Goal: Task Accomplishment & Management: Complete application form

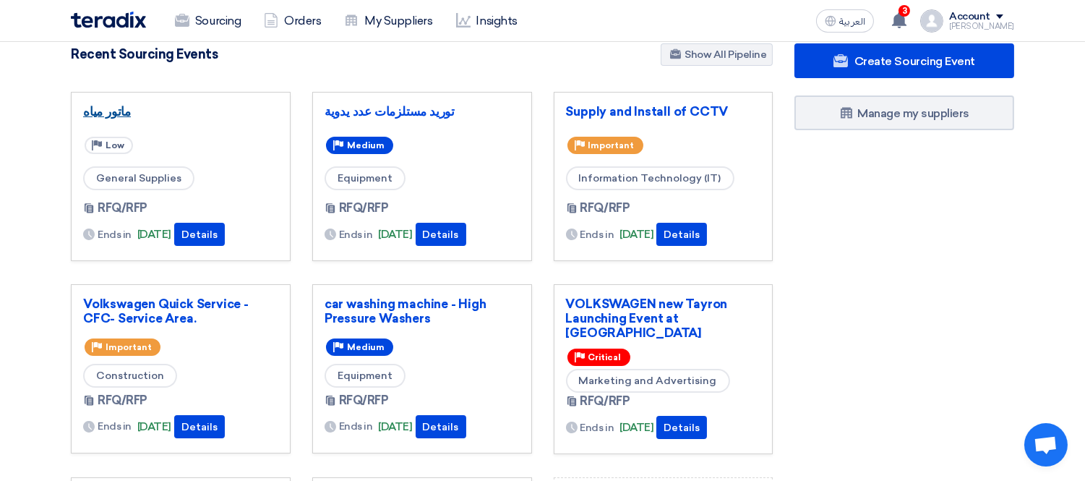
click at [119, 107] on link "ماتور مياه" at bounding box center [180, 111] width 195 height 14
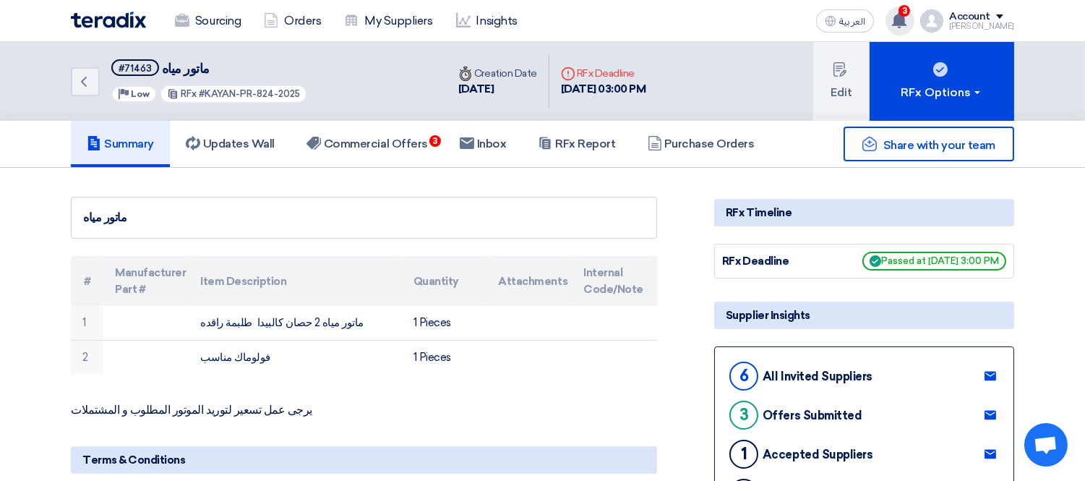
click at [915, 19] on div "3 You have a new offer for 'ماتور مياه' request with total price '41040' 50 min…" at bounding box center [900, 21] width 29 height 29
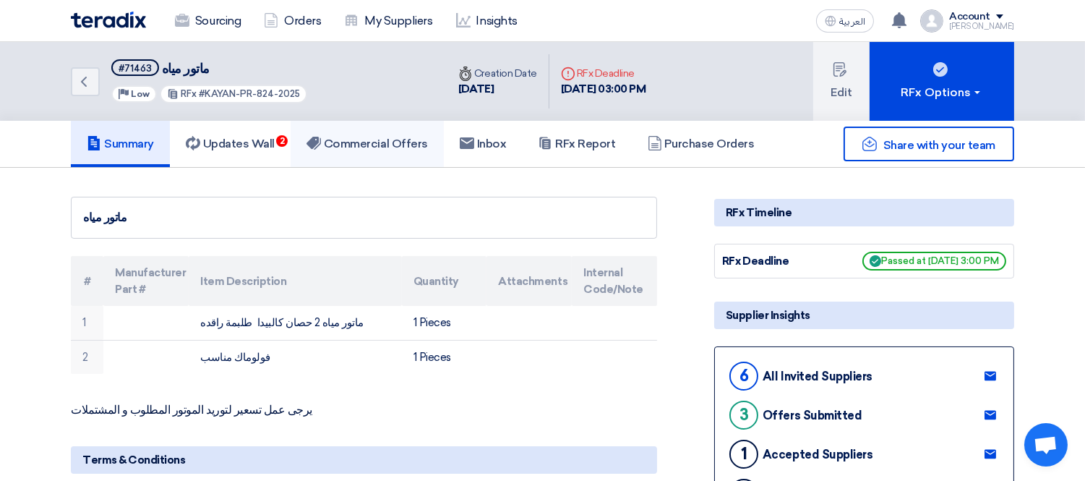
click at [383, 142] on h5 "Commercial Offers" at bounding box center [367, 144] width 121 height 14
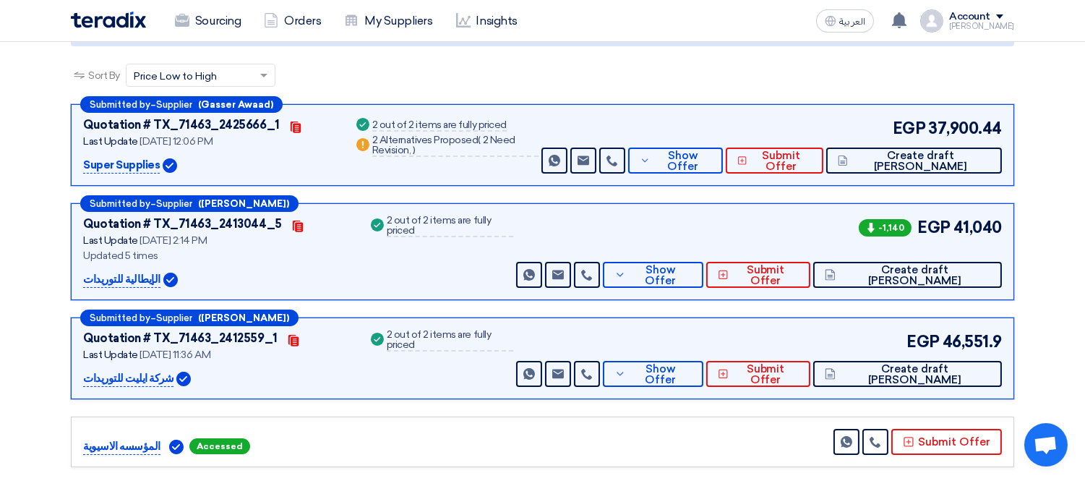
scroll to position [161, 0]
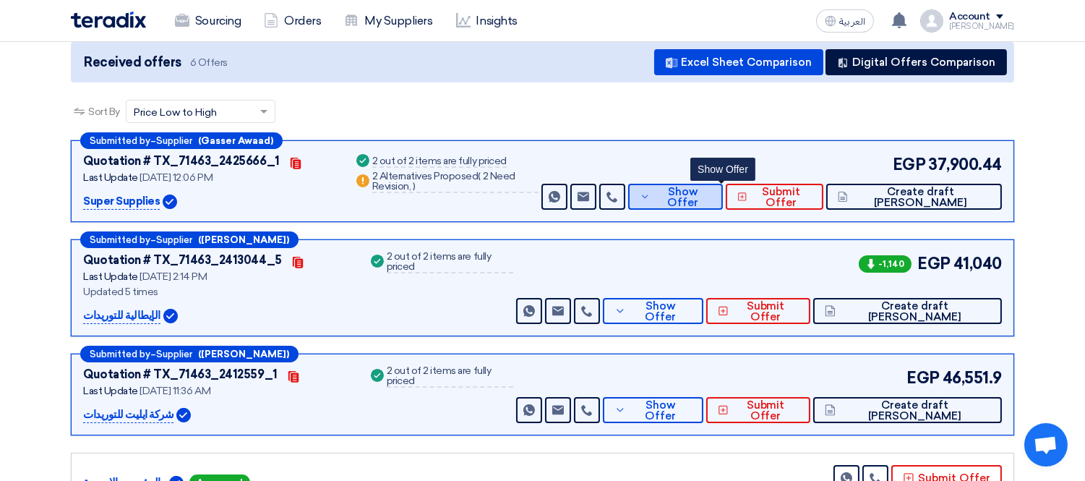
click at [723, 185] on button "Show Offer" at bounding box center [675, 197] width 95 height 26
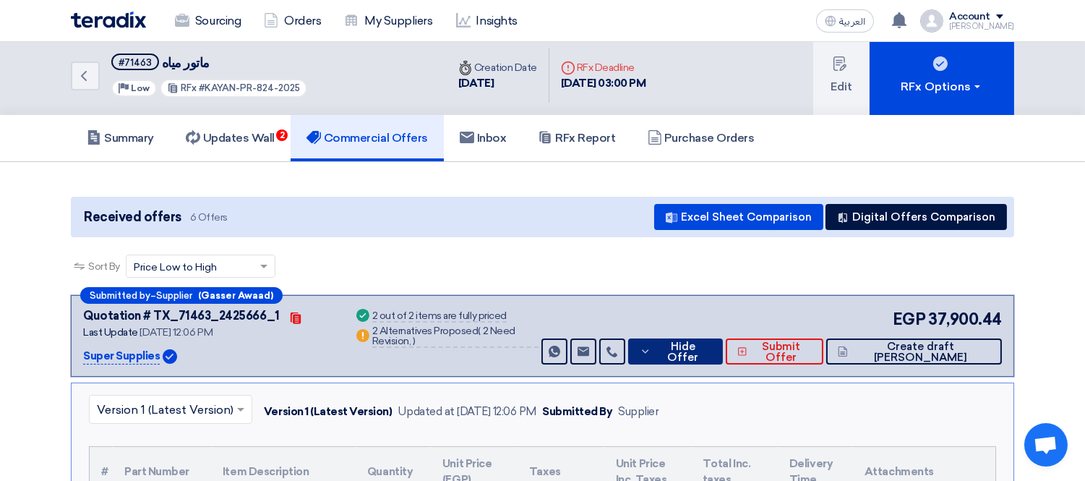
scroll to position [0, 0]
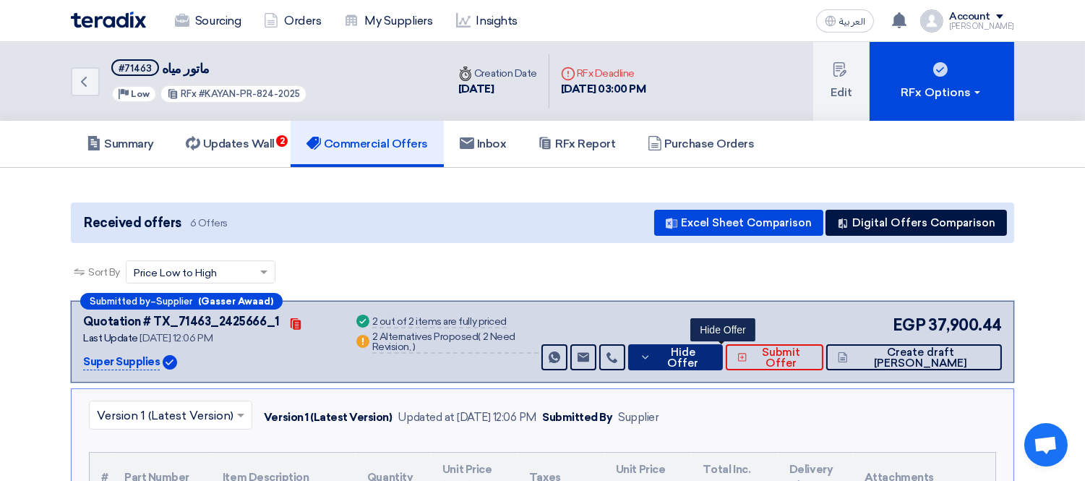
click at [723, 348] on button "Hide Offer" at bounding box center [675, 357] width 95 height 26
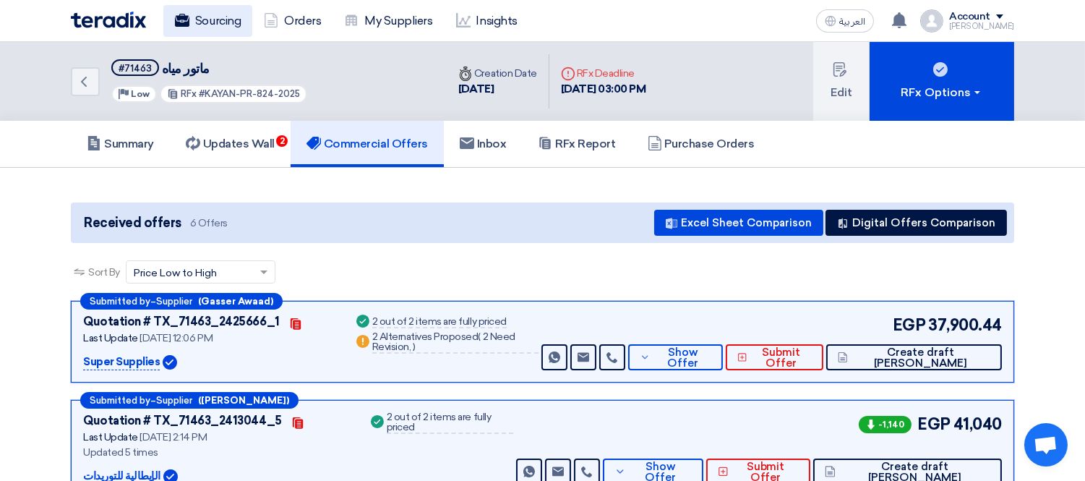
click at [206, 25] on link "Sourcing" at bounding box center [207, 21] width 89 height 32
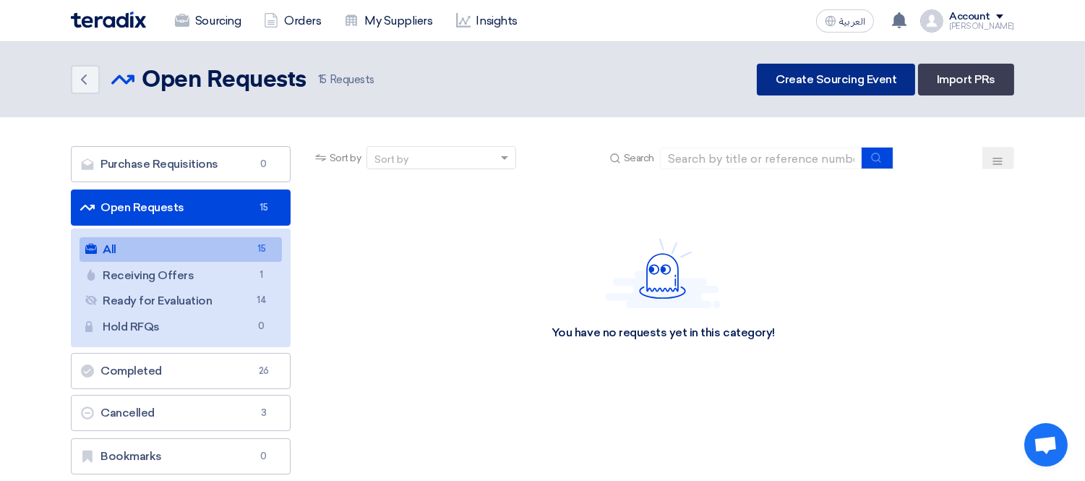
click at [828, 76] on link "Create Sourcing Event" at bounding box center [836, 80] width 158 height 32
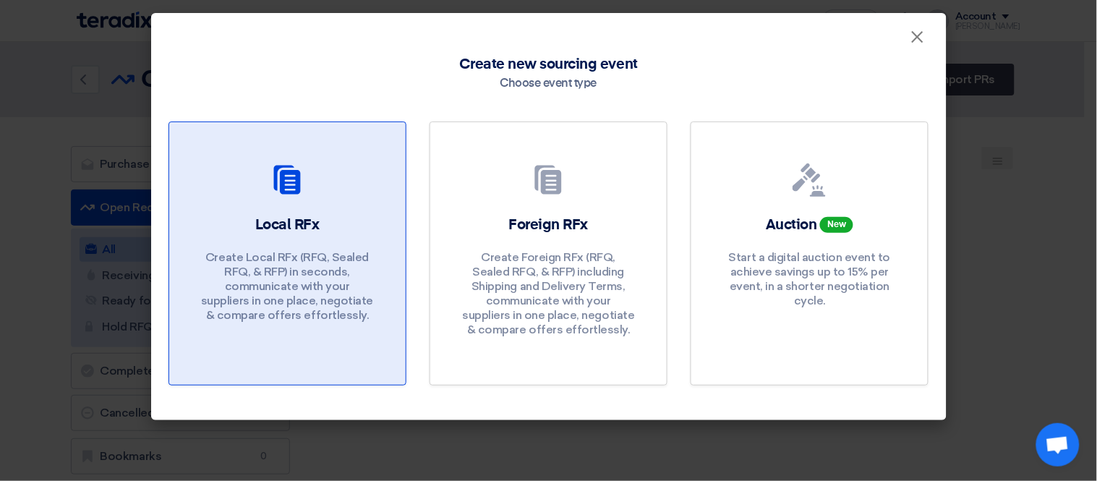
click at [294, 197] on icon at bounding box center [287, 180] width 35 height 35
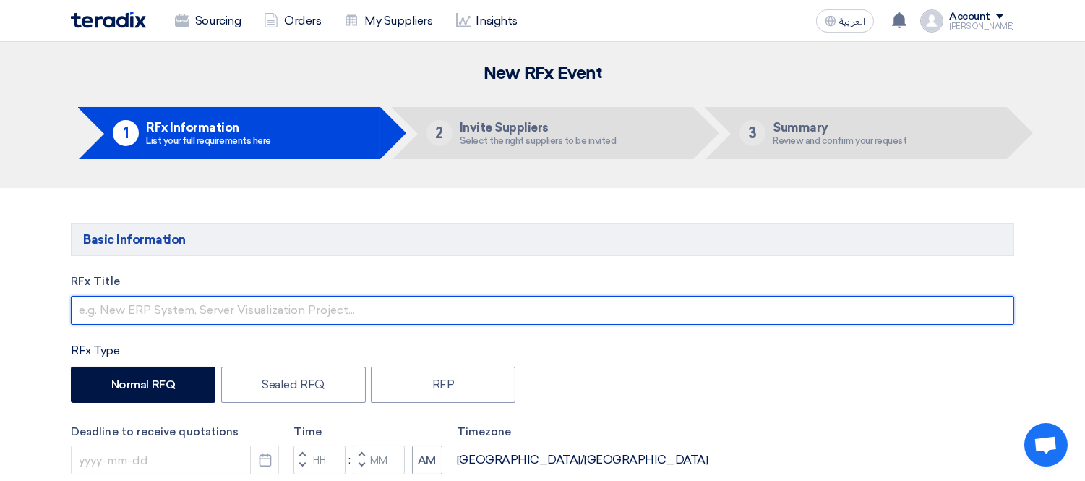
click at [177, 298] on input "text" at bounding box center [543, 310] width 944 height 29
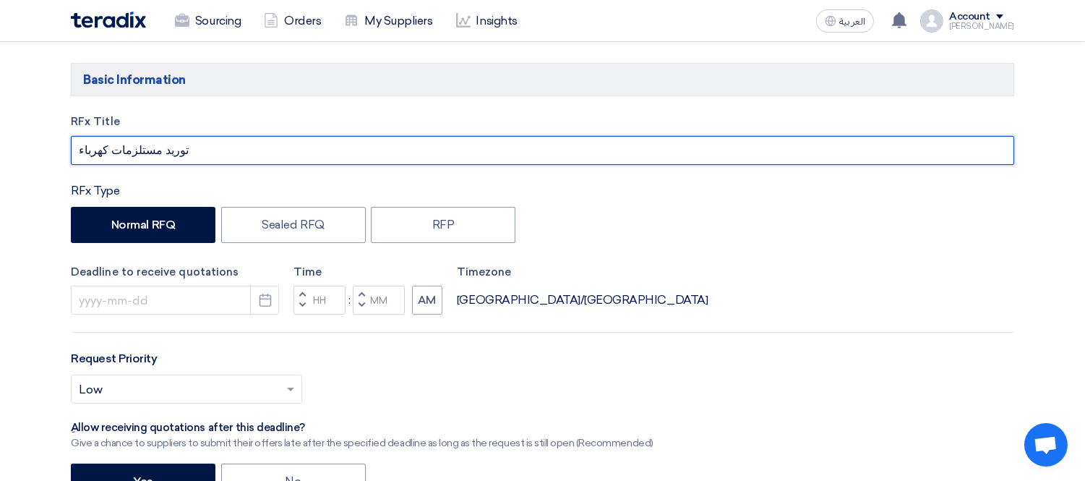
scroll to position [161, 0]
type input "توريد مستلزمات كهرباء"
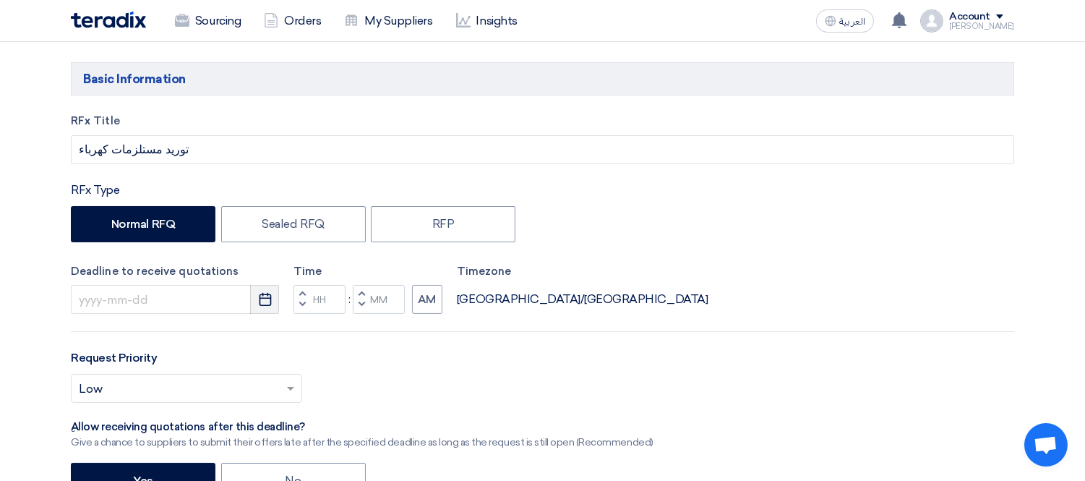
click at [273, 299] on button "Pick a date" at bounding box center [264, 299] width 29 height 29
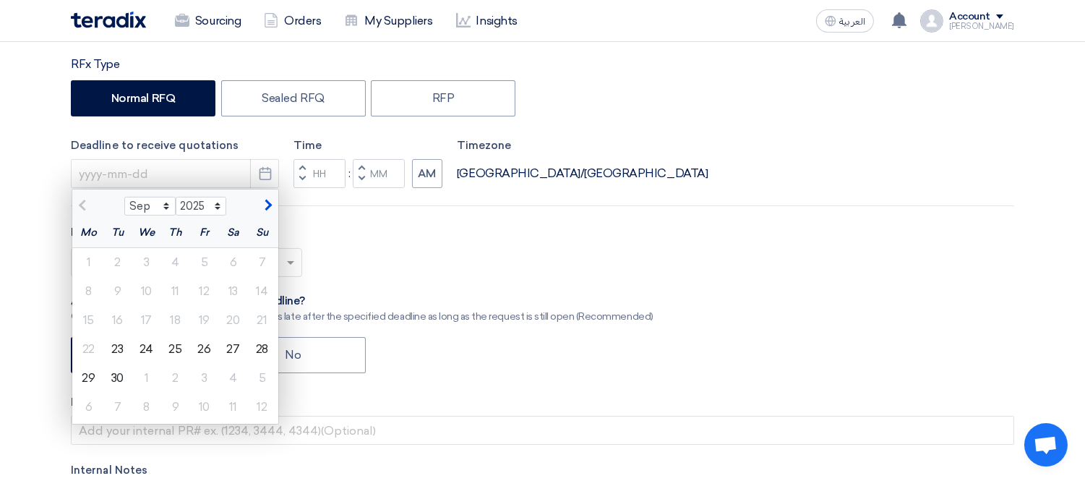
scroll to position [482, 0]
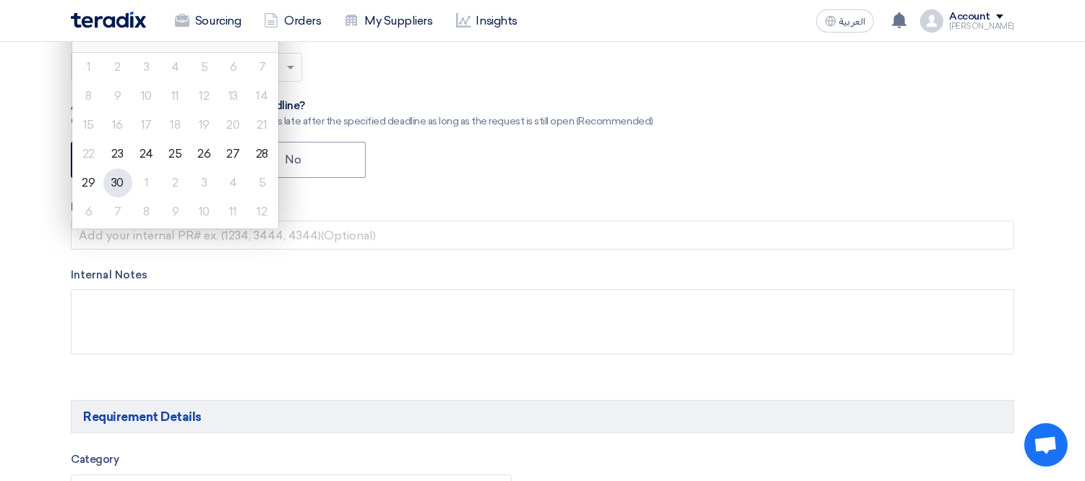
click at [120, 171] on div "30" at bounding box center [117, 182] width 29 height 29
type input "[DATE]"
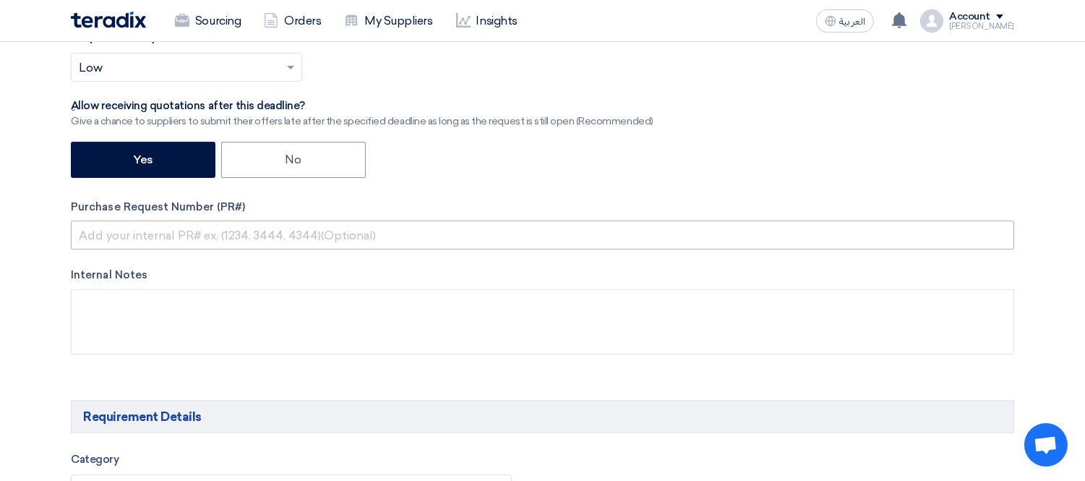
scroll to position [321, 0]
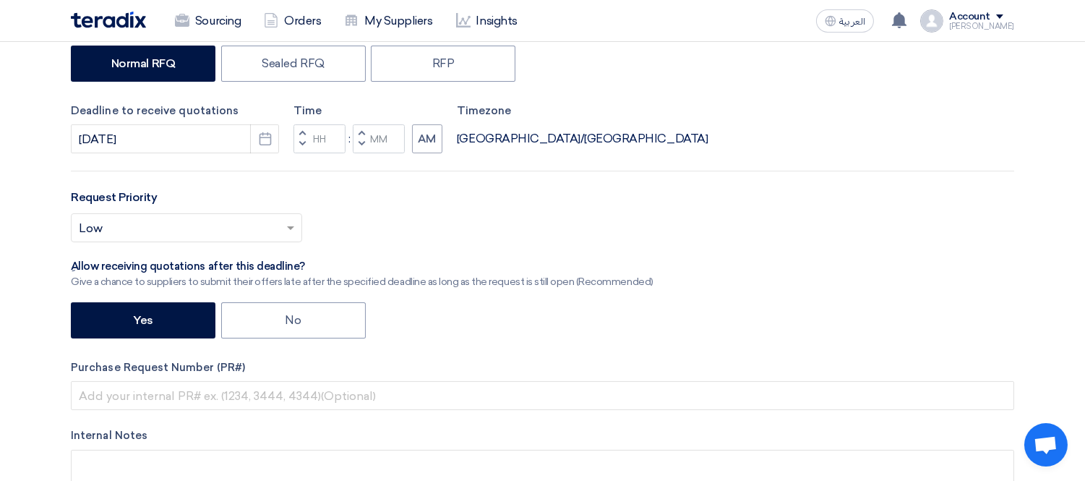
click at [302, 146] on span "button" at bounding box center [302, 144] width 5 height 9
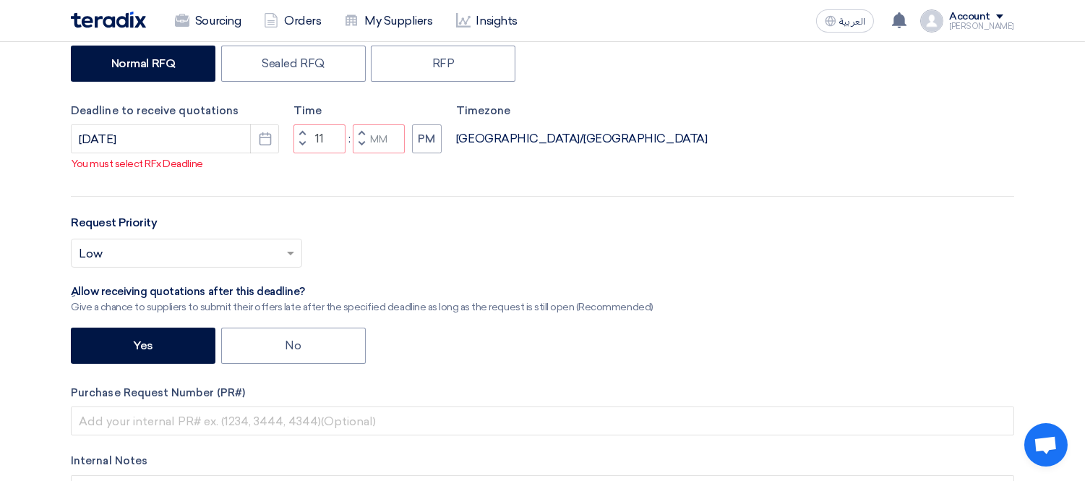
click at [304, 148] on span "button" at bounding box center [302, 144] width 5 height 9
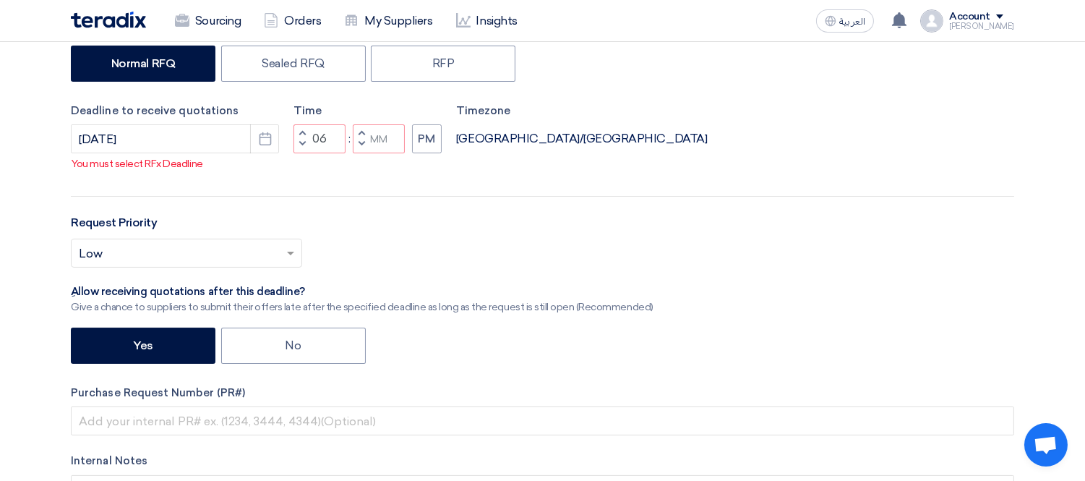
click at [304, 148] on span "button" at bounding box center [302, 144] width 5 height 9
type input "03"
click at [374, 153] on input "Minutes" at bounding box center [379, 138] width 52 height 29
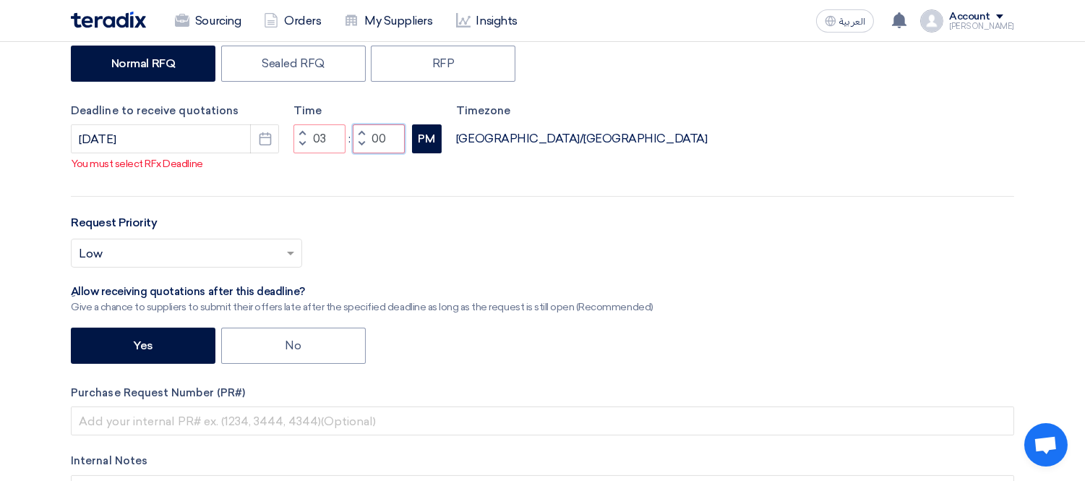
type input "00"
click at [430, 163] on div "RFx Title توريد مستلزمات كهرباء RFx Type Normal RFQ Sealed RFQ RFP Deadline to …" at bounding box center [542, 257] width 965 height 610
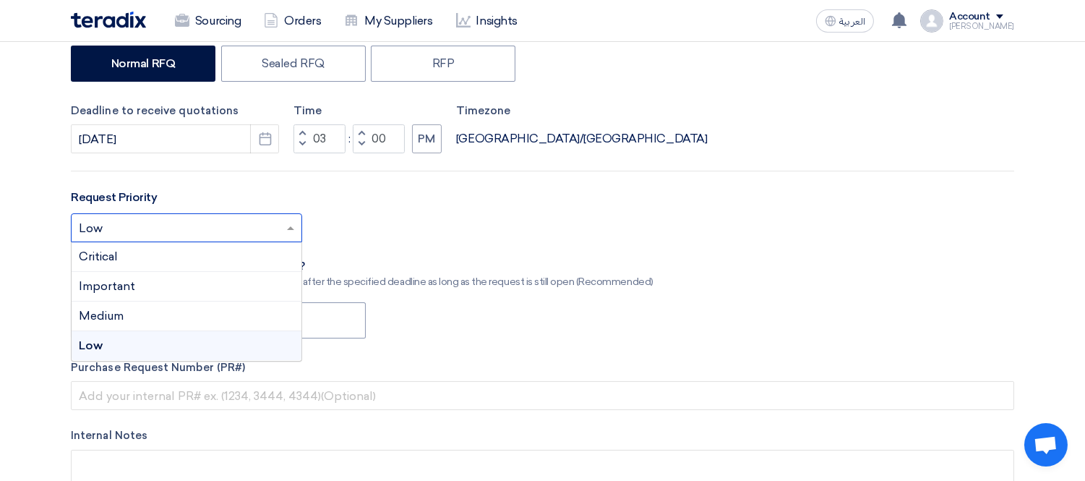
click at [222, 222] on input "text" at bounding box center [179, 230] width 201 height 24
click at [206, 324] on div "Medium" at bounding box center [187, 317] width 230 height 30
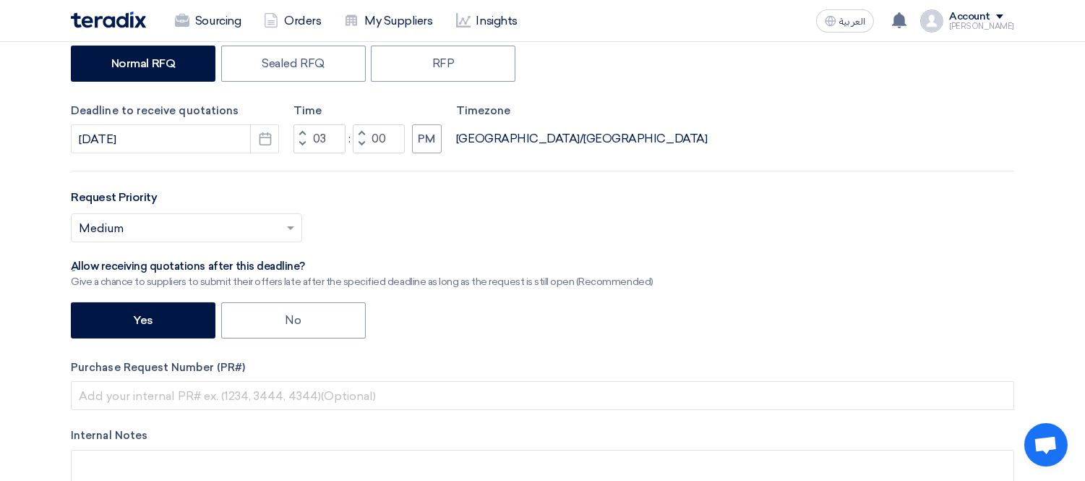
click at [449, 223] on div "Select priority... × Medium ×" at bounding box center [543, 233] width 944 height 40
click at [291, 318] on label "No" at bounding box center [293, 320] width 145 height 36
click at [291, 318] on input "No" at bounding box center [290, 319] width 9 height 9
radio input "true"
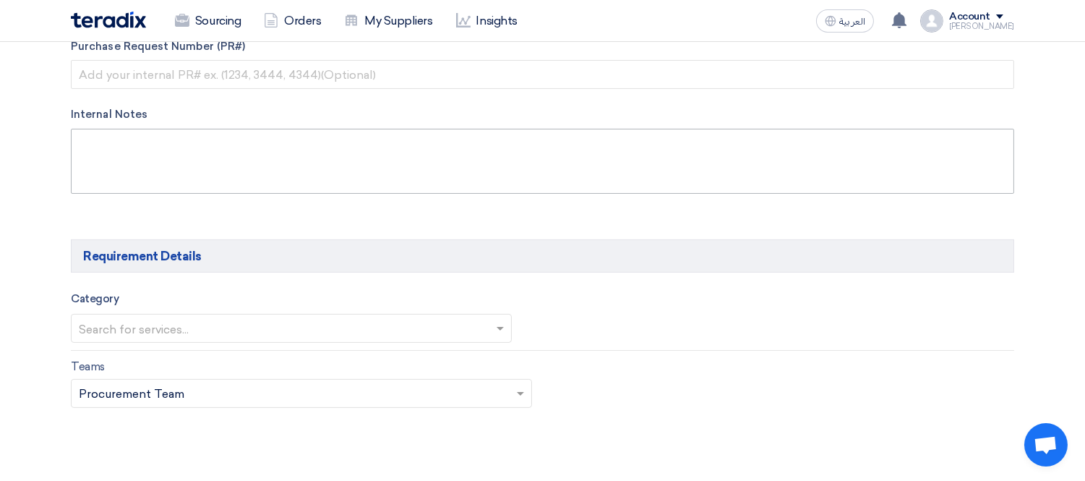
scroll to position [482, 0]
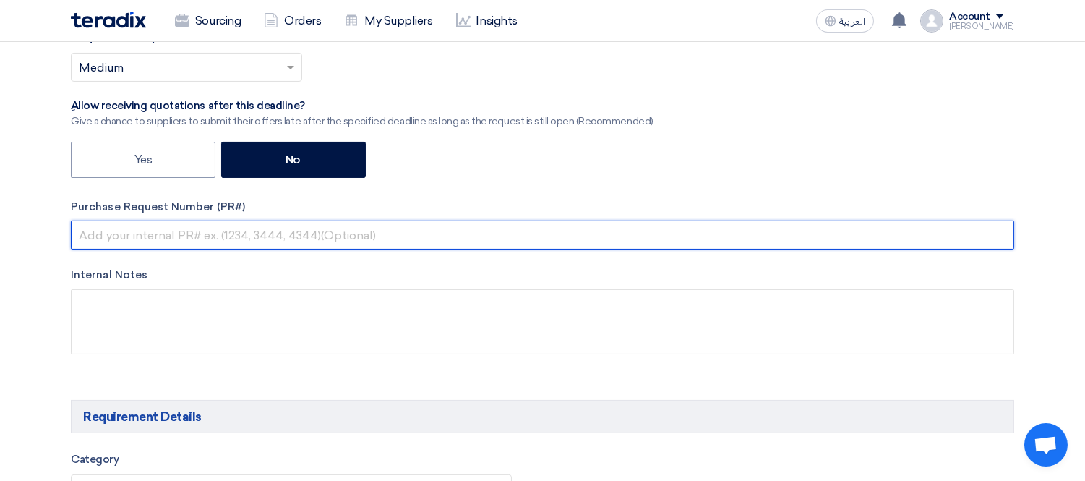
click at [247, 241] on input "text" at bounding box center [543, 235] width 944 height 29
paste input "KAYAN-PR-300-2025"
type input "KAYAN-PR-300-2025 / مستلزمات كهرباء"
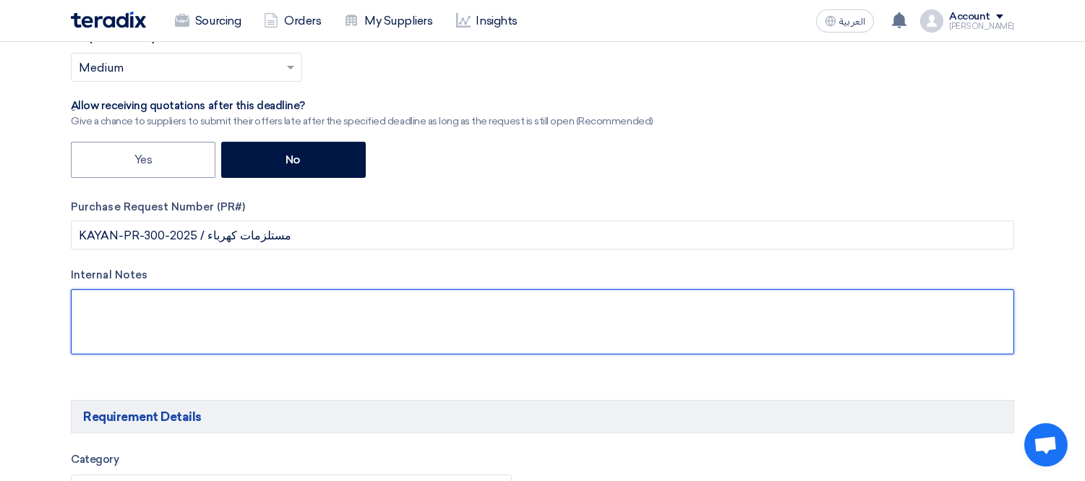
click at [235, 323] on textarea at bounding box center [543, 321] width 944 height 65
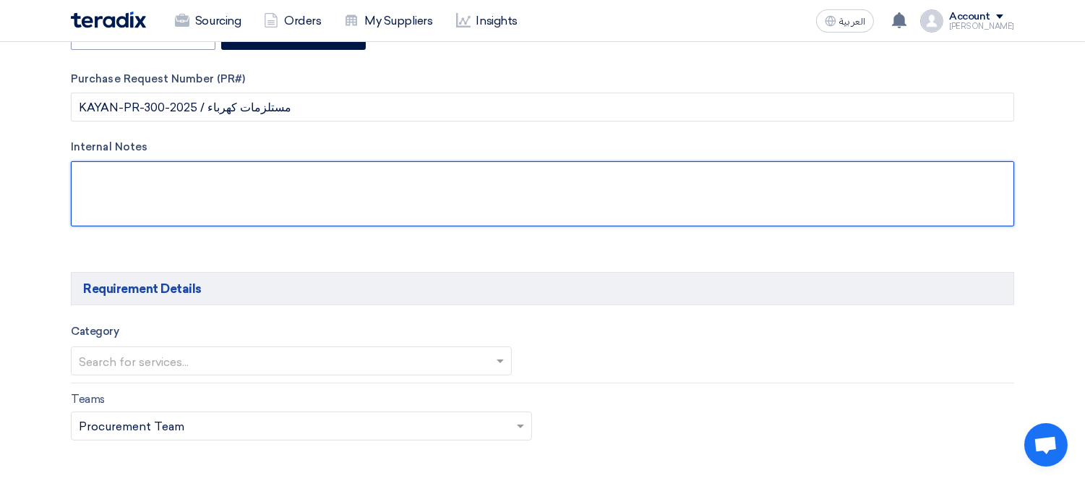
scroll to position [642, 0]
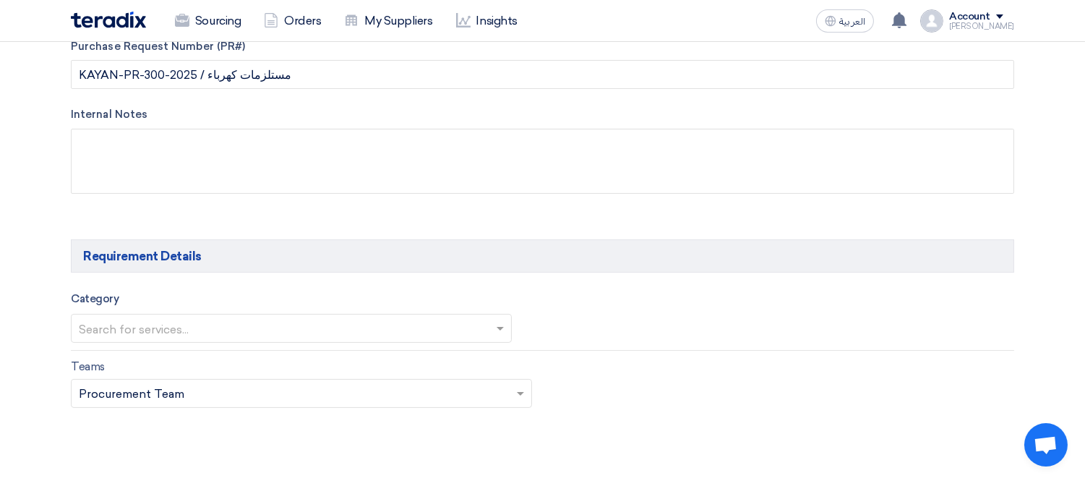
click at [255, 333] on input "text" at bounding box center [284, 330] width 411 height 24
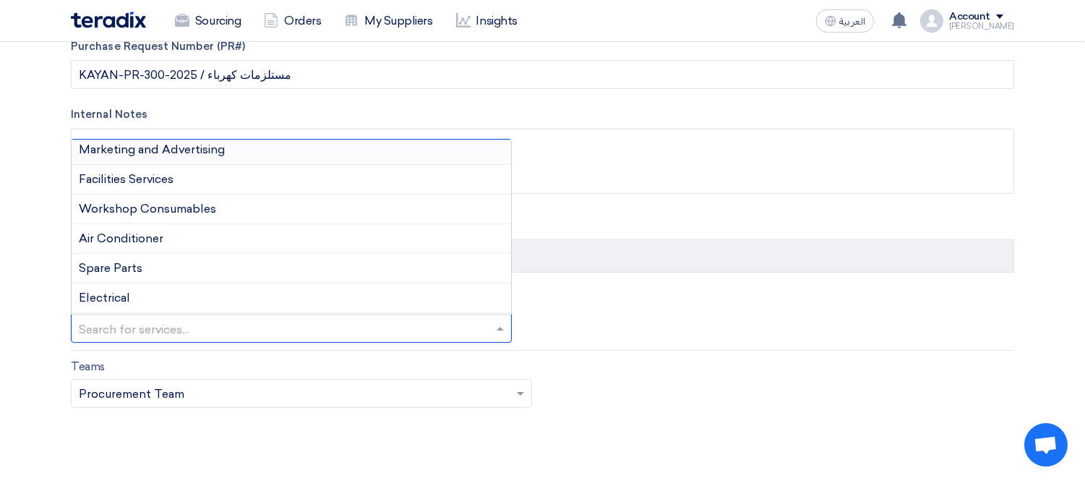
scroll to position [161, 0]
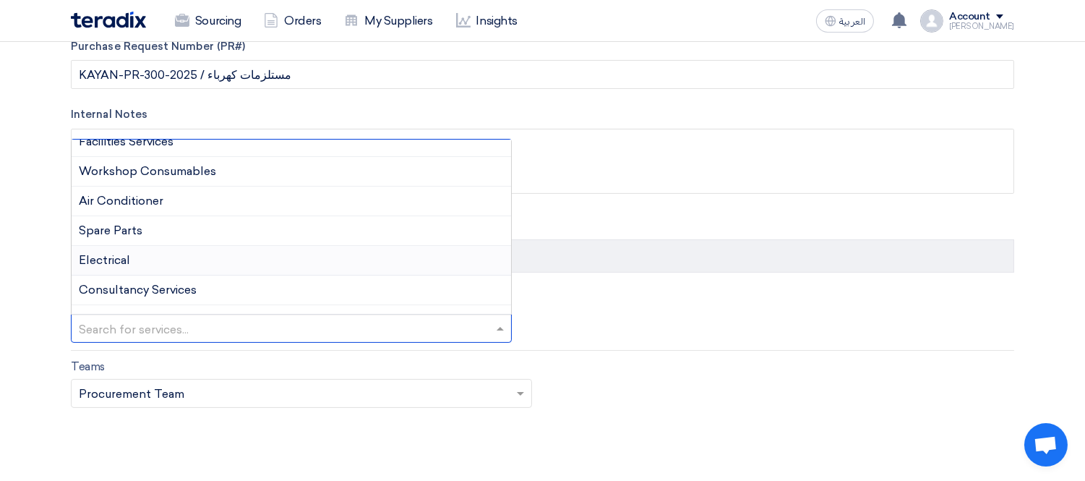
click at [208, 261] on div "Electrical" at bounding box center [292, 261] width 440 height 30
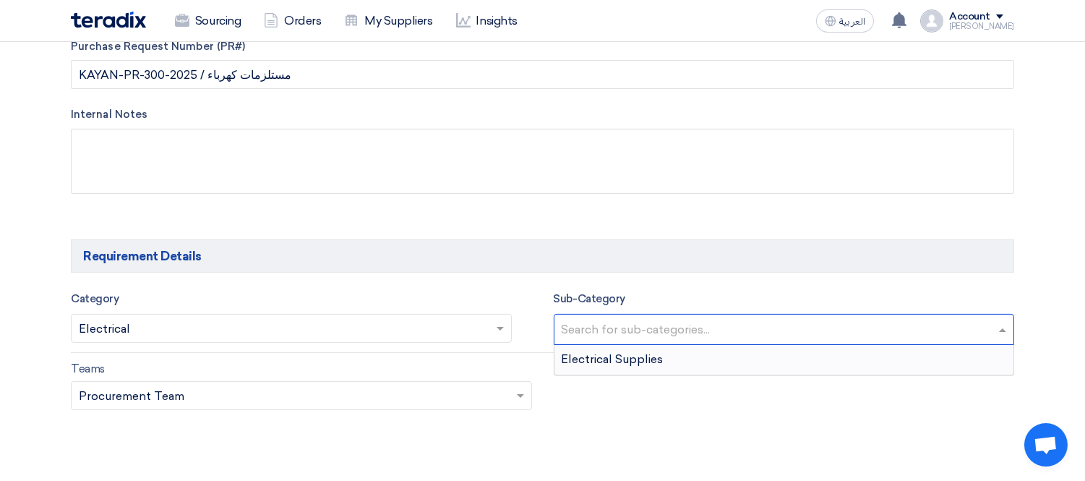
click at [625, 328] on input "text" at bounding box center [786, 331] width 449 height 24
click at [641, 350] on div "Electrical Supplies" at bounding box center [785, 359] width 460 height 29
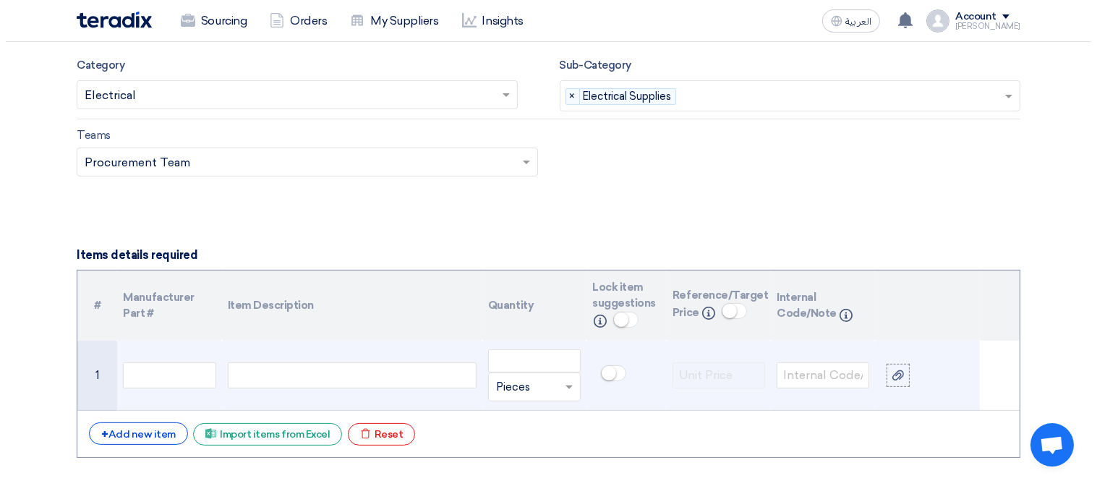
scroll to position [964, 0]
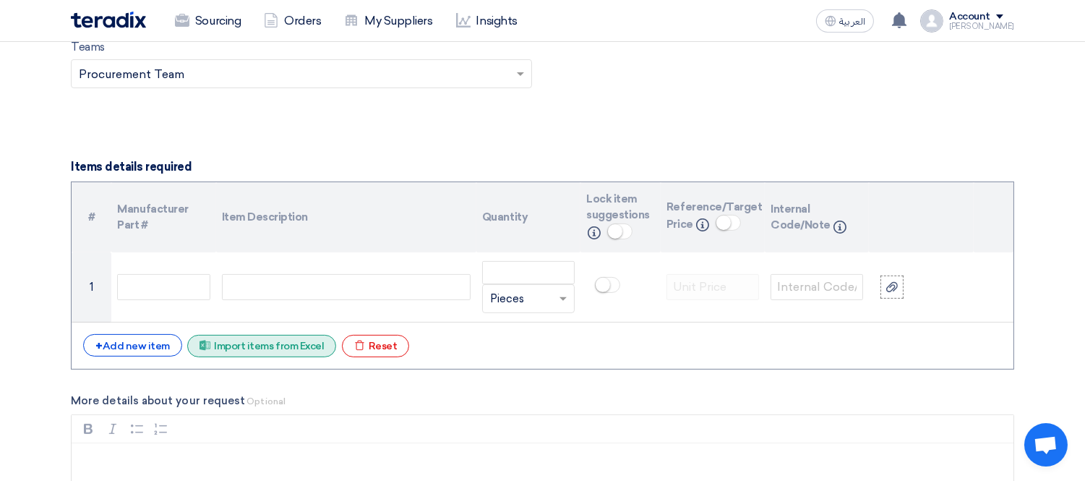
click at [268, 354] on div "Excel file Import items from Excel" at bounding box center [261, 346] width 149 height 22
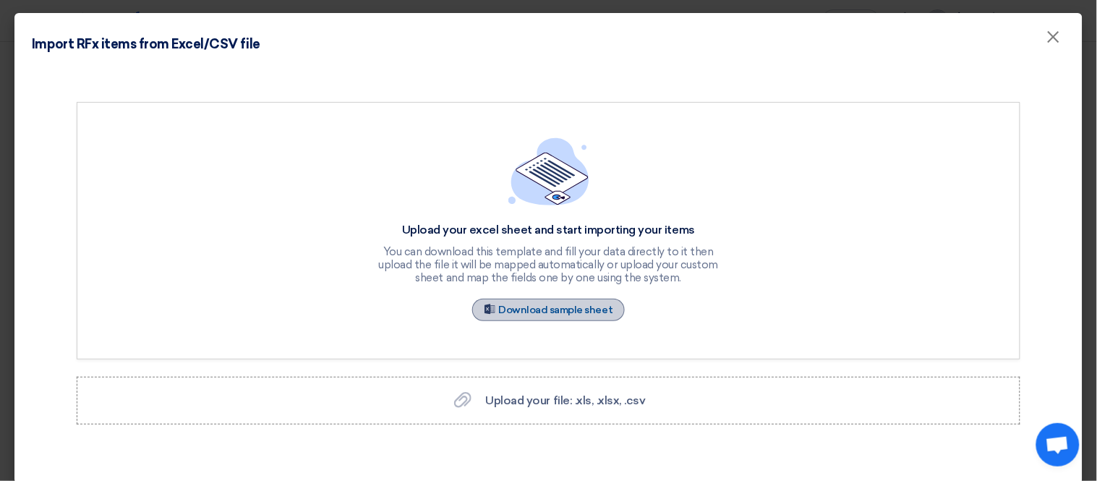
click at [537, 304] on link "Sample Sheet Download sample sheet" at bounding box center [548, 310] width 153 height 22
click at [541, 401] on span "Upload your file: .xls, .xlsx, .csv" at bounding box center [566, 400] width 160 height 14
click at [0, 0] on input "Upload your file: .xls, .xlsx, .csv Upload your file: .xls, .xlsx, .csv" at bounding box center [0, 0] width 0 height 0
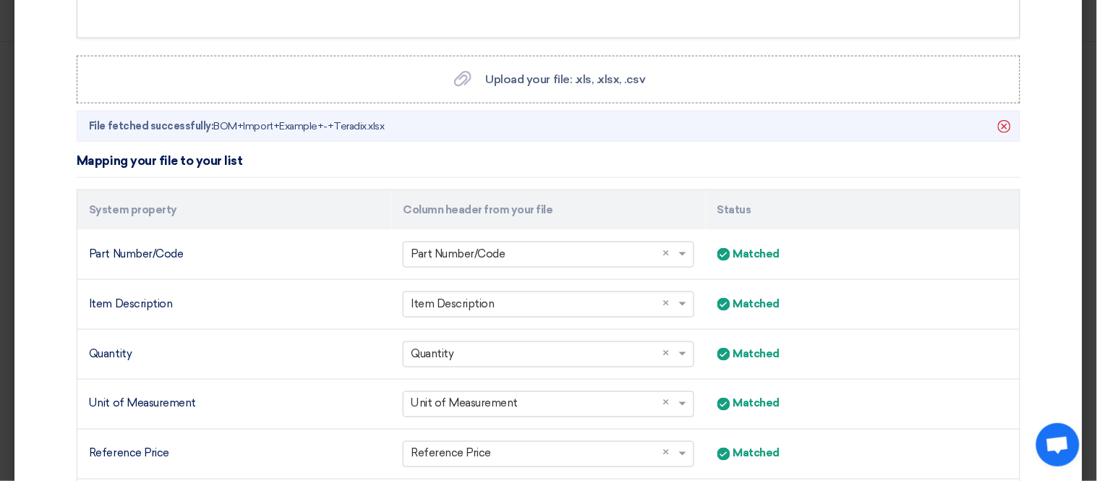
scroll to position [490, 0]
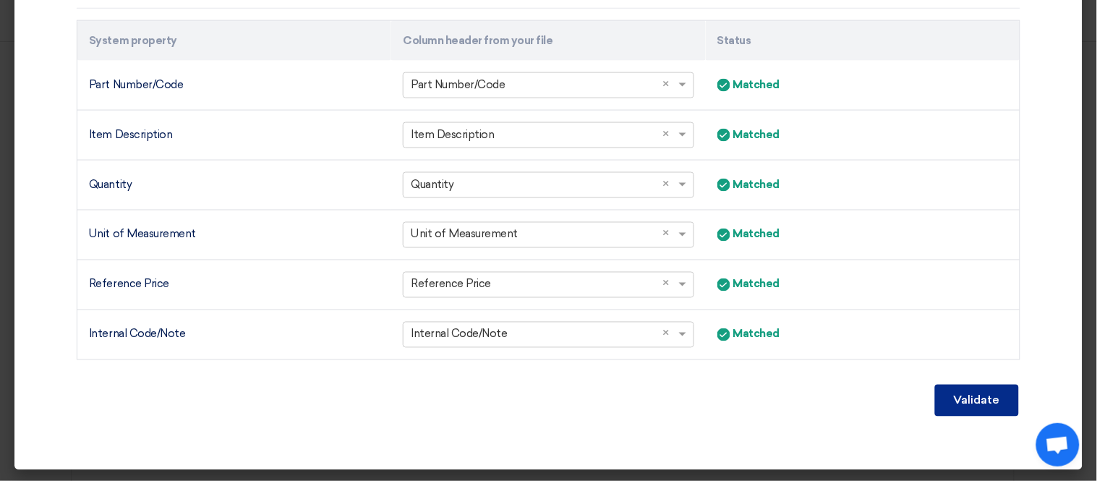
click at [954, 400] on button "Validate" at bounding box center [977, 401] width 84 height 32
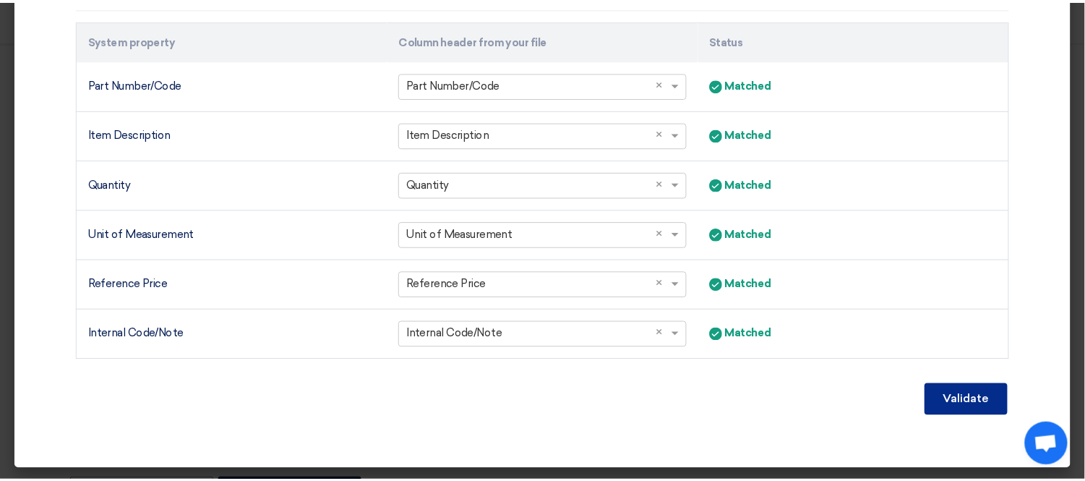
scroll to position [342, 0]
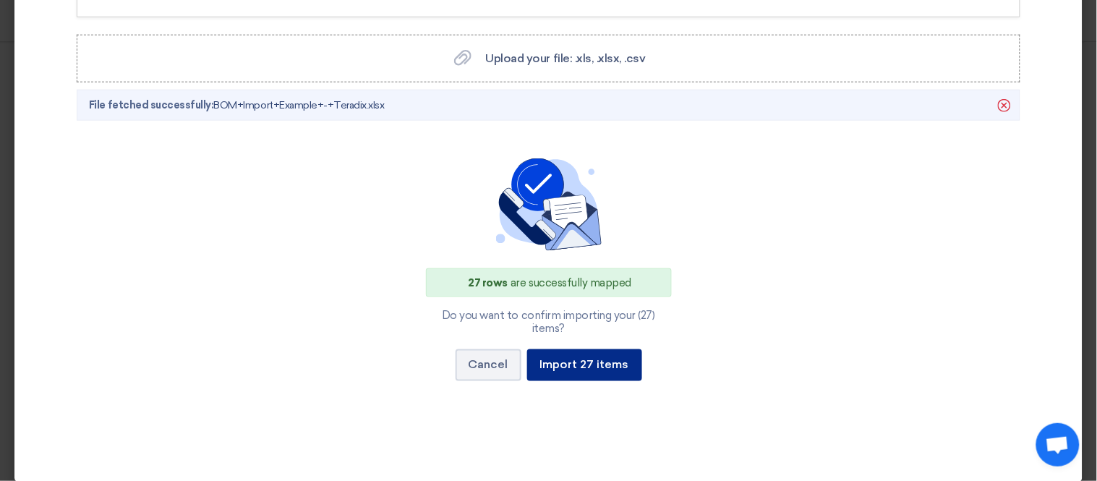
click at [565, 358] on button "Import 27 items" at bounding box center [584, 365] width 115 height 32
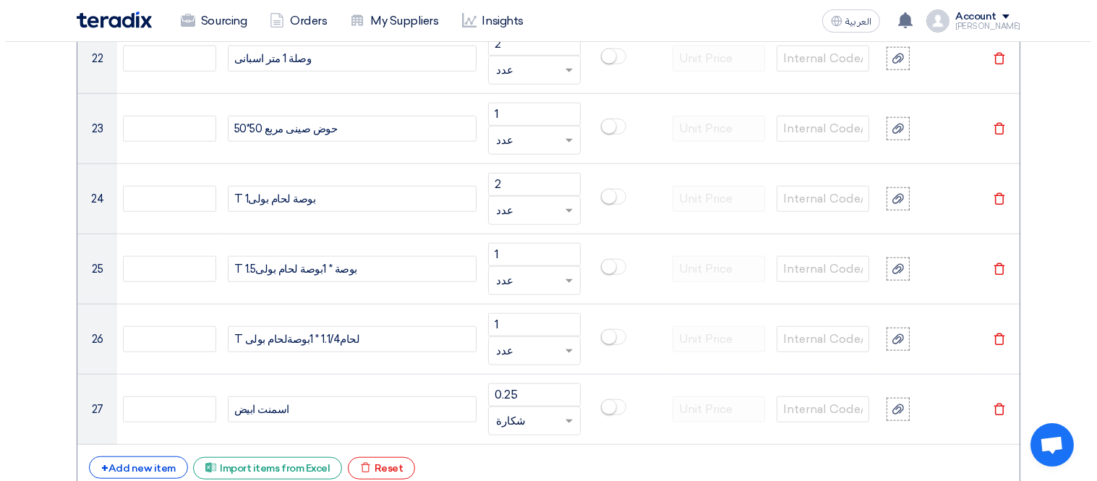
scroll to position [2875, 0]
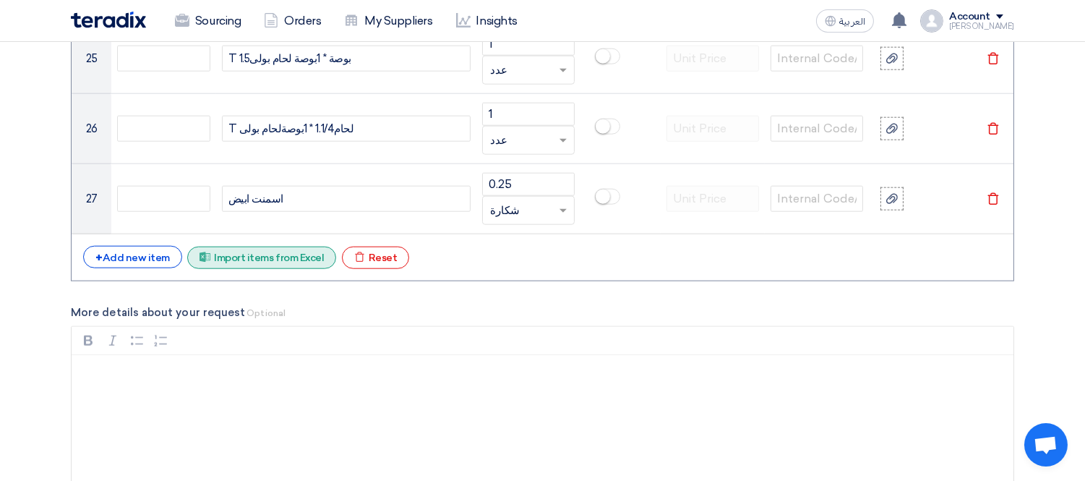
click at [286, 259] on div "Excel file Import items from Excel" at bounding box center [261, 258] width 149 height 22
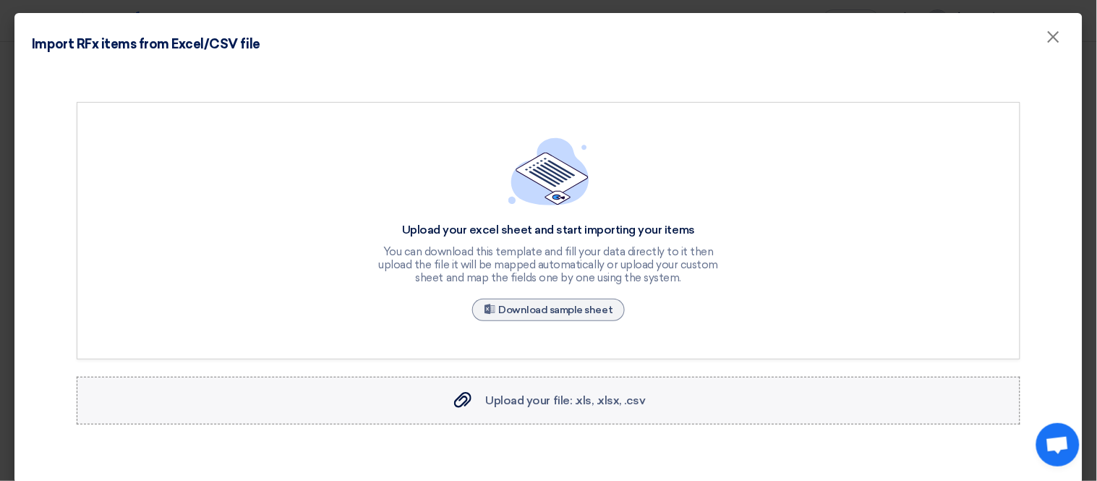
click at [523, 394] on span "Upload your file: .xls, .xlsx, .csv" at bounding box center [566, 400] width 160 height 14
click at [0, 0] on input "Upload your file: .xls, .xlsx, .csv Upload your file: .xls, .xlsx, .csv" at bounding box center [0, 0] width 0 height 0
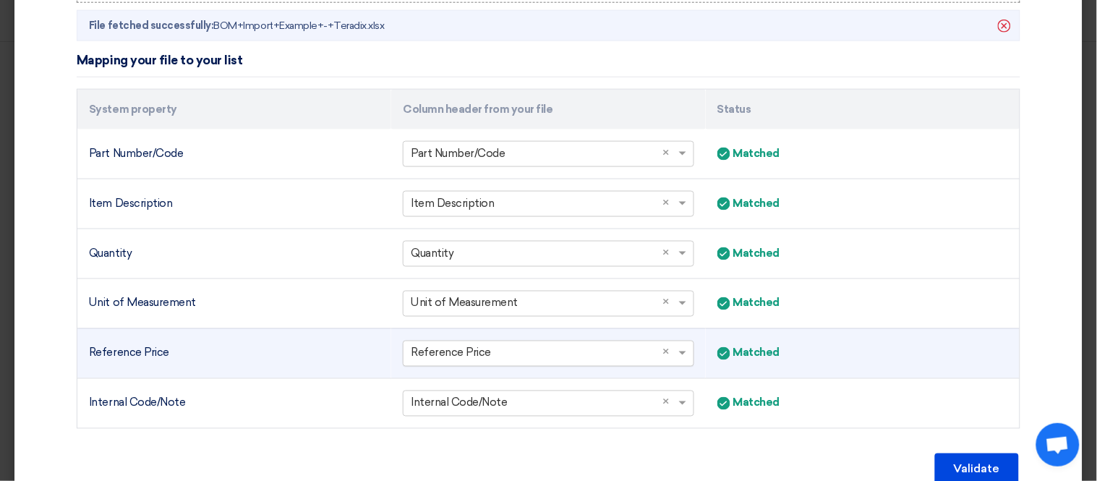
scroll to position [490, 0]
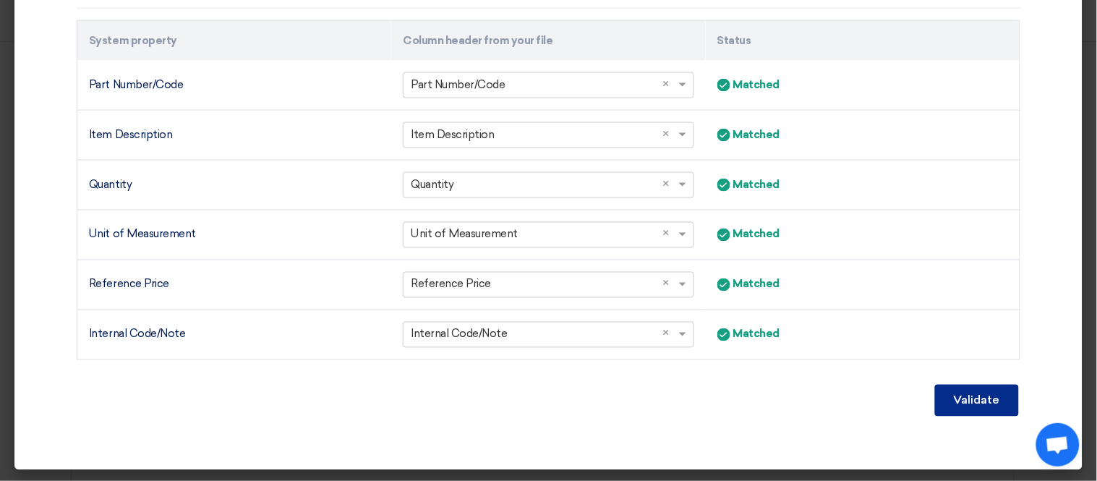
click at [974, 408] on button "Validate" at bounding box center [977, 401] width 84 height 32
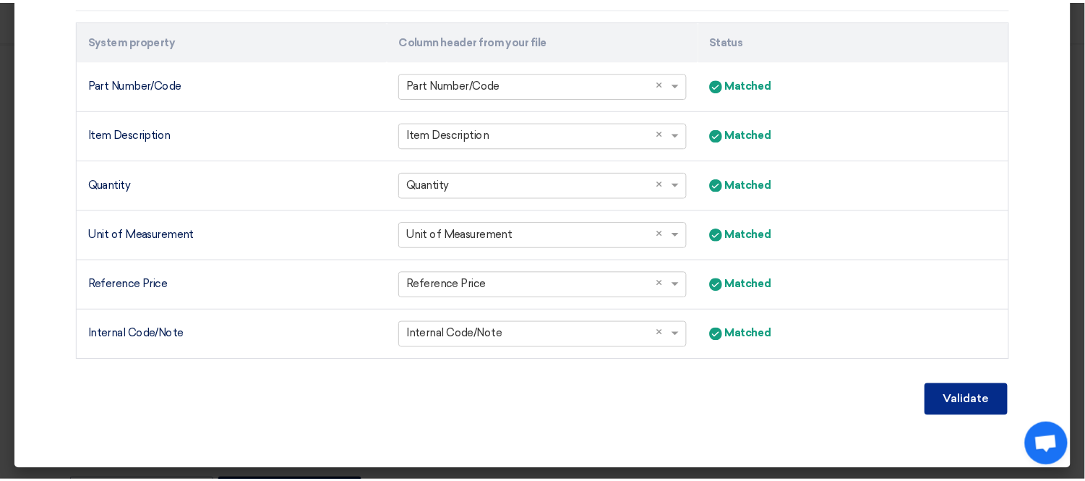
scroll to position [342, 0]
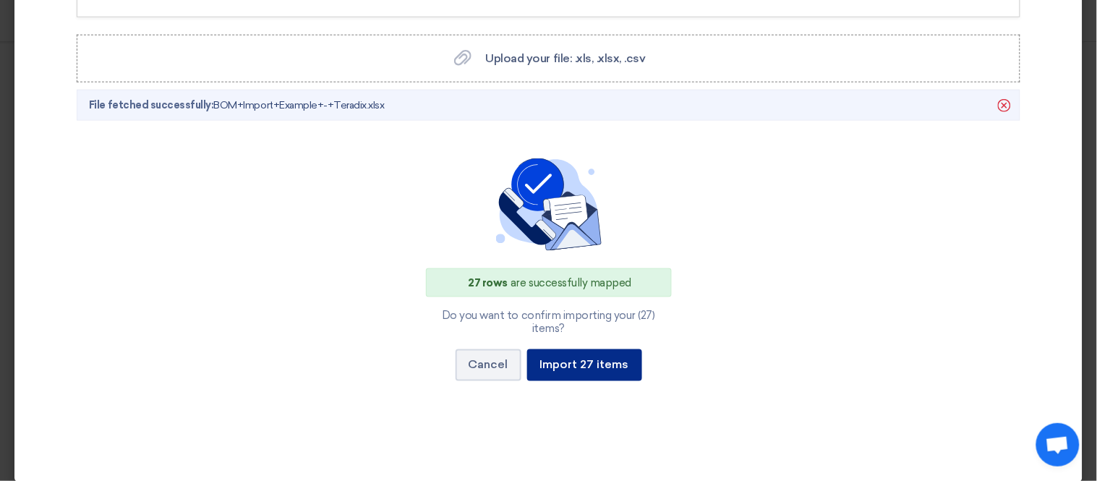
click at [579, 354] on button "Import 27 items" at bounding box center [584, 365] width 115 height 32
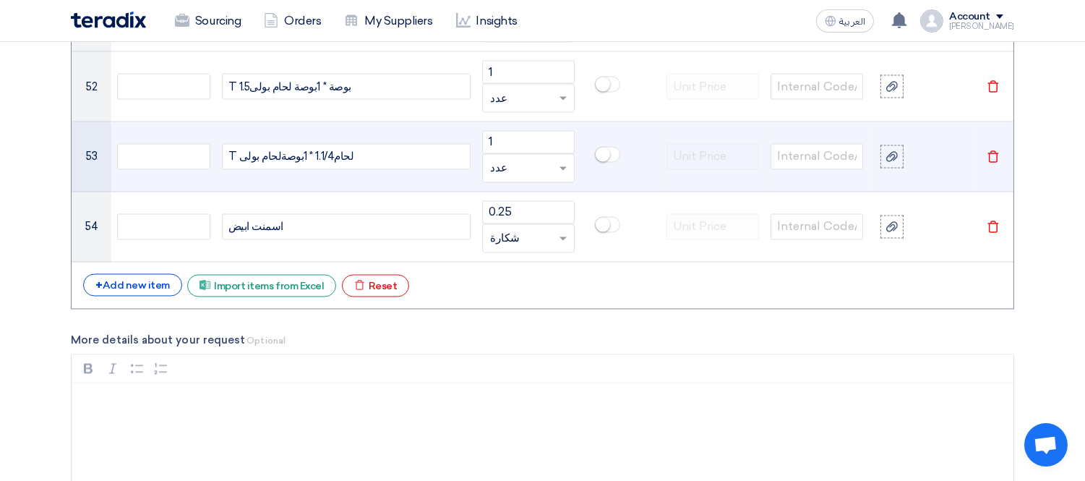
scroll to position [4804, 0]
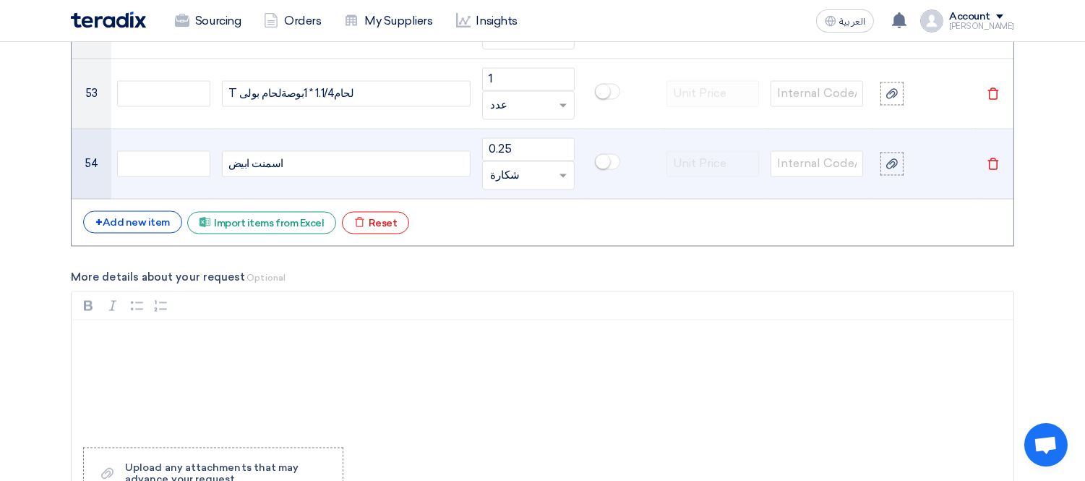
click at [988, 168] on icon "Delete" at bounding box center [993, 164] width 13 height 13
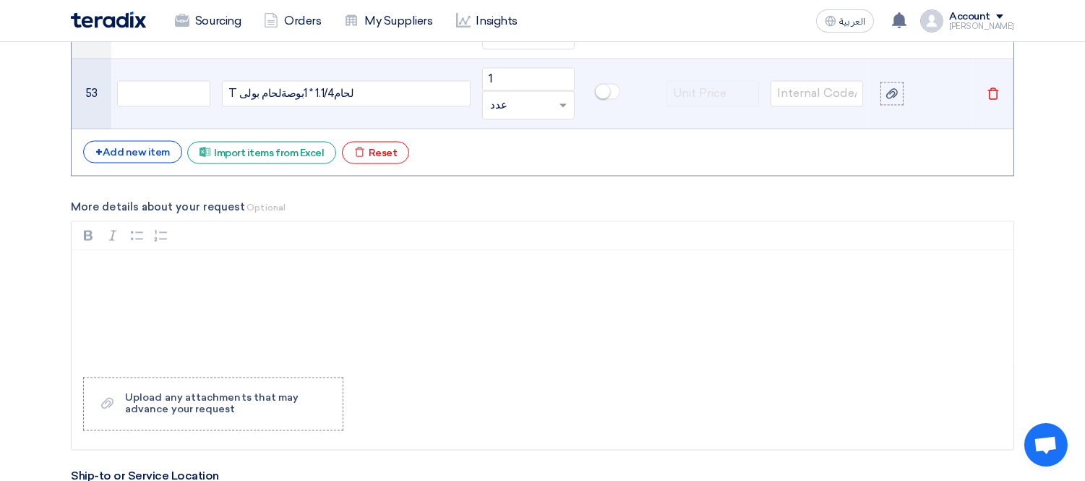
click at [989, 101] on icon "Delete" at bounding box center [993, 93] width 13 height 13
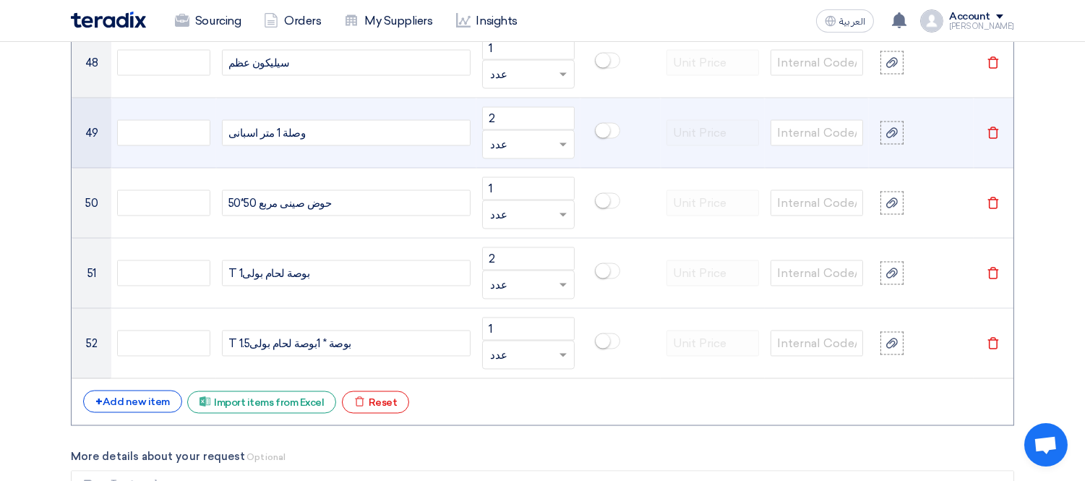
scroll to position [4483, 0]
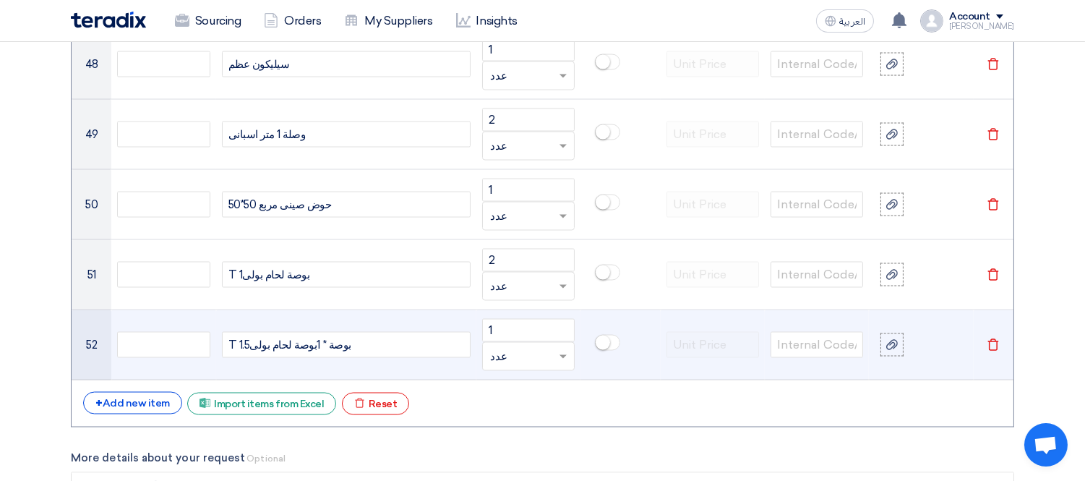
click at [995, 340] on td "Delete" at bounding box center [994, 345] width 40 height 70
click at [996, 358] on td "Delete" at bounding box center [994, 345] width 40 height 70
click at [993, 341] on td "Delete" at bounding box center [994, 345] width 40 height 70
click at [993, 343] on use at bounding box center [993, 345] width 11 height 12
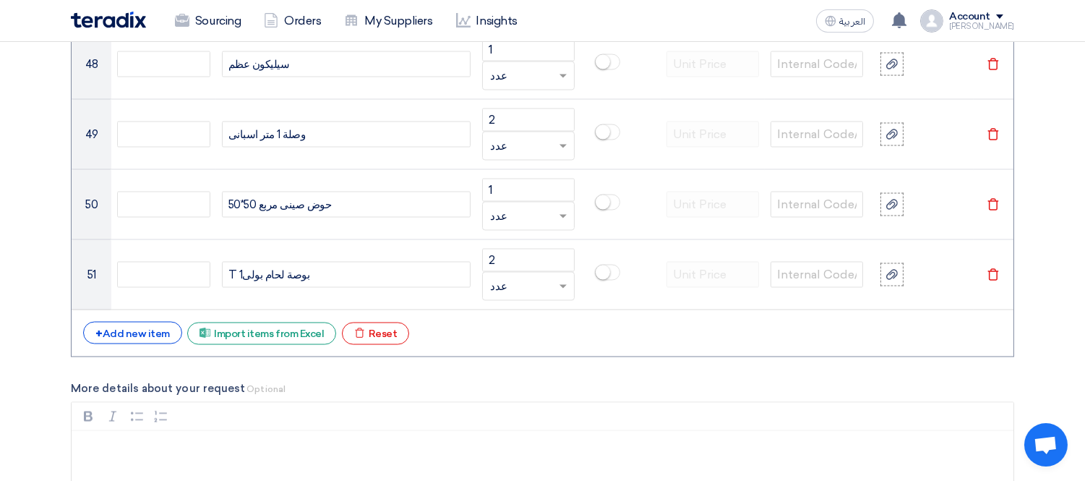
click at [991, 281] on icon "Delete" at bounding box center [993, 274] width 13 height 13
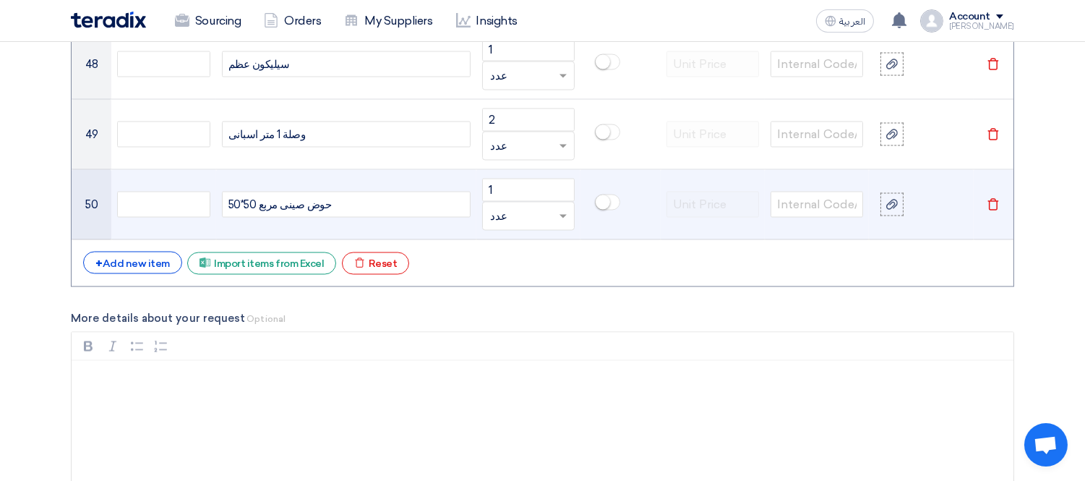
click at [991, 210] on icon "Delete" at bounding box center [993, 204] width 13 height 13
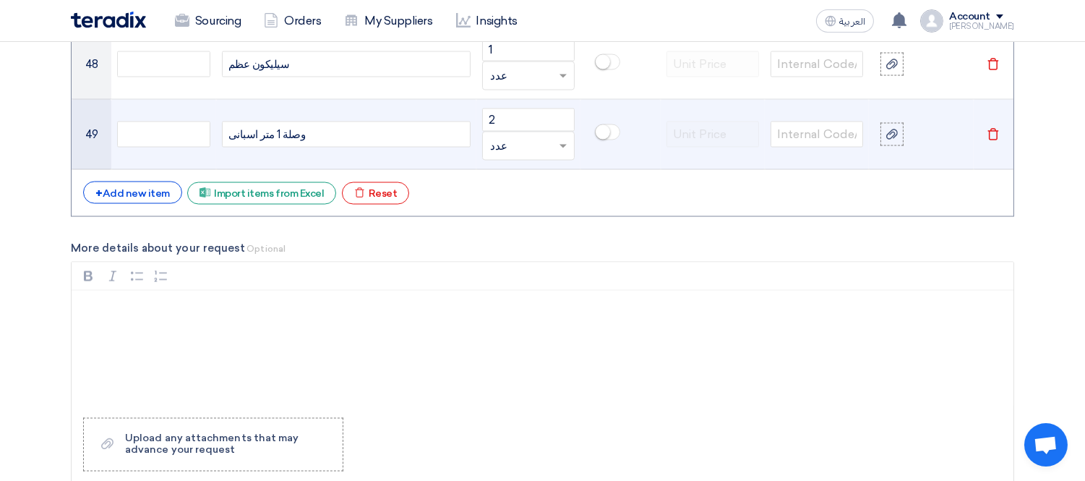
click at [993, 132] on use at bounding box center [993, 135] width 11 height 12
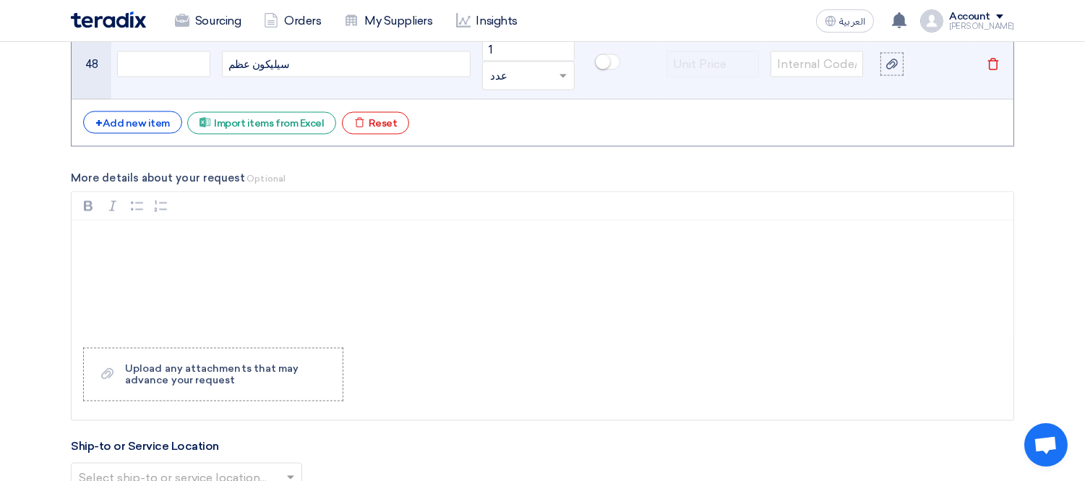
click at [988, 59] on td "Delete" at bounding box center [994, 65] width 40 height 70
click at [989, 67] on use at bounding box center [993, 65] width 11 height 12
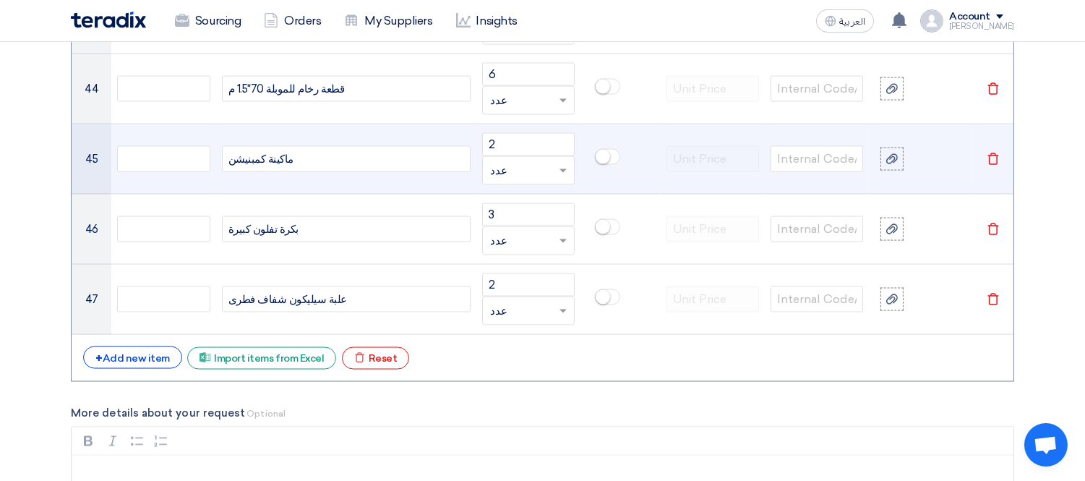
scroll to position [4161, 0]
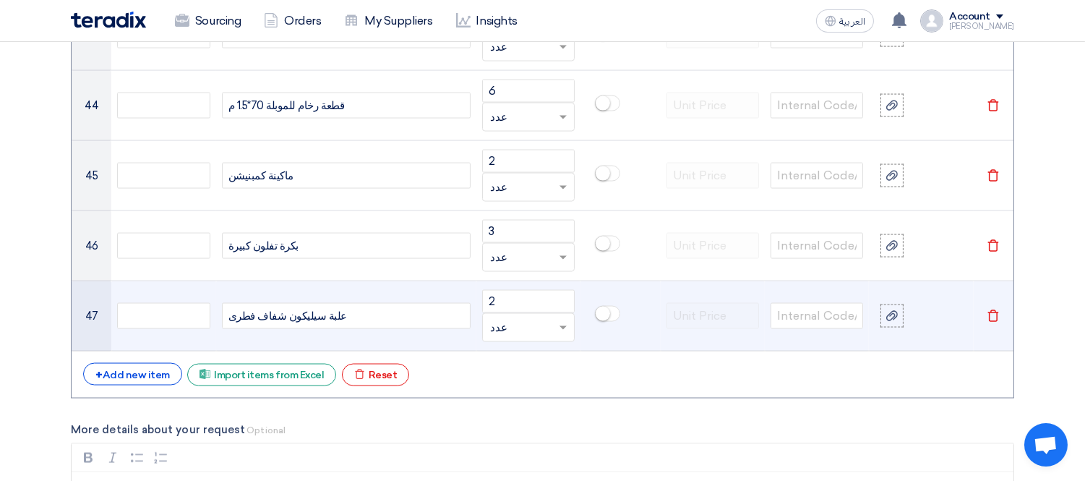
click at [999, 329] on td "Delete" at bounding box center [994, 316] width 40 height 70
click at [995, 322] on icon "Delete" at bounding box center [993, 315] width 13 height 13
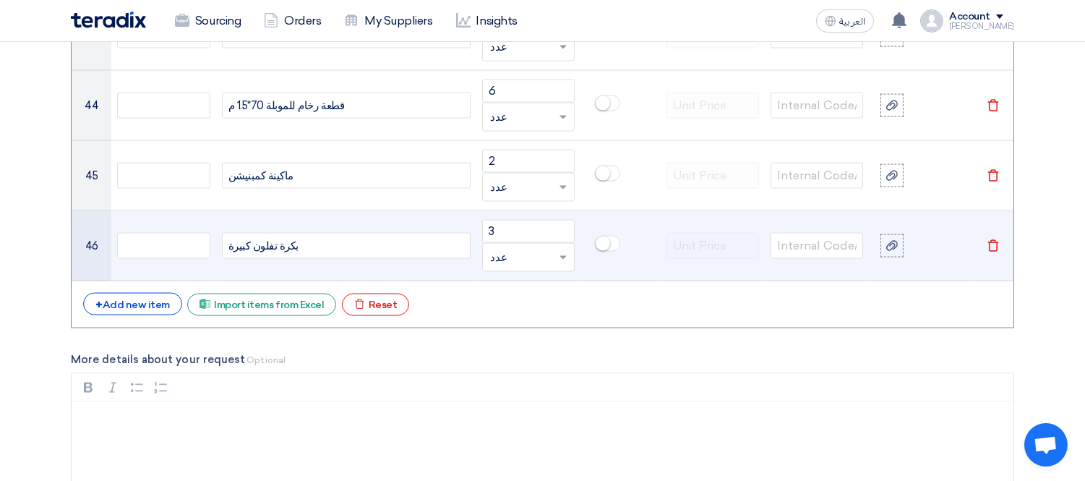
click at [988, 251] on icon "Delete" at bounding box center [993, 245] width 13 height 13
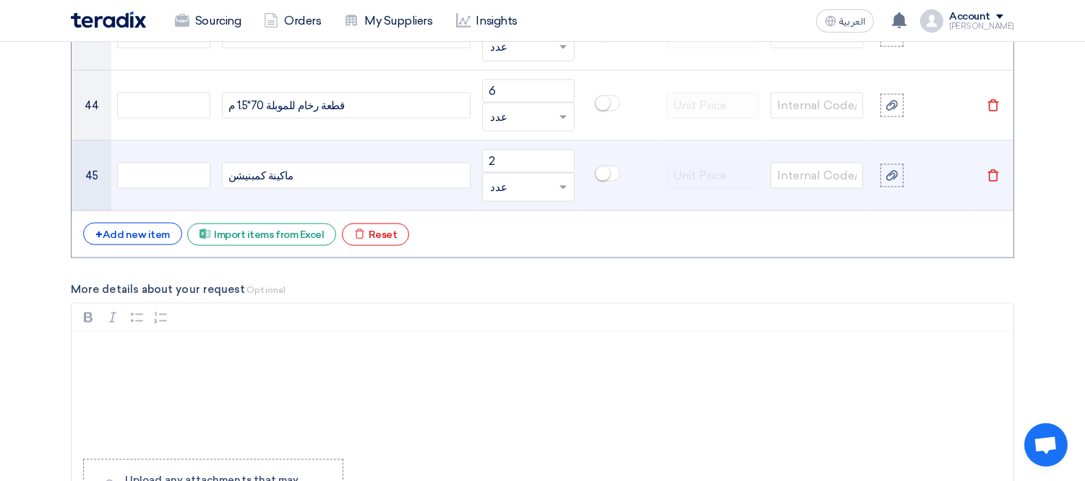
click at [992, 178] on icon "Delete" at bounding box center [993, 175] width 13 height 13
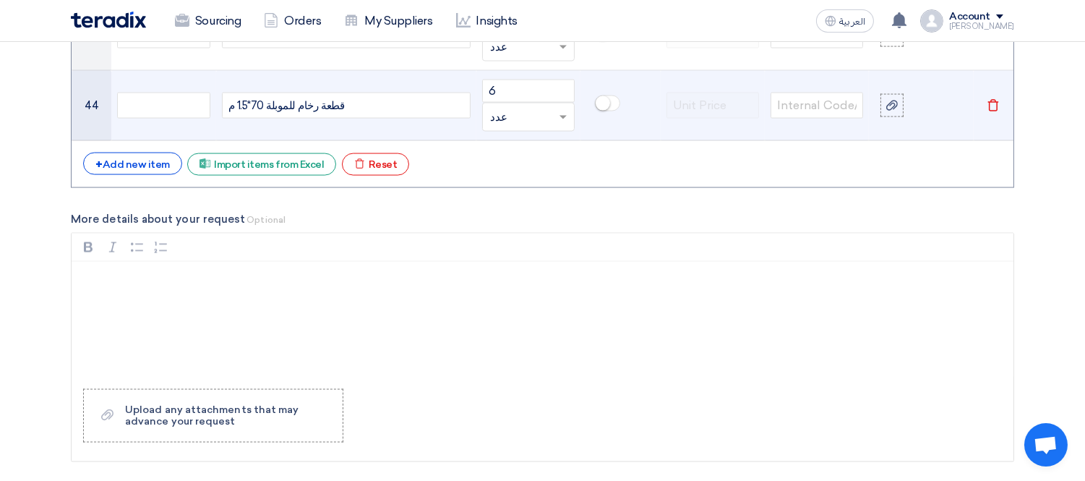
click at [992, 98] on td "Delete" at bounding box center [994, 106] width 40 height 70
click at [992, 106] on icon "Delete" at bounding box center [993, 105] width 13 height 13
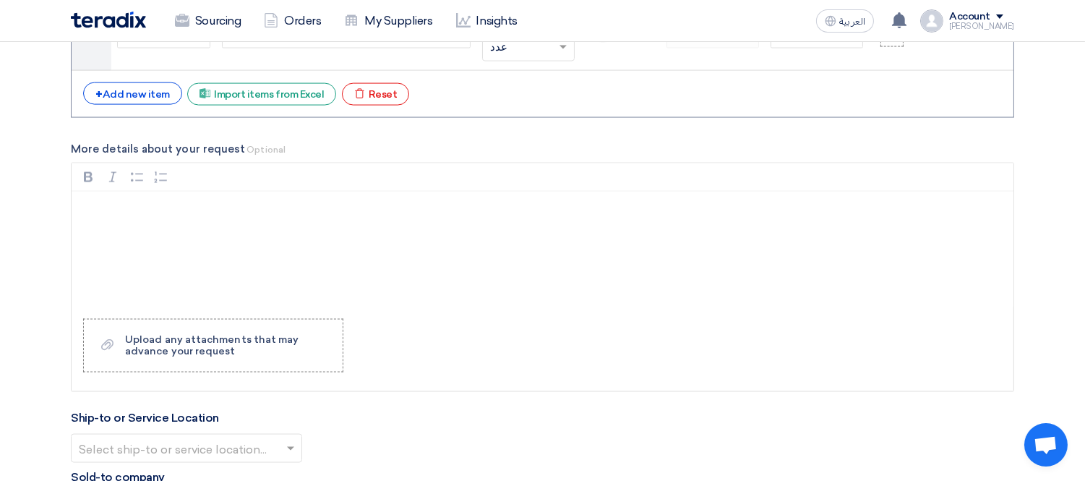
scroll to position [4001, 0]
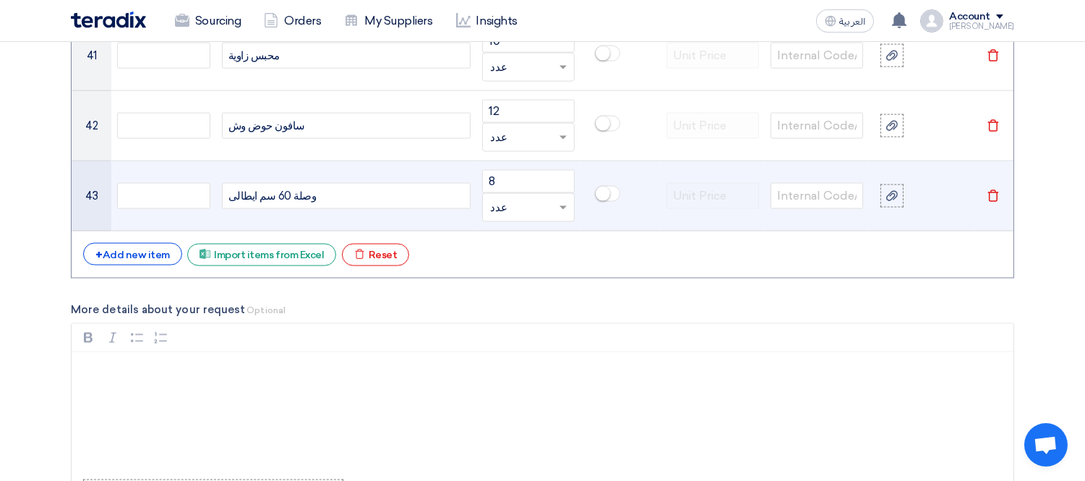
click at [995, 200] on icon "Delete" at bounding box center [993, 195] width 13 height 13
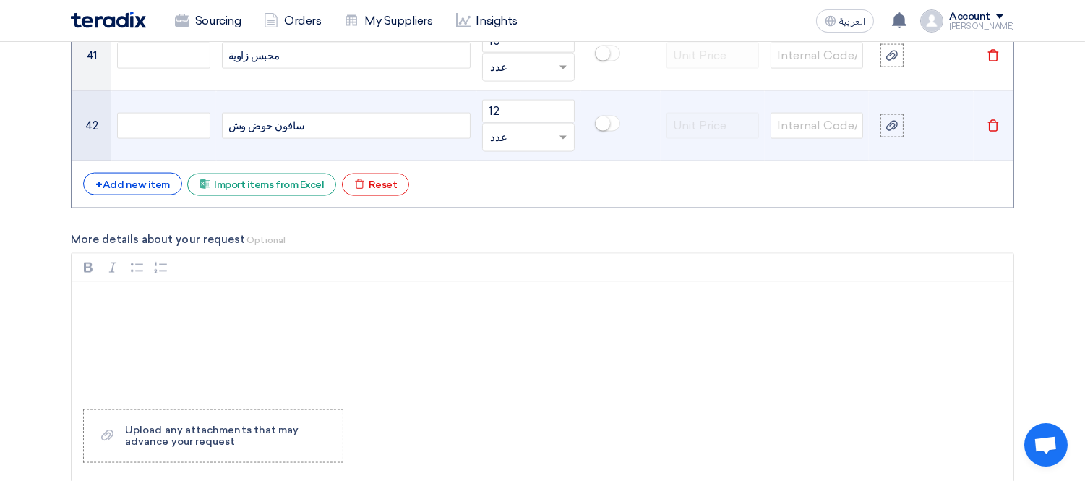
click at [995, 126] on icon "Delete" at bounding box center [993, 125] width 13 height 13
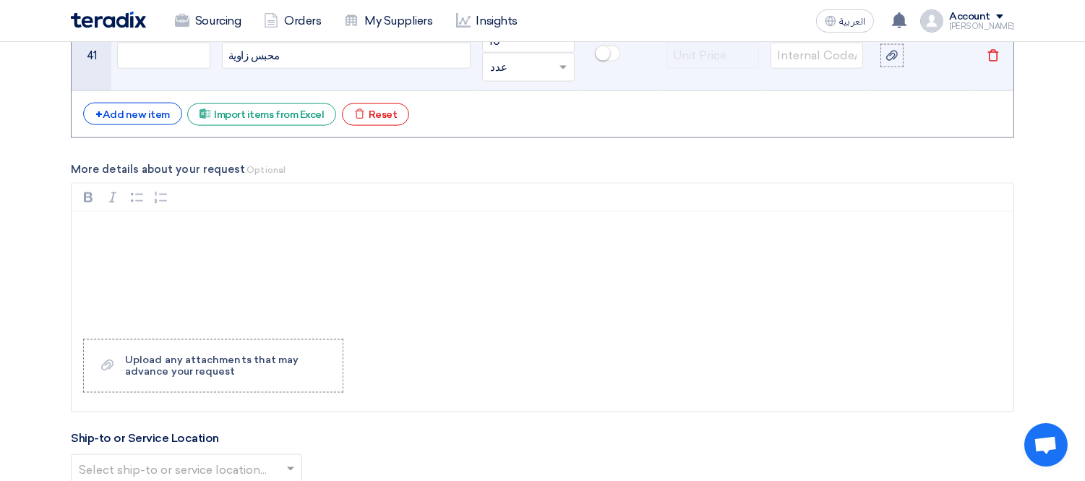
click at [989, 66] on td "Delete" at bounding box center [994, 56] width 40 height 70
click at [994, 62] on icon "Delete" at bounding box center [993, 55] width 13 height 13
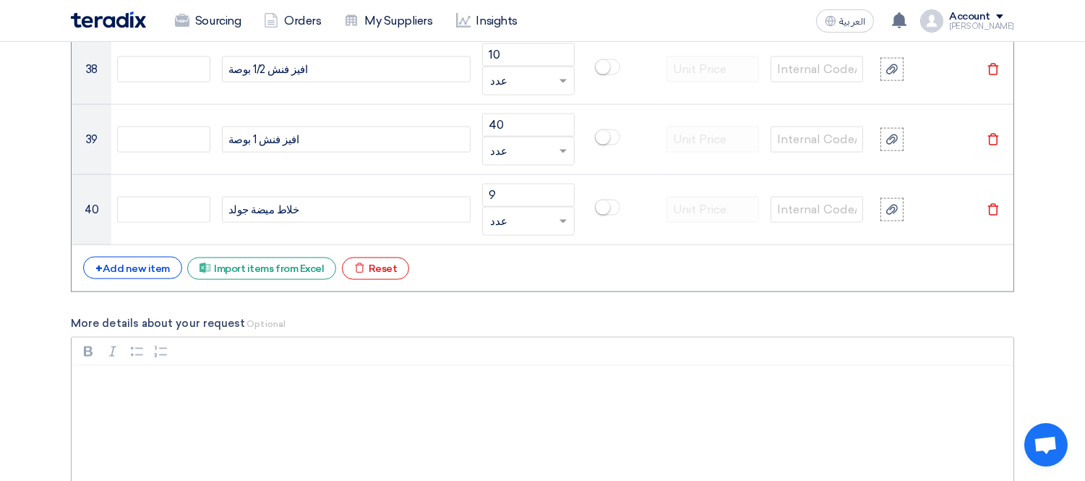
scroll to position [3840, 0]
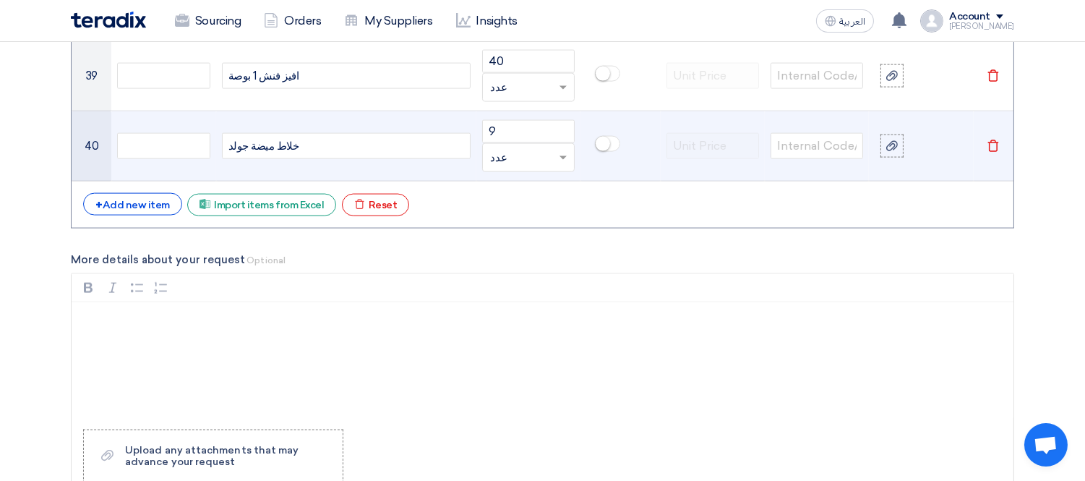
click at [995, 153] on icon "Delete" at bounding box center [993, 146] width 13 height 13
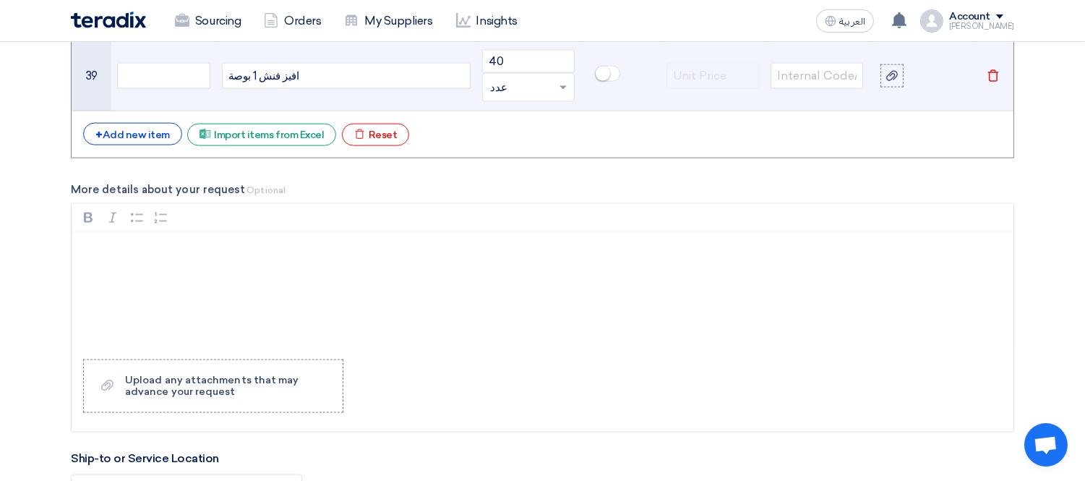
click at [988, 82] on icon "Delete" at bounding box center [993, 75] width 13 height 13
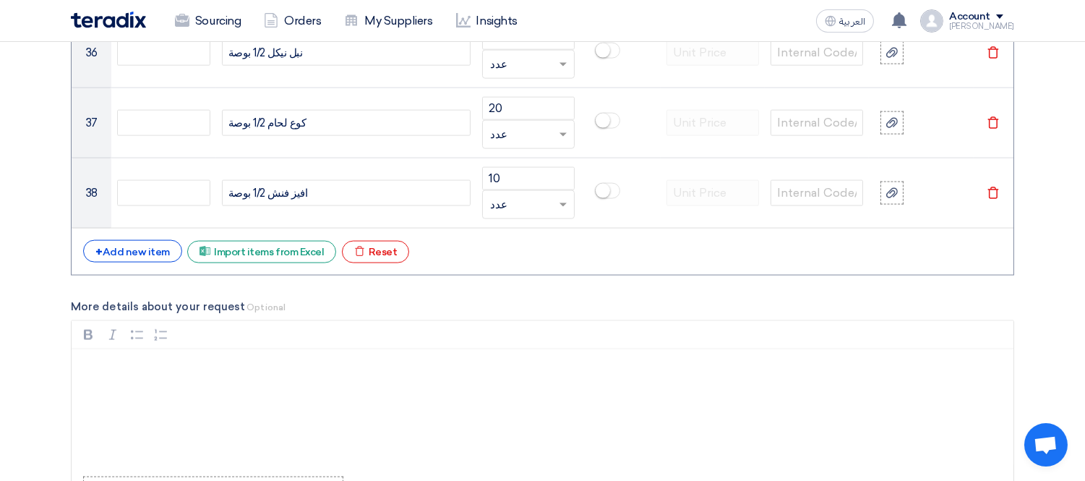
scroll to position [3518, 0]
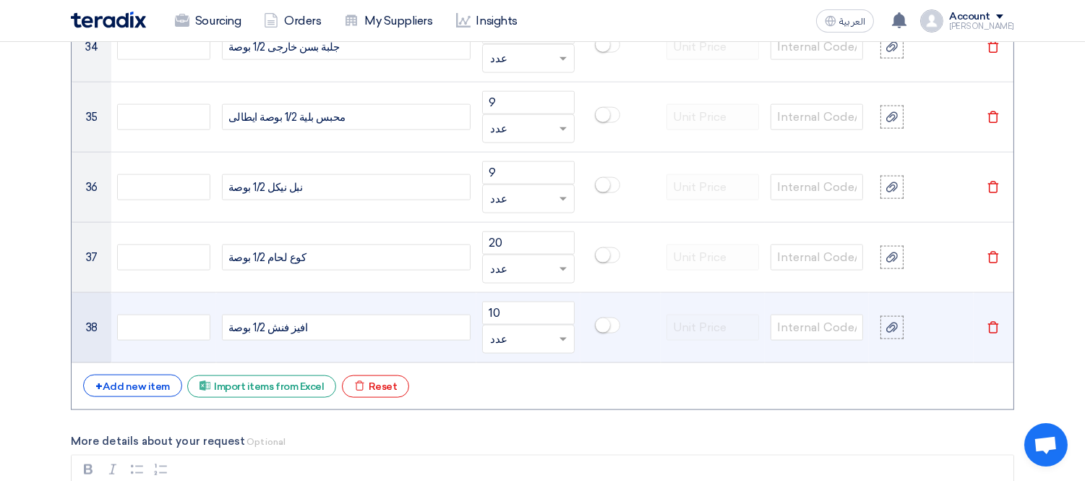
click at [998, 331] on use at bounding box center [993, 328] width 11 height 12
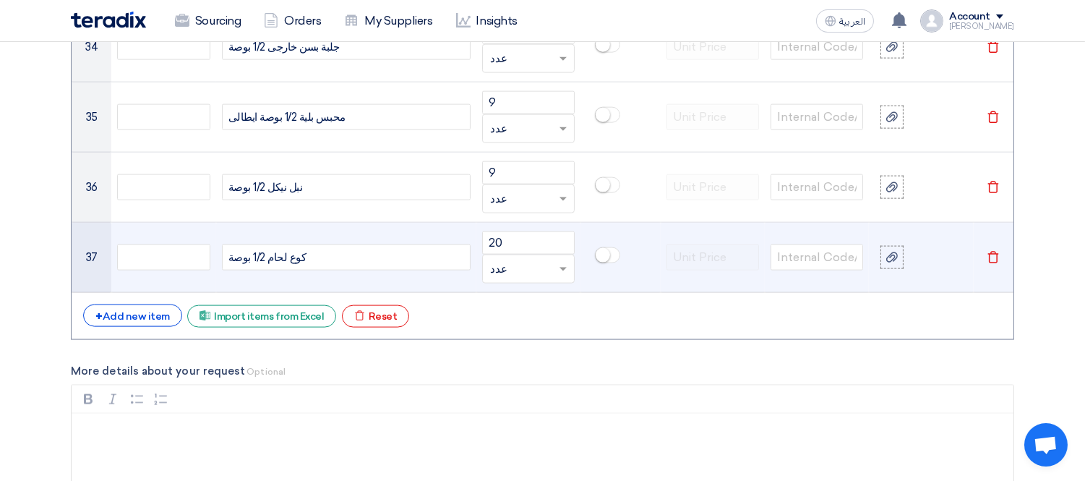
click at [993, 262] on icon "Delete" at bounding box center [993, 257] width 13 height 13
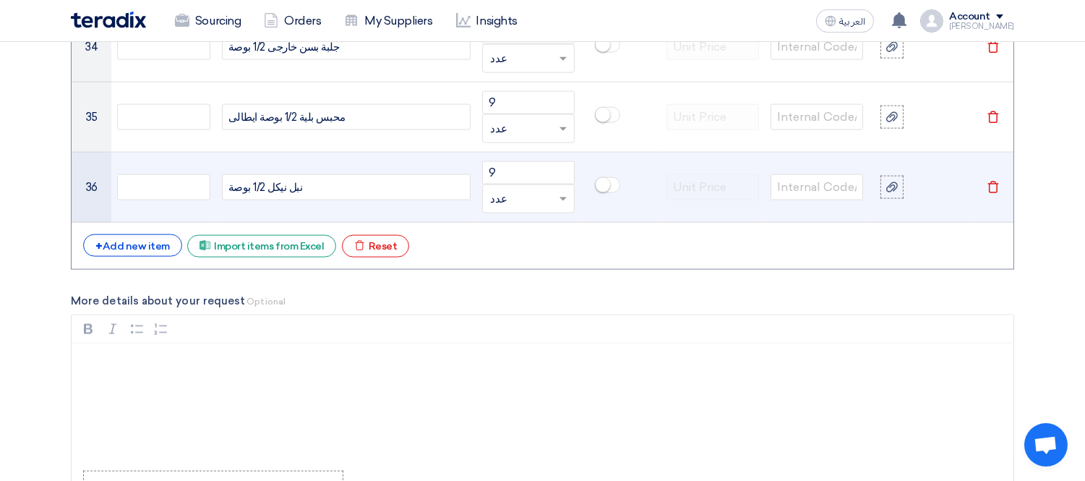
click at [989, 193] on use at bounding box center [993, 187] width 11 height 12
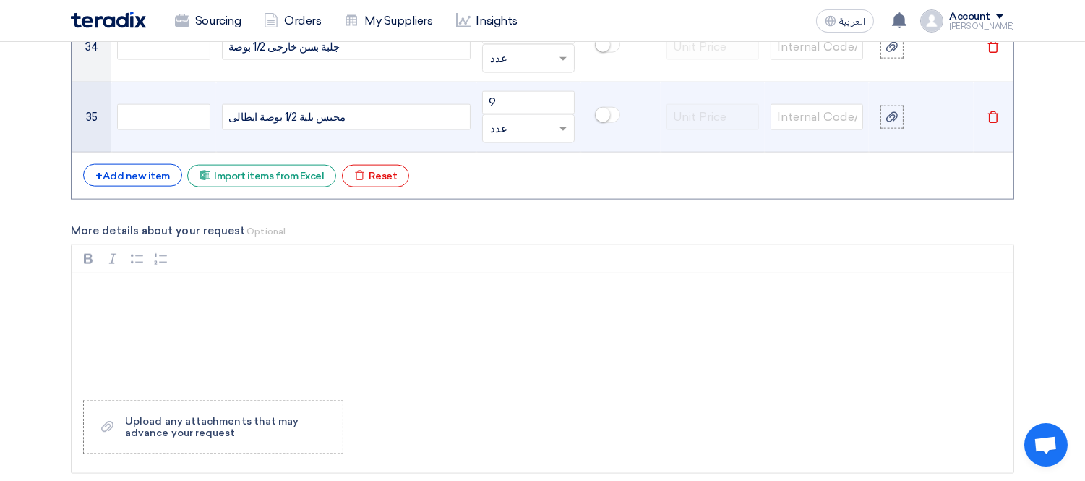
click at [989, 121] on use at bounding box center [993, 117] width 11 height 12
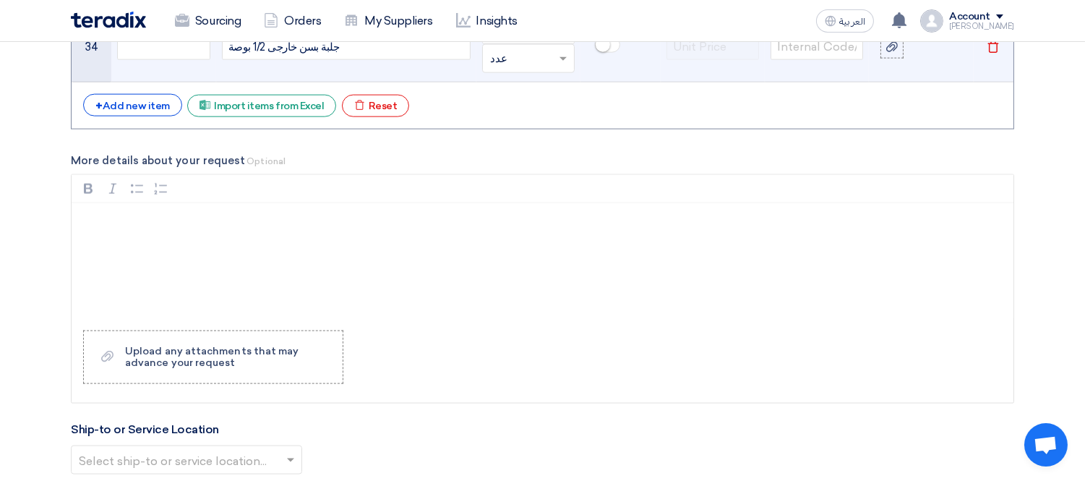
click at [992, 46] on icon "Delete" at bounding box center [993, 46] width 13 height 13
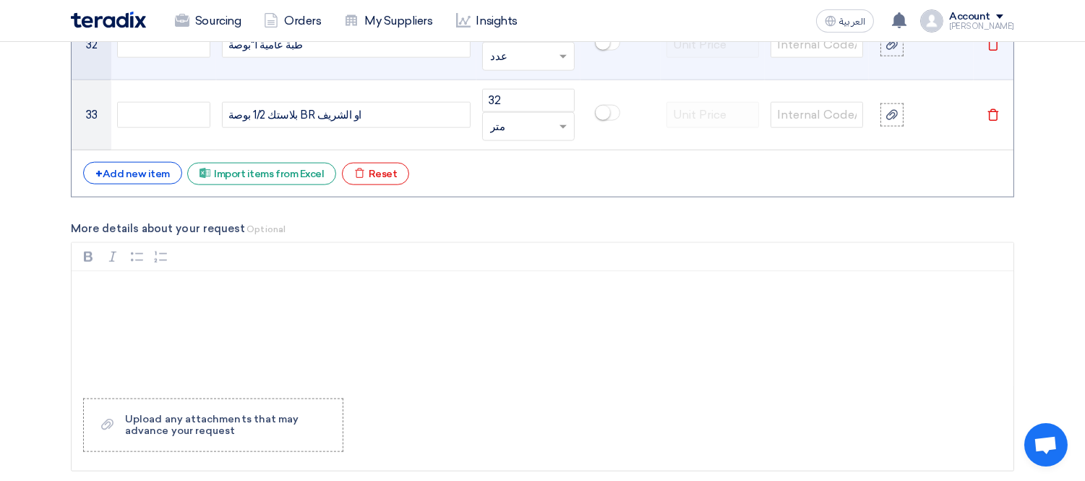
scroll to position [3197, 0]
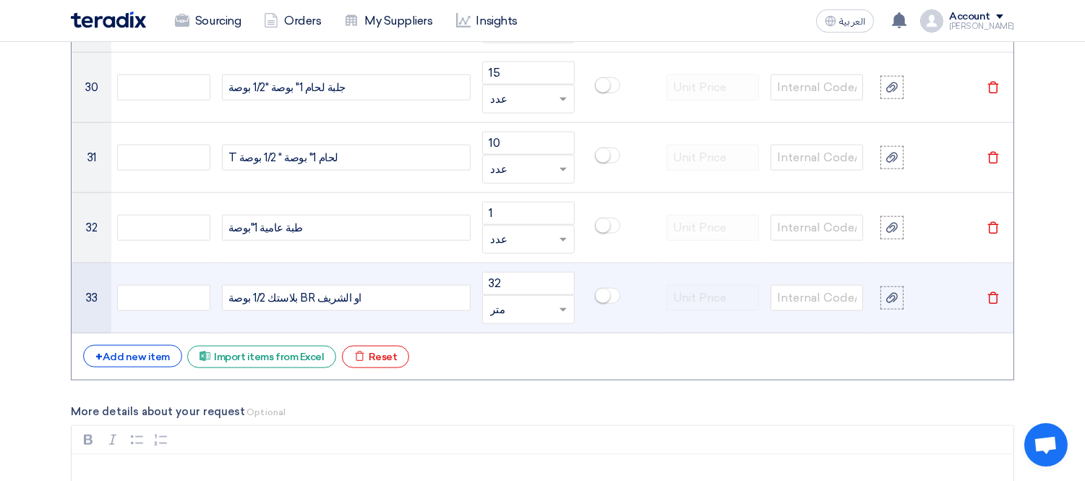
click at [995, 294] on use at bounding box center [993, 298] width 11 height 12
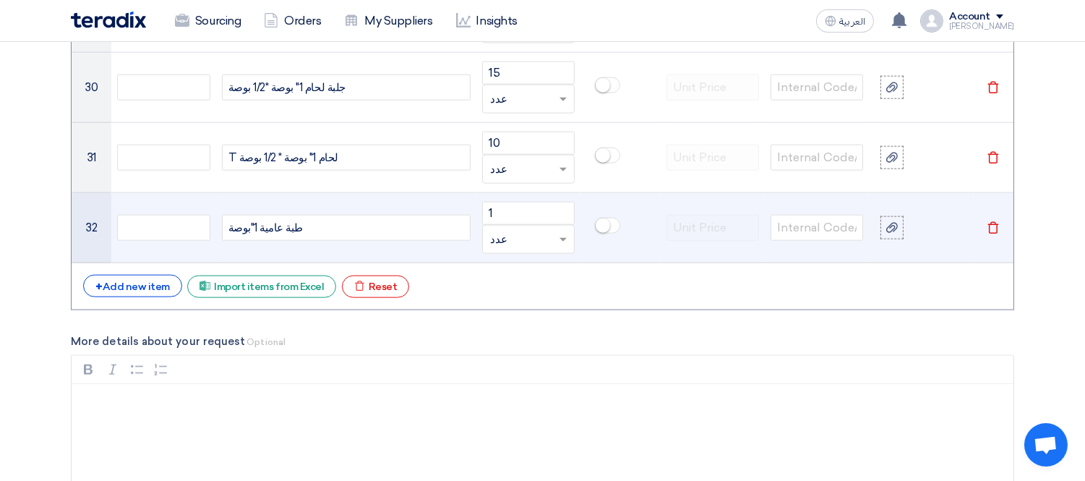
click at [998, 227] on use at bounding box center [993, 228] width 11 height 12
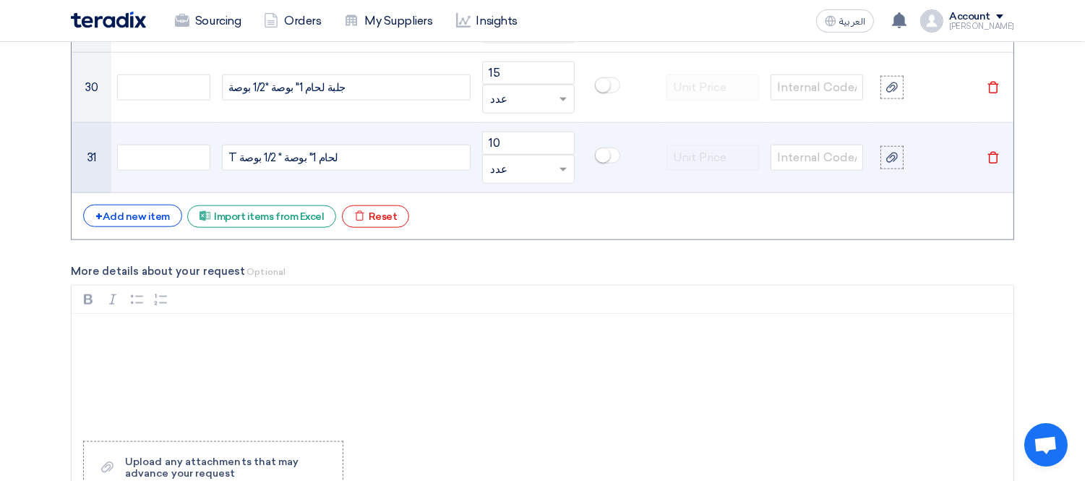
click at [988, 163] on icon "Delete" at bounding box center [993, 157] width 13 height 13
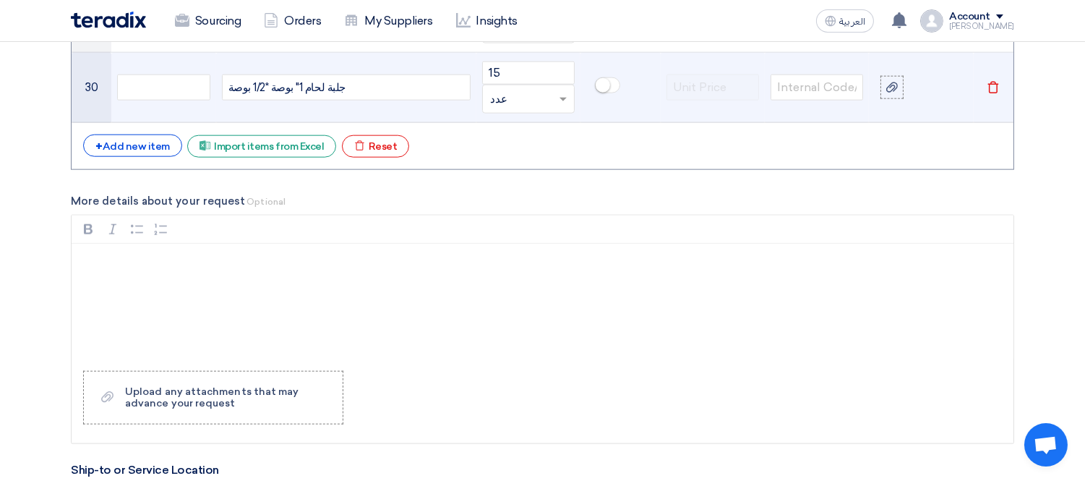
click at [988, 88] on icon "Delete" at bounding box center [993, 87] width 13 height 13
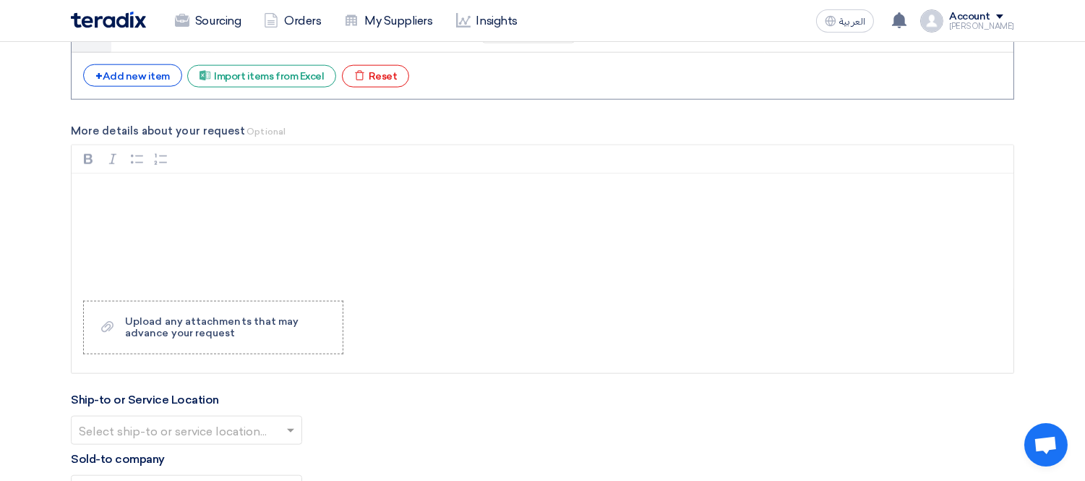
scroll to position [3037, 0]
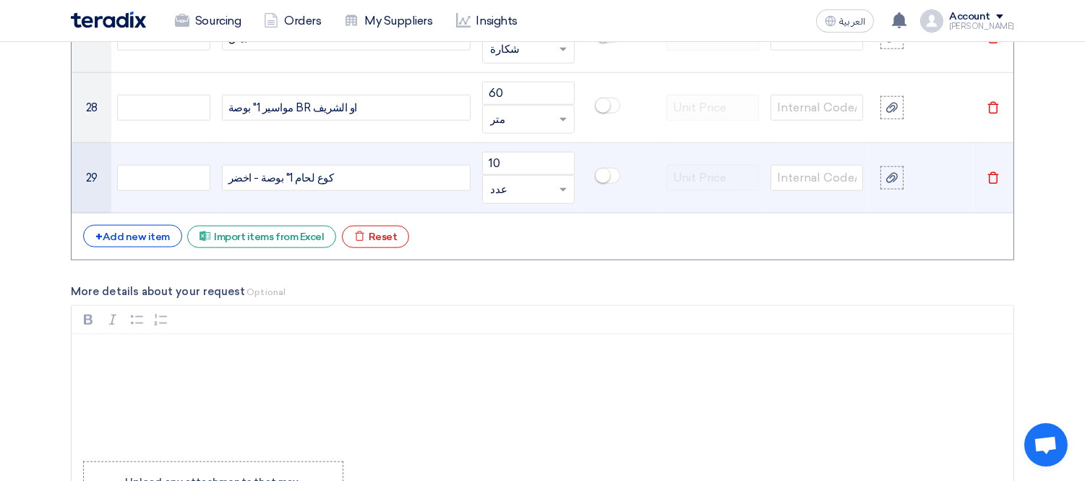
click at [998, 174] on icon "Delete" at bounding box center [993, 177] width 13 height 13
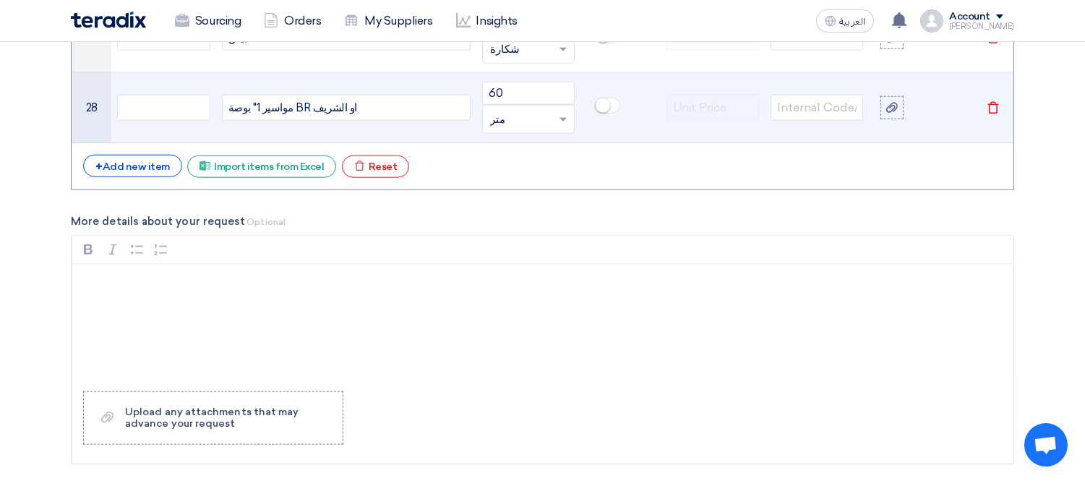
click at [993, 111] on icon "Delete" at bounding box center [993, 107] width 13 height 13
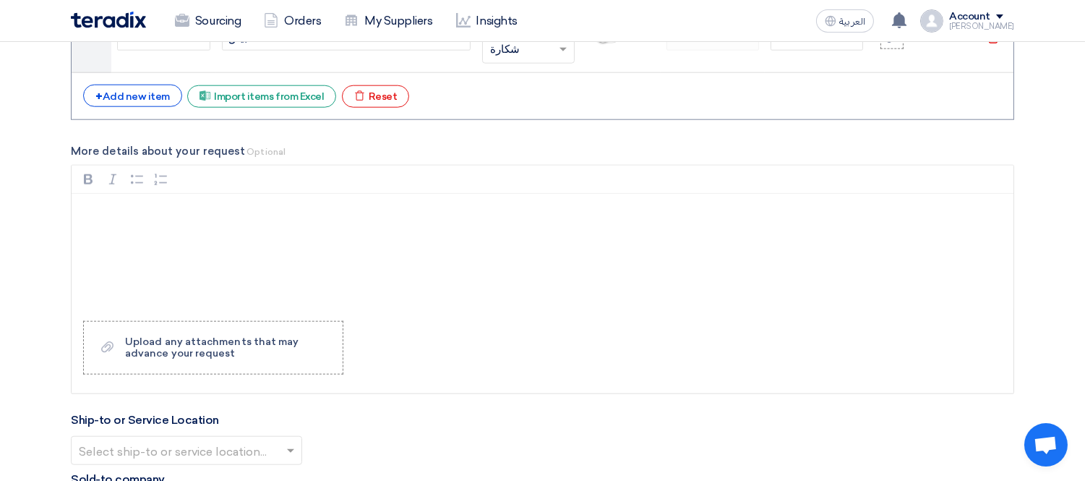
scroll to position [2875, 0]
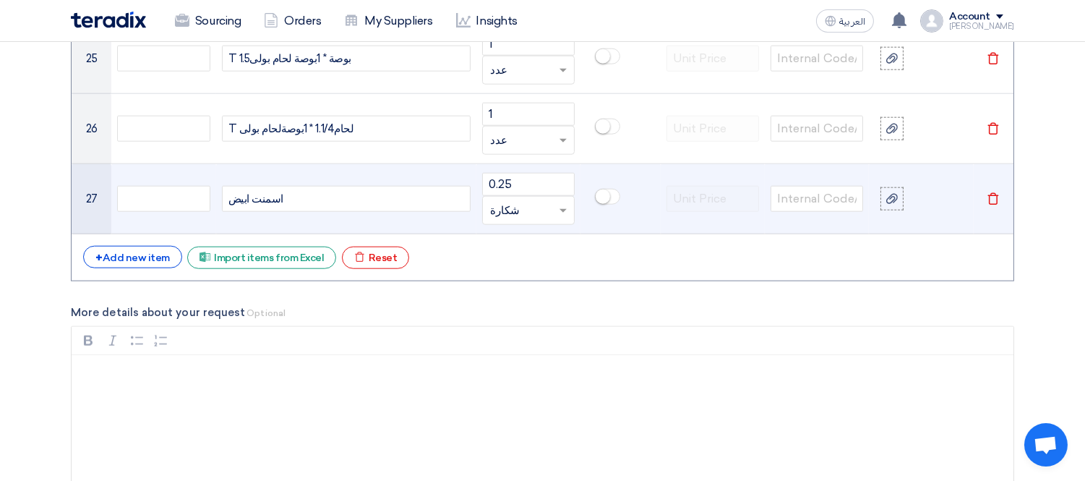
click at [996, 198] on icon "Delete" at bounding box center [993, 198] width 13 height 13
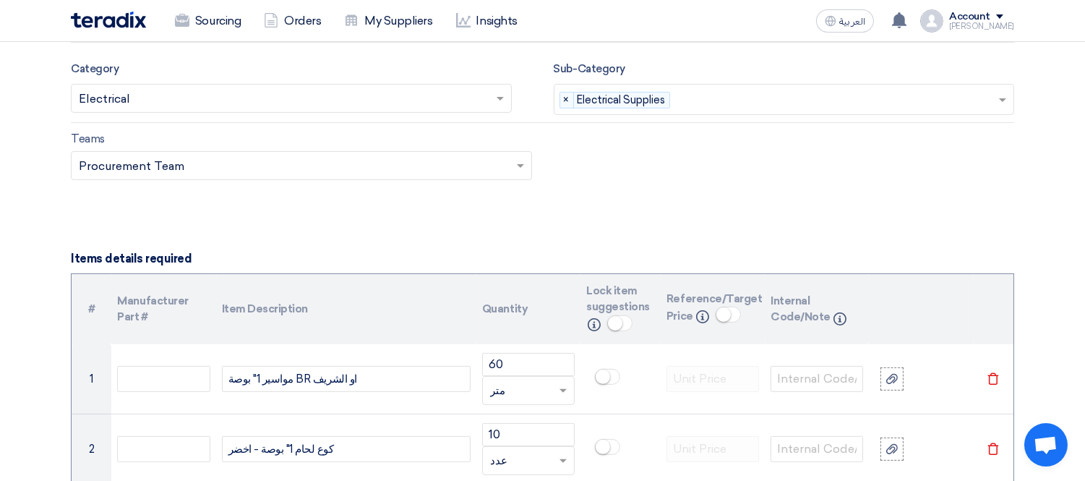
scroll to position [948, 0]
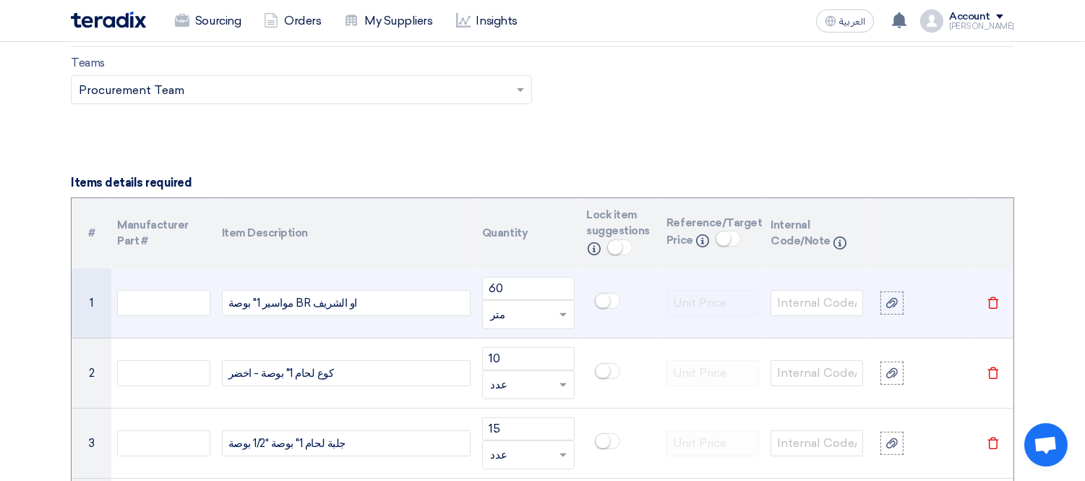
click at [991, 301] on icon "Delete" at bounding box center [993, 302] width 13 height 13
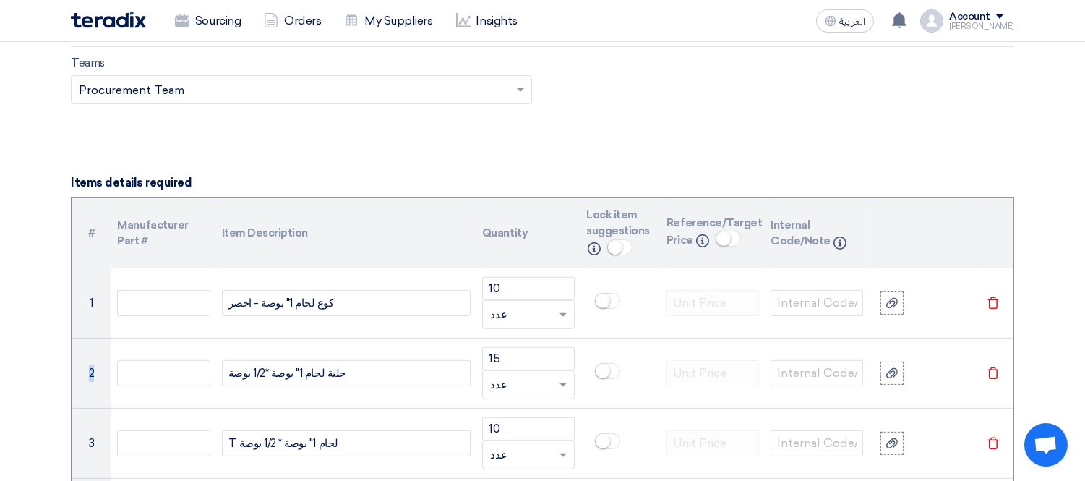
click at [991, 301] on icon "Delete" at bounding box center [993, 302] width 13 height 13
click at [991, 367] on icon "Delete" at bounding box center [993, 373] width 13 height 13
click at [991, 301] on icon "Delete" at bounding box center [993, 302] width 13 height 13
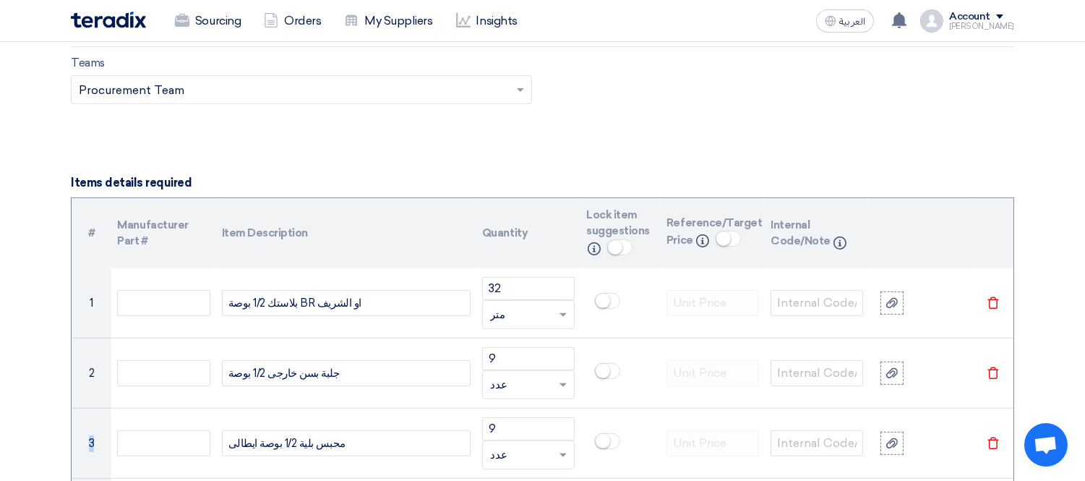
click at [991, 367] on icon "Delete" at bounding box center [993, 373] width 13 height 13
click at [991, 301] on icon "Delete" at bounding box center [993, 302] width 13 height 13
click at [991, 367] on icon "Delete" at bounding box center [993, 373] width 13 height 13
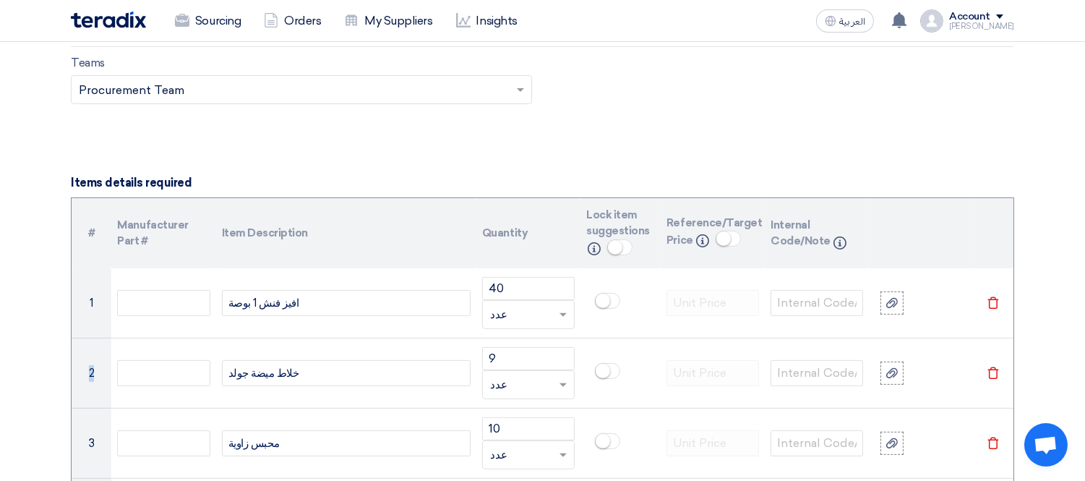
click at [991, 301] on icon "Delete" at bounding box center [993, 302] width 13 height 13
click at [991, 367] on icon "Delete" at bounding box center [993, 373] width 13 height 13
click at [991, 301] on icon "Delete" at bounding box center [993, 302] width 13 height 13
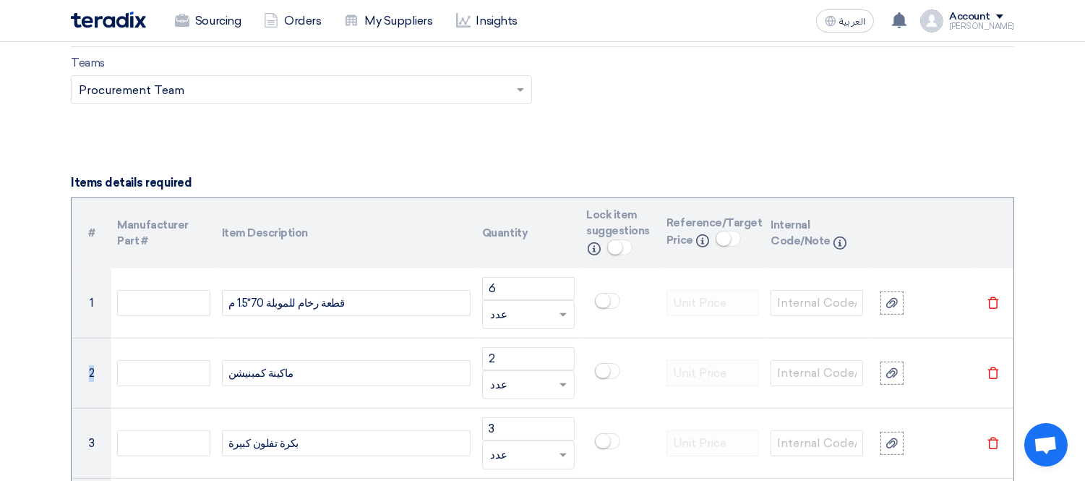
click at [991, 301] on icon "Delete" at bounding box center [993, 302] width 13 height 13
click at [991, 367] on icon "Delete" at bounding box center [993, 373] width 13 height 13
click at [991, 437] on icon "Delete" at bounding box center [993, 443] width 13 height 13
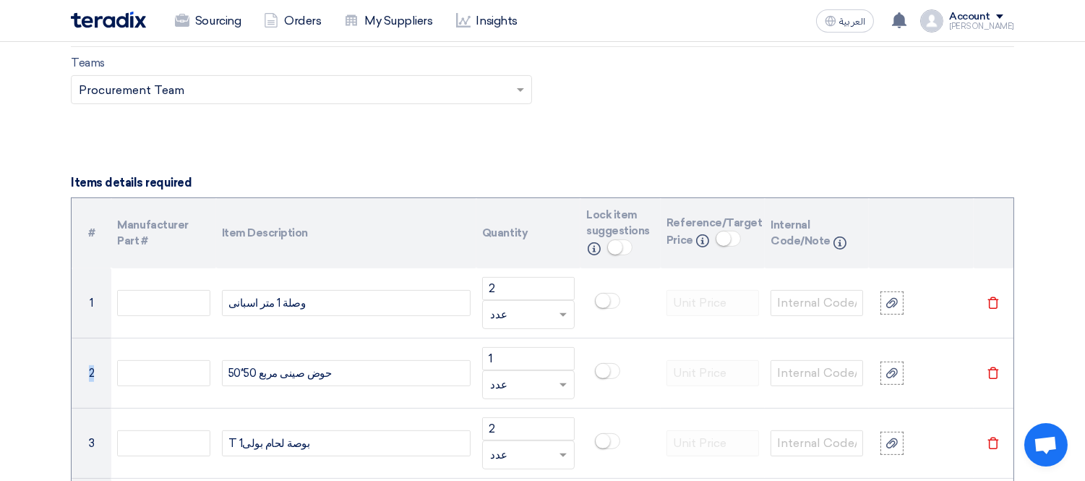
click at [991, 301] on icon "Delete" at bounding box center [993, 302] width 13 height 13
click at [991, 367] on icon "Delete" at bounding box center [993, 373] width 13 height 13
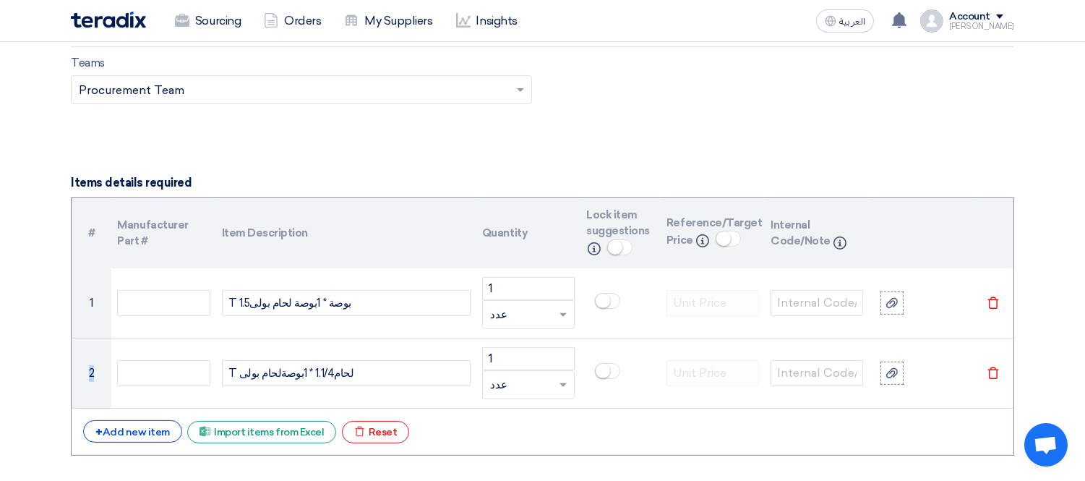
click at [991, 301] on icon "Delete" at bounding box center [993, 302] width 13 height 13
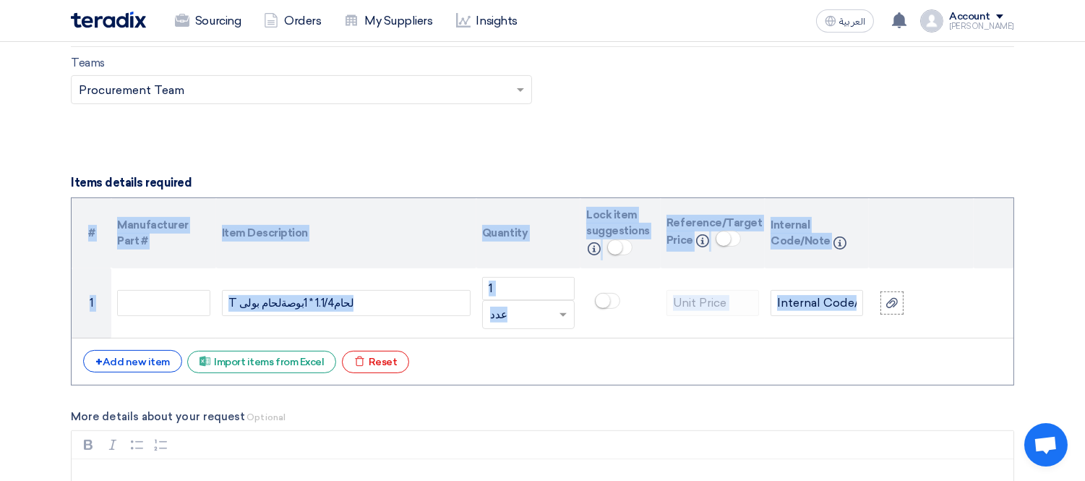
click at [991, 301] on table "# Manufacturer Part # Item Description Quantity Lock item suggestions Info Refe…" at bounding box center [543, 268] width 942 height 141
click at [992, 236] on th at bounding box center [994, 233] width 40 height 71
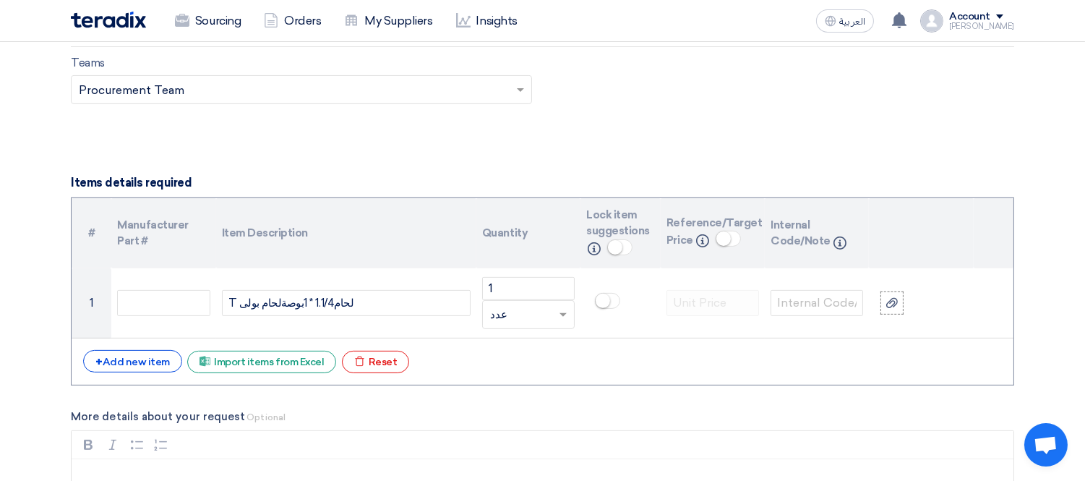
click at [985, 305] on table "# Manufacturer Part # Item Description Quantity Lock item suggestions Info Refe…" at bounding box center [543, 268] width 942 height 141
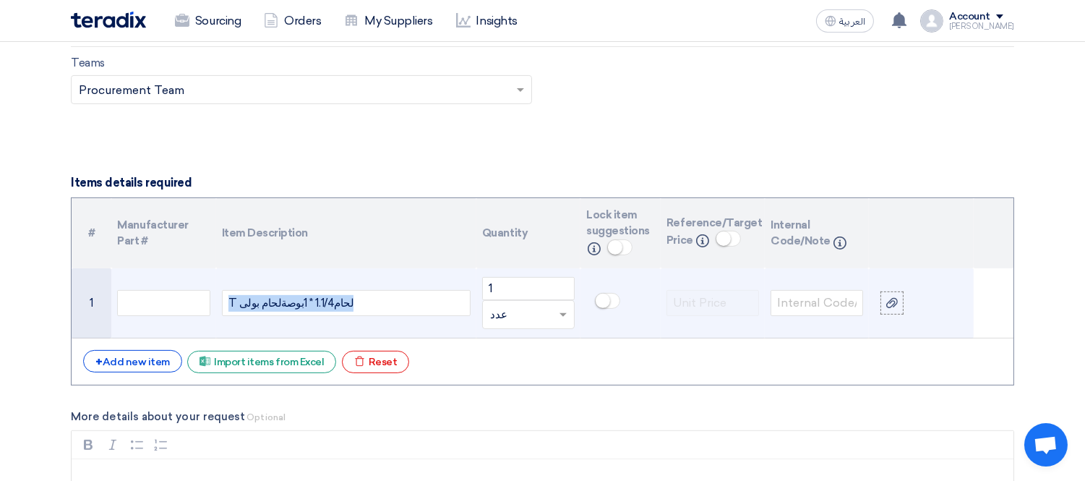
drag, startPoint x: 373, startPoint y: 299, endPoint x: 174, endPoint y: 268, distance: 202.0
click at [174, 268] on tr "1 T لحام1.1/4 * 1بوصةلحام بولى 1 Unit × عدد" at bounding box center [543, 303] width 942 height 70
drag, startPoint x: 505, startPoint y: 287, endPoint x: 456, endPoint y: 279, distance: 49.1
click at [471, 279] on tr "1 1 Unit × عدد" at bounding box center [543, 303] width 942 height 70
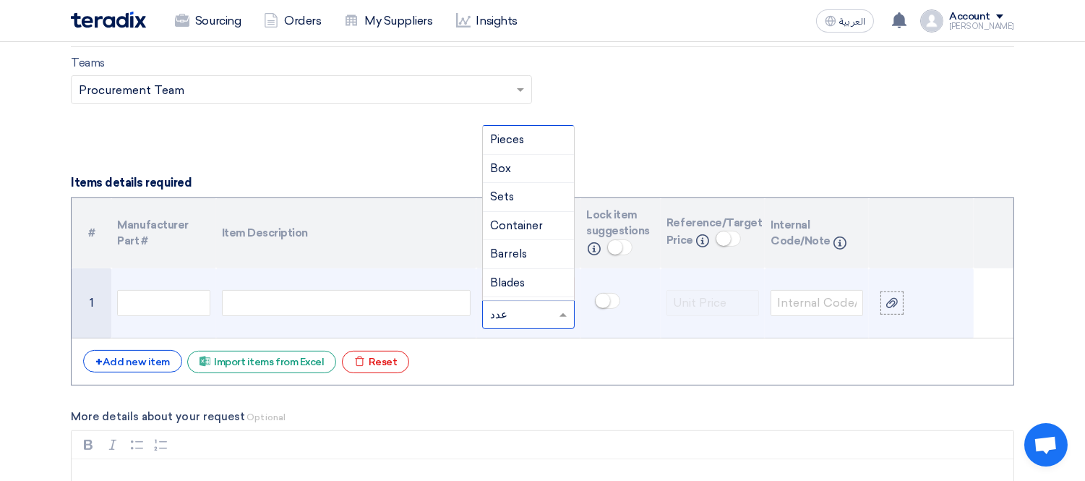
drag, startPoint x: 528, startPoint y: 315, endPoint x: 501, endPoint y: 311, distance: 27.0
click at [506, 312] on input "text" at bounding box center [519, 314] width 59 height 23
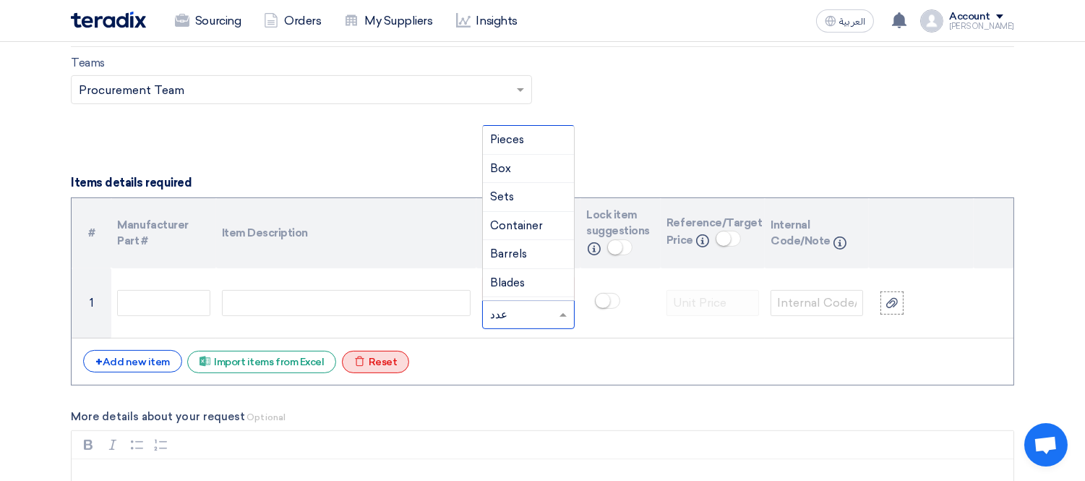
click at [377, 359] on div "Excel file Reset" at bounding box center [376, 362] width 68 height 22
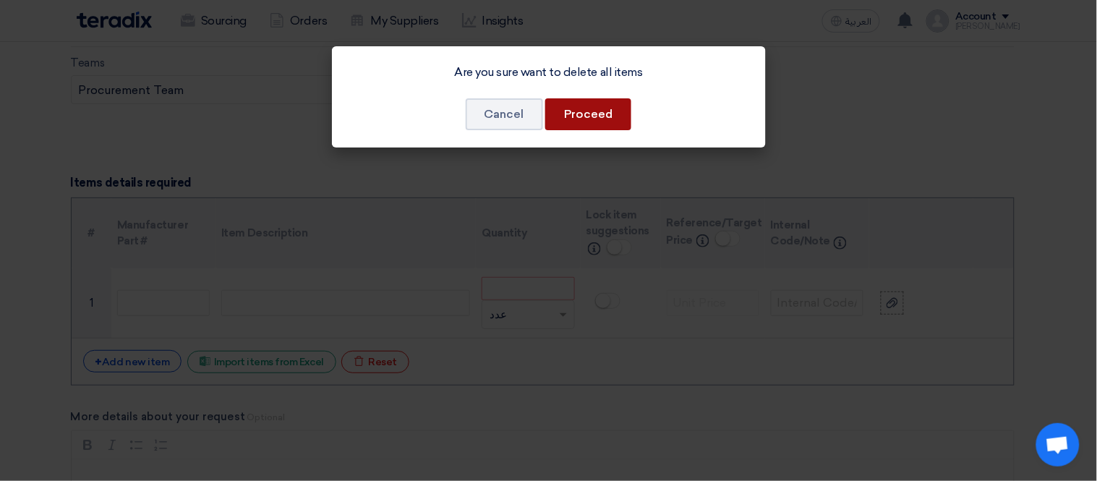
click at [580, 108] on button "Proceed" at bounding box center [588, 114] width 86 height 32
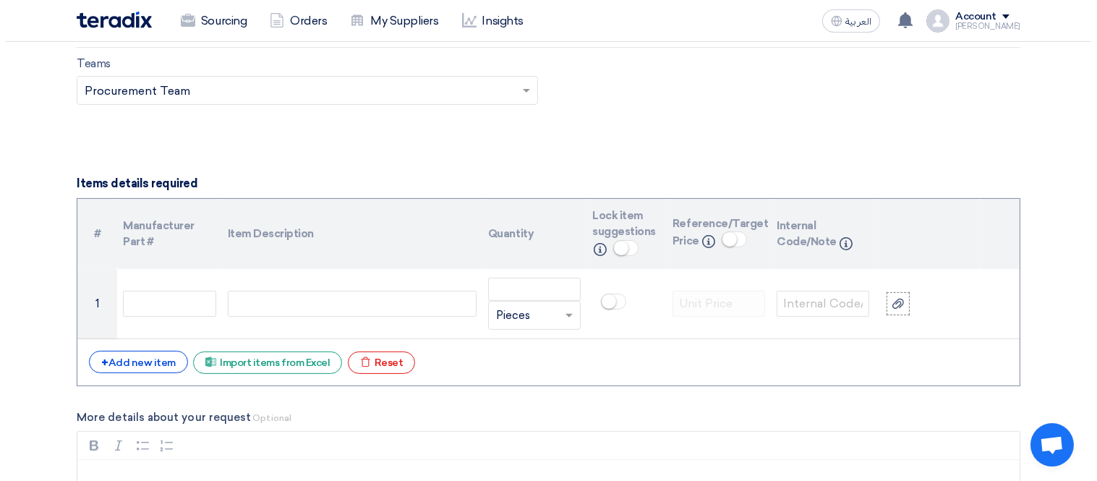
scroll to position [1108, 0]
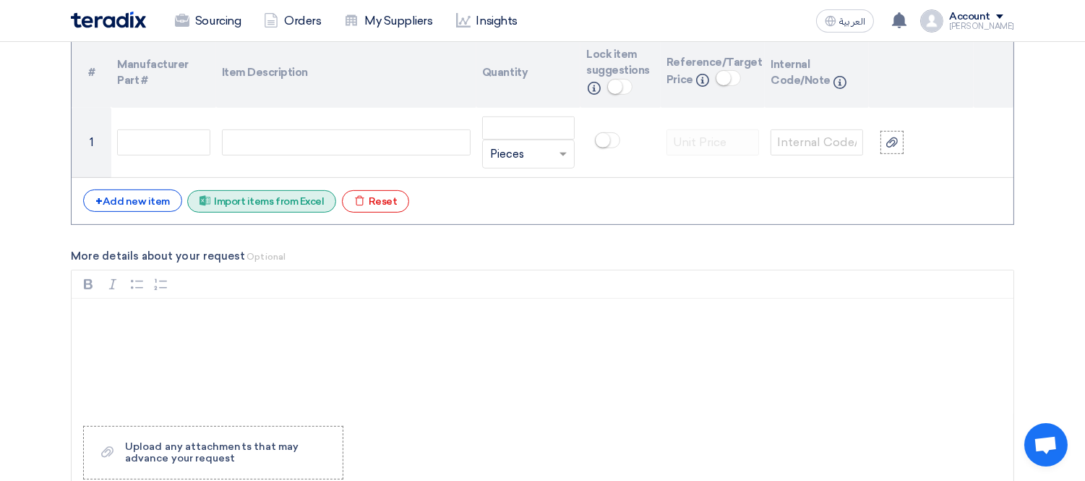
click at [273, 199] on div "Excel file Import items from Excel" at bounding box center [261, 201] width 149 height 22
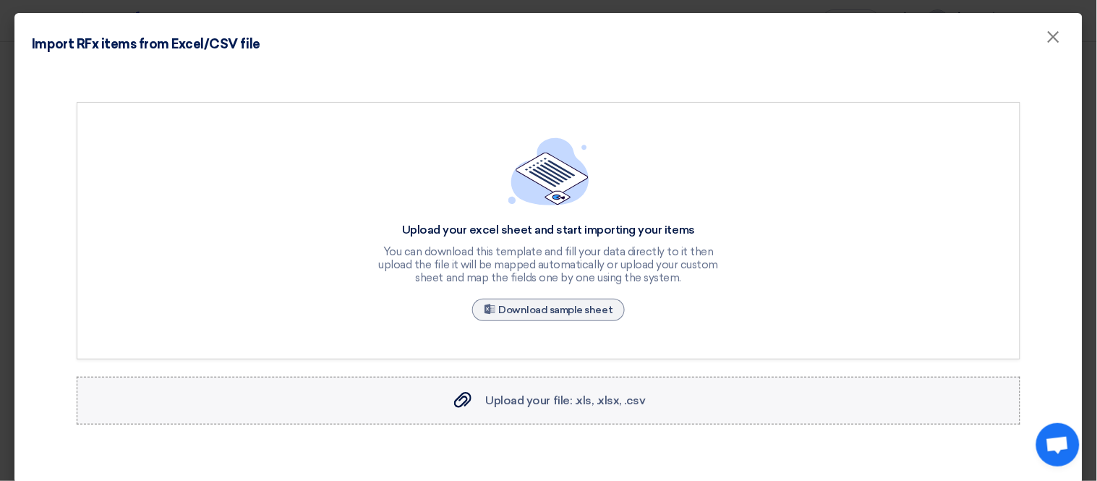
click at [555, 393] on span "Upload your file: .xls, .xlsx, .csv" at bounding box center [566, 400] width 160 height 14
click at [0, 0] on input "Upload your file: .xls, .xlsx, .csv Upload your file: .xls, .xlsx, .csv" at bounding box center [0, 0] width 0 height 0
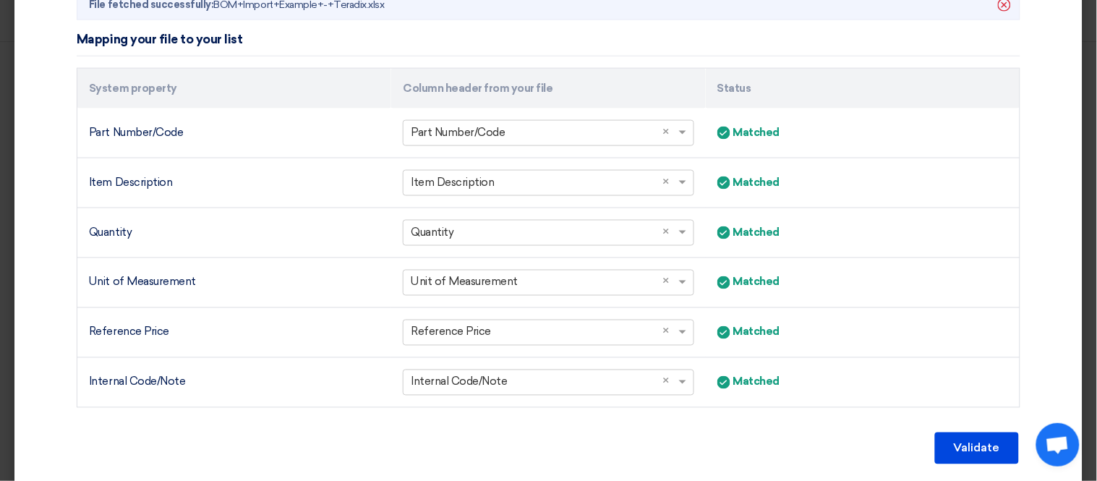
scroll to position [490, 0]
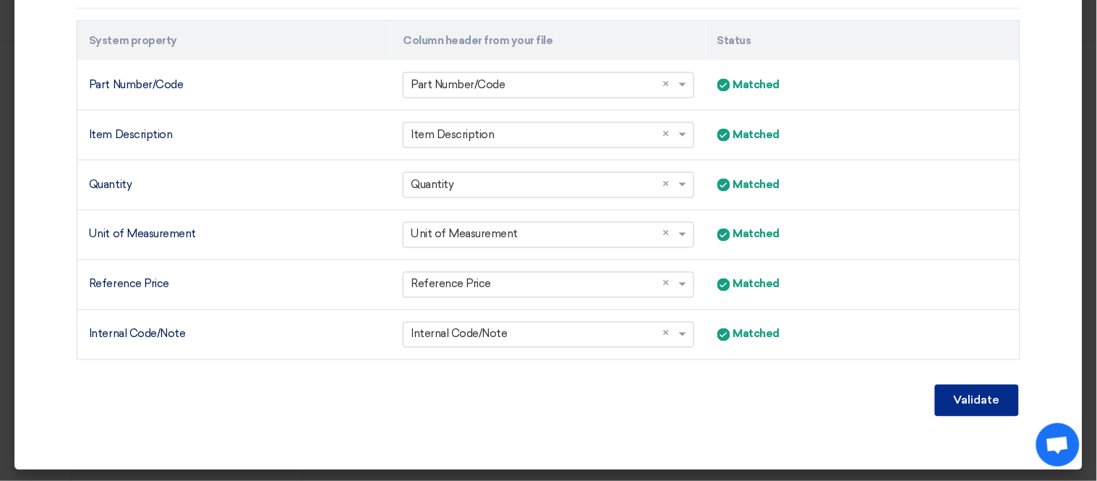
click at [989, 396] on button "Validate" at bounding box center [977, 401] width 84 height 32
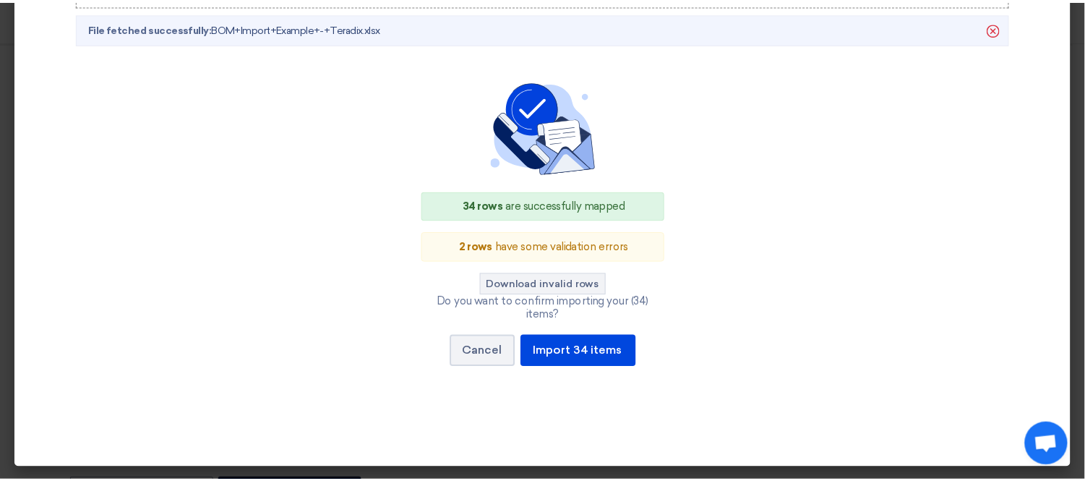
scroll to position [405, 0]
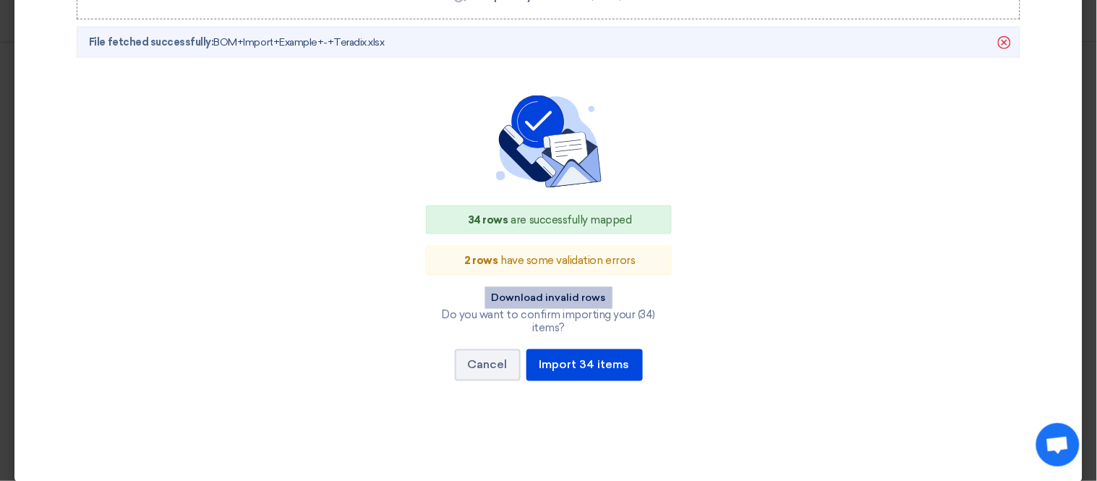
click at [558, 297] on button "Download invalid rows" at bounding box center [548, 298] width 127 height 22
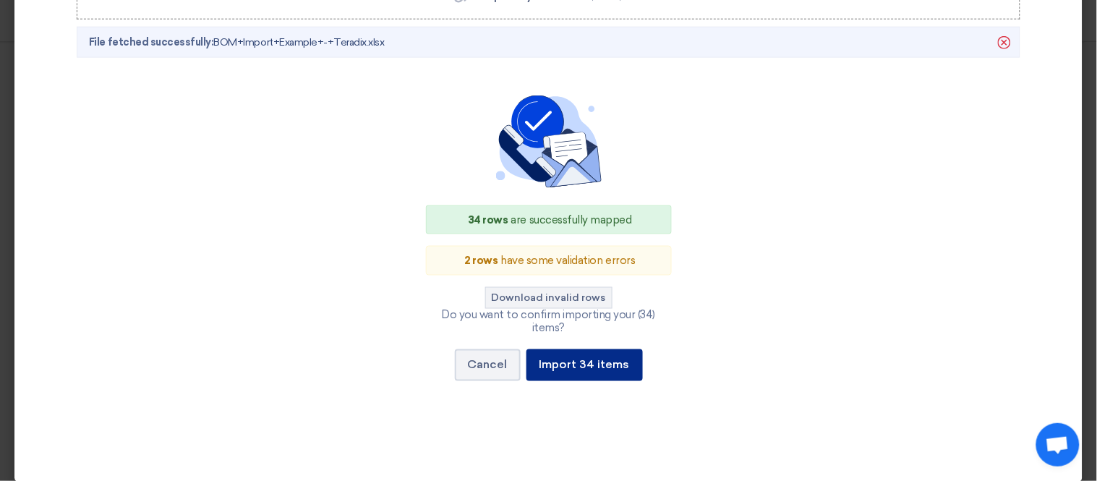
click at [598, 354] on button "Import 34 items" at bounding box center [584, 365] width 116 height 32
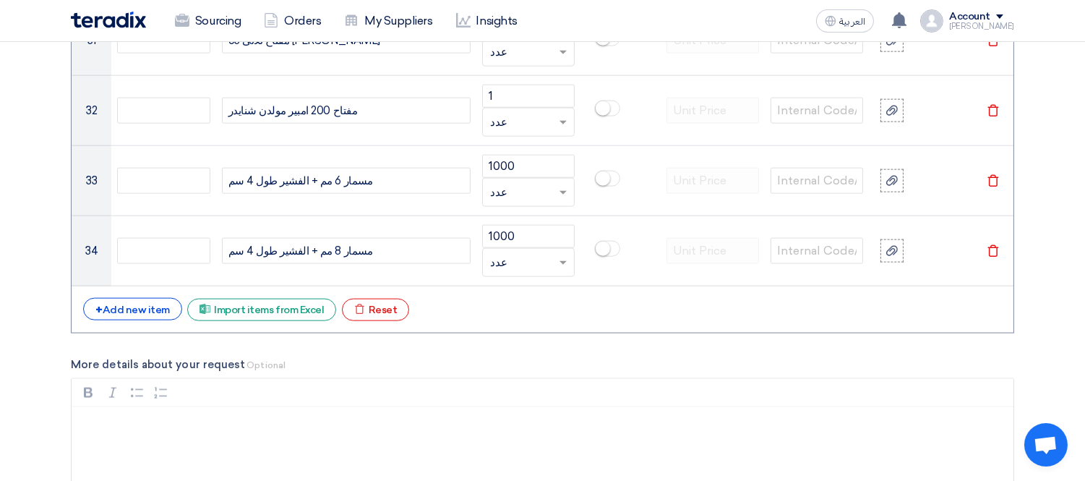
scroll to position [3374, 0]
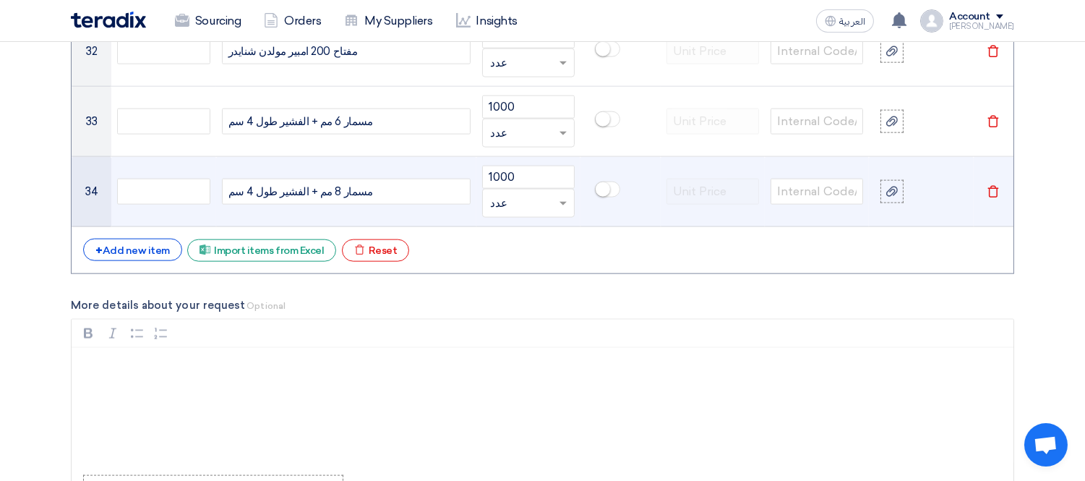
click at [996, 191] on icon "Delete" at bounding box center [993, 191] width 13 height 13
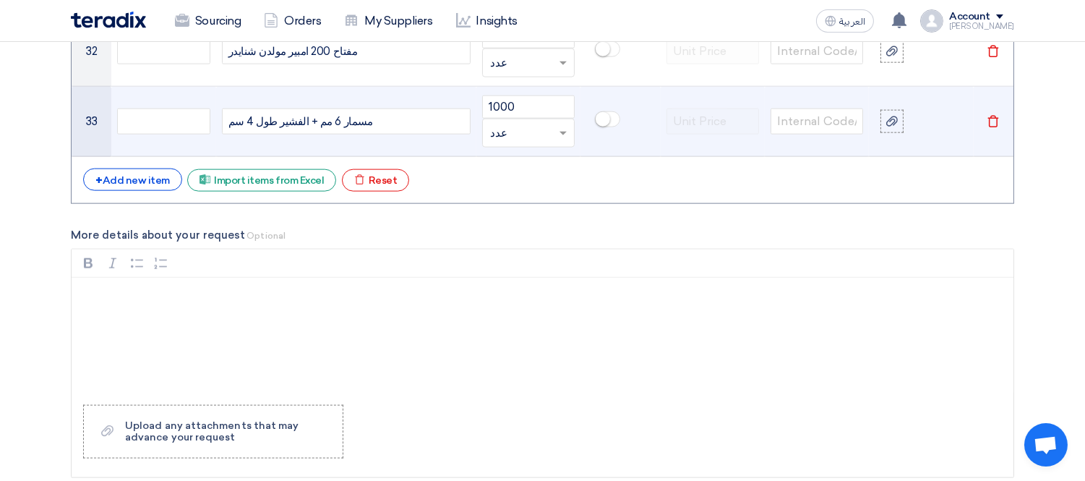
click at [993, 116] on td "Delete" at bounding box center [994, 122] width 40 height 70
click at [992, 124] on icon "Delete" at bounding box center [993, 121] width 13 height 13
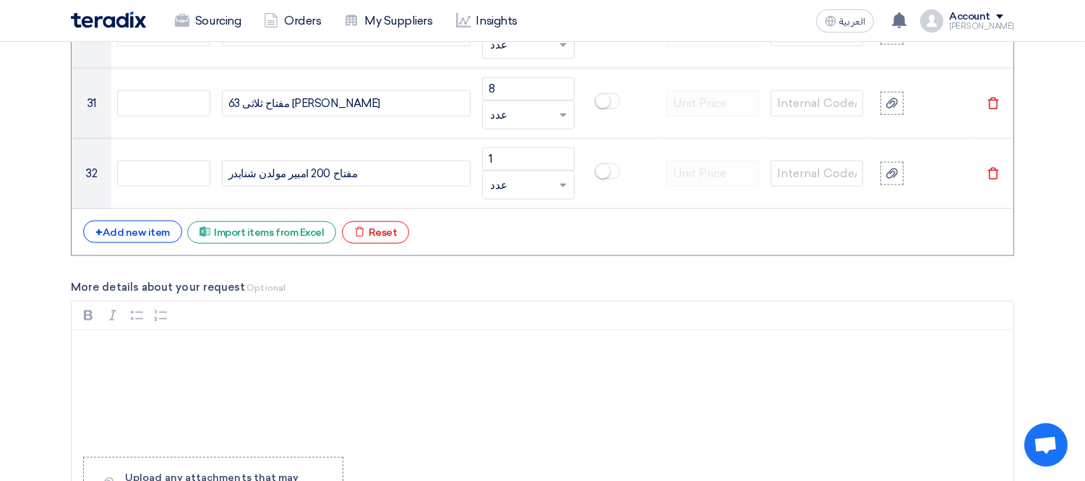
scroll to position [3213, 0]
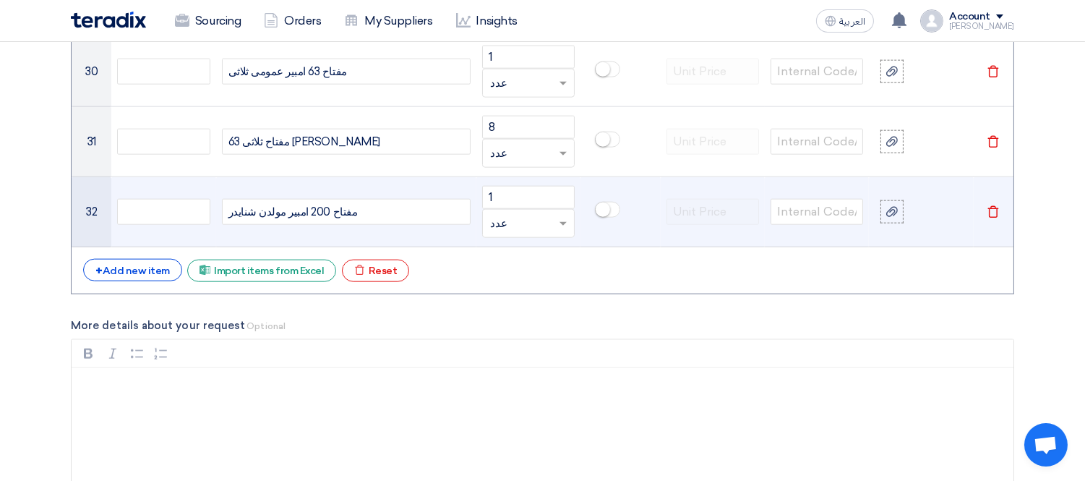
click at [994, 215] on icon "Delete" at bounding box center [993, 211] width 13 height 13
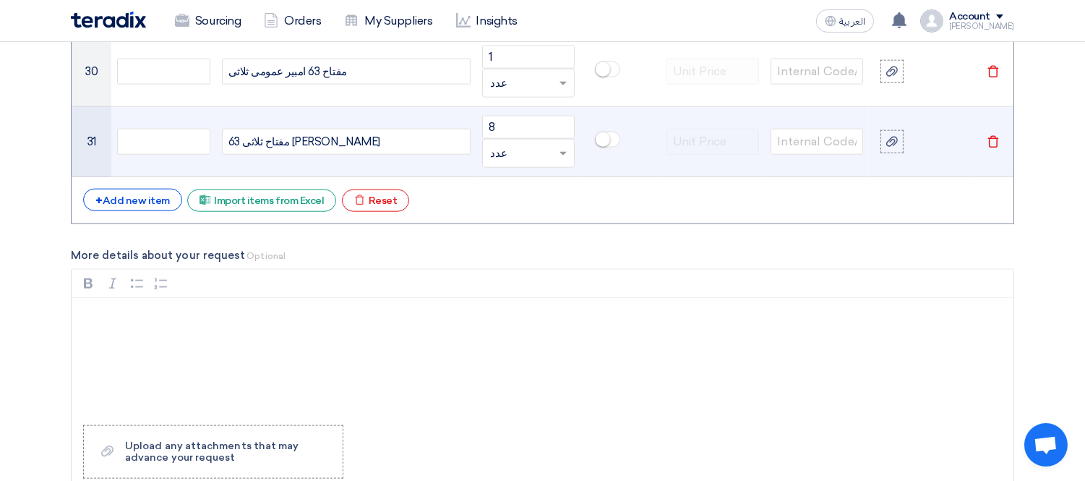
click at [991, 148] on use at bounding box center [993, 142] width 11 height 12
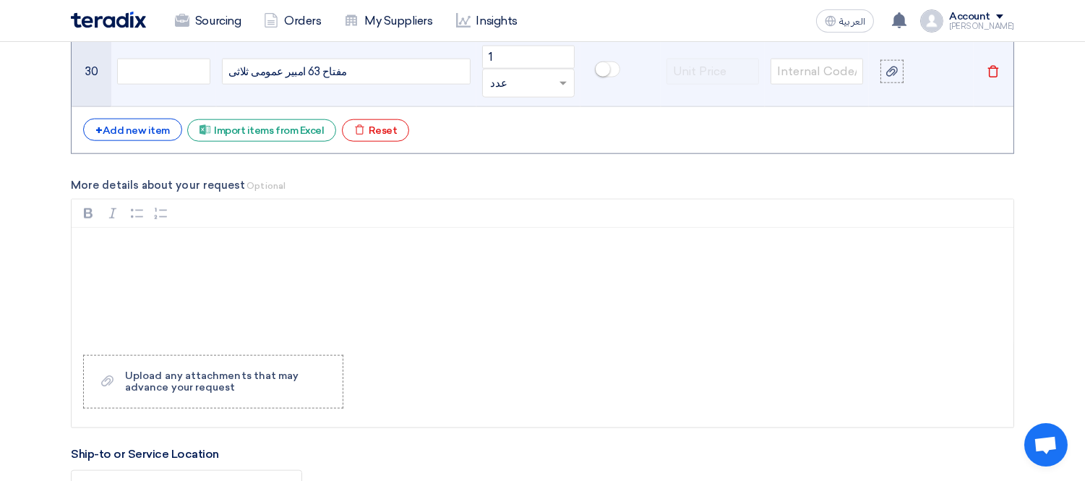
click at [993, 76] on icon "Delete" at bounding box center [993, 71] width 13 height 13
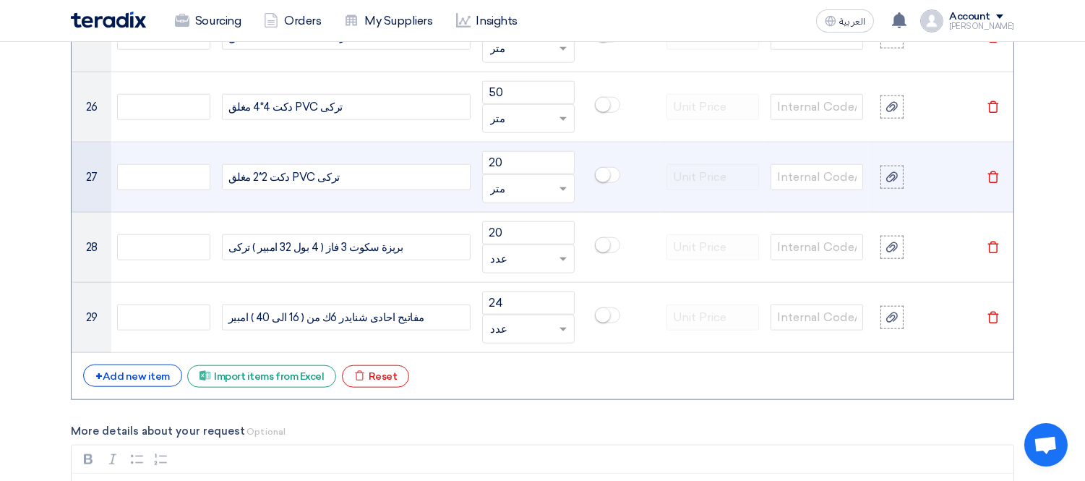
scroll to position [2892, 0]
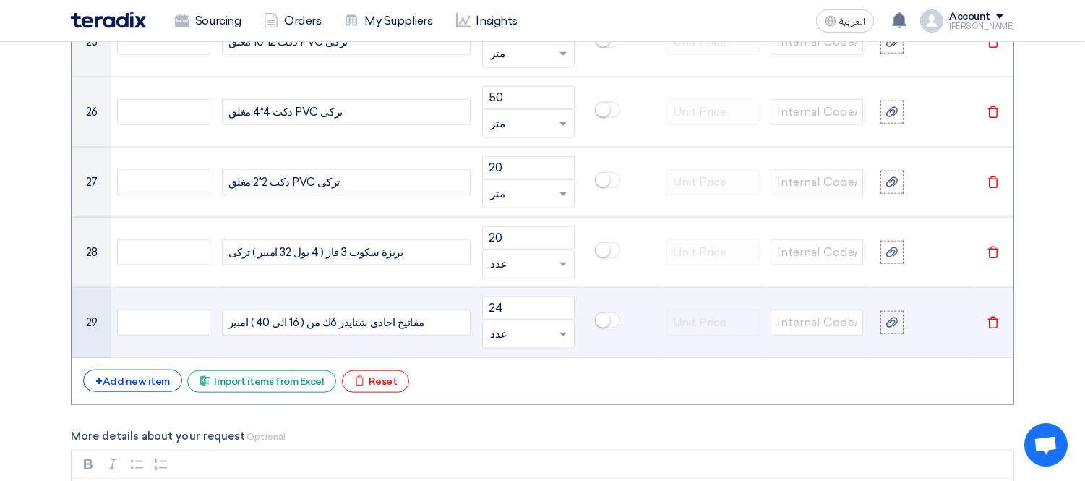
click at [993, 320] on icon "Delete" at bounding box center [993, 322] width 13 height 13
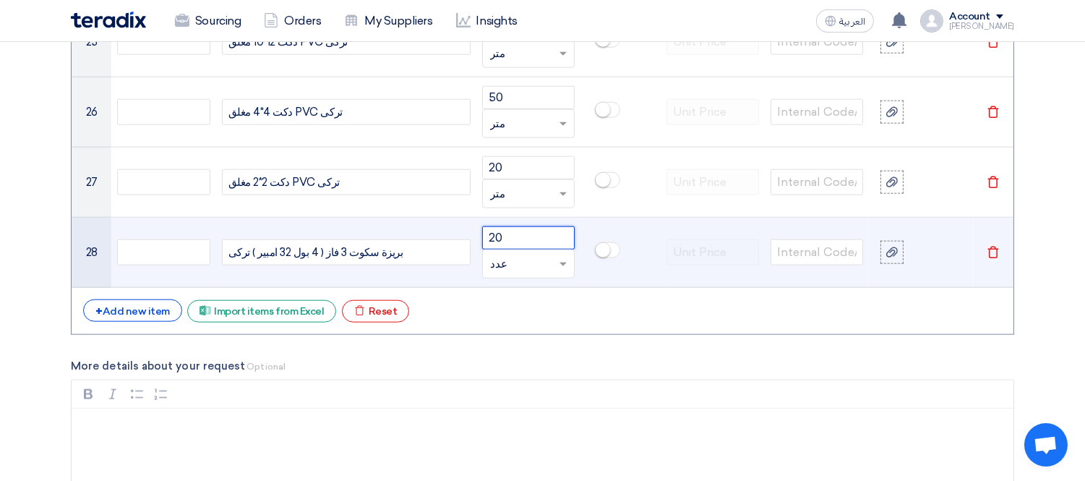
click at [536, 241] on input "20" at bounding box center [528, 237] width 93 height 23
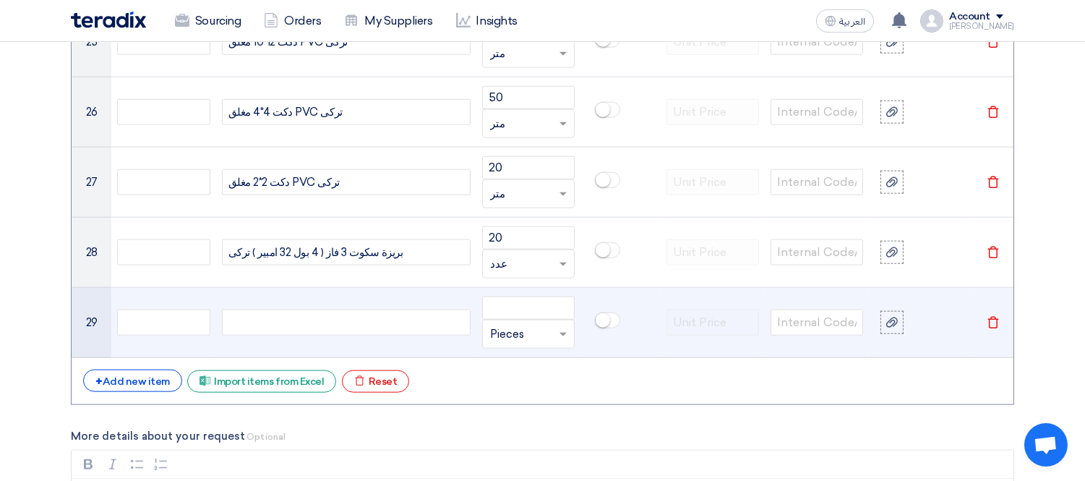
click at [362, 320] on div at bounding box center [346, 322] width 249 height 26
paste div
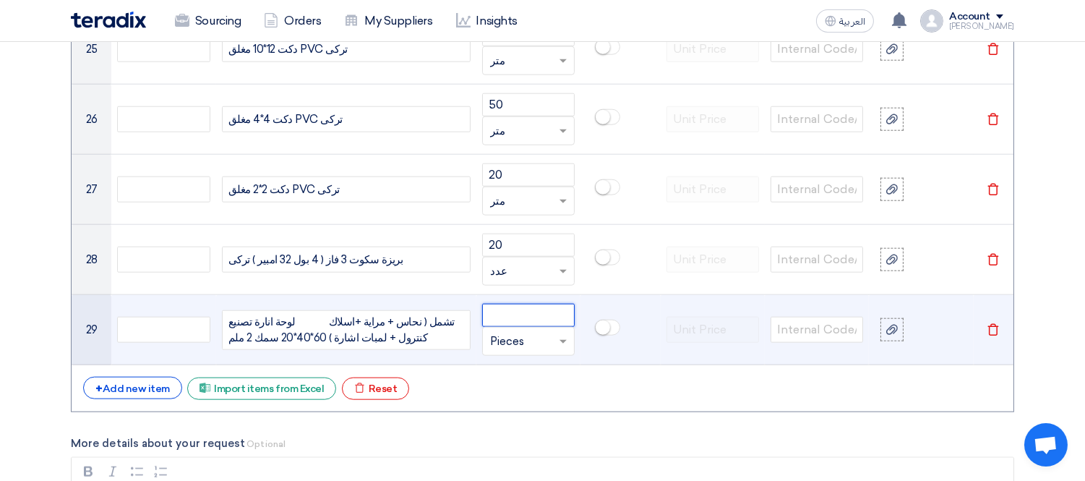
click at [521, 316] on input "number" at bounding box center [528, 315] width 93 height 23
type input "1"
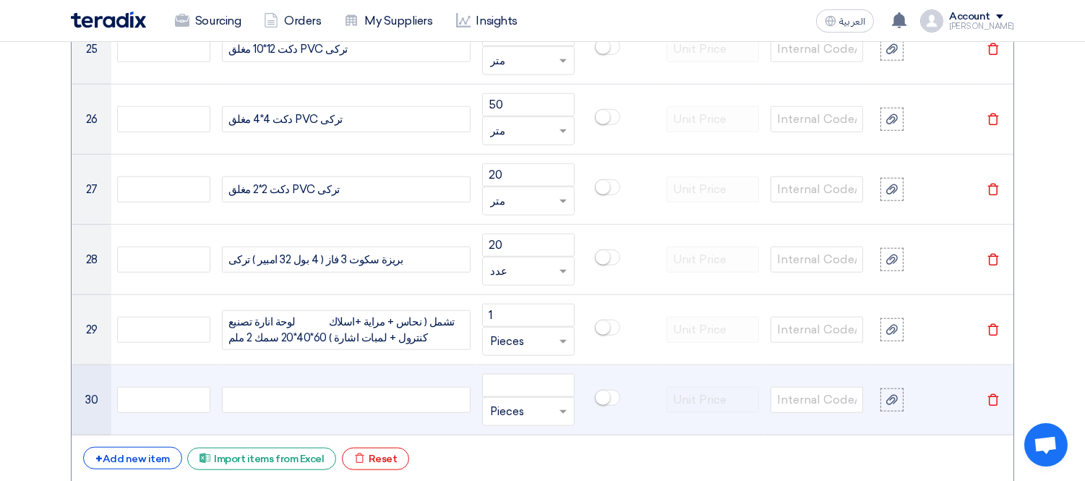
click at [391, 395] on div at bounding box center [346, 400] width 249 height 26
paste div
click at [518, 389] on input "number" at bounding box center [528, 385] width 93 height 23
paste input "24"
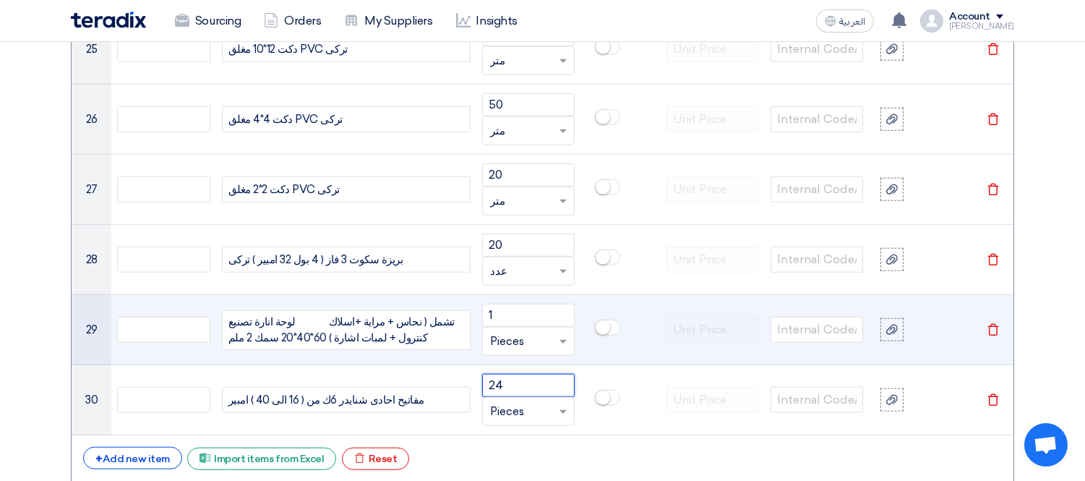
type input "24"
click at [544, 337] on input "text" at bounding box center [519, 341] width 59 height 23
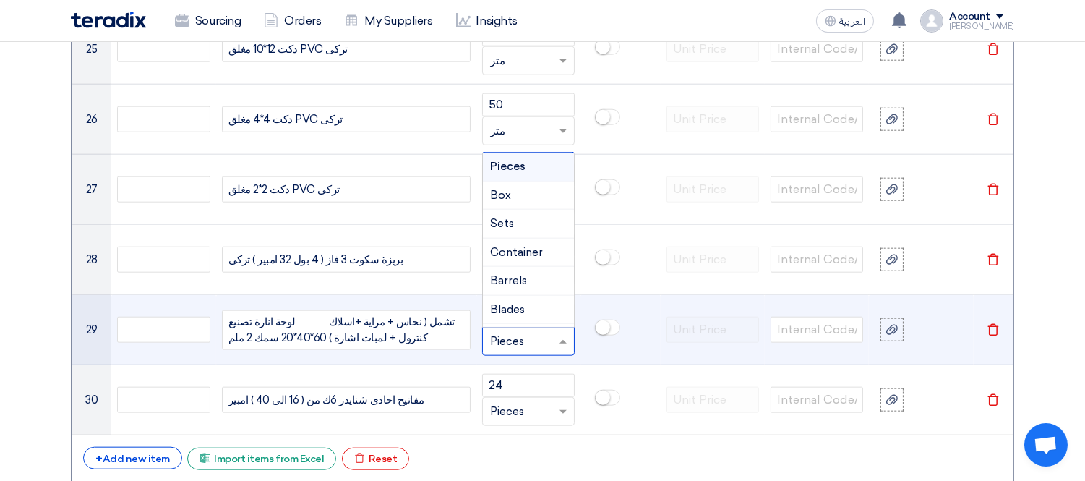
click at [544, 337] on input "text" at bounding box center [519, 341] width 59 height 23
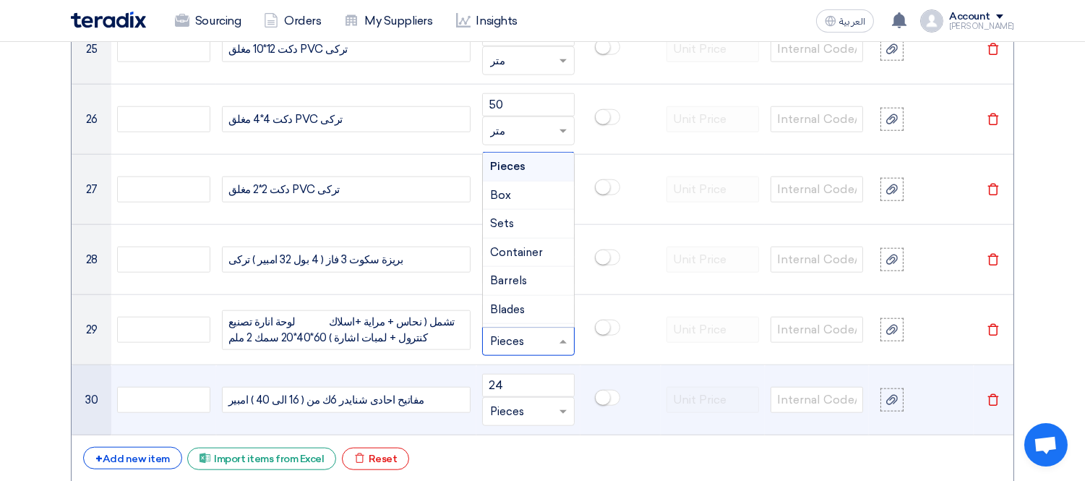
click at [617, 380] on td at bounding box center [621, 400] width 80 height 70
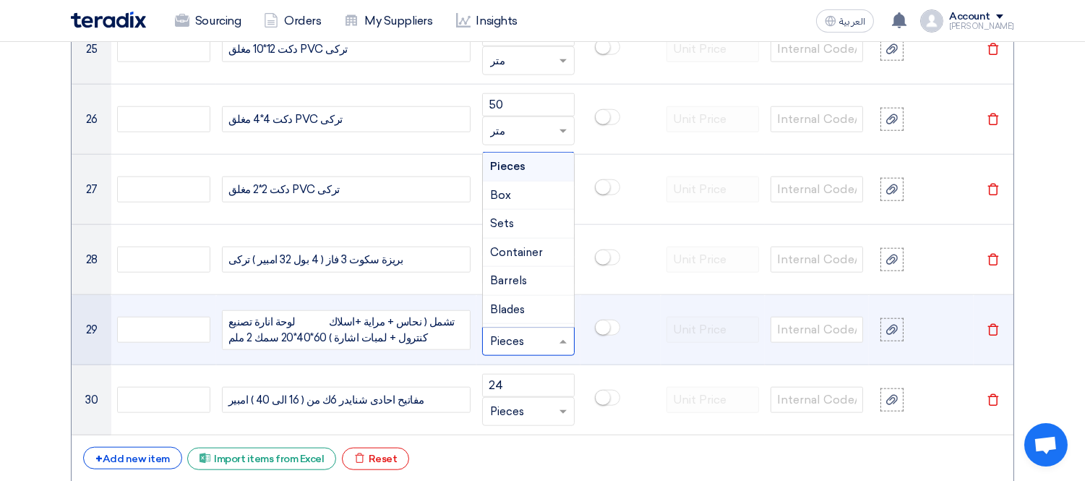
click at [531, 344] on input "text" at bounding box center [519, 341] width 59 height 23
type input "عدد"
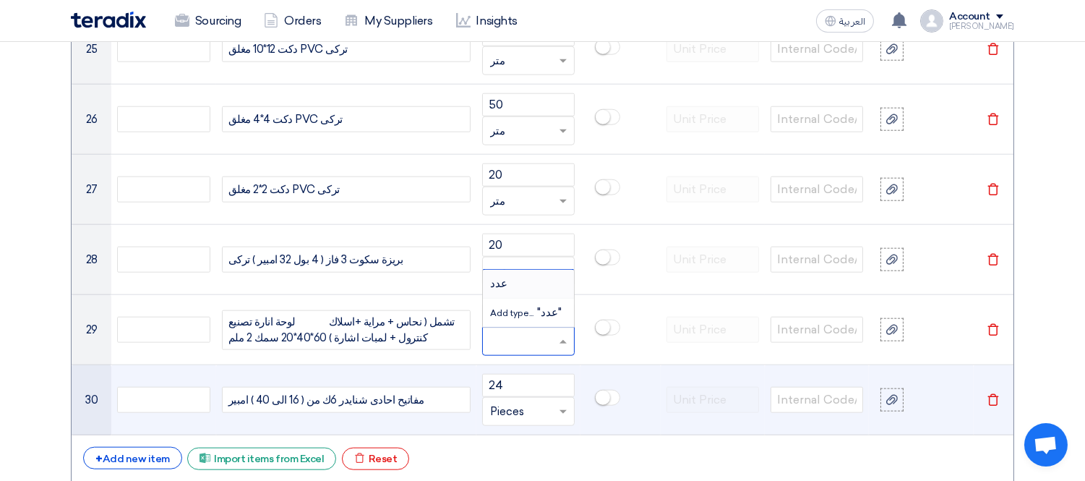
click at [516, 418] on input "text" at bounding box center [519, 411] width 59 height 23
type input "عدد"
click at [532, 388] on span "Add type..." at bounding box center [513, 383] width 47 height 10
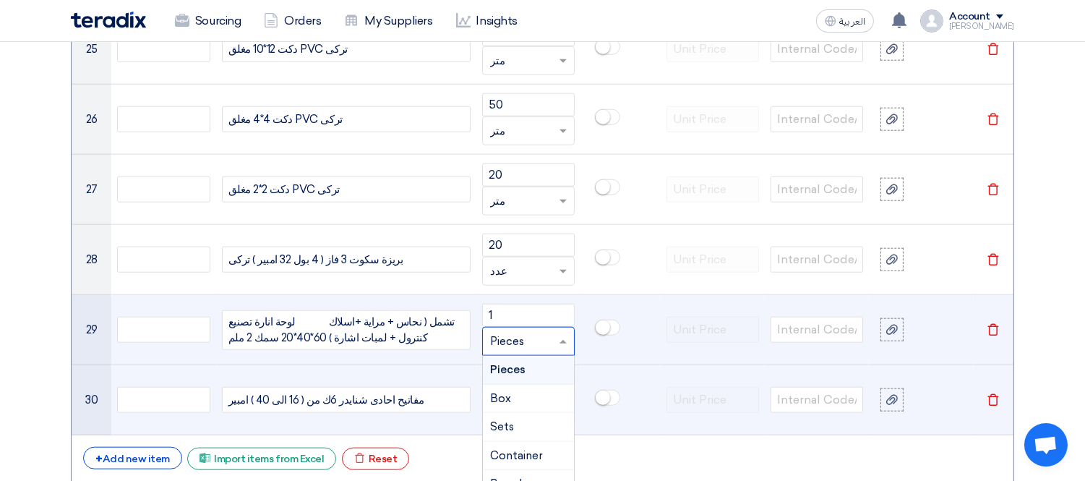
click at [512, 345] on input "text" at bounding box center [519, 341] width 59 height 23
type input "عدد"
click at [522, 394] on span "Add type... "عدد"" at bounding box center [526, 398] width 72 height 13
click at [566, 387] on input "24" at bounding box center [528, 385] width 93 height 23
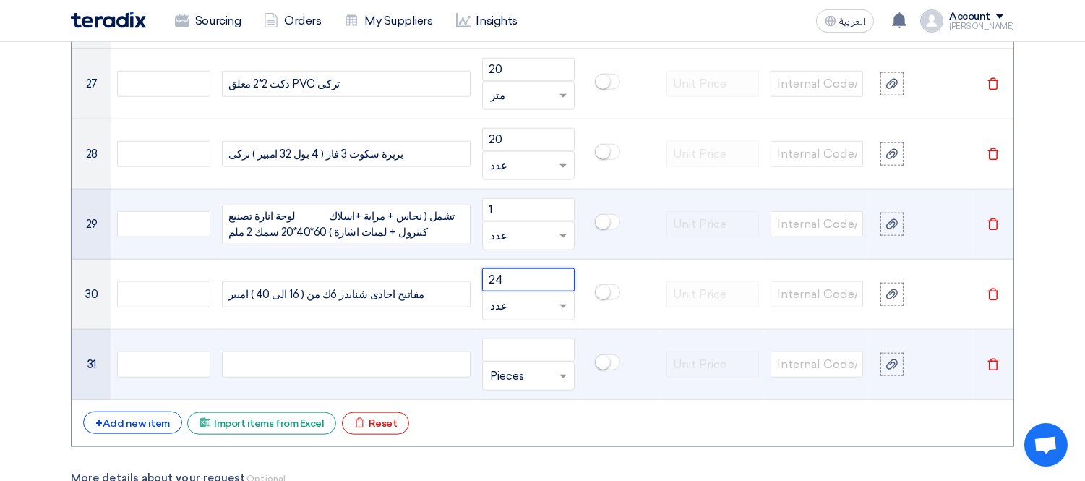
scroll to position [3045, 0]
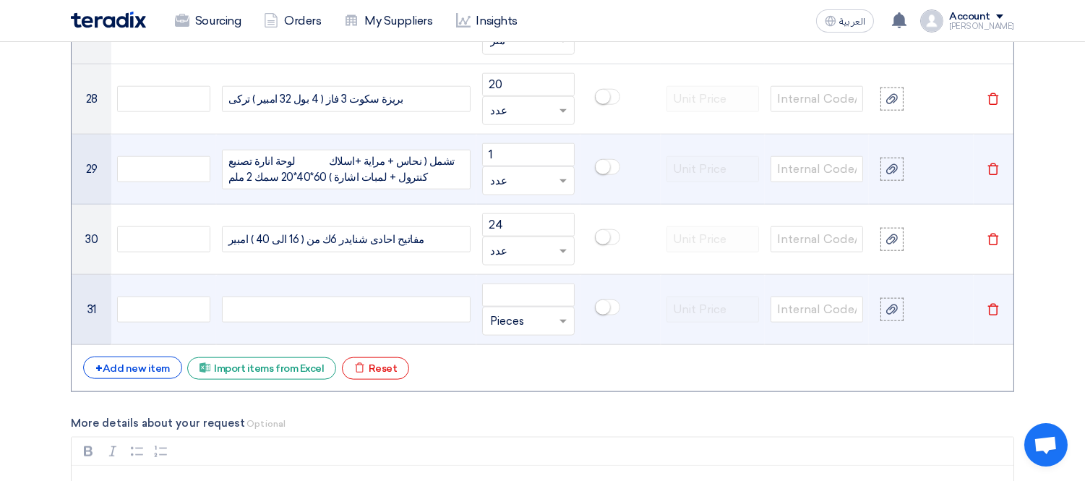
click at [338, 305] on div at bounding box center [346, 309] width 249 height 26
paste div
click at [500, 296] on input "number" at bounding box center [528, 294] width 93 height 23
type input "1"
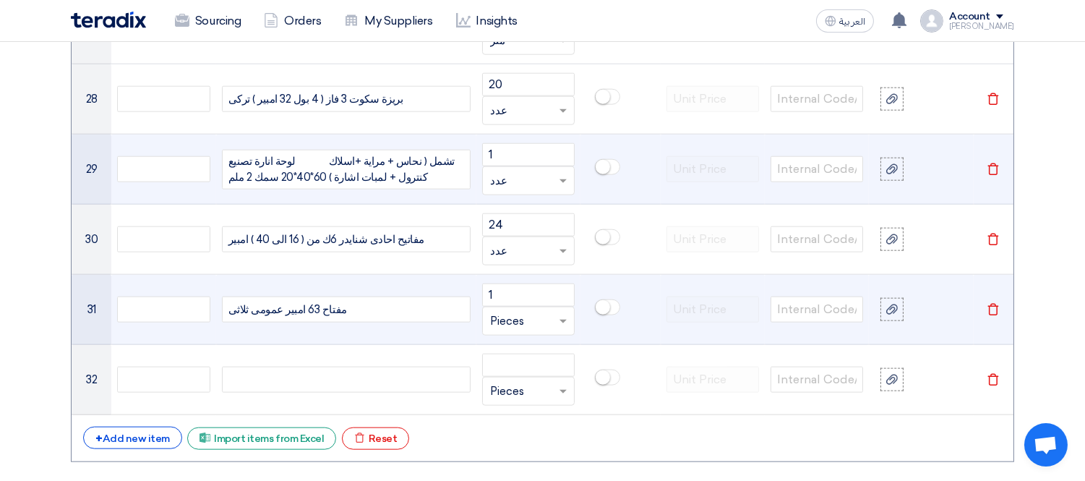
click at [534, 328] on input "text" at bounding box center [519, 320] width 59 height 23
type input "عدد"
click at [529, 286] on div "Add type... "عدد"" at bounding box center [528, 292] width 91 height 28
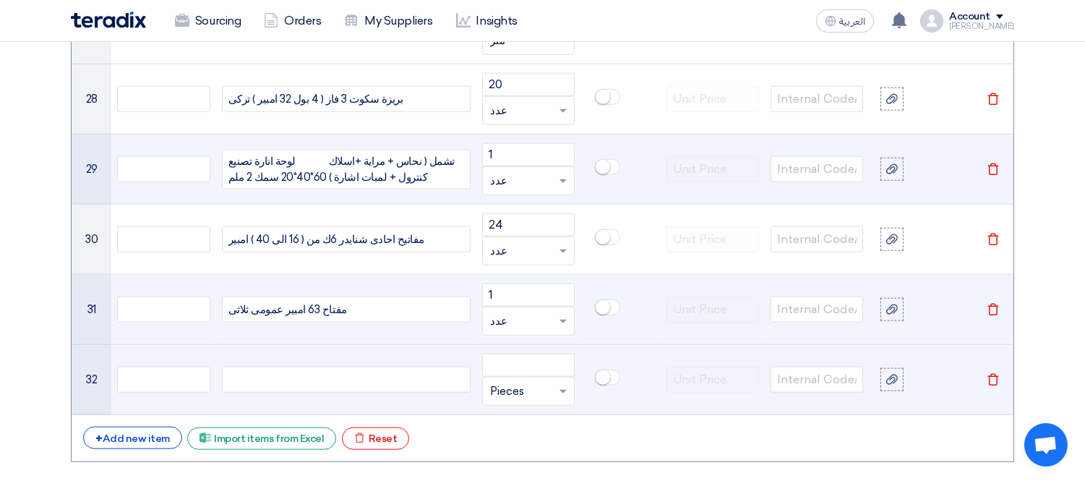
click at [421, 377] on div at bounding box center [346, 380] width 249 height 26
paste div
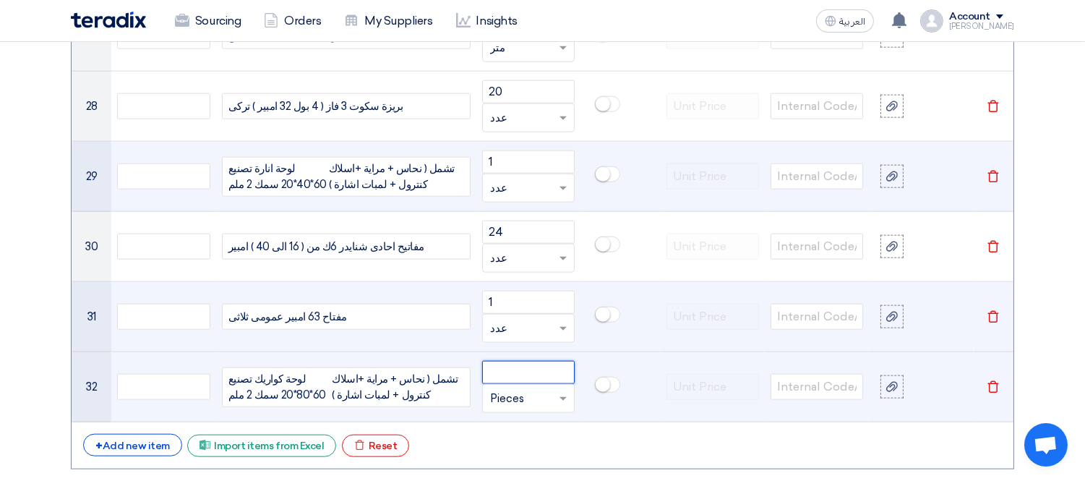
click at [509, 363] on input "number" at bounding box center [528, 372] width 93 height 23
type input "1"
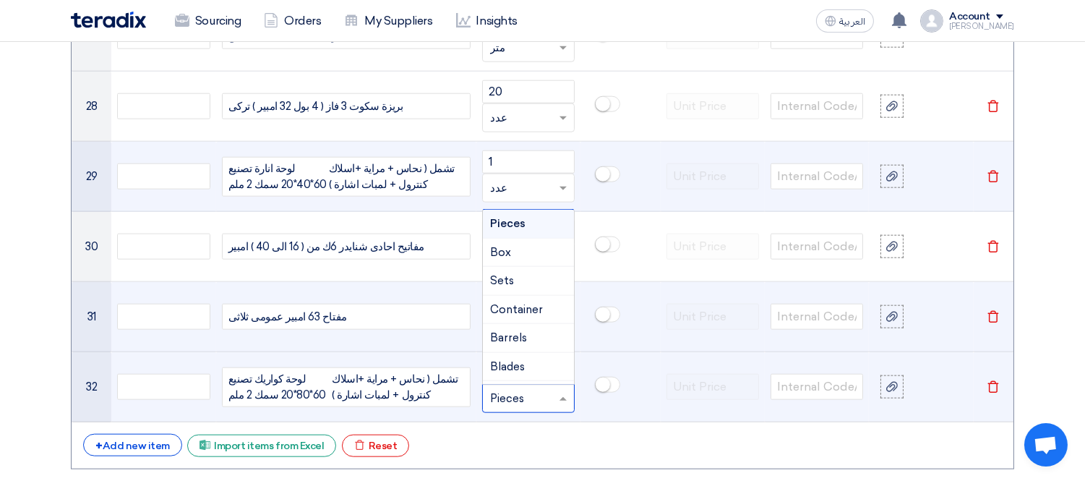
click at [519, 394] on input "text" at bounding box center [519, 398] width 59 height 23
type input "عدد"
click at [514, 372] on span "Add type..." at bounding box center [513, 370] width 47 height 10
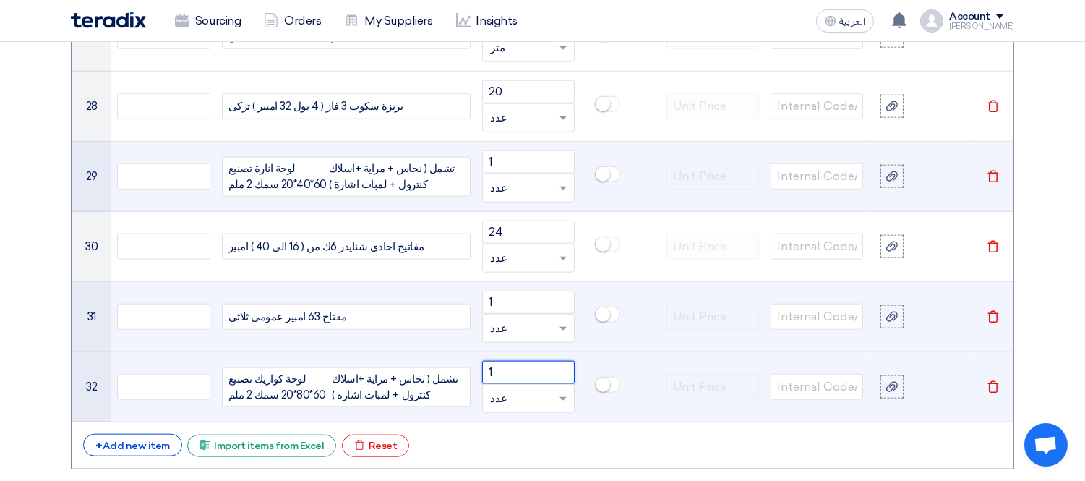
click at [521, 367] on input "1" at bounding box center [528, 372] width 93 height 23
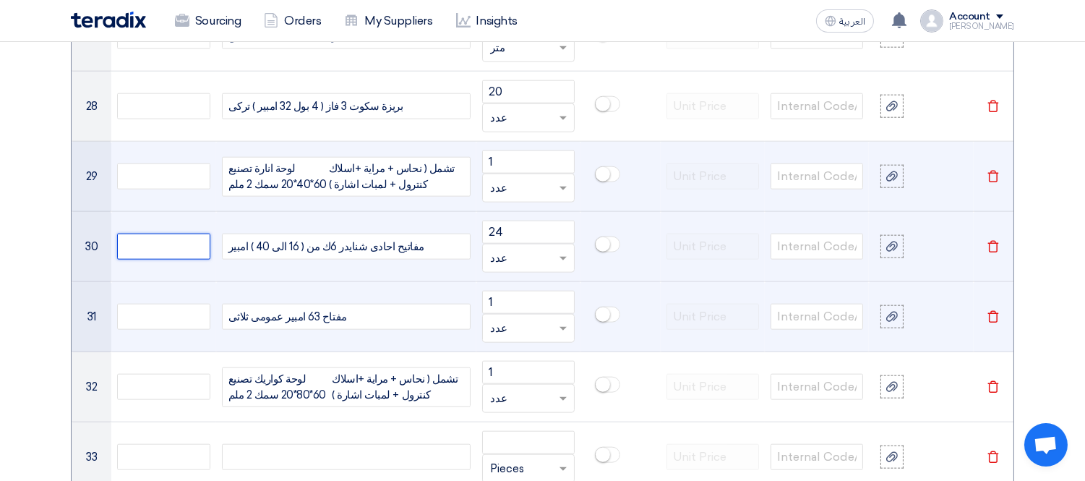
click at [176, 247] on input "text" at bounding box center [163, 247] width 93 height 26
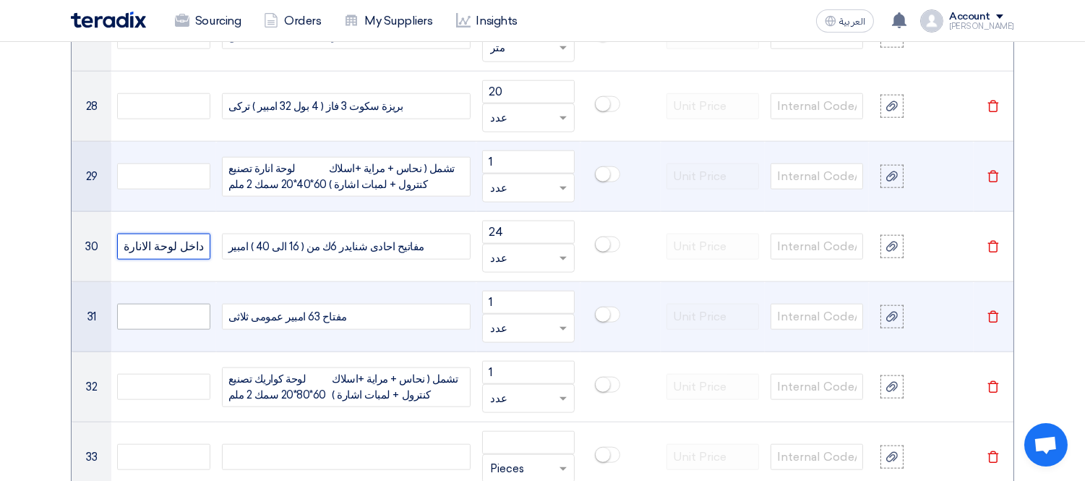
type input "داخل لوحة الانارة"
click at [179, 329] on input "text" at bounding box center [163, 317] width 93 height 26
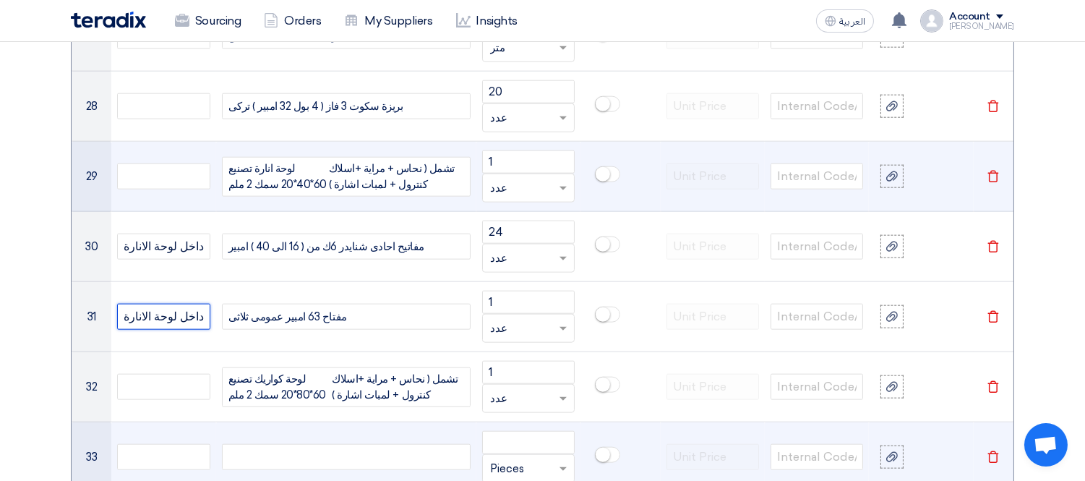
type input "داخل لوحة الانارة"
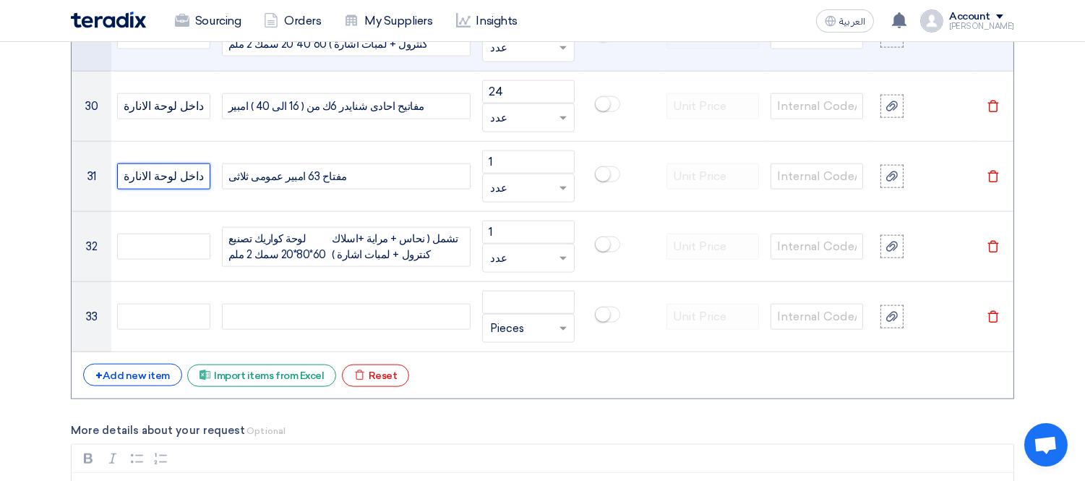
scroll to position [3199, 0]
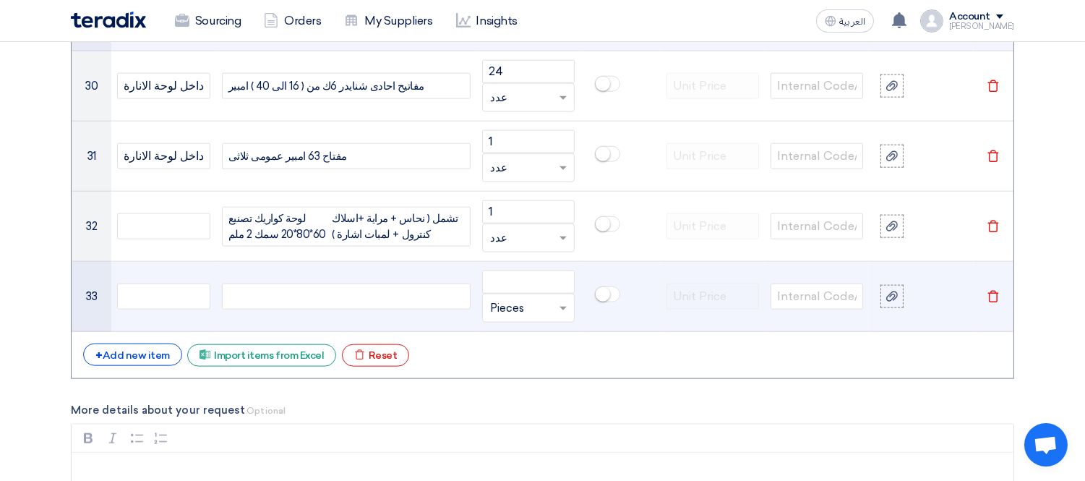
click at [398, 295] on div at bounding box center [346, 296] width 249 height 26
paste div
click at [509, 288] on input "number" at bounding box center [528, 281] width 93 height 23
type input "8"
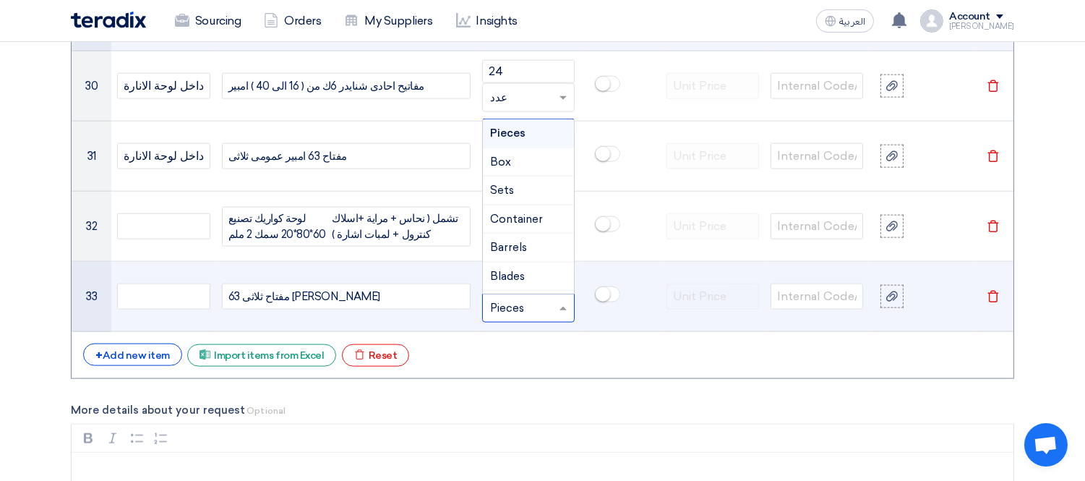
click at [514, 307] on input "text" at bounding box center [519, 307] width 59 height 23
type input "عدد"
click at [522, 282] on span "Add type..." at bounding box center [513, 280] width 47 height 10
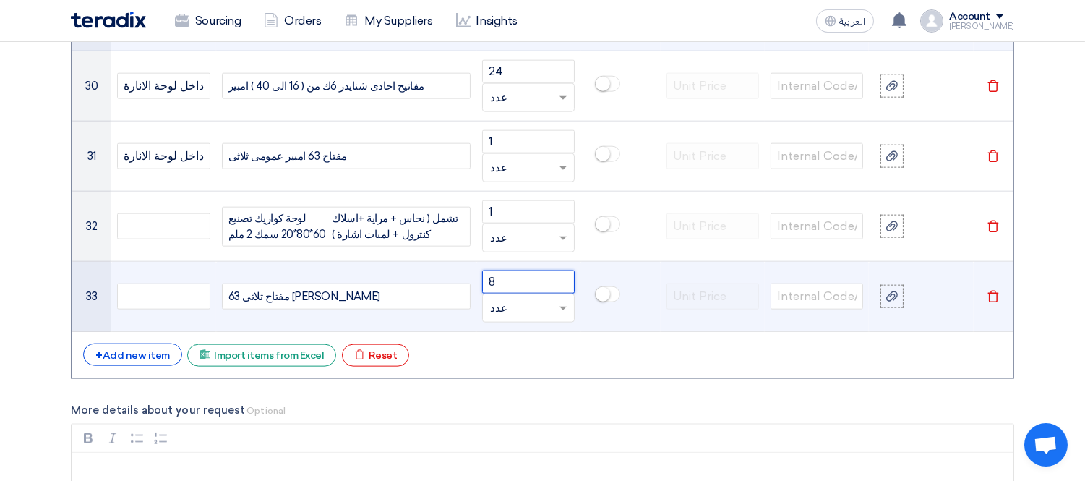
click at [547, 282] on input "8" at bounding box center [528, 281] width 93 height 23
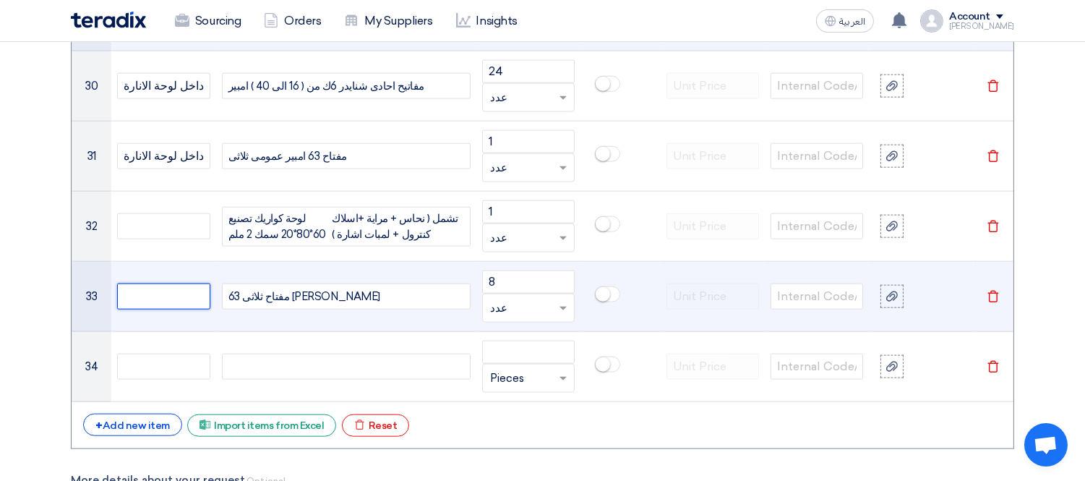
click at [197, 299] on input "text" at bounding box center [163, 296] width 93 height 26
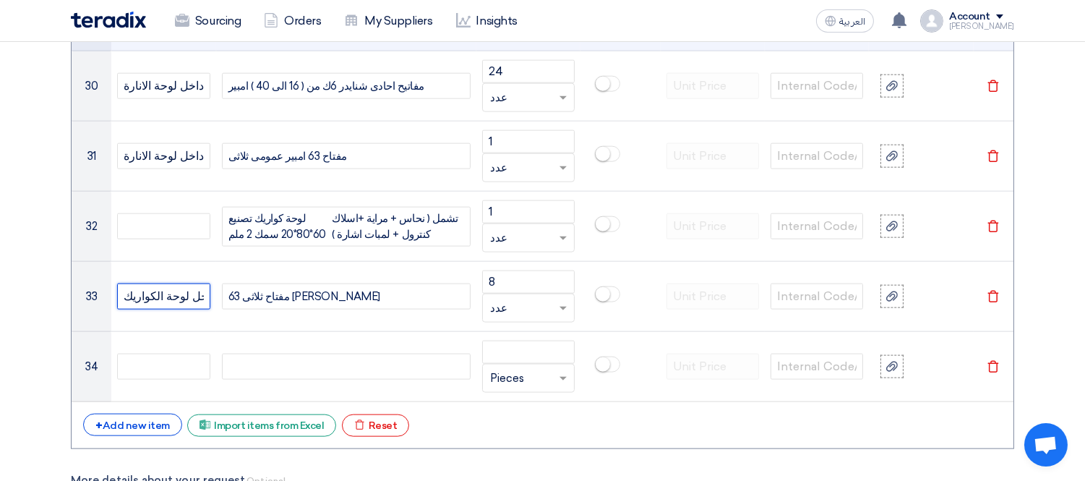
type input "داخل لوحة الكواريك"
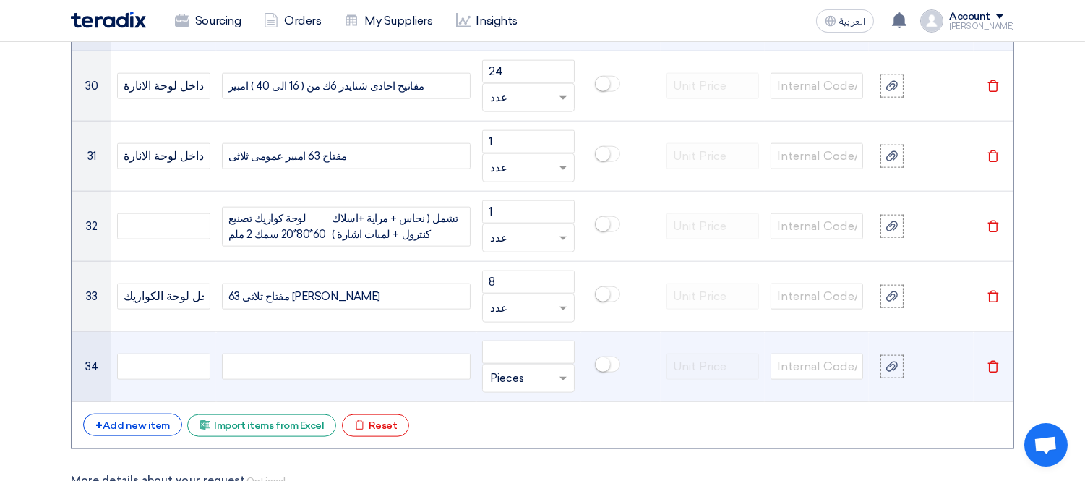
click at [286, 376] on div at bounding box center [346, 367] width 249 height 26
paste div
click at [518, 356] on input "number" at bounding box center [528, 352] width 93 height 23
click at [519, 379] on input "text" at bounding box center [519, 378] width 59 height 23
type input "1"
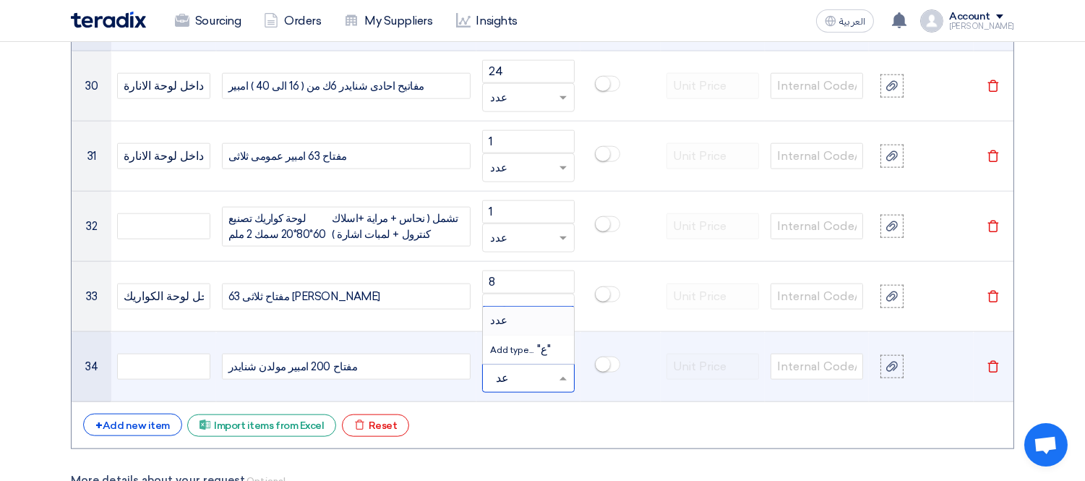
type input "عدد"
click at [554, 354] on span "Add type... "عدد"" at bounding box center [526, 349] width 72 height 13
click at [565, 354] on input "1" at bounding box center [528, 352] width 93 height 23
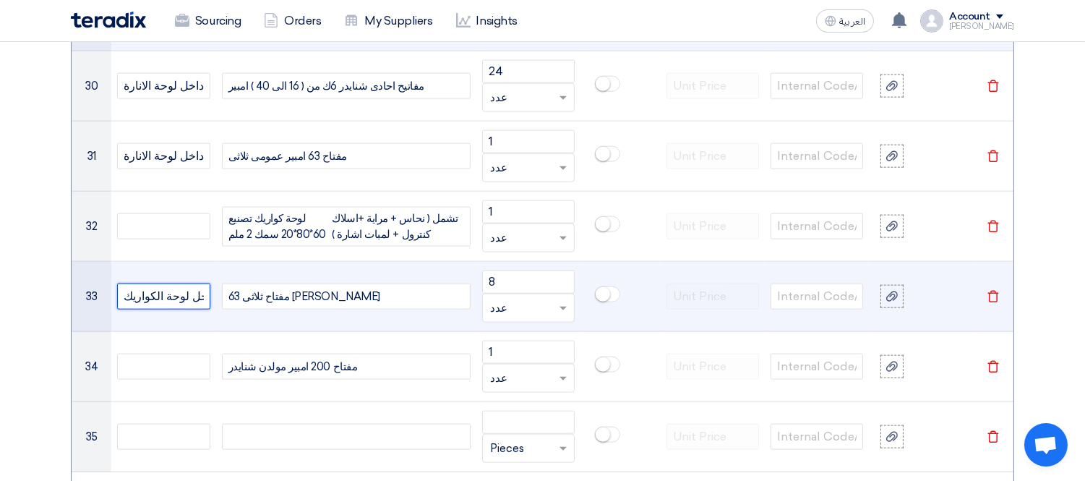
click at [191, 302] on input "داخل لوحة الكواريك" at bounding box center [163, 296] width 93 height 26
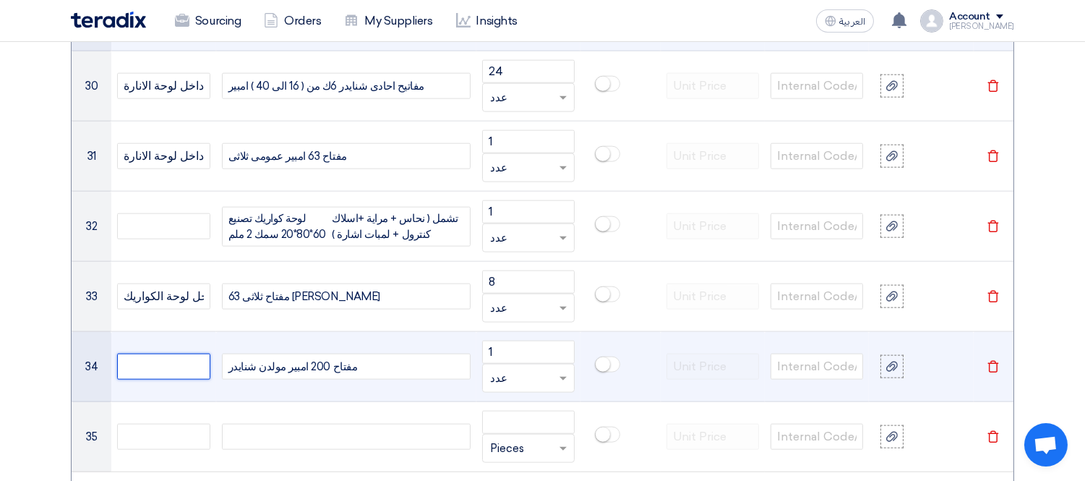
click at [167, 372] on input "text" at bounding box center [163, 367] width 93 height 26
paste input "داخل لوحة الكواريك"
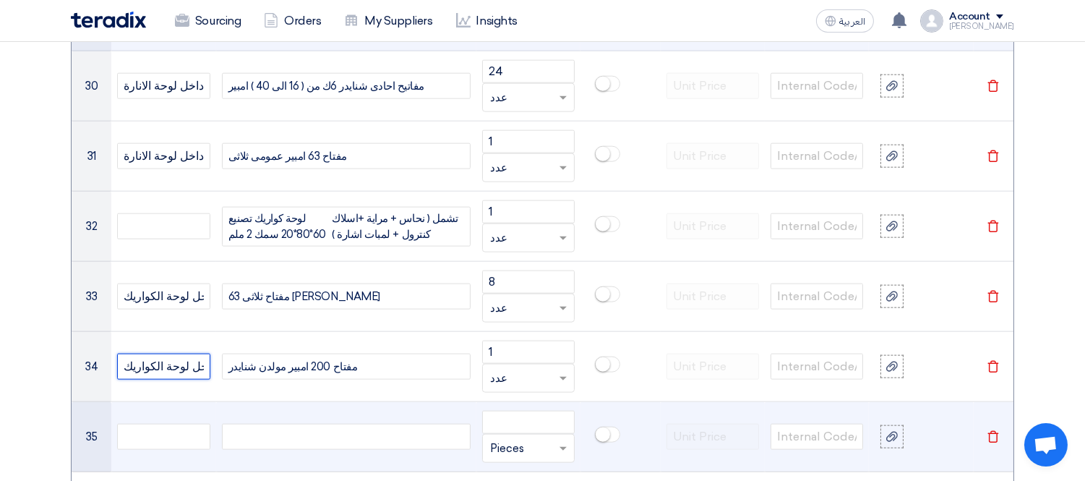
type input "داخل لوحة الكواريك"
click at [317, 428] on div at bounding box center [346, 437] width 249 height 26
click at [342, 428] on div at bounding box center [346, 437] width 249 height 26
paste div
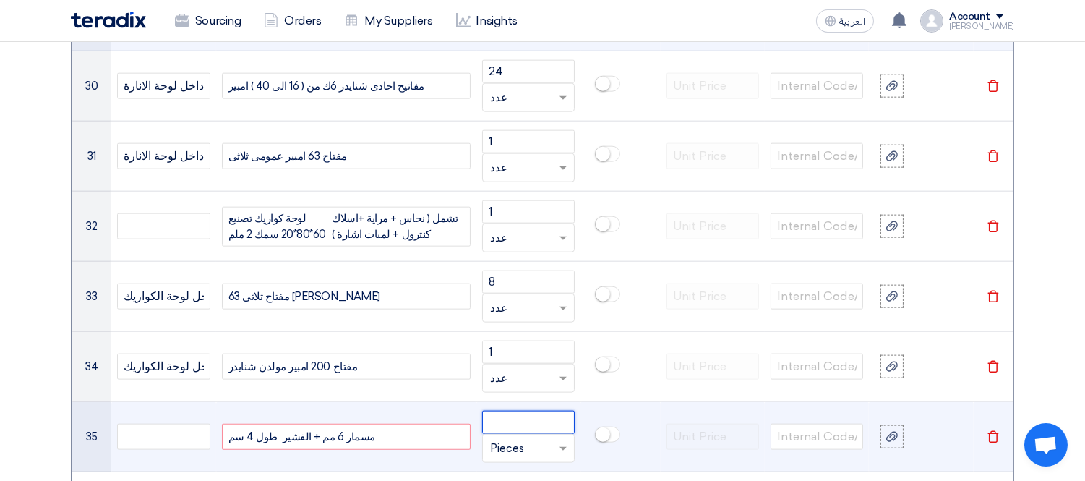
click at [521, 425] on input "number" at bounding box center [528, 422] width 93 height 23
click at [514, 453] on input "text" at bounding box center [519, 448] width 59 height 23
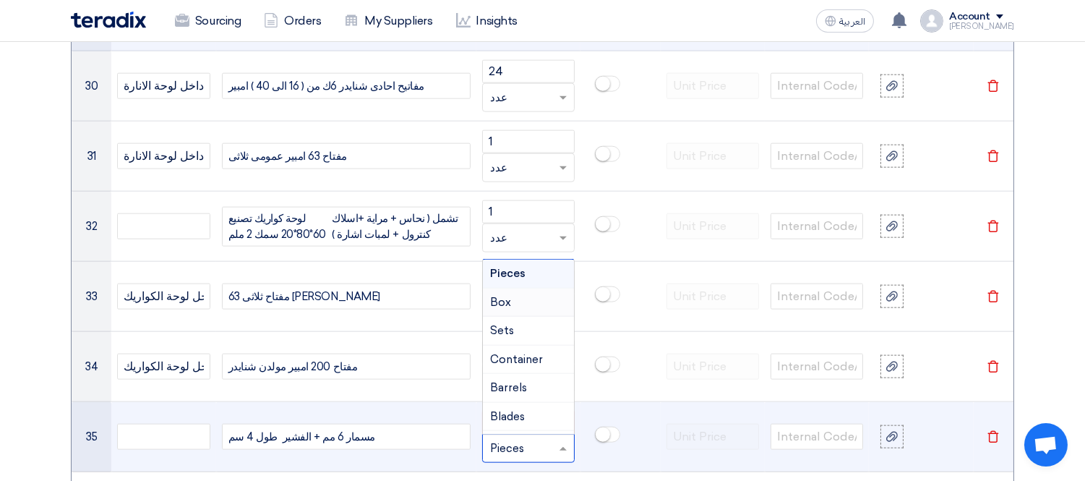
click at [524, 304] on div "Box" at bounding box center [528, 302] width 91 height 29
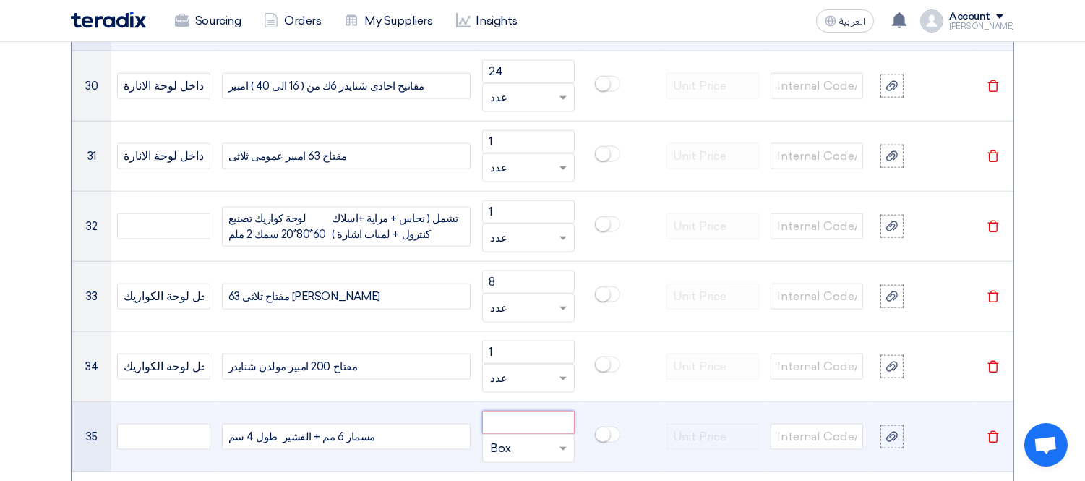
click at [535, 421] on input "number" at bounding box center [528, 422] width 93 height 23
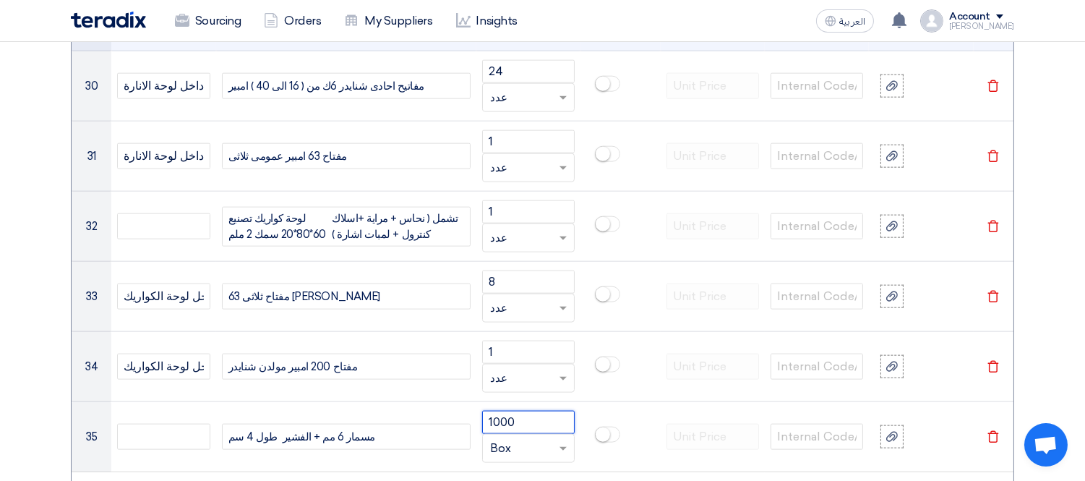
type input "1000"
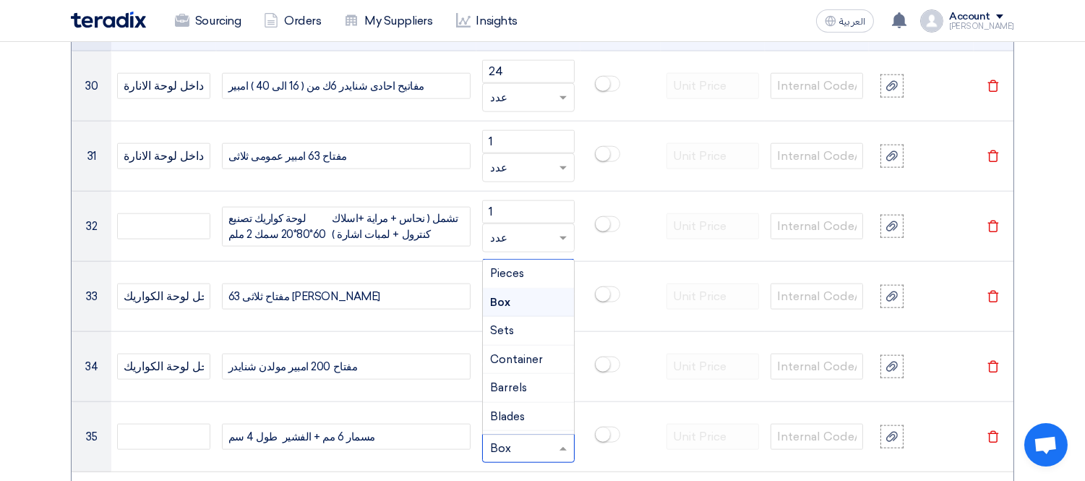
click at [515, 457] on input "text" at bounding box center [519, 448] width 59 height 23
type input "عدد"
click at [510, 423] on span "Add type..." at bounding box center [513, 420] width 47 height 10
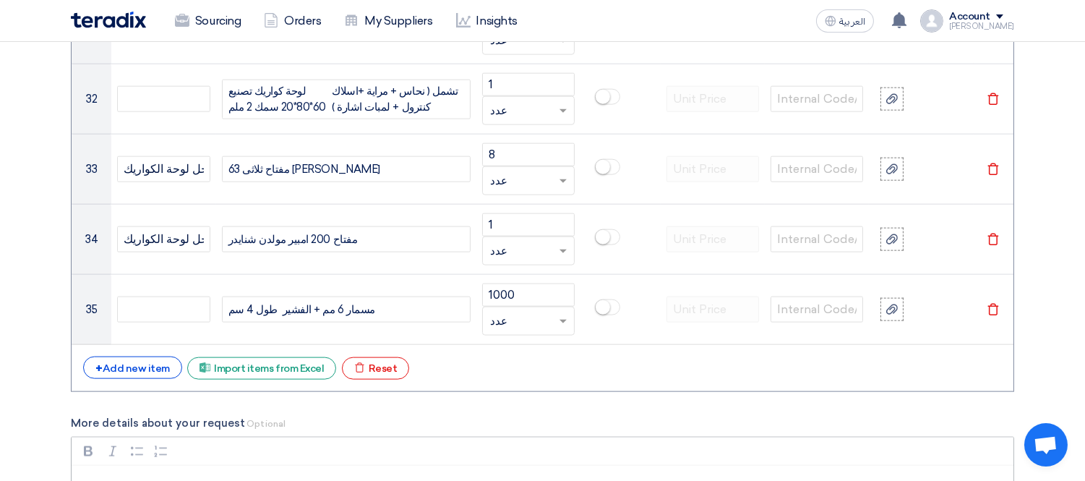
scroll to position [3359, 0]
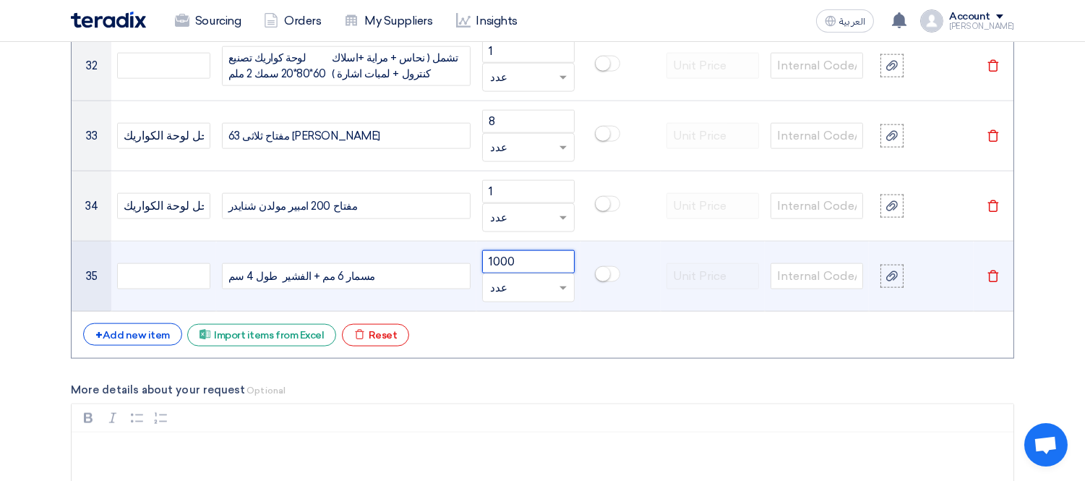
click at [531, 265] on input "1000" at bounding box center [528, 261] width 93 height 23
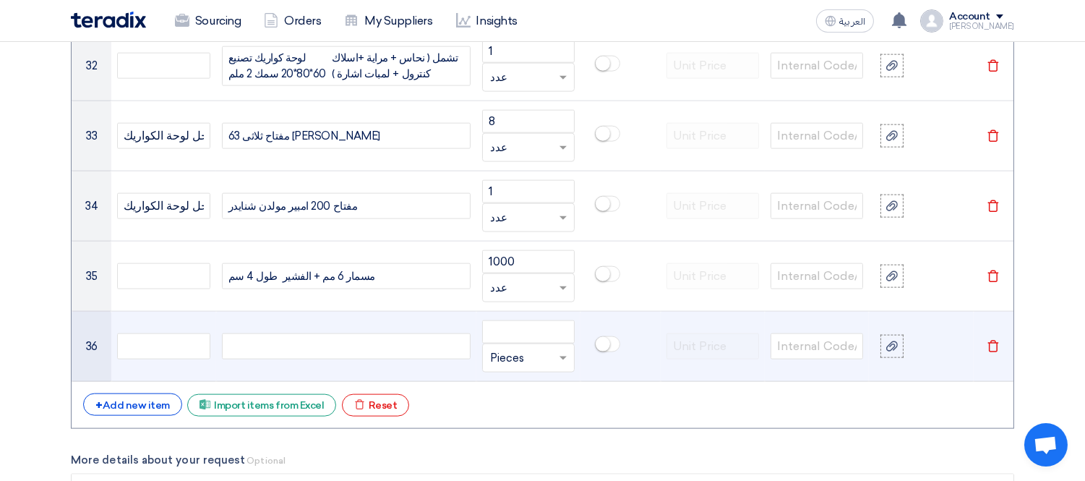
click at [333, 337] on div at bounding box center [346, 346] width 249 height 26
paste div
click at [508, 343] on input "number" at bounding box center [528, 331] width 93 height 23
type input "1000"
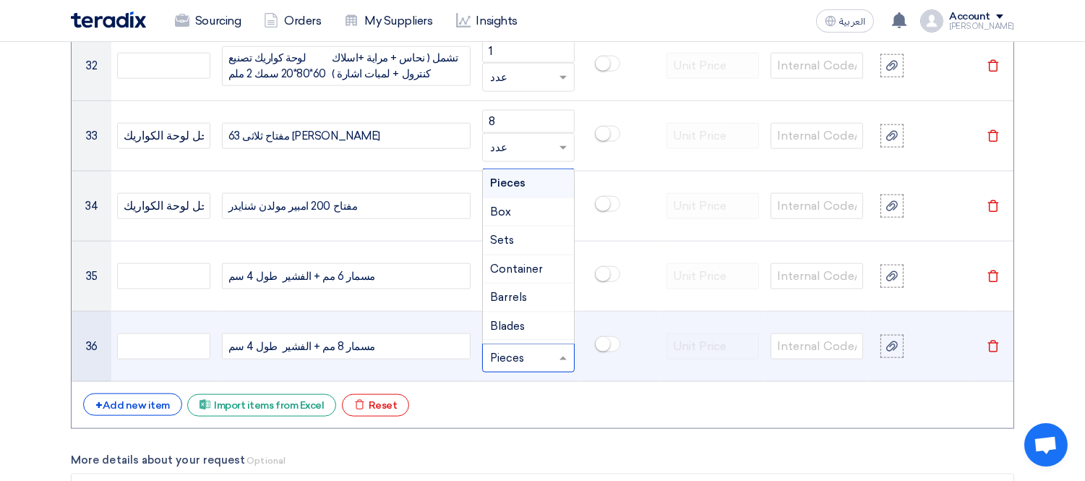
click at [516, 354] on input "text" at bounding box center [519, 357] width 59 height 23
type input "عدد"
click at [533, 333] on span "Add type..." at bounding box center [513, 330] width 47 height 10
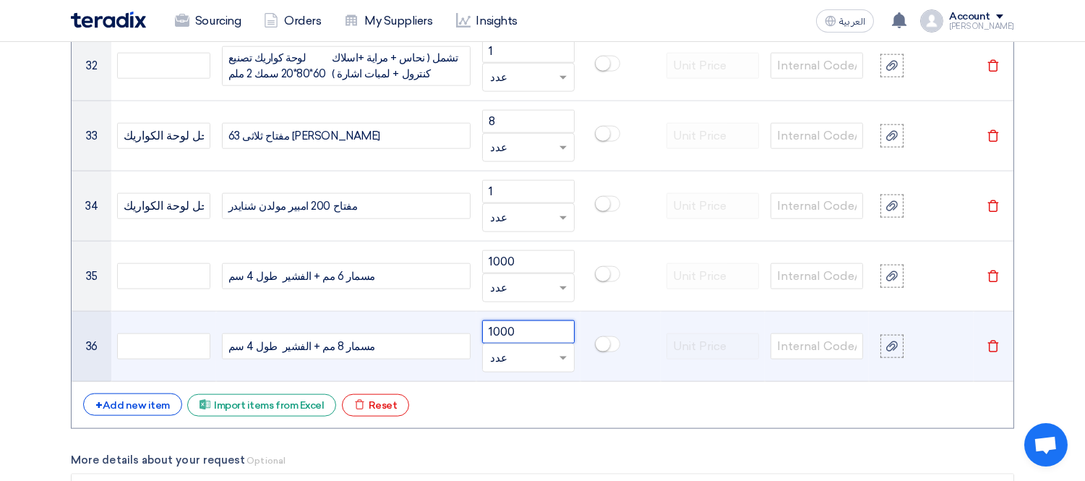
click at [538, 336] on input "1000" at bounding box center [528, 331] width 93 height 23
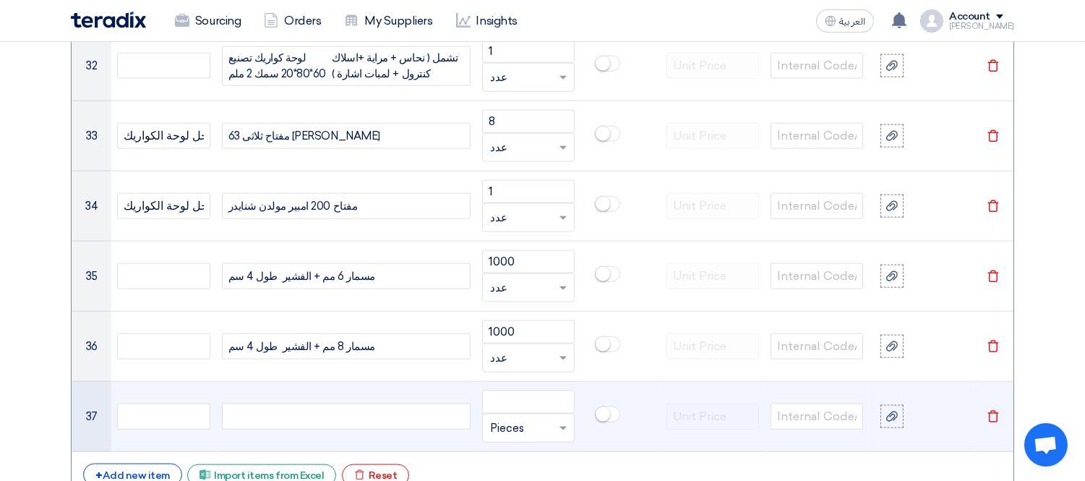
click at [337, 416] on div at bounding box center [346, 416] width 249 height 26
click at [509, 403] on input "number" at bounding box center [528, 401] width 93 height 23
type input "1"
click at [539, 424] on input "text" at bounding box center [519, 427] width 59 height 23
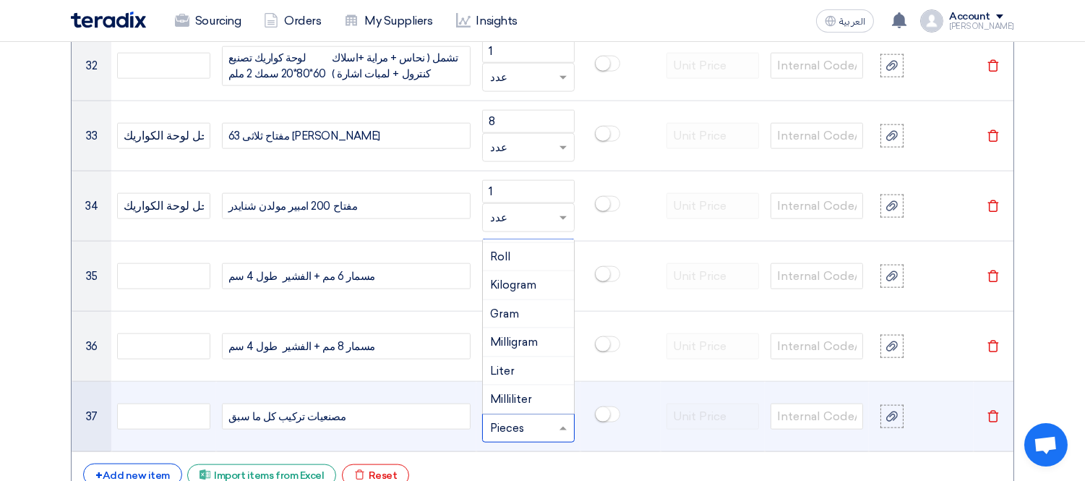
scroll to position [0, 0]
click at [644, 439] on td at bounding box center [621, 417] width 80 height 70
click at [531, 429] on input "text" at bounding box center [519, 427] width 59 height 23
type input "مقطوعية"
click at [528, 401] on span "Add type..." at bounding box center [513, 400] width 47 height 10
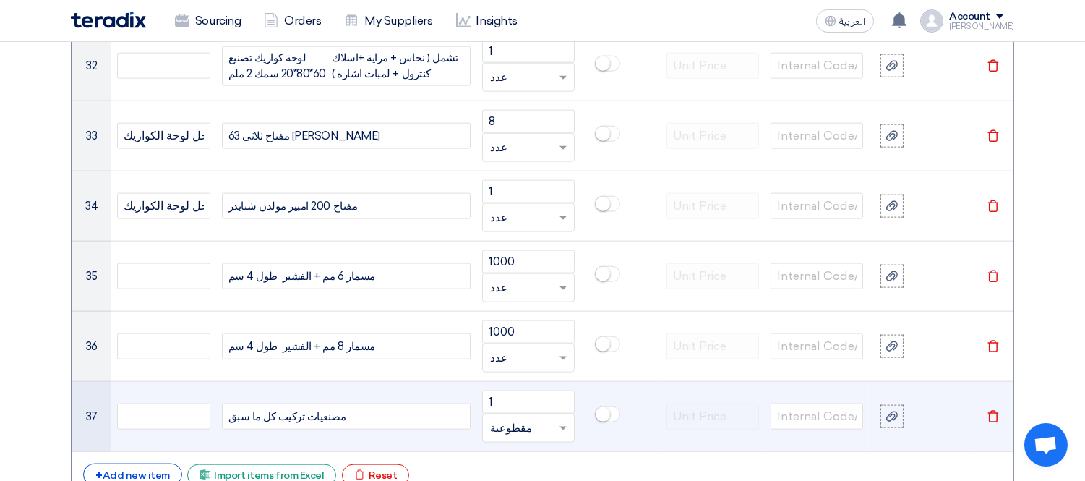
scroll to position [3520, 0]
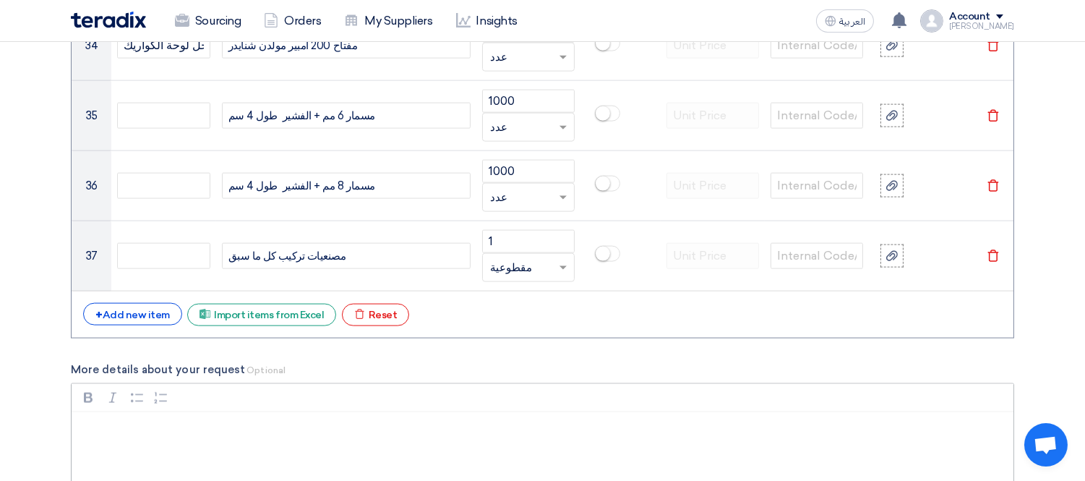
click at [275, 429] on p "Rich Text Editor, main" at bounding box center [548, 430] width 918 height 17
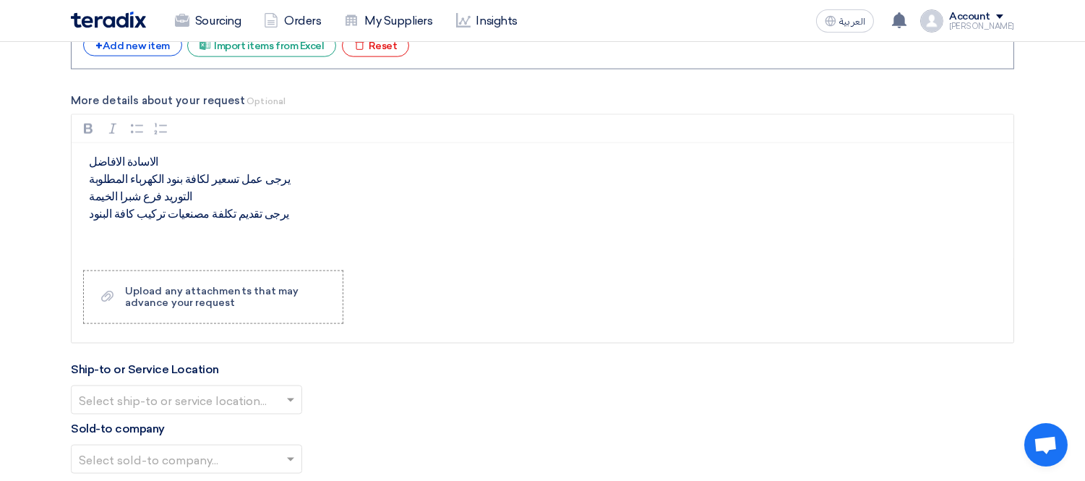
scroll to position [3887, 0]
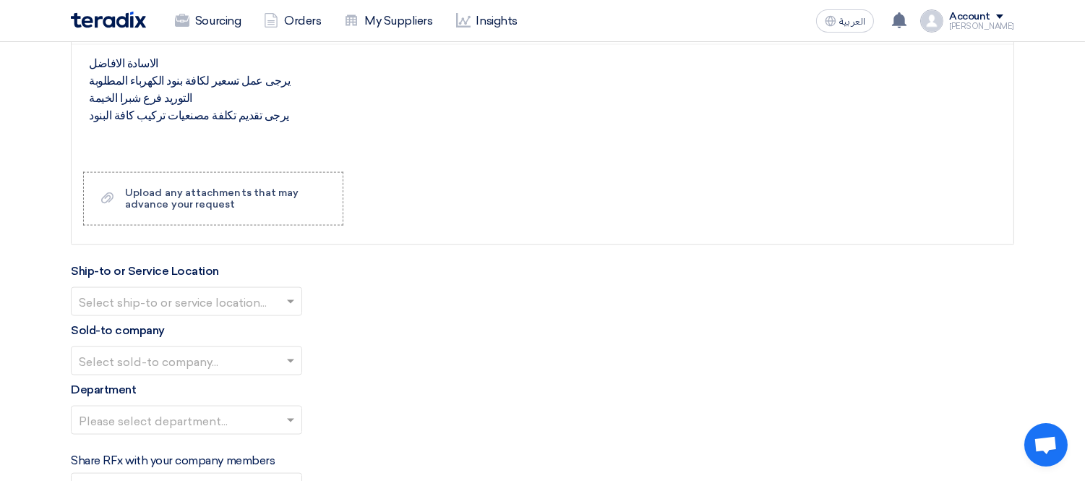
click at [148, 301] on input "text" at bounding box center [179, 303] width 201 height 24
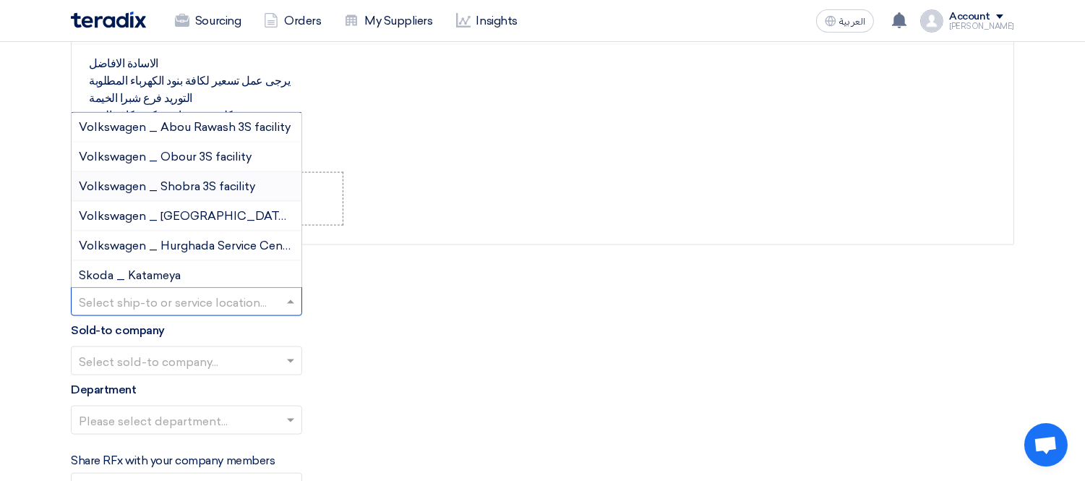
click at [253, 184] on span "Volkswagen _ Shobra 3S facility" at bounding box center [167, 186] width 176 height 14
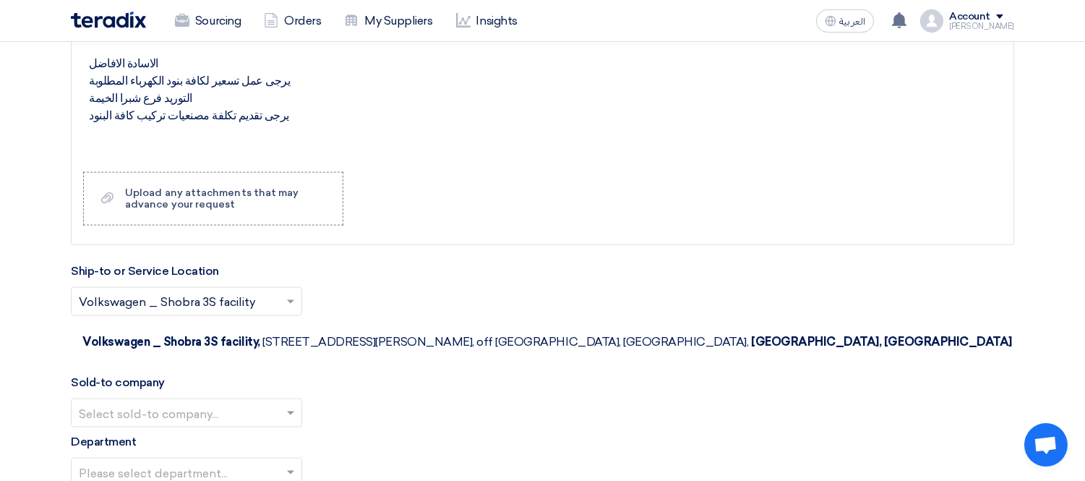
click at [220, 403] on input "text" at bounding box center [179, 415] width 201 height 24
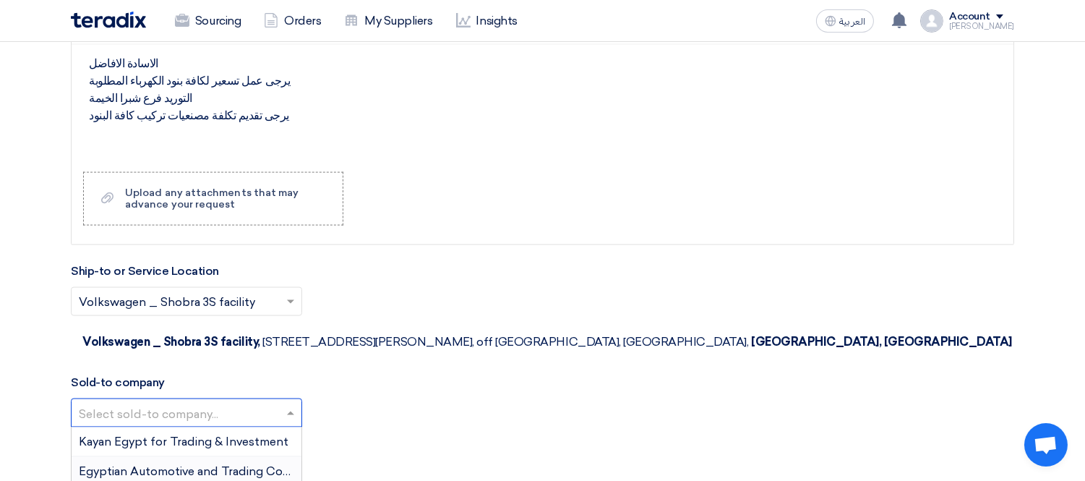
click at [176, 464] on span "Egyptian Automotive and Trading Company" at bounding box center [199, 471] width 241 height 14
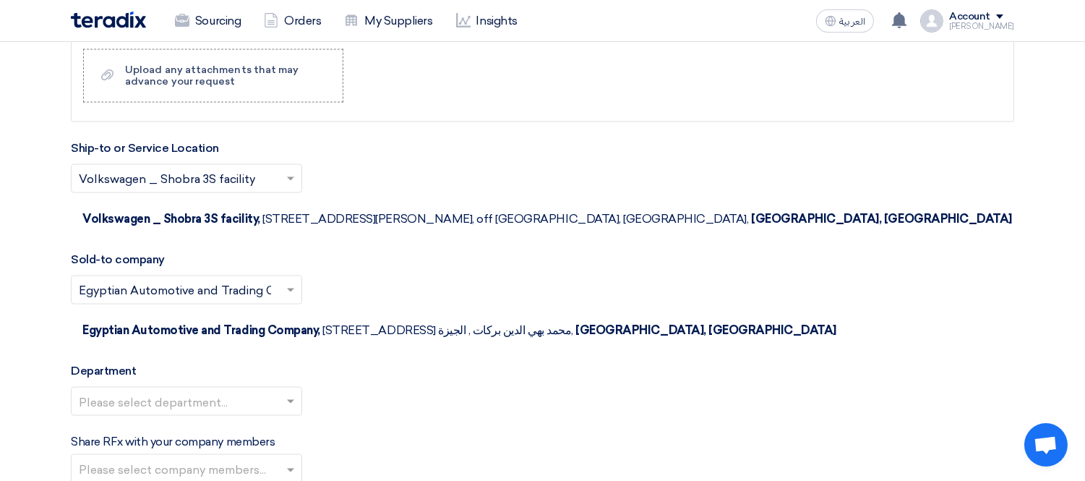
scroll to position [4047, 0]
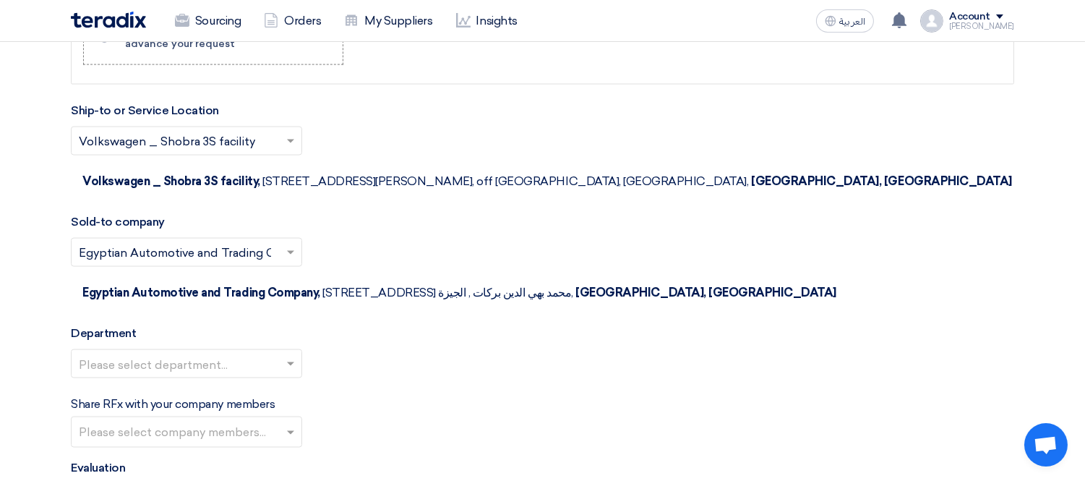
click at [176, 354] on input "text" at bounding box center [179, 366] width 201 height 24
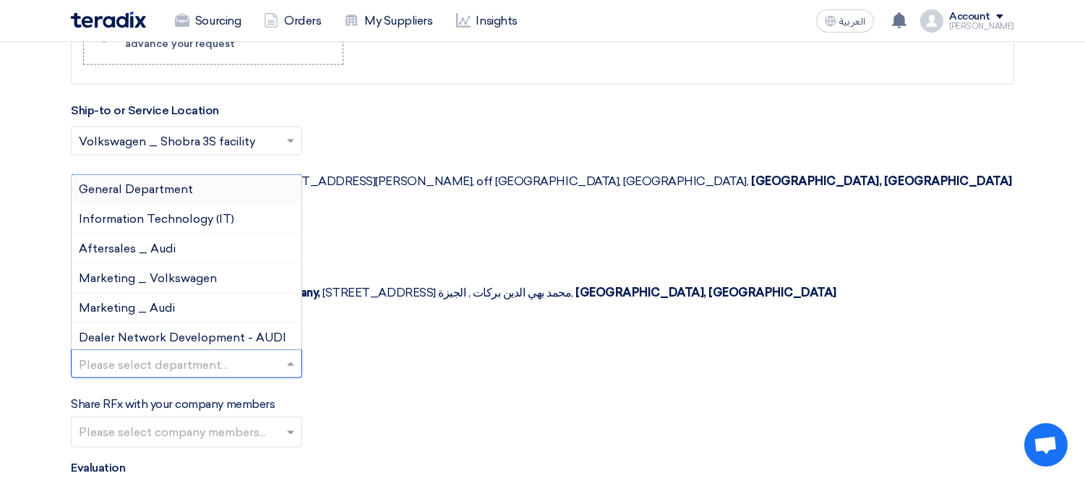
click at [194, 175] on div "General Department" at bounding box center [187, 190] width 230 height 30
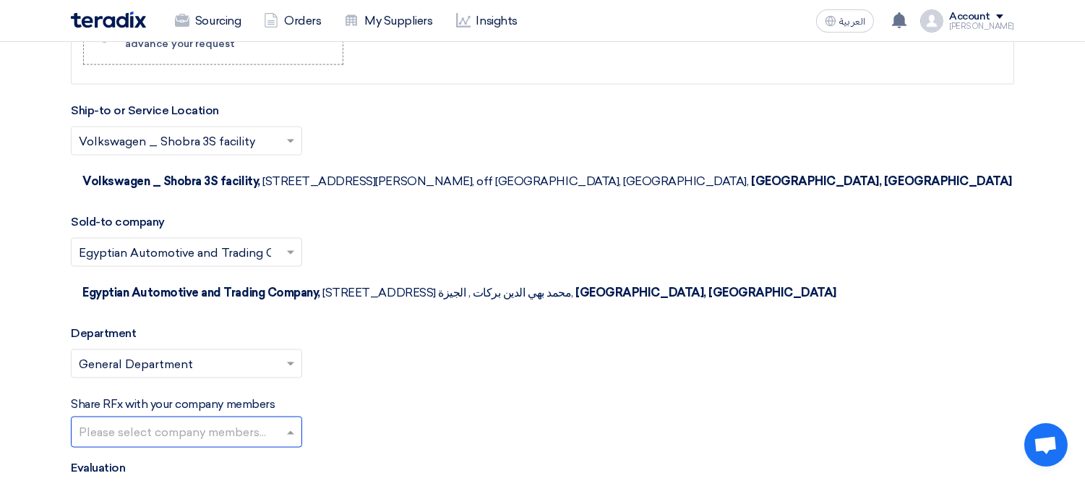
click at [158, 422] on input "text" at bounding box center [188, 434] width 219 height 24
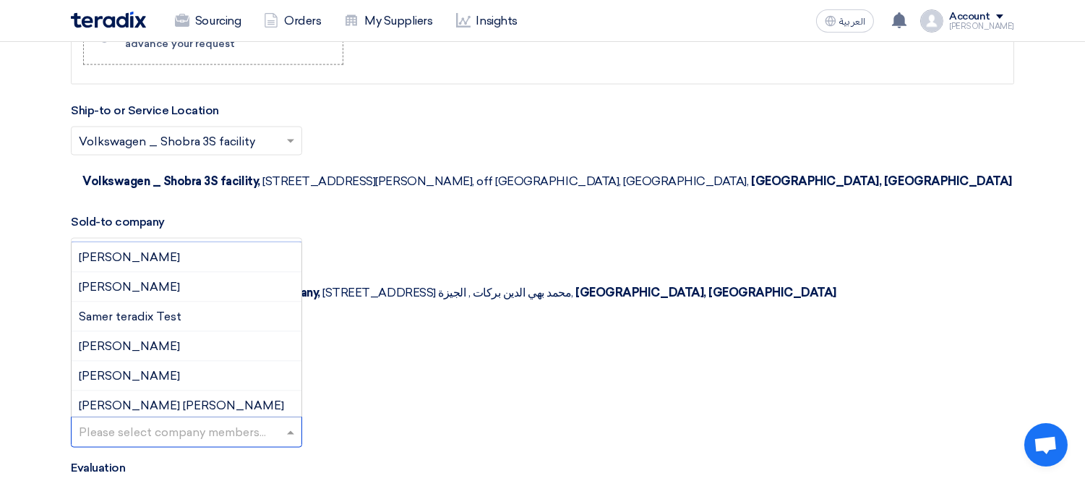
scroll to position [568, 0]
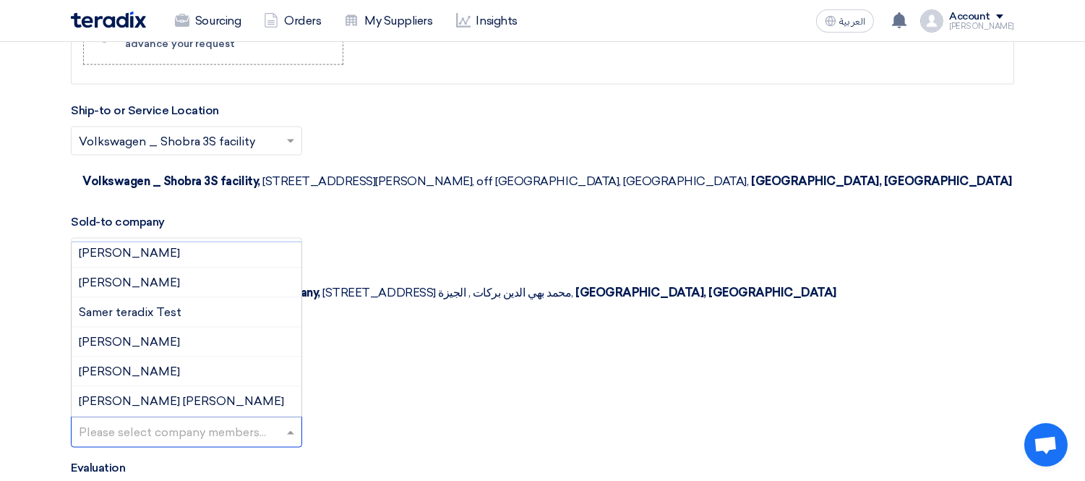
click at [432, 395] on div "Share RFx with your company members Please select company members... Amr [PERSO…" at bounding box center [543, 421] width 944 height 52
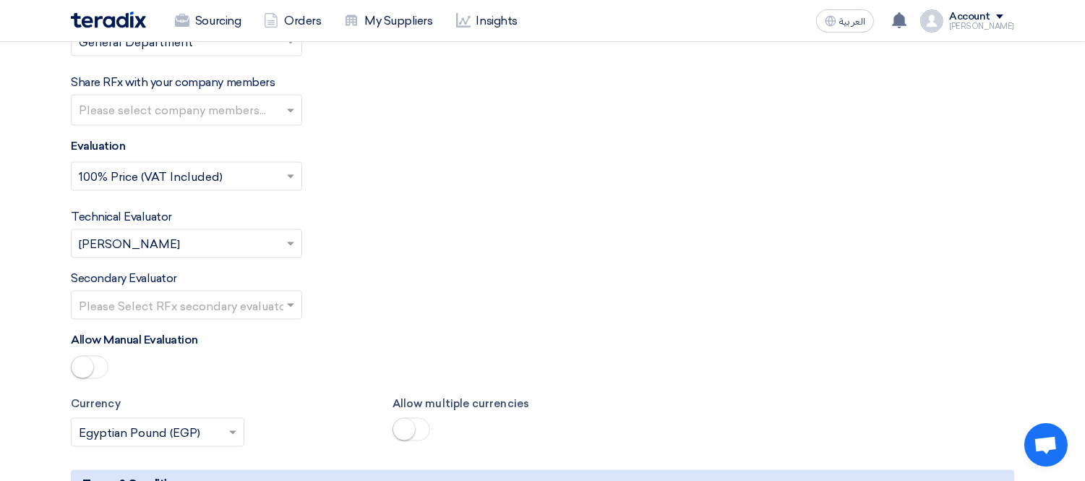
scroll to position [4530, 0]
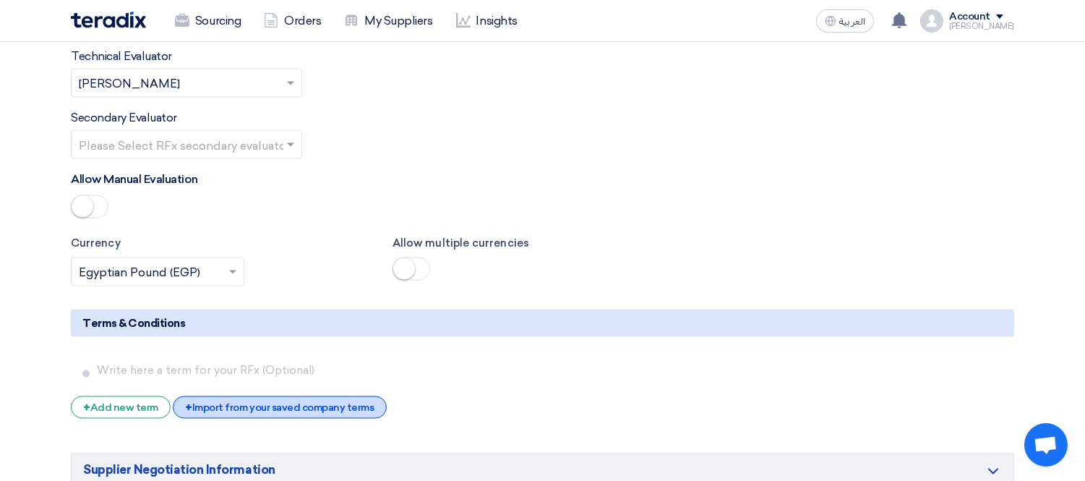
click at [277, 396] on div "+ Import from your saved company terms" at bounding box center [279, 407] width 213 height 22
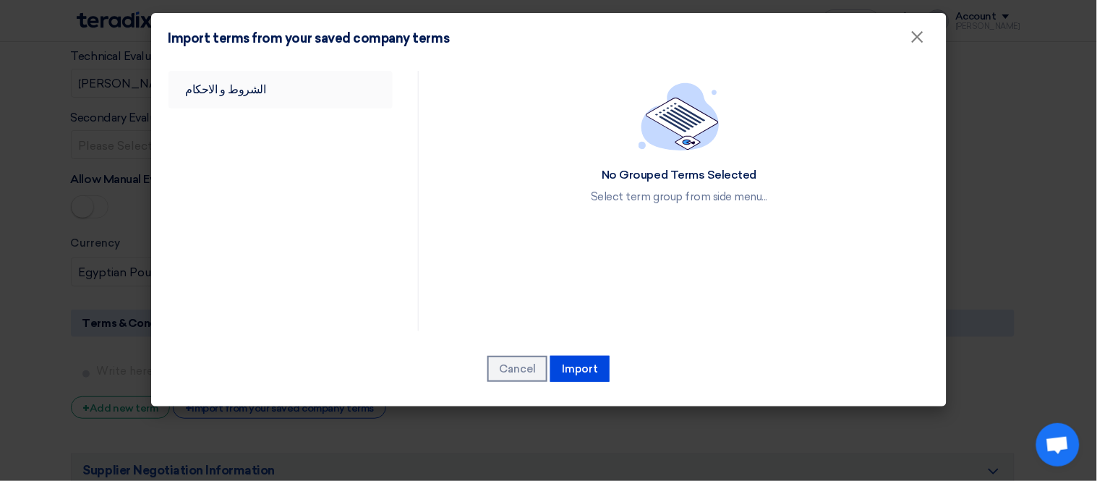
click at [240, 93] on link "الشروط و الاحكام" at bounding box center [280, 90] width 225 height 38
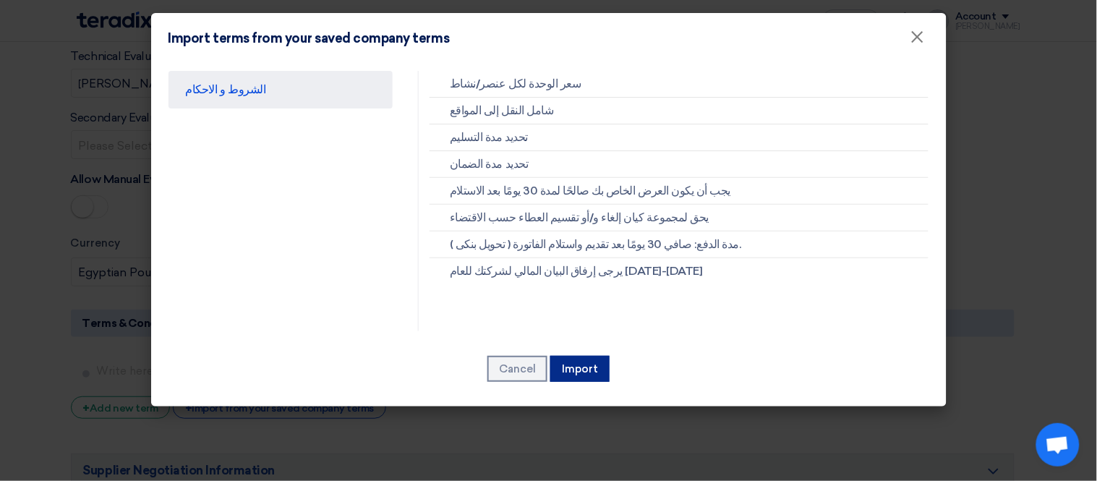
click at [596, 360] on button "Import" at bounding box center [579, 369] width 59 height 26
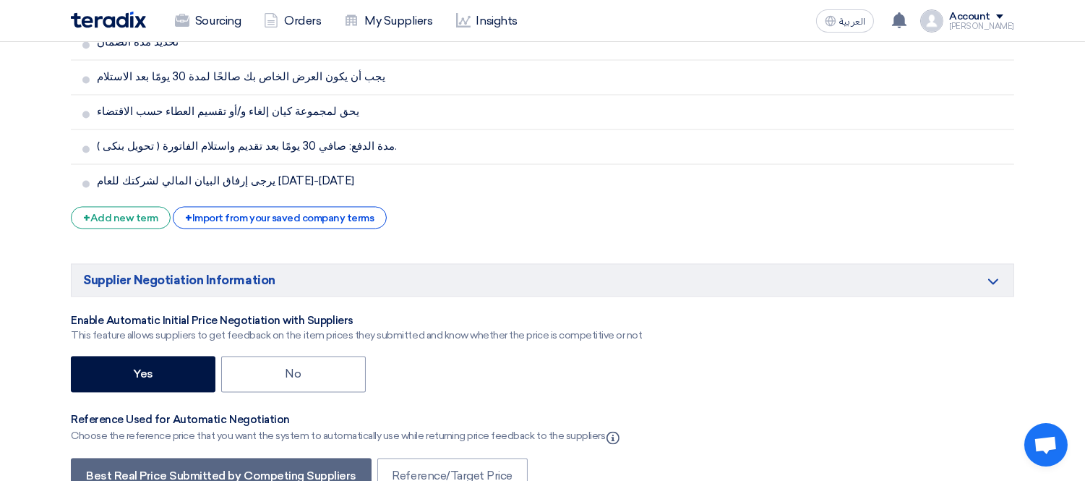
scroll to position [5012, 0]
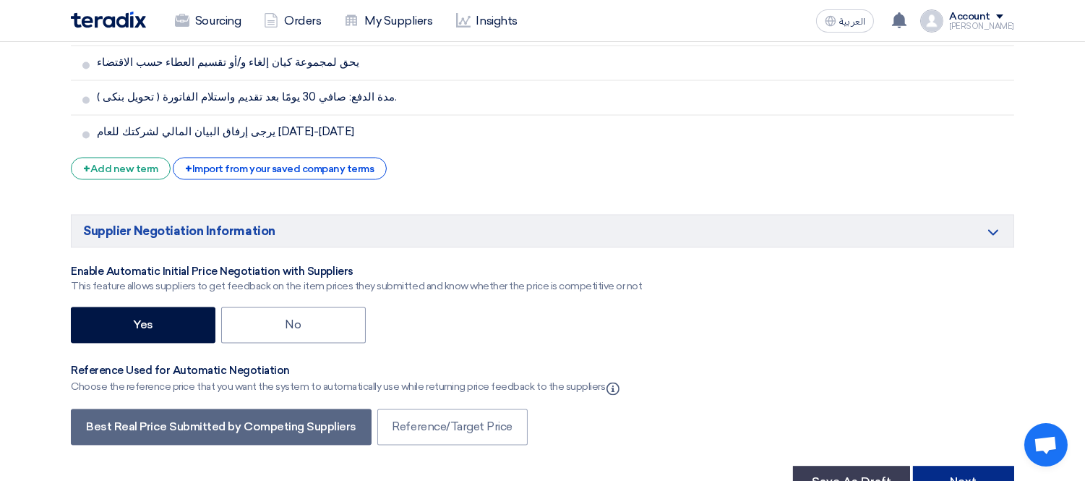
click at [958, 466] on button "Next" at bounding box center [963, 482] width 101 height 32
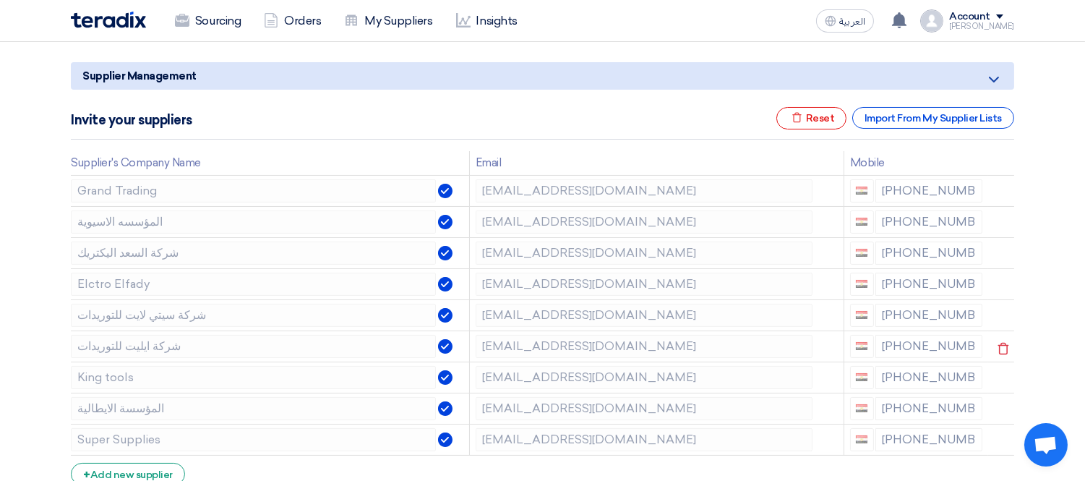
scroll to position [321, 0]
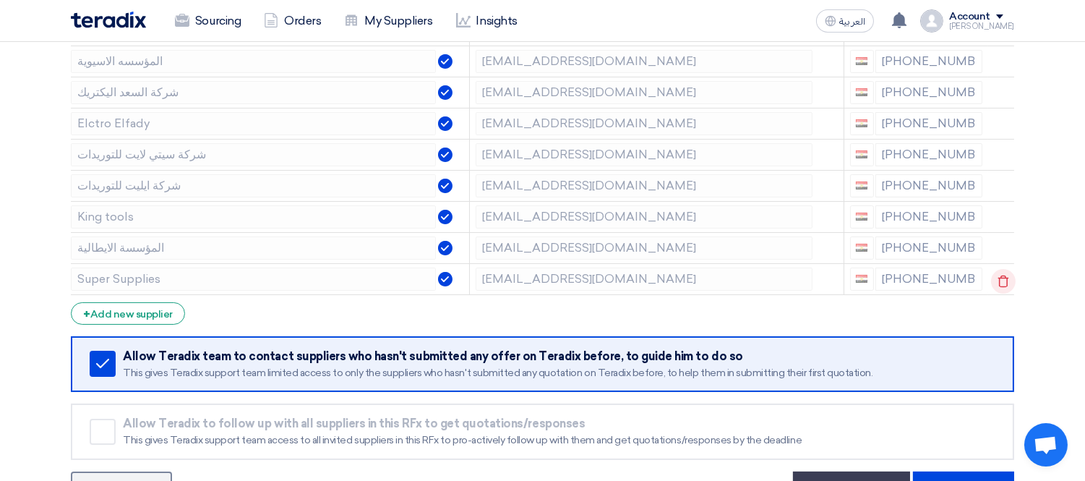
click at [1003, 278] on icon at bounding box center [1003, 281] width 25 height 25
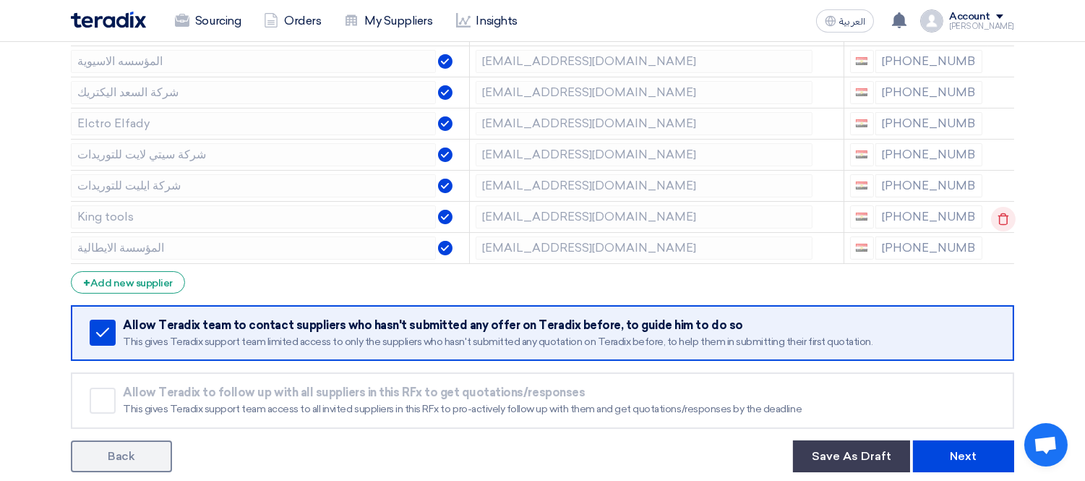
click at [1005, 215] on use at bounding box center [1003, 219] width 11 height 12
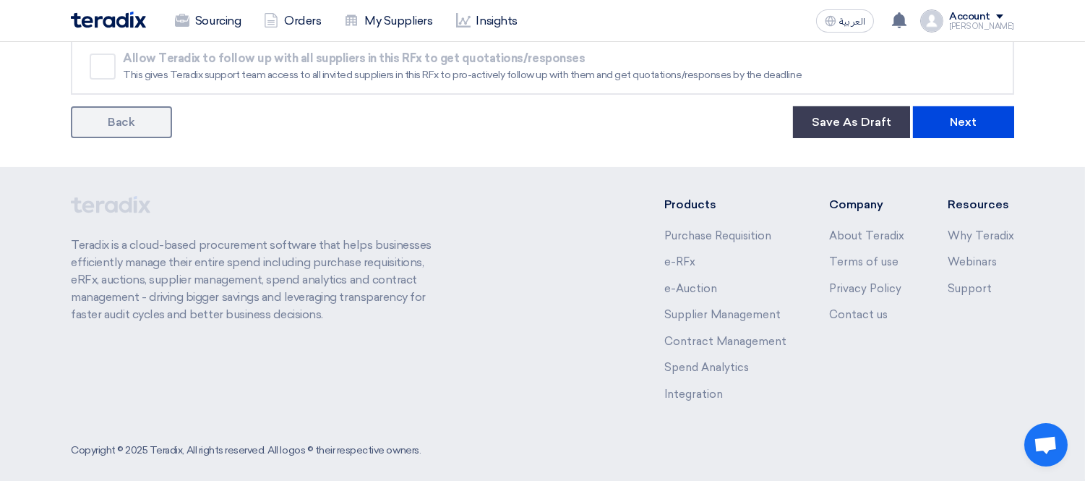
scroll to position [633, 0]
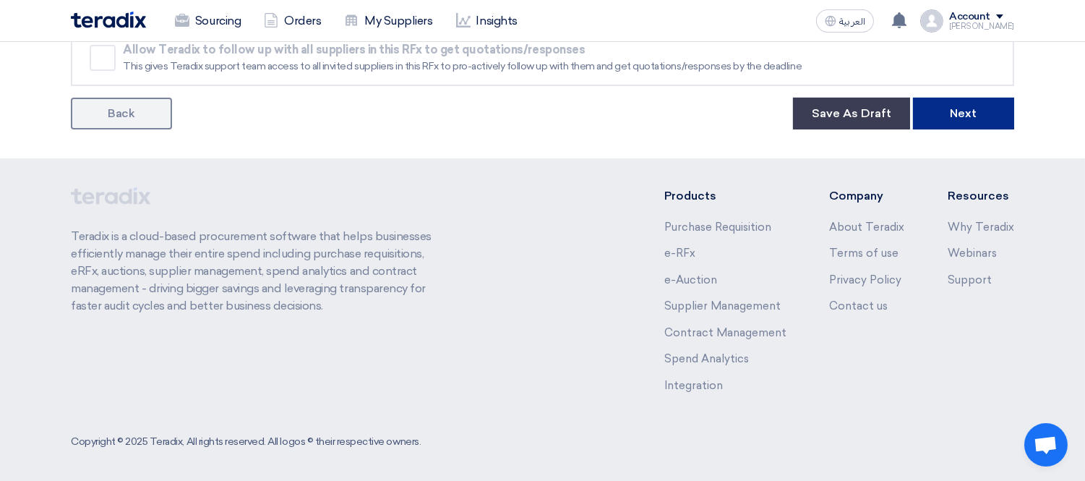
click at [965, 101] on button "Next" at bounding box center [963, 114] width 101 height 32
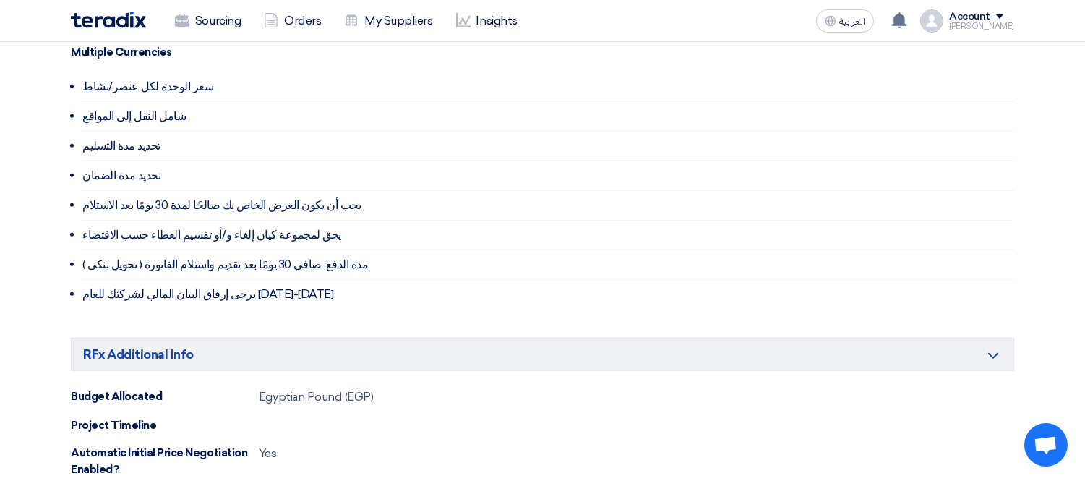
scroll to position [1928, 0]
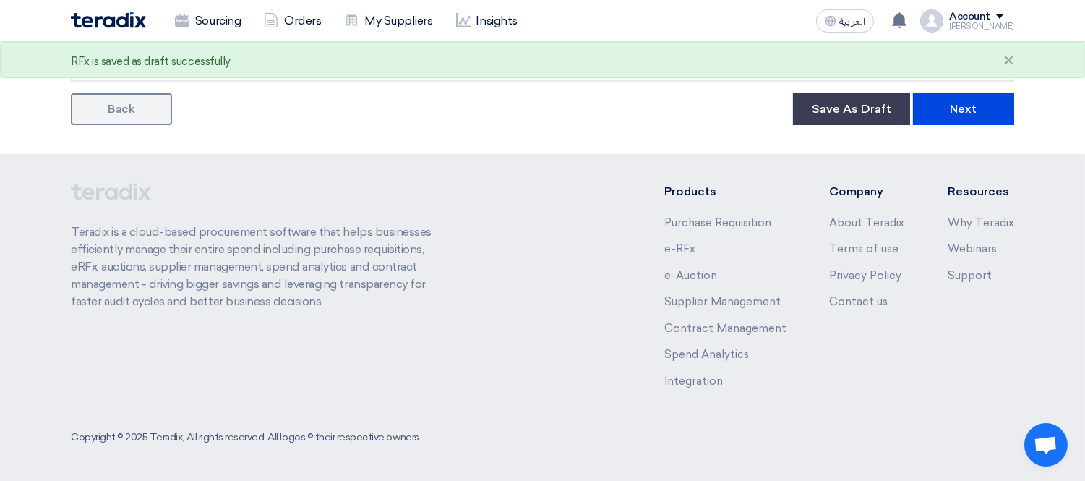
scroll to position [633, 0]
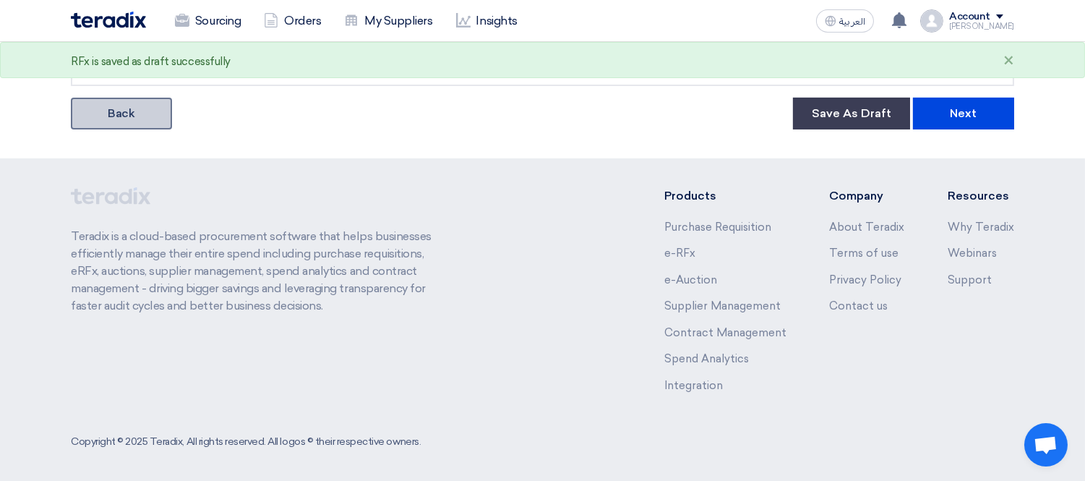
click at [124, 108] on link "Back" at bounding box center [121, 114] width 101 height 32
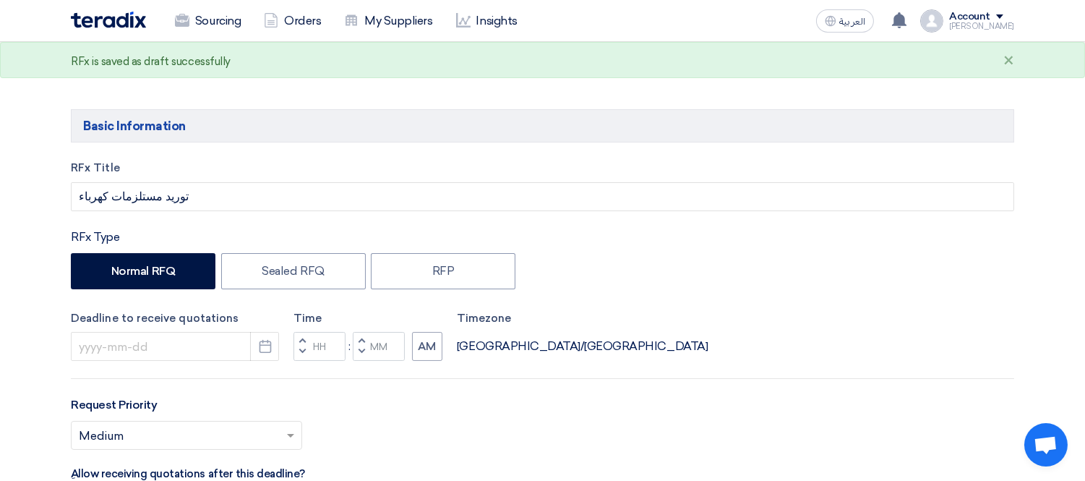
type input "[DATE]"
type input "03"
type input "00"
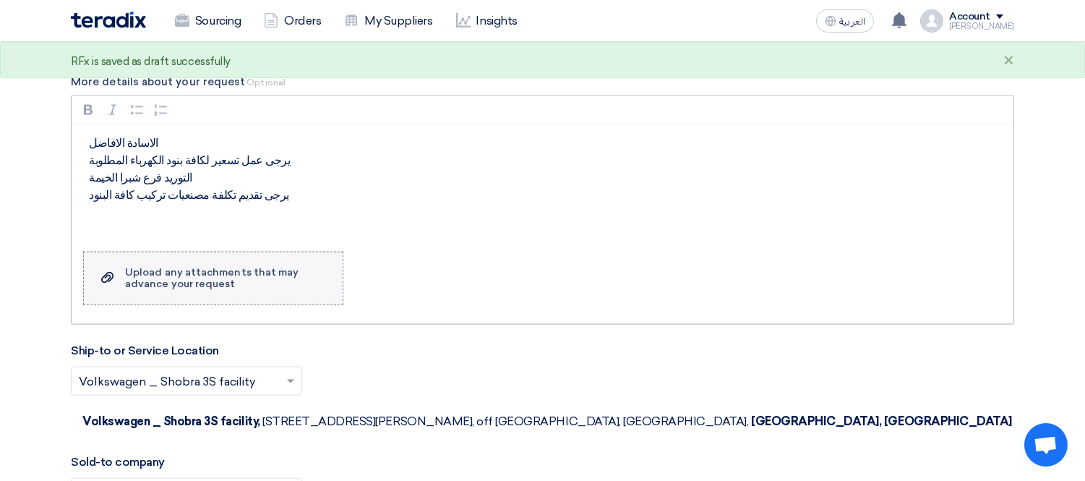
scroll to position [3809, 0]
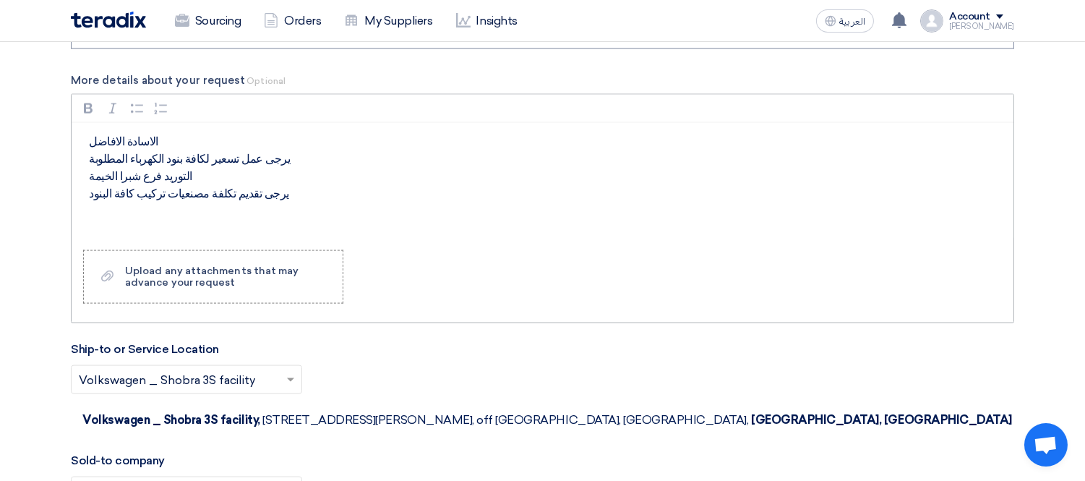
click at [171, 145] on p "الاسادة الافاضل يرجى عمل تسعير لكافة بنود الكهرباء المطلوبة التوريد فرع شبرا ال…" at bounding box center [548, 176] width 918 height 87
click at [288, 160] on p "الاسادة الافاضل يرجى عمل تسعير لكافة بنود الكهرباء المطلوبة التوريد فرع شبرا ال…" at bounding box center [548, 176] width 918 height 87
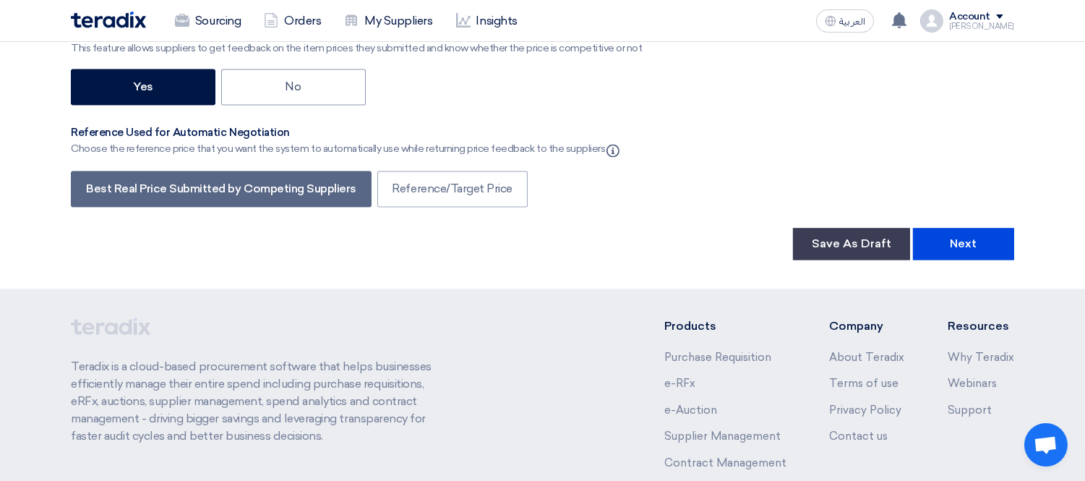
scroll to position [5255, 0]
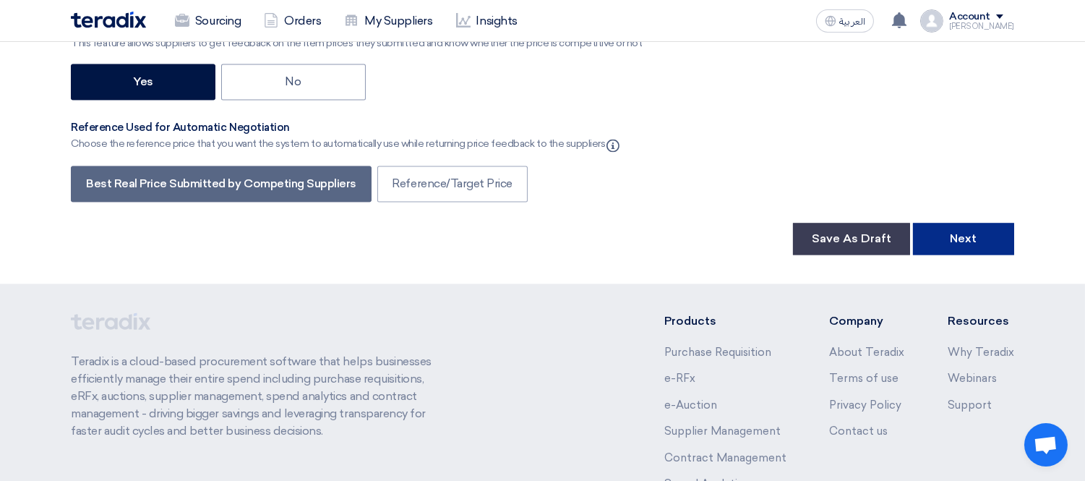
click at [959, 223] on button "Next" at bounding box center [963, 239] width 101 height 32
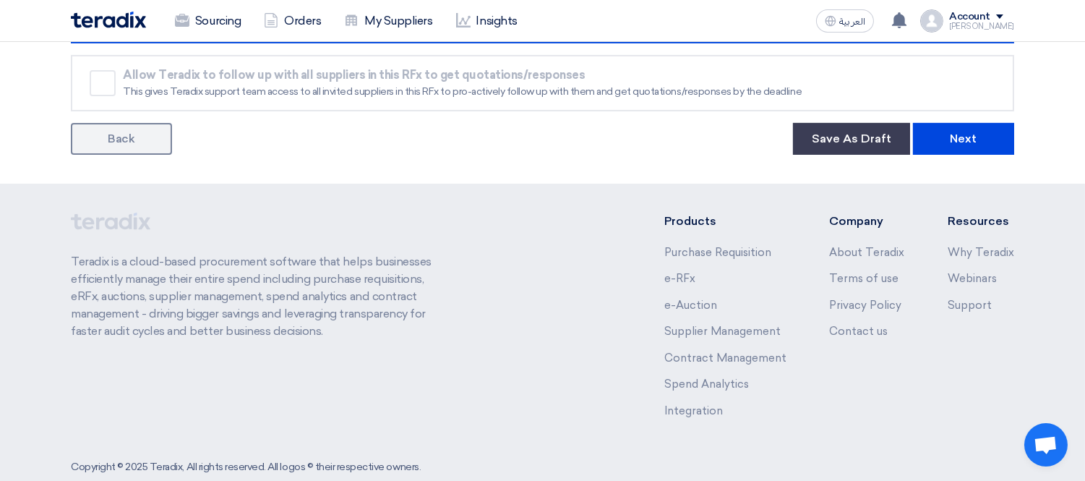
scroll to position [312, 0]
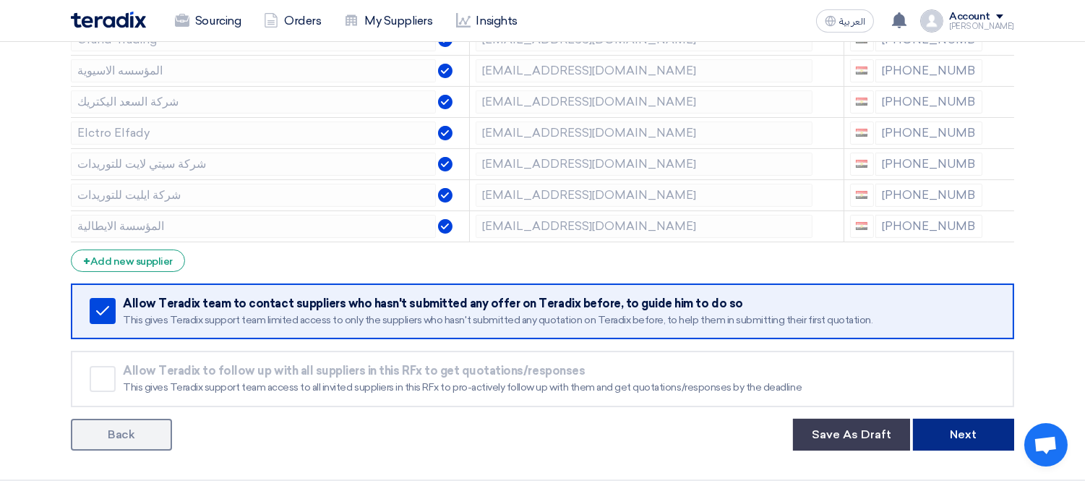
click at [955, 425] on button "Next" at bounding box center [963, 435] width 101 height 32
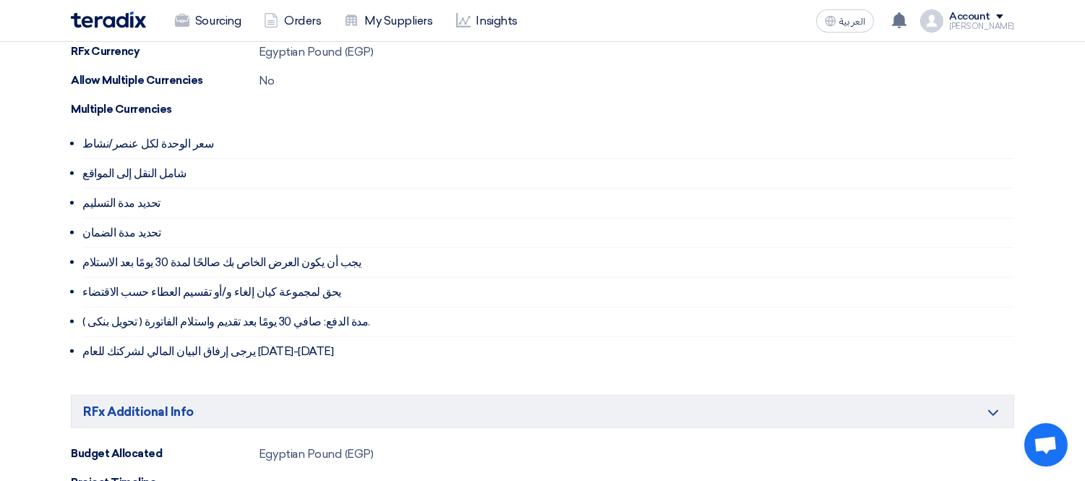
scroll to position [2307, 0]
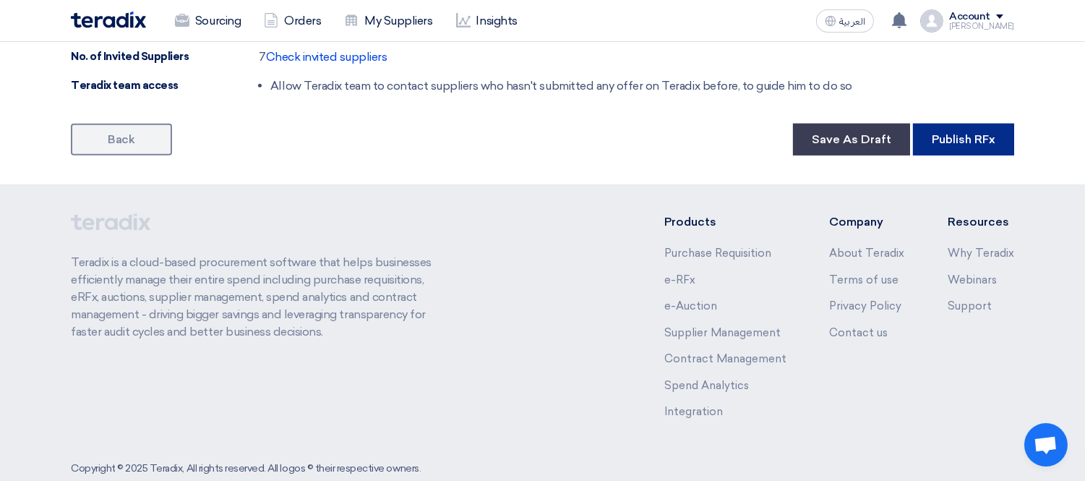
click at [983, 124] on button "Publish RFx" at bounding box center [963, 140] width 101 height 32
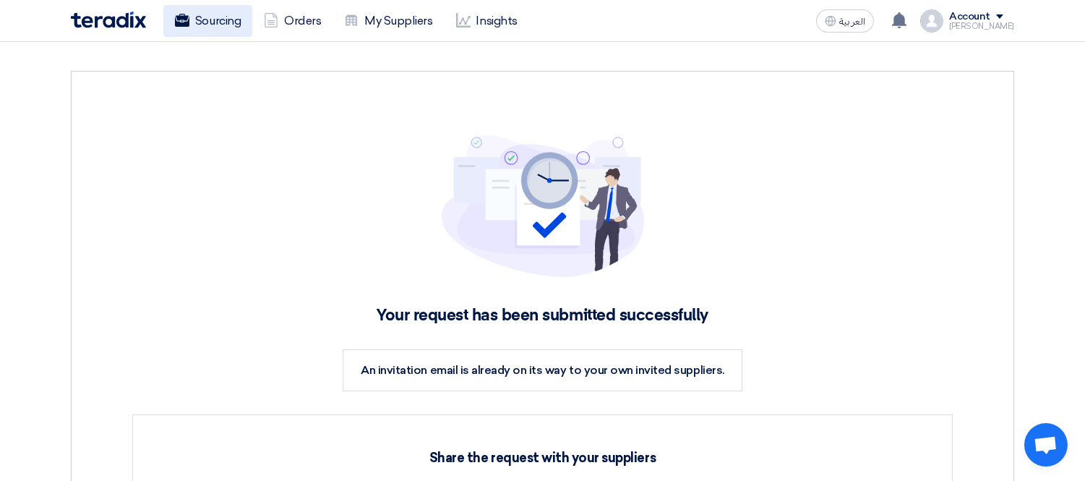
click at [203, 25] on link "Sourcing" at bounding box center [207, 21] width 89 height 32
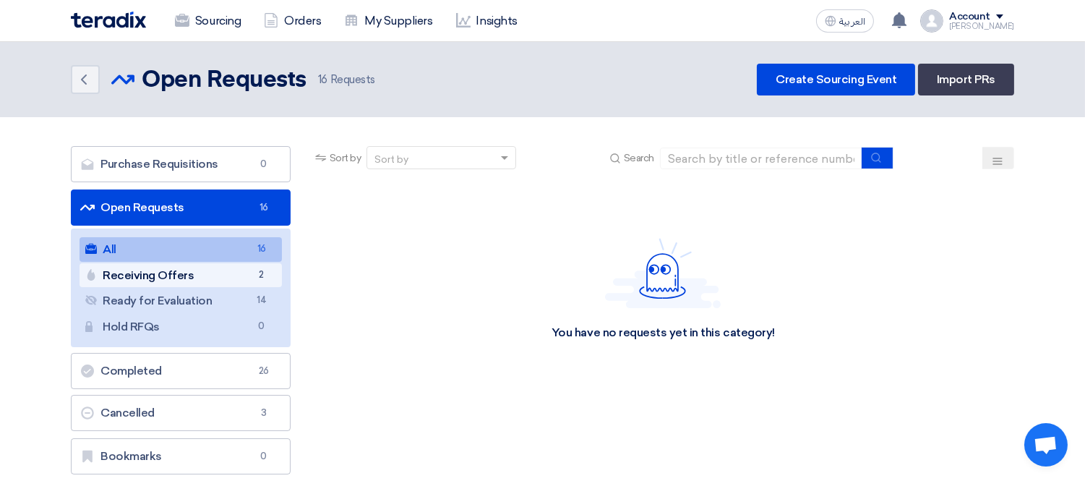
click at [185, 278] on link "Receiving Offers Receiving Offers 2" at bounding box center [181, 275] width 202 height 25
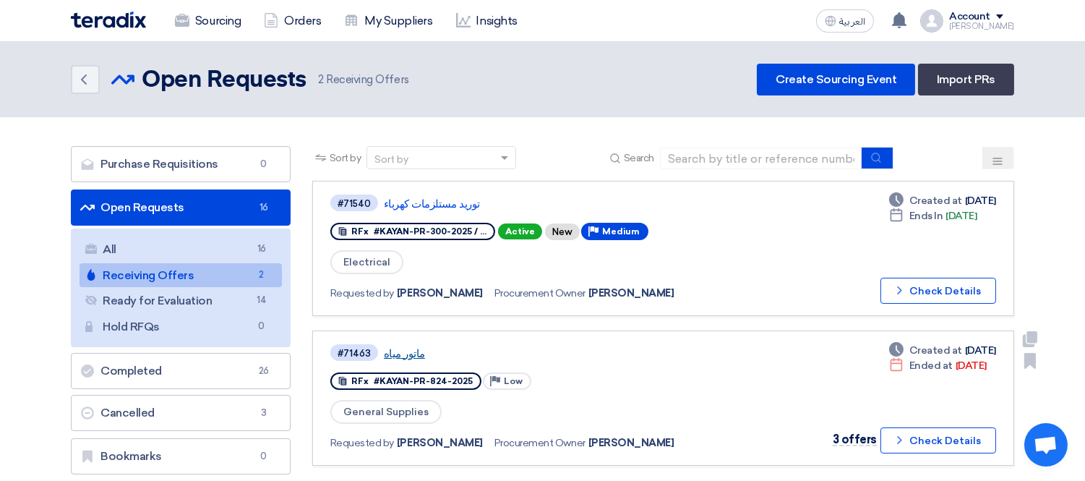
click at [405, 347] on link "ماتور مياه" at bounding box center [565, 353] width 362 height 13
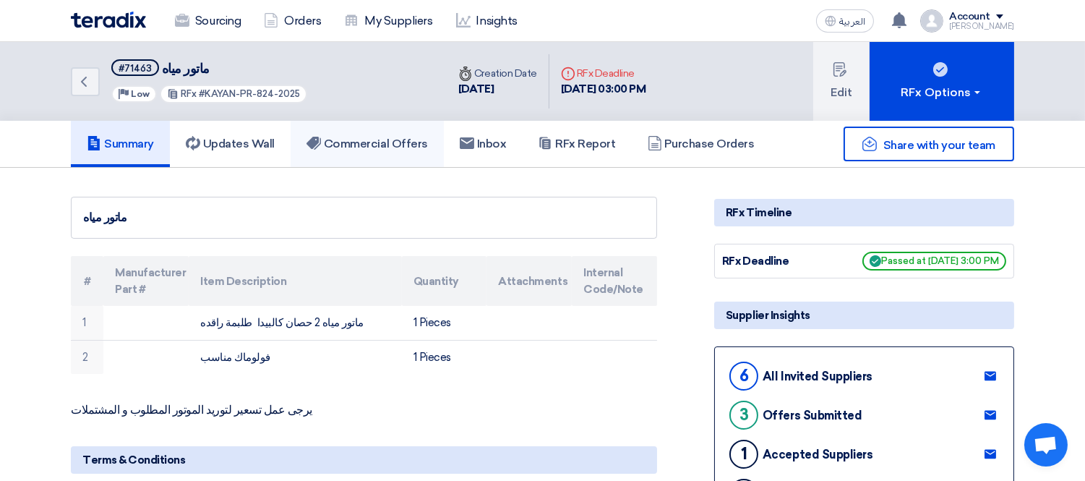
click at [360, 126] on link "Commercial Offers" at bounding box center [367, 144] width 153 height 46
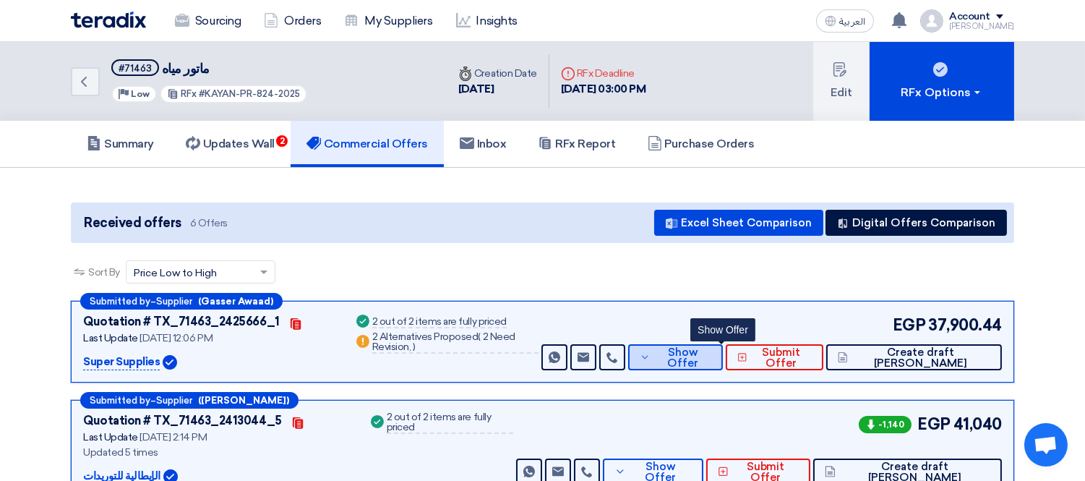
click at [723, 351] on button "Show Offer" at bounding box center [675, 357] width 95 height 26
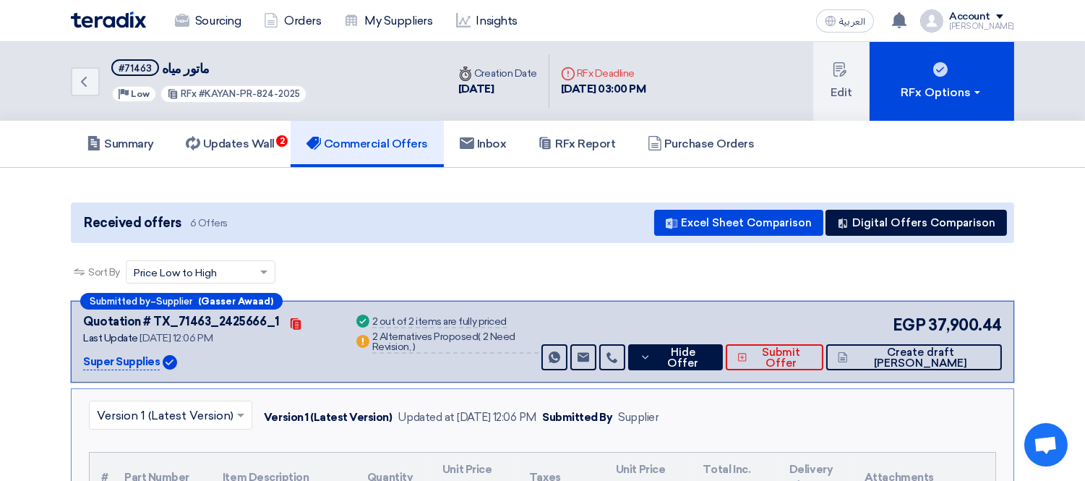
click at [88, 356] on p "Super Supplies" at bounding box center [121, 362] width 77 height 17
copy div "Super Supplies"
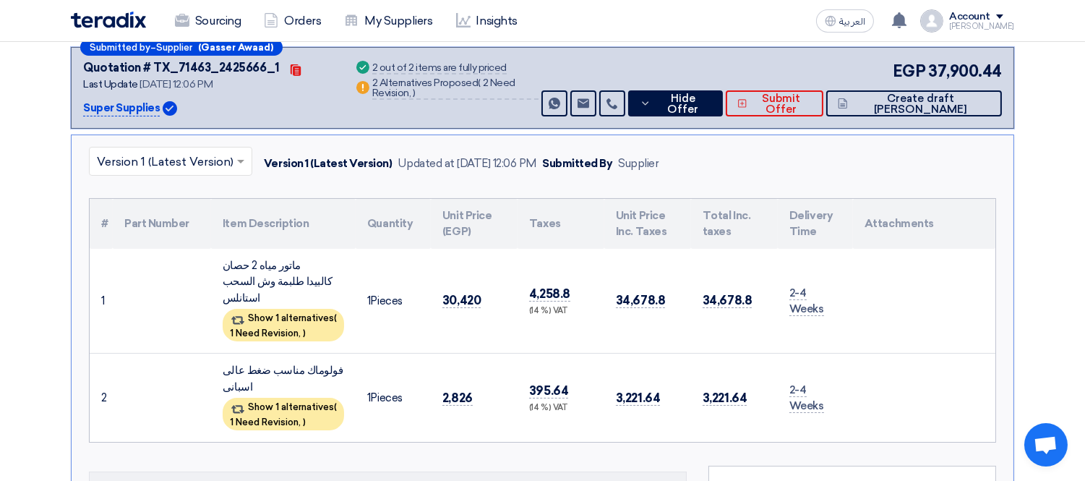
scroll to position [321, 0]
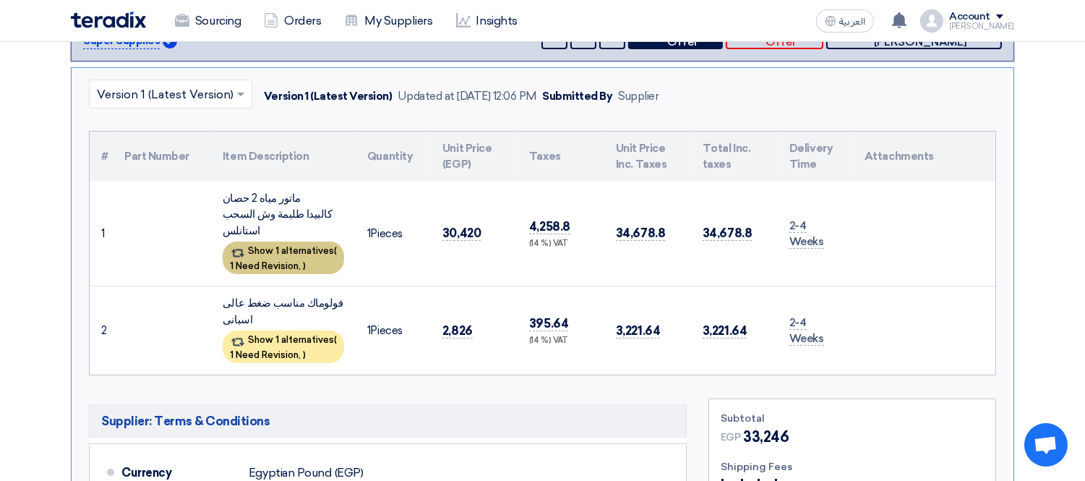
click at [273, 260] on span "1 Need Revision," at bounding box center [265, 265] width 71 height 11
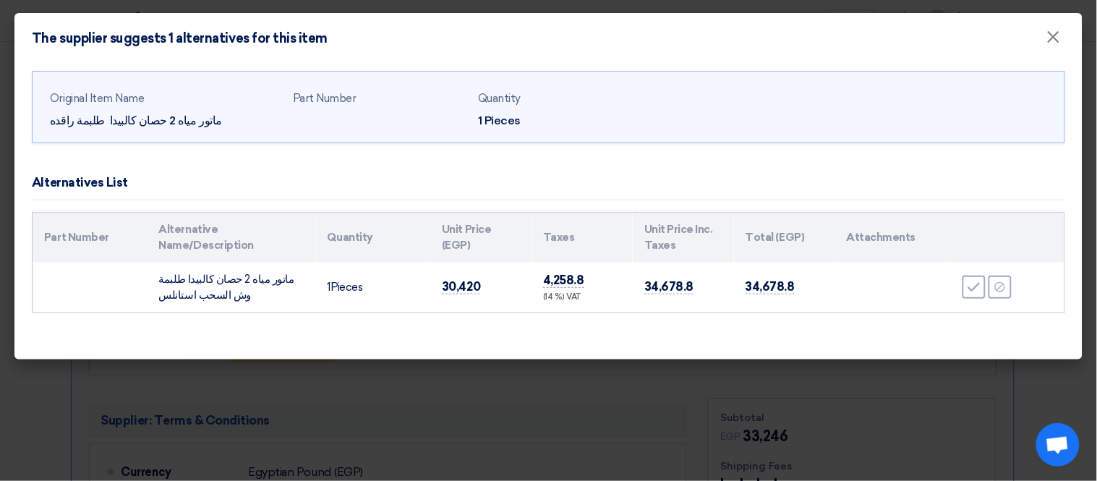
click at [0, 393] on modal-container "The supplier suggests 1 alternatives for this item × Original Item Name ماتور م…" at bounding box center [548, 240] width 1097 height 481
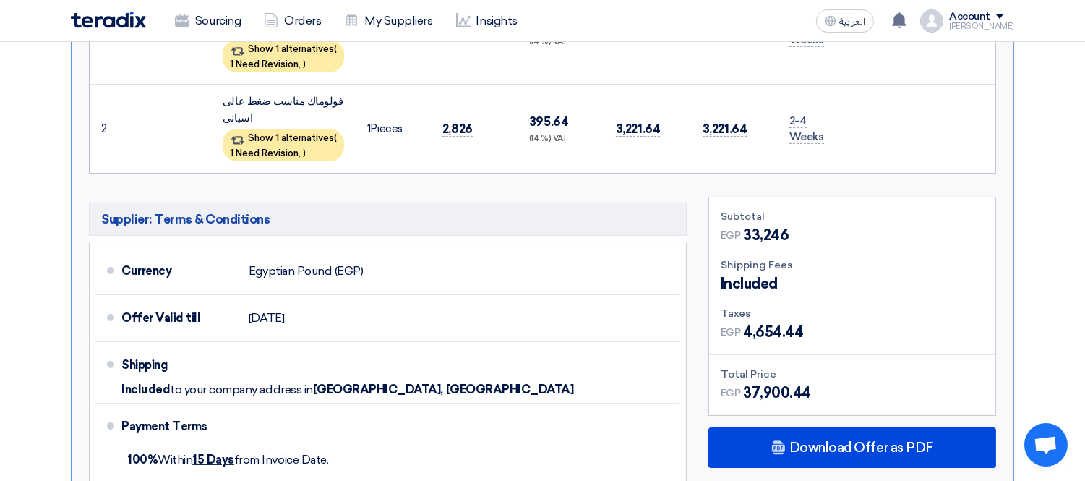
scroll to position [642, 0]
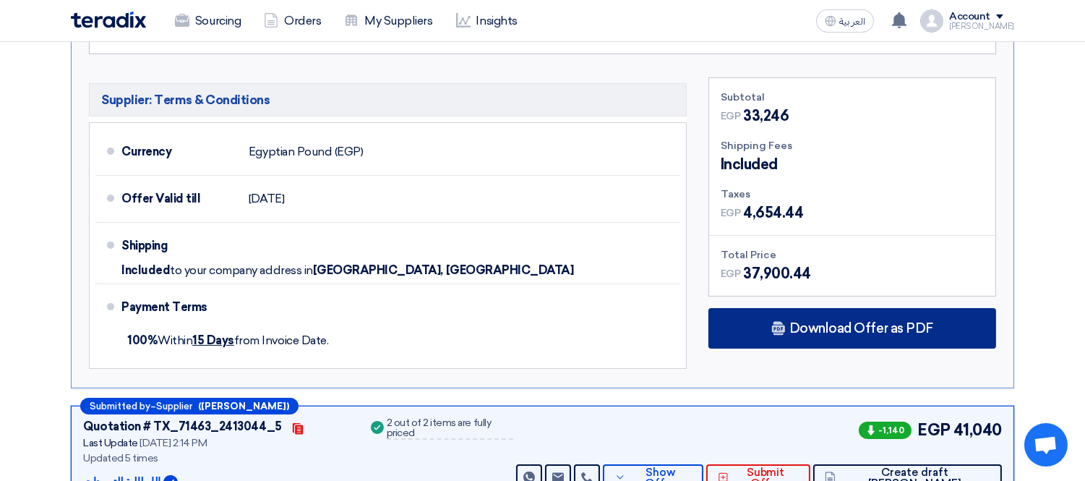
click at [871, 308] on div "Download Offer as PDF" at bounding box center [853, 328] width 288 height 40
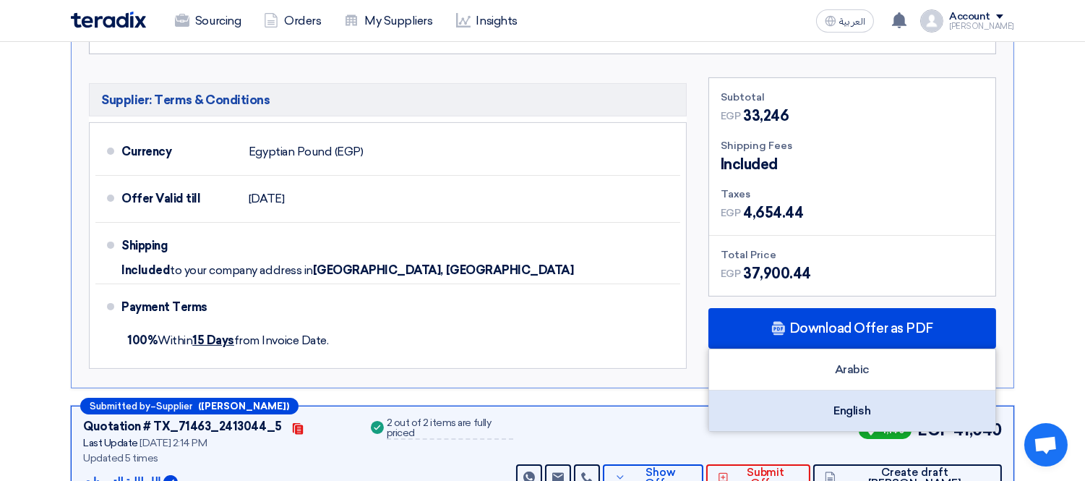
click at [818, 390] on div "English" at bounding box center [852, 410] width 286 height 40
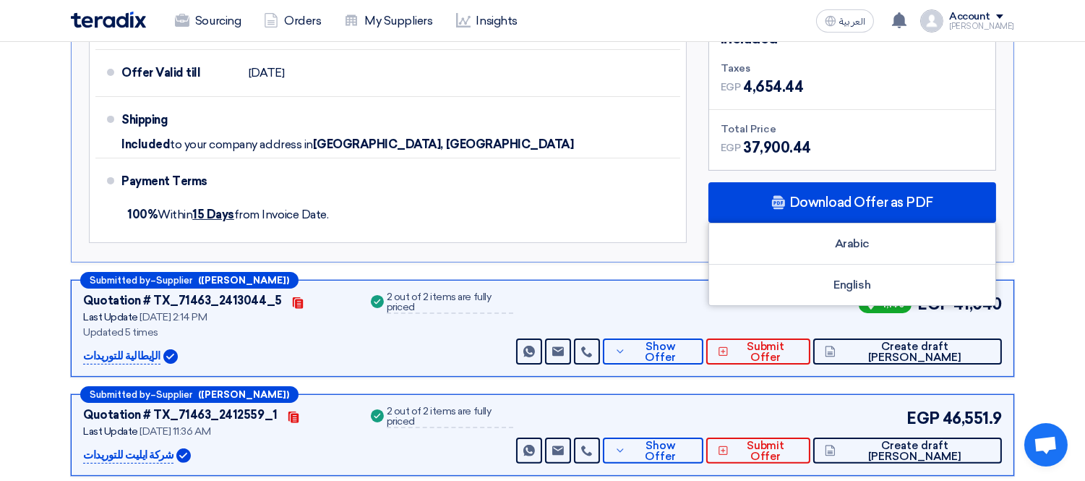
scroll to position [803, 0]
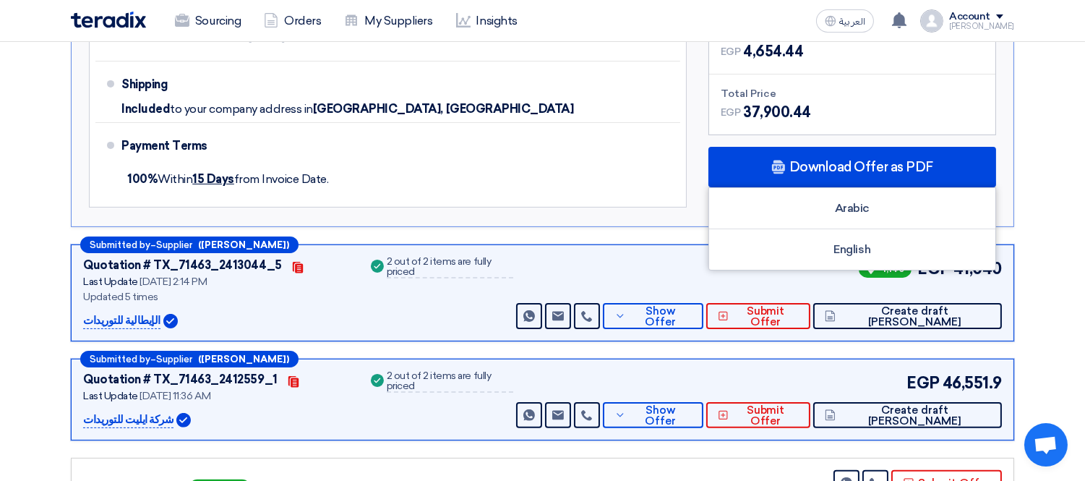
click at [109, 312] on p "الإيطالية للتوريدات" at bounding box center [121, 320] width 77 height 17
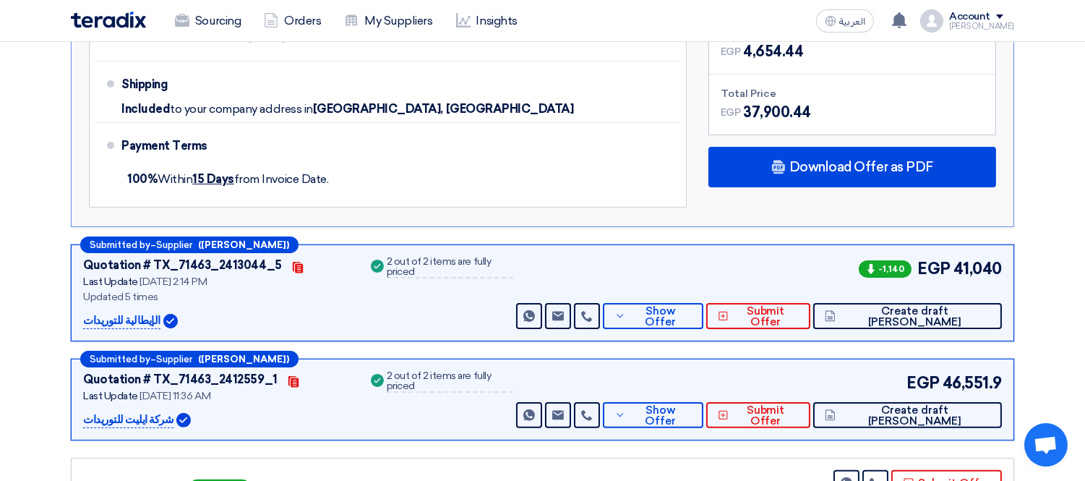
click at [109, 312] on p "الإيطالية للتوريدات" at bounding box center [121, 320] width 77 height 17
copy div "الإيطالية للتوريدات"
click at [693, 306] on span "Show Offer" at bounding box center [661, 317] width 63 height 22
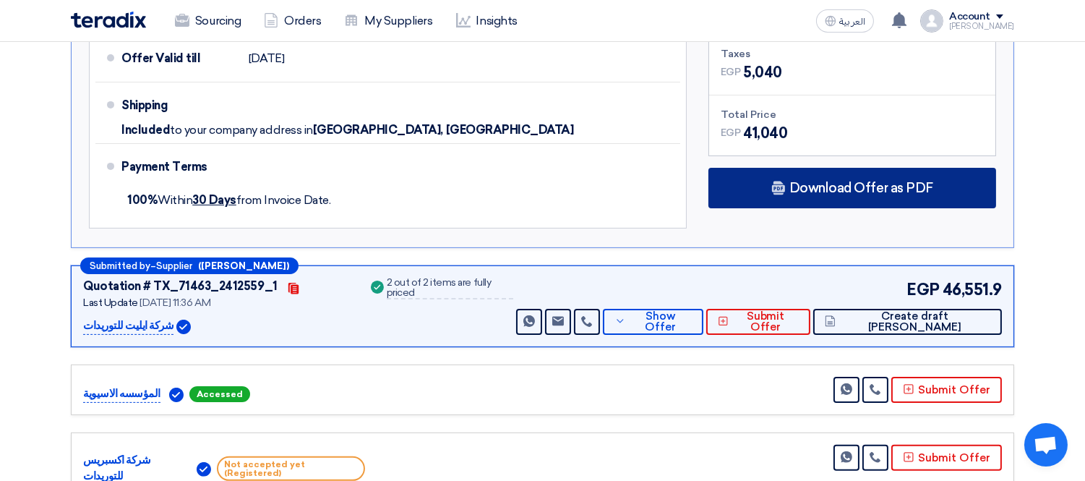
click at [769, 179] on div "Download Offer as PDF" at bounding box center [853, 188] width 288 height 40
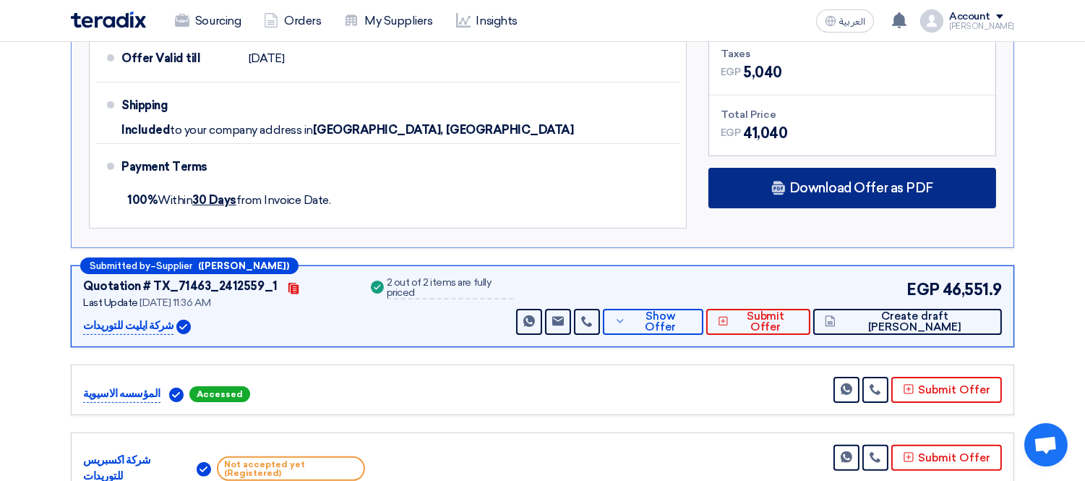
click at [828, 189] on span "Download Offer as PDF" at bounding box center [862, 187] width 144 height 13
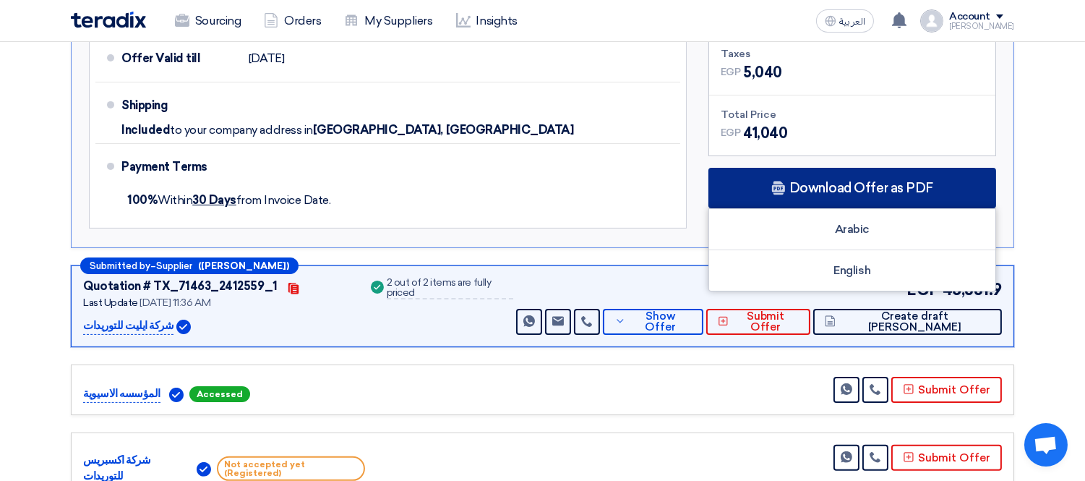
click at [828, 189] on span "Download Offer as PDF" at bounding box center [862, 187] width 144 height 13
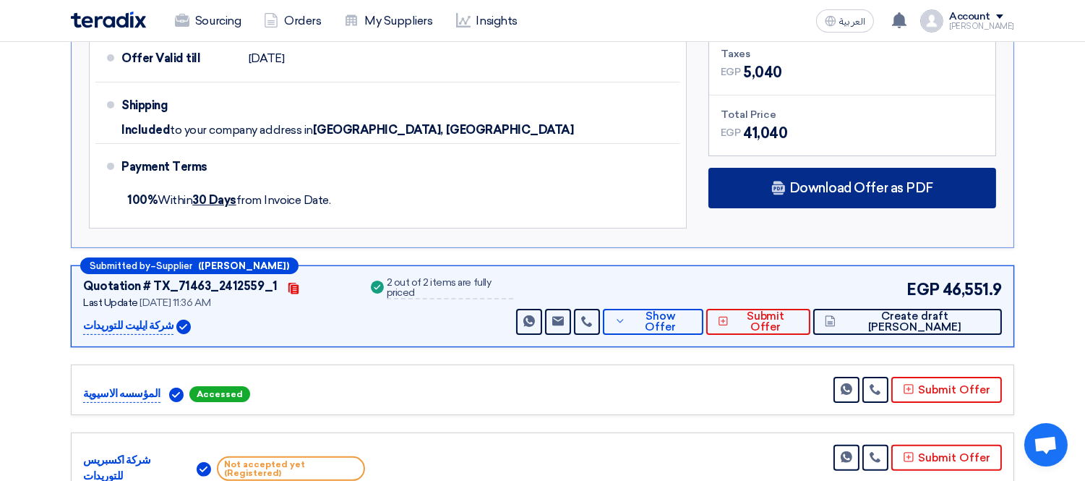
click at [810, 200] on div "Download Offer as PDF" at bounding box center [853, 188] width 288 height 40
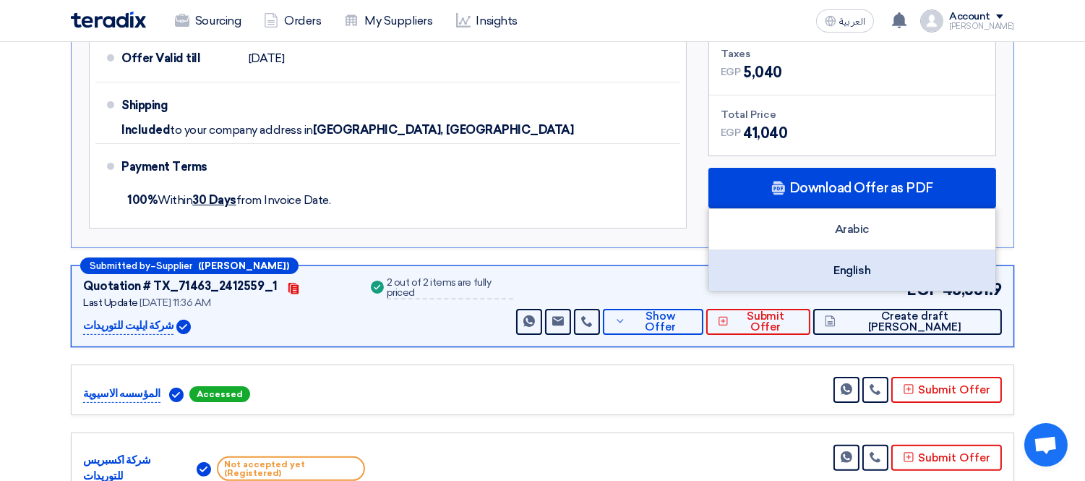
click at [835, 255] on div "English" at bounding box center [852, 270] width 286 height 40
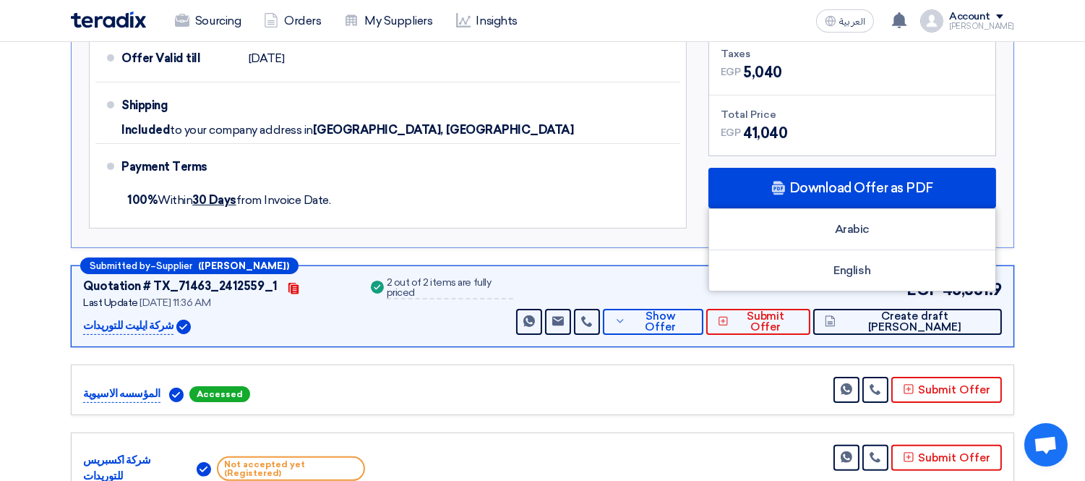
click at [127, 319] on p "شركة ايليت للتوريدات" at bounding box center [128, 325] width 90 height 17
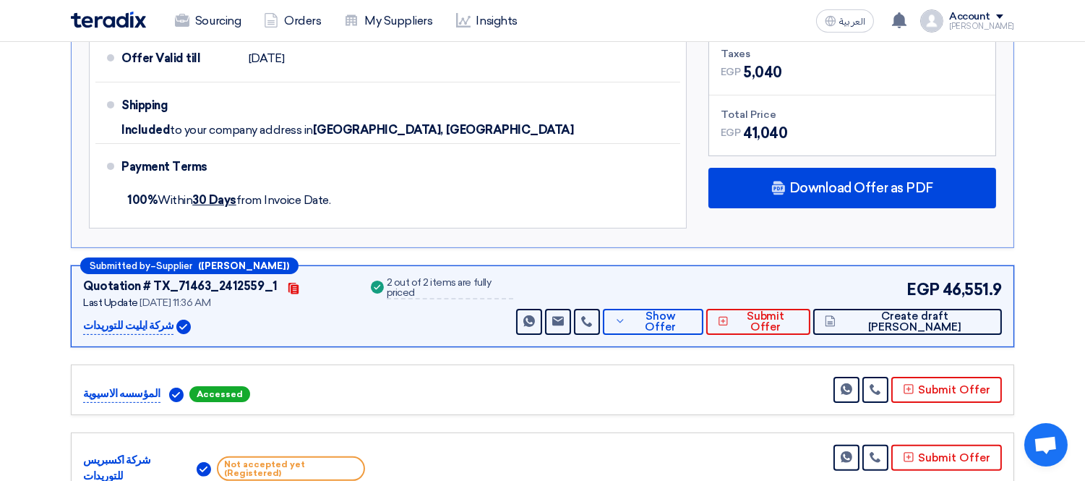
click at [127, 319] on p "شركة ايليت للتوريدات" at bounding box center [128, 325] width 90 height 17
copy div "شركة ايليت للتوريدات"
click at [693, 315] on span "Show Offer" at bounding box center [661, 322] width 63 height 22
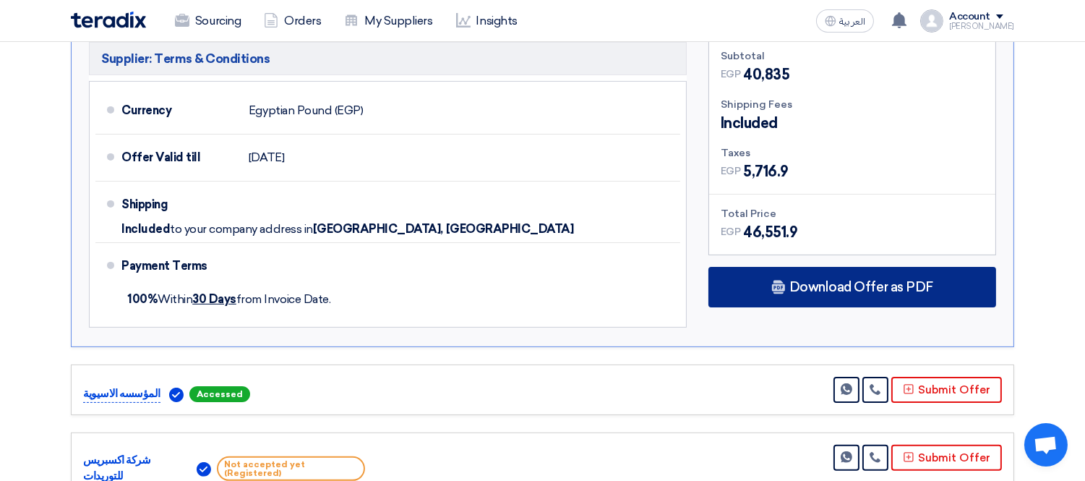
click at [779, 280] on icon at bounding box center [778, 287] width 14 height 14
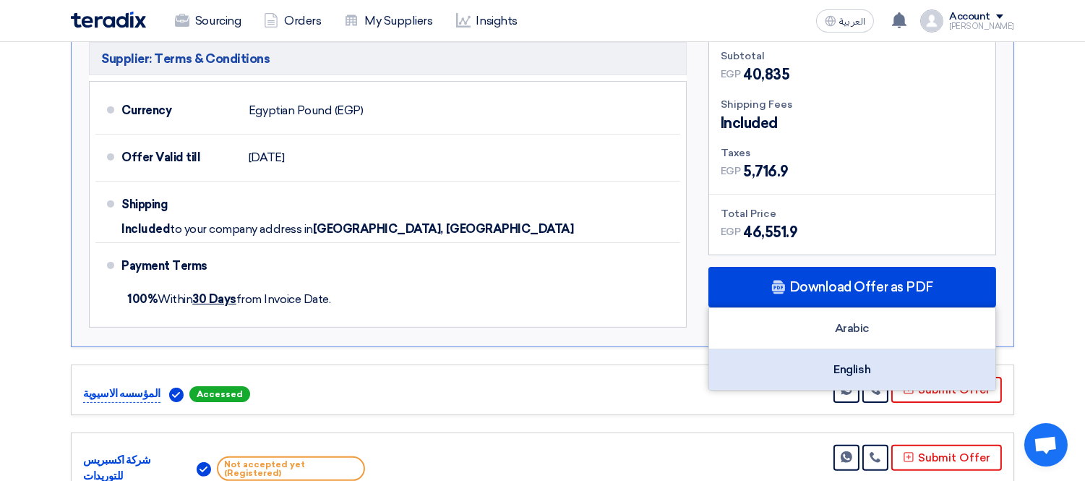
click at [805, 364] on div "English" at bounding box center [852, 369] width 286 height 40
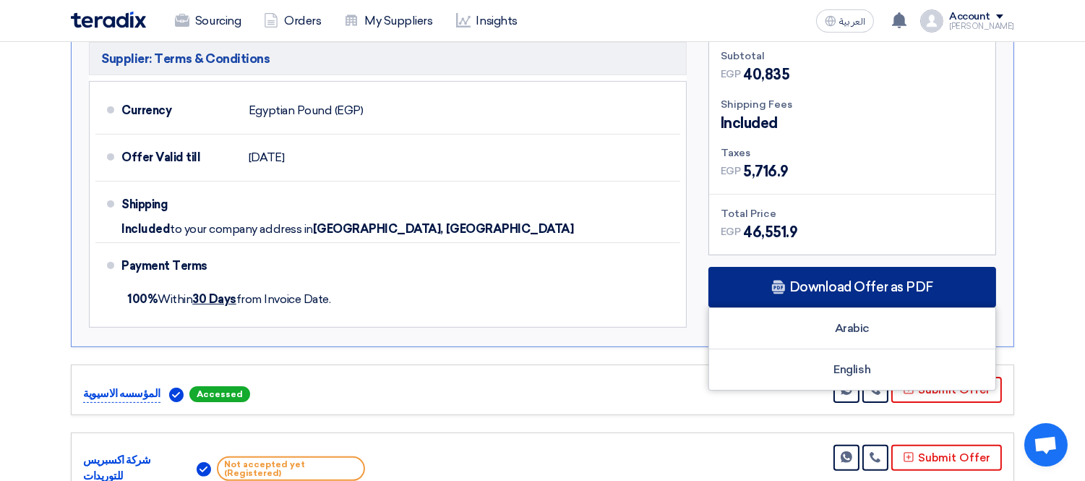
click at [769, 273] on div "Download Offer as PDF" at bounding box center [853, 287] width 288 height 40
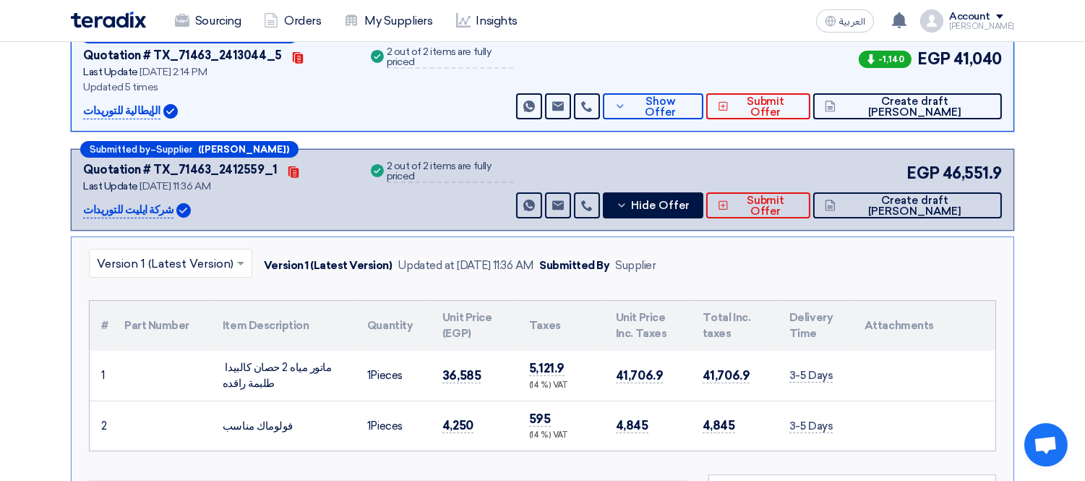
scroll to position [321, 0]
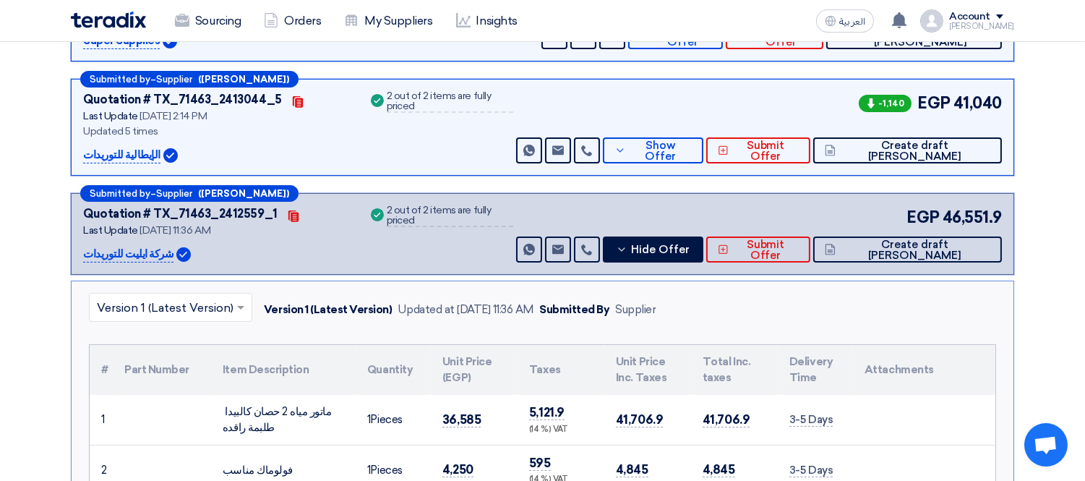
click at [700, 229] on div "EGP 46,551.9 Send Message Send Message" at bounding box center [757, 233] width 489 height 57
click at [700, 232] on div "EGP 46,551.9 Send Message Send Message" at bounding box center [757, 233] width 489 height 57
click at [682, 244] on button "Hide Offer" at bounding box center [653, 249] width 101 height 26
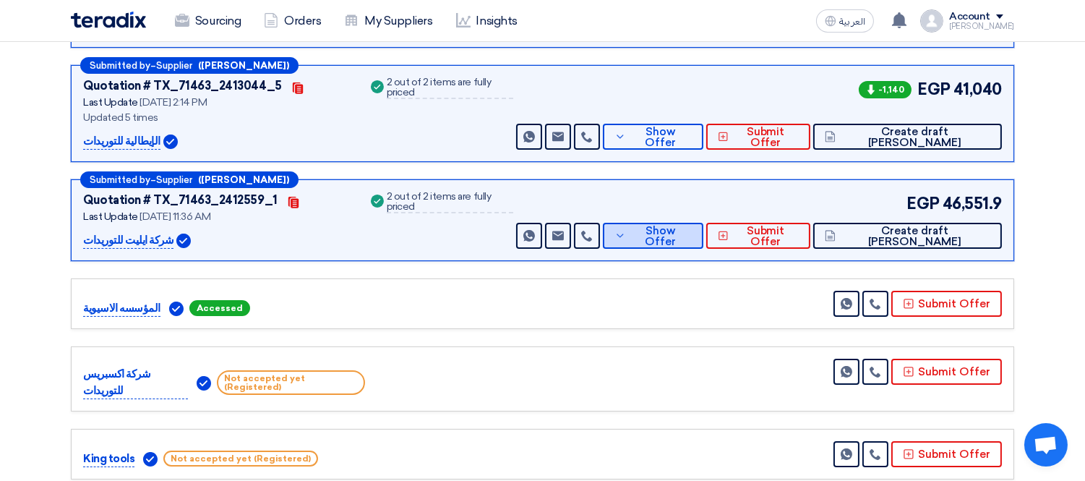
scroll to position [161, 0]
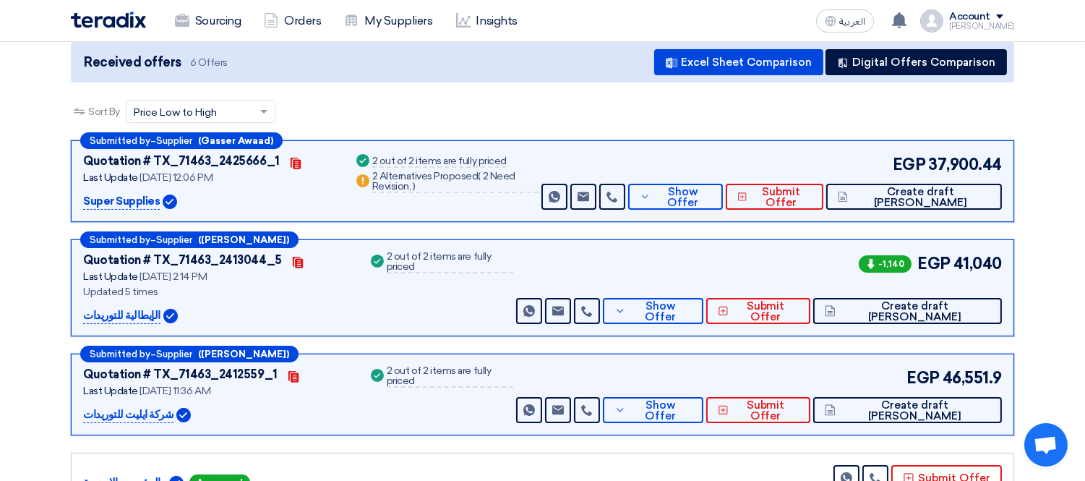
click at [562, 117] on div "Sort By Sort by × Price Low to High ×" at bounding box center [543, 120] width 944 height 40
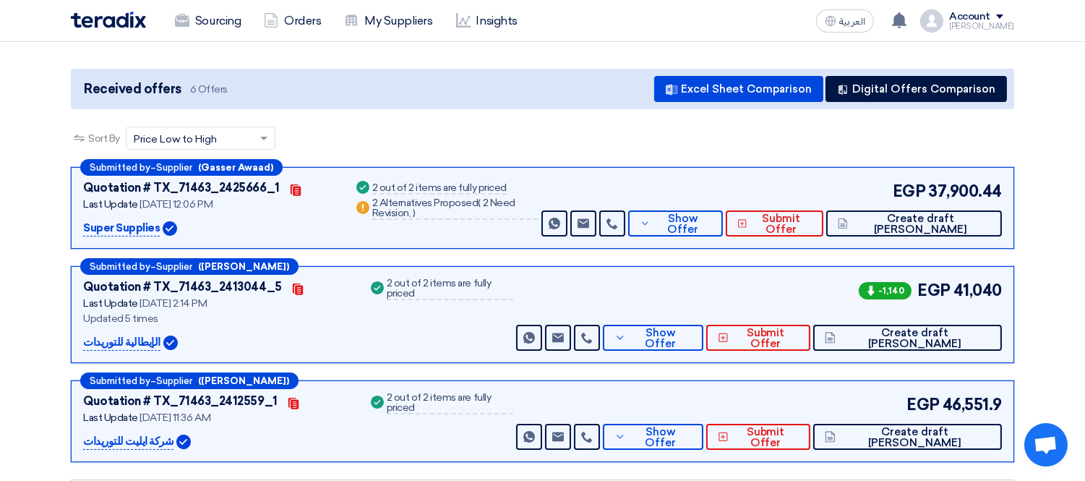
scroll to position [0, 0]
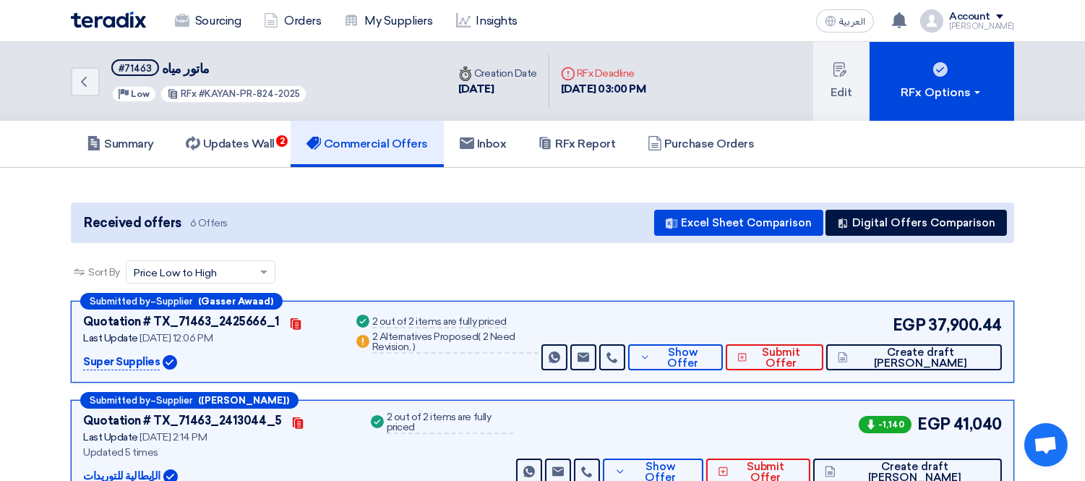
drag, startPoint x: 200, startPoint y: 90, endPoint x: 320, endPoint y: 89, distance: 119.3
click at [320, 89] on div "Back #71463 ماتور مياه Priority Low RFx #KAYAN-PR-824-2025" at bounding box center [259, 81] width 376 height 79
copy span "KAYAN-PR-824-2025"
click at [230, 23] on link "Sourcing" at bounding box center [207, 21] width 89 height 32
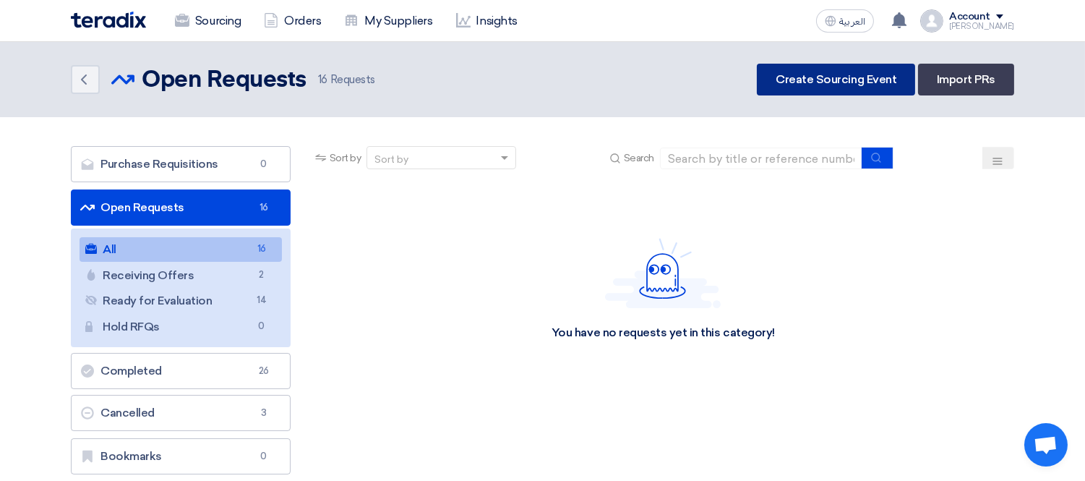
click at [833, 76] on link "Create Sourcing Event" at bounding box center [836, 80] width 158 height 32
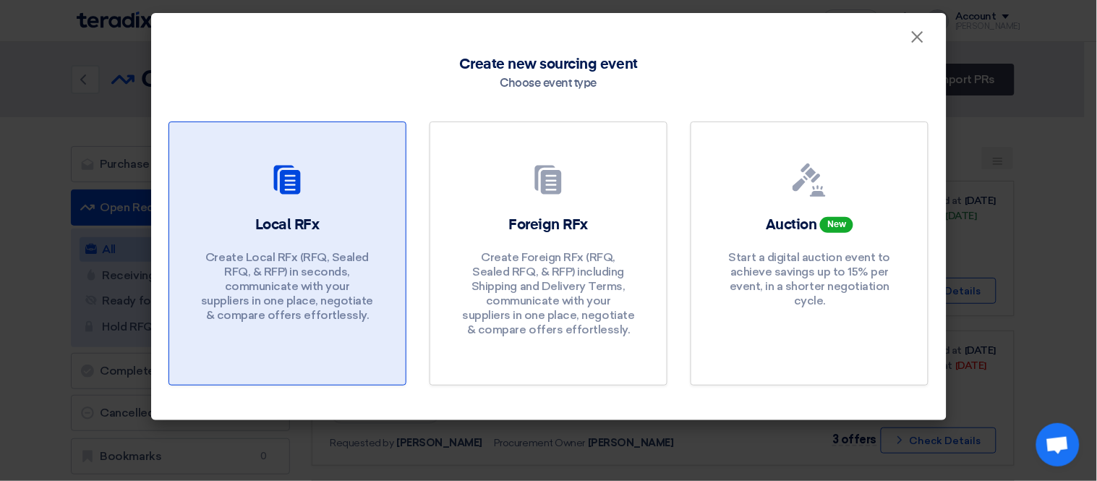
click at [311, 262] on p "Create Local RFx (RFQ, Sealed RFQ, & RFP) in seconds, communicate with your sup…" at bounding box center [287, 286] width 174 height 72
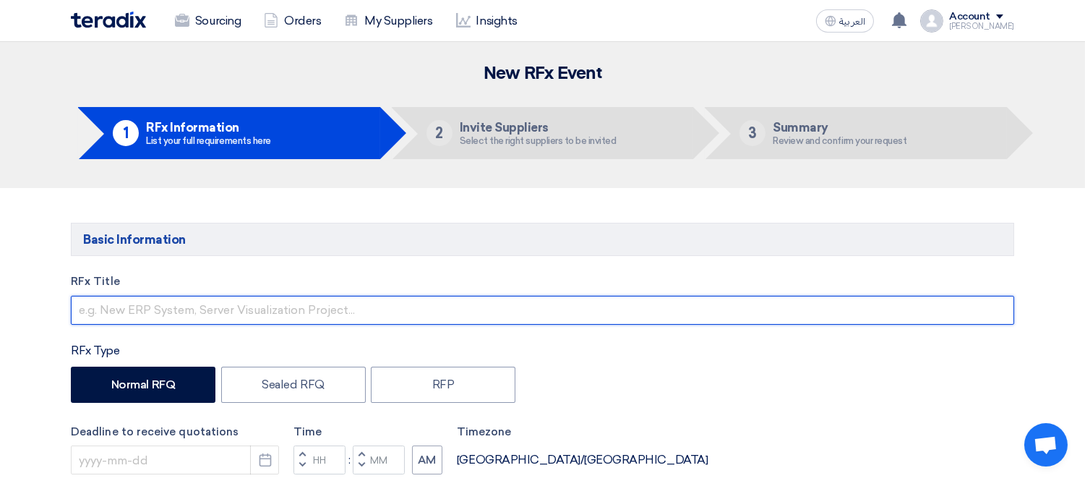
click at [226, 307] on input "text" at bounding box center [543, 310] width 944 height 29
type input "د"
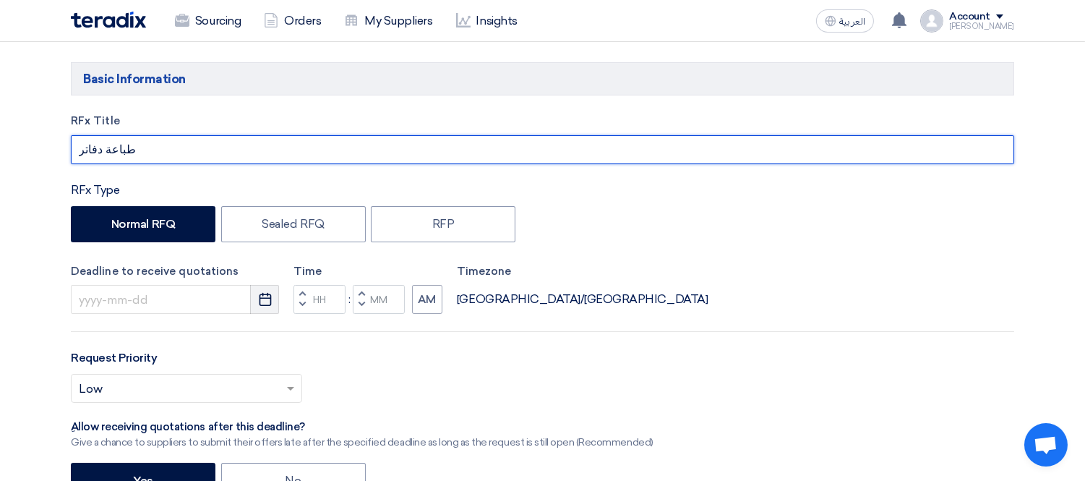
type input "طباعة دفاتر"
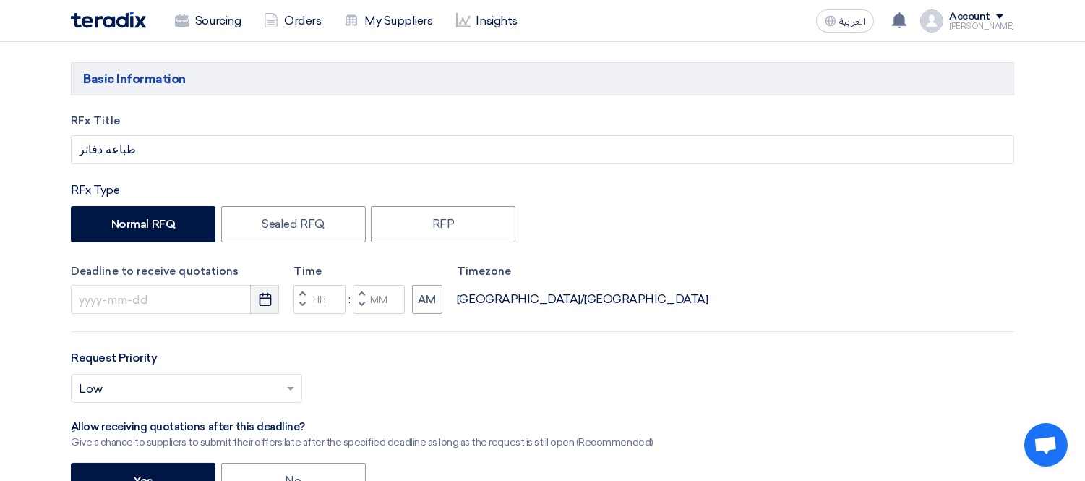
click at [263, 300] on icon "Pick a date" at bounding box center [265, 299] width 14 height 14
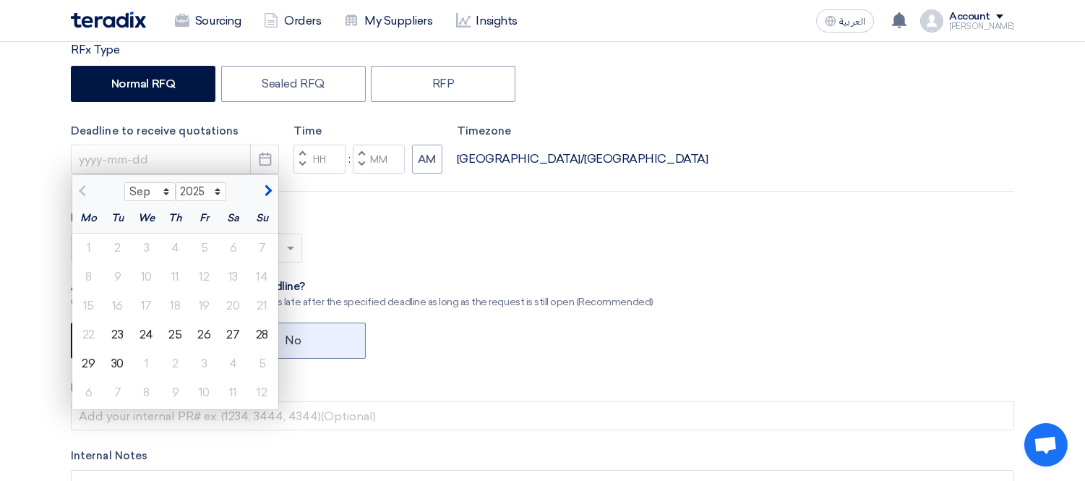
scroll to position [321, 0]
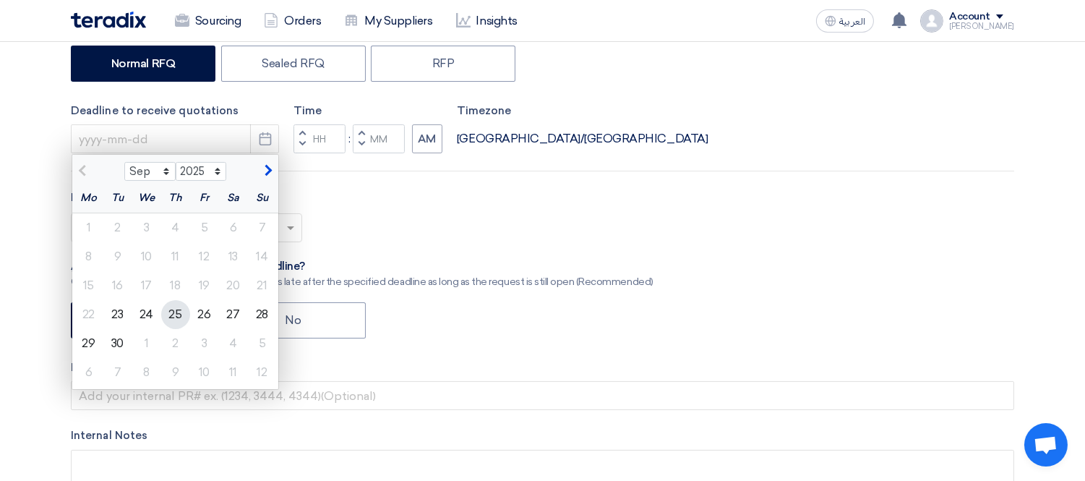
click at [172, 313] on div "25" at bounding box center [175, 314] width 29 height 29
type input "[DATE]"
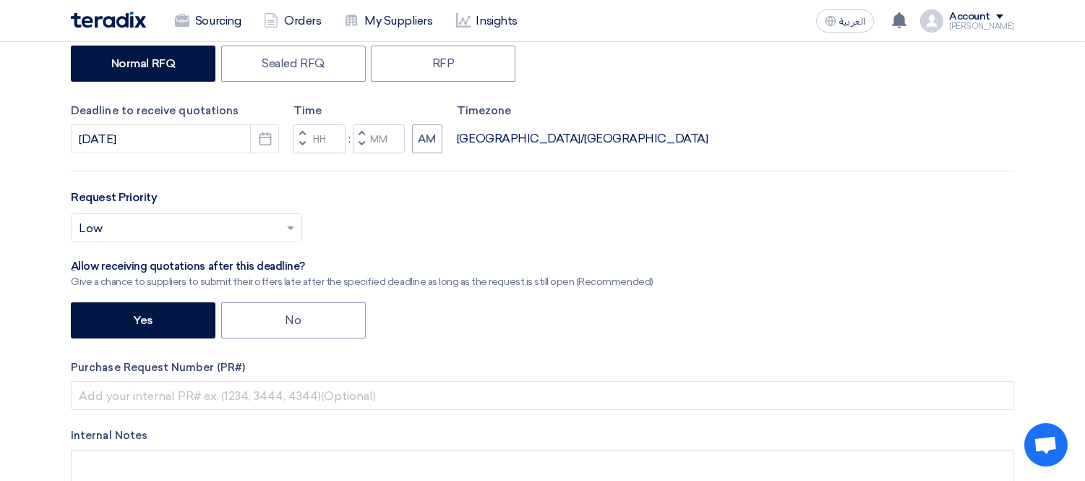
click at [309, 140] on button "Decrement hours" at bounding box center [302, 145] width 17 height 18
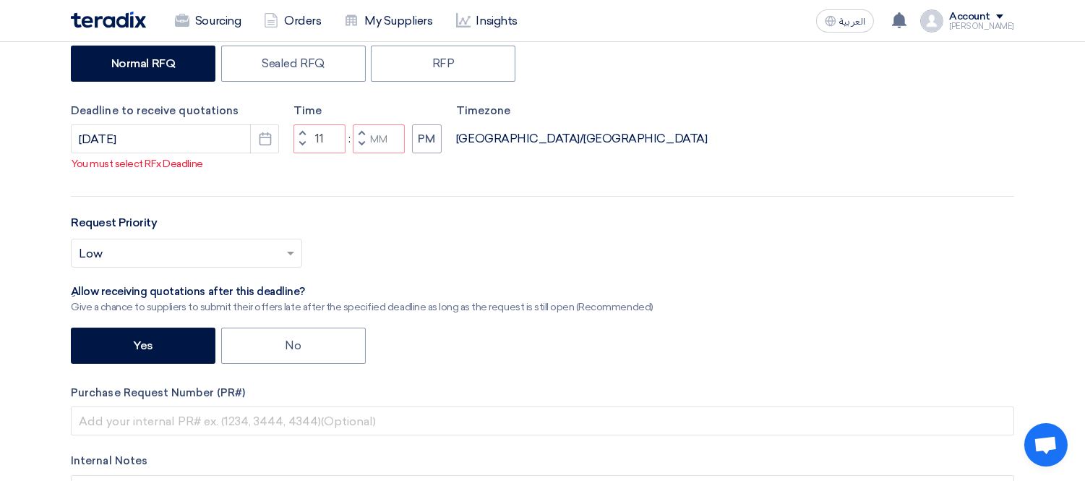
click at [304, 148] on span "button" at bounding box center [302, 144] width 5 height 9
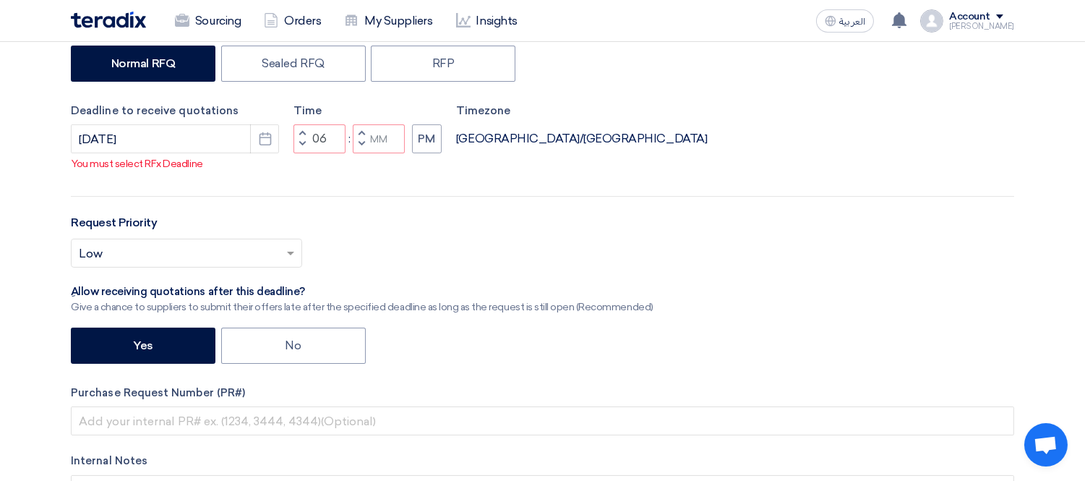
click at [304, 148] on span "button" at bounding box center [302, 144] width 5 height 9
type input "03"
click at [383, 150] on input "Minutes" at bounding box center [379, 138] width 52 height 29
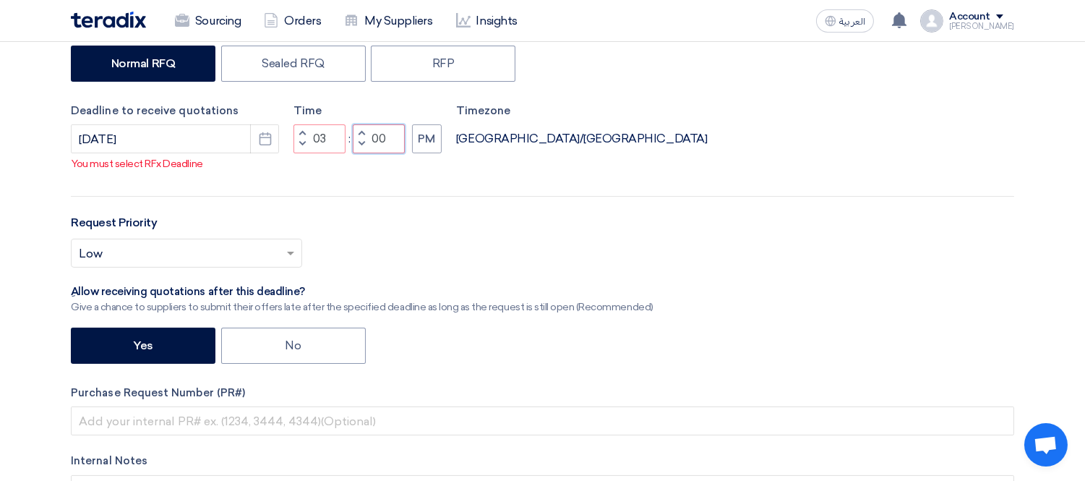
type input "00"
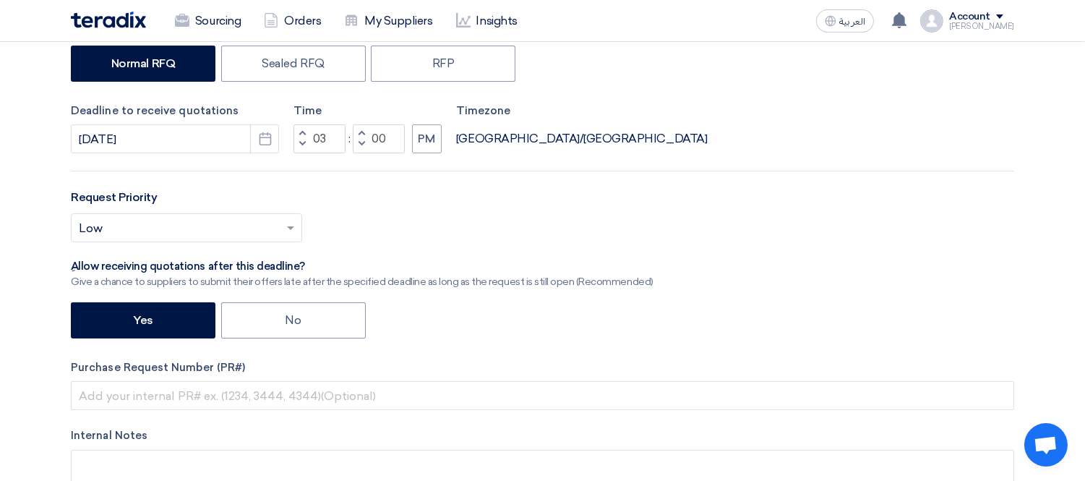
click at [485, 179] on div "RFx Title طباعة دفاتر RFx Type Normal RFQ Sealed RFQ RFP Deadline to receive qu…" at bounding box center [542, 244] width 965 height 585
click at [304, 325] on label "No" at bounding box center [293, 320] width 145 height 36
click at [295, 324] on input "No" at bounding box center [290, 319] width 9 height 9
radio input "true"
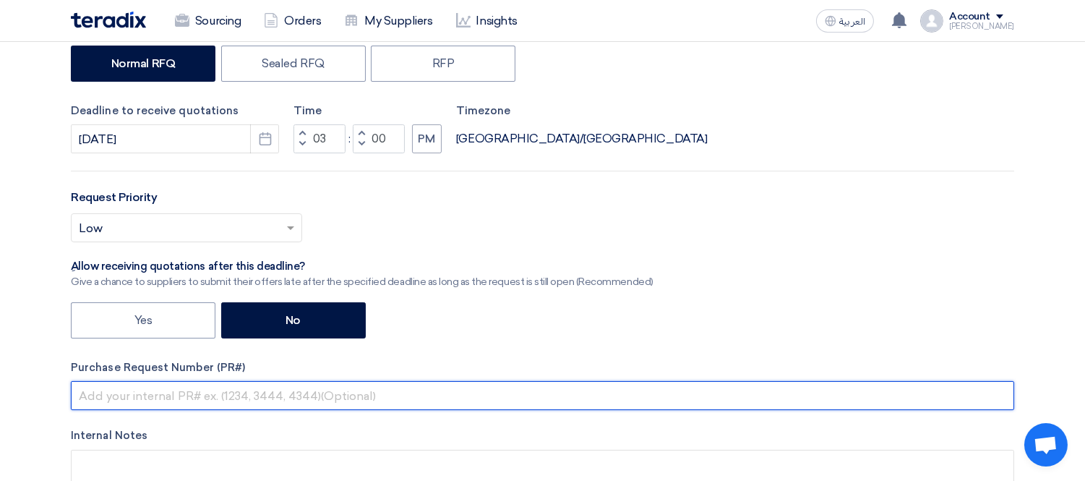
click at [228, 403] on input "text" at bounding box center [543, 395] width 944 height 29
paste input "KAYAN-PR-844-2025"
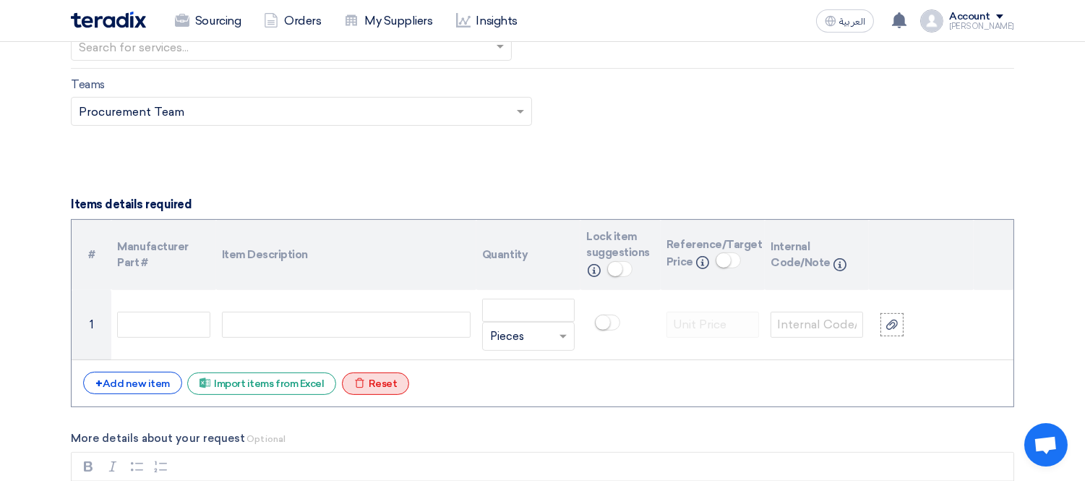
scroll to position [964, 0]
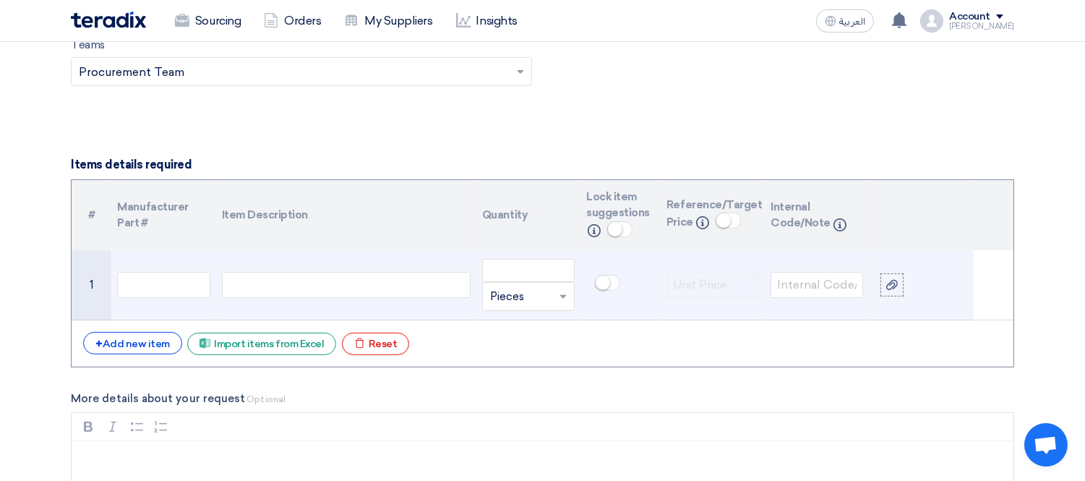
type input "KAYAN-PR-844-2025"
click at [385, 290] on div at bounding box center [346, 285] width 249 height 26
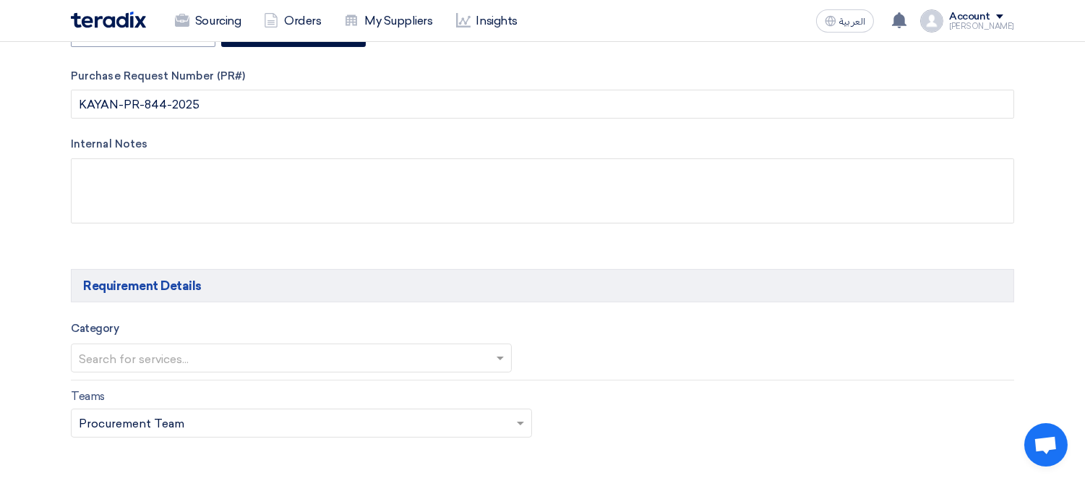
scroll to position [0, 0]
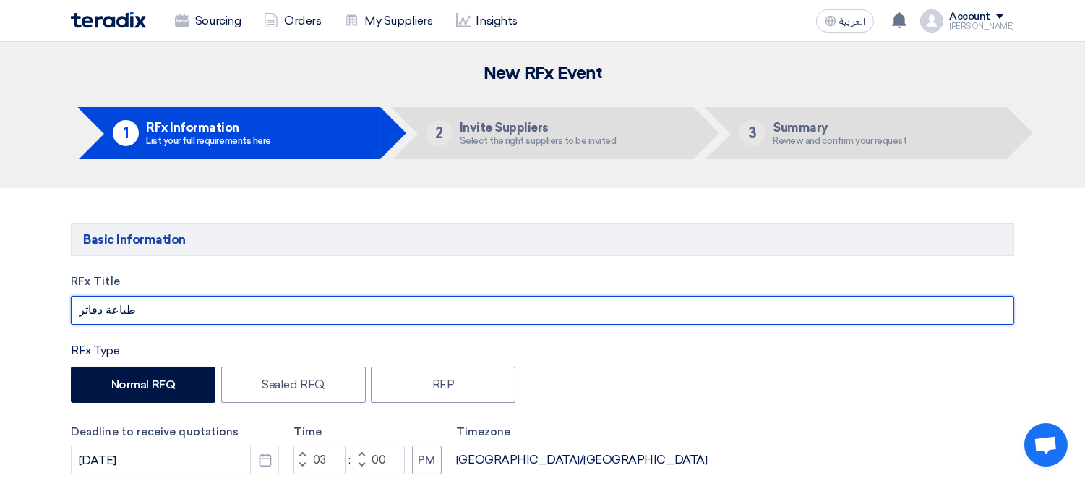
click at [75, 309] on input "طباعة دفاتر" at bounding box center [543, 310] width 944 height 29
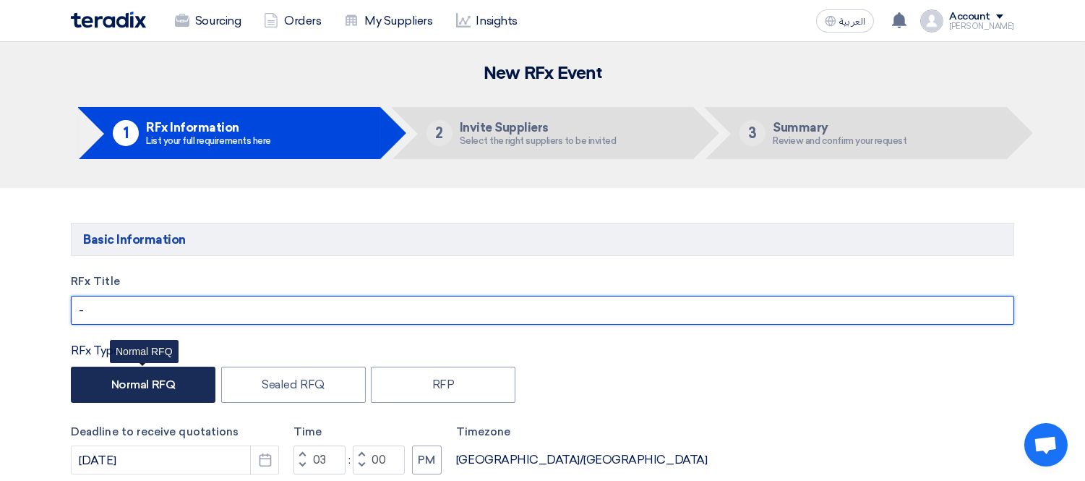
type input "-"
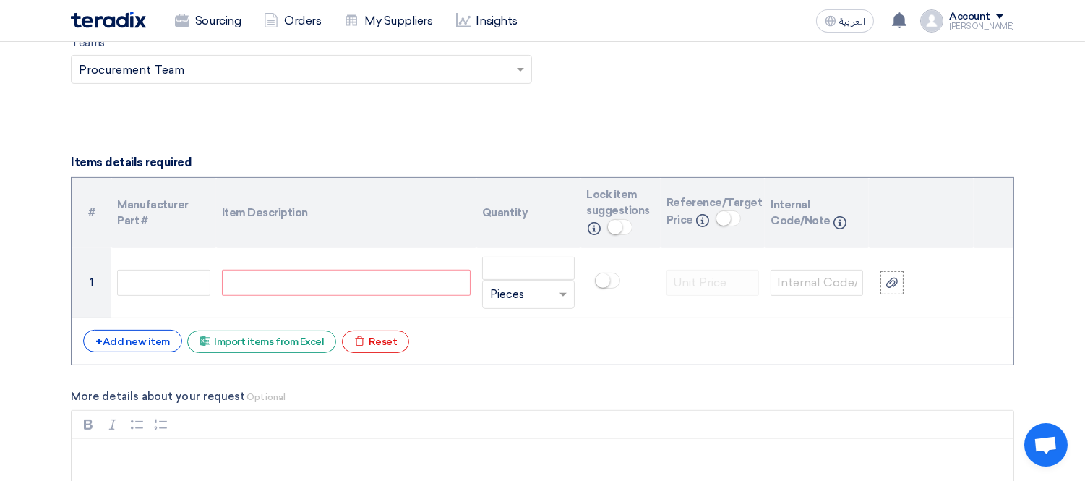
scroll to position [964, 0]
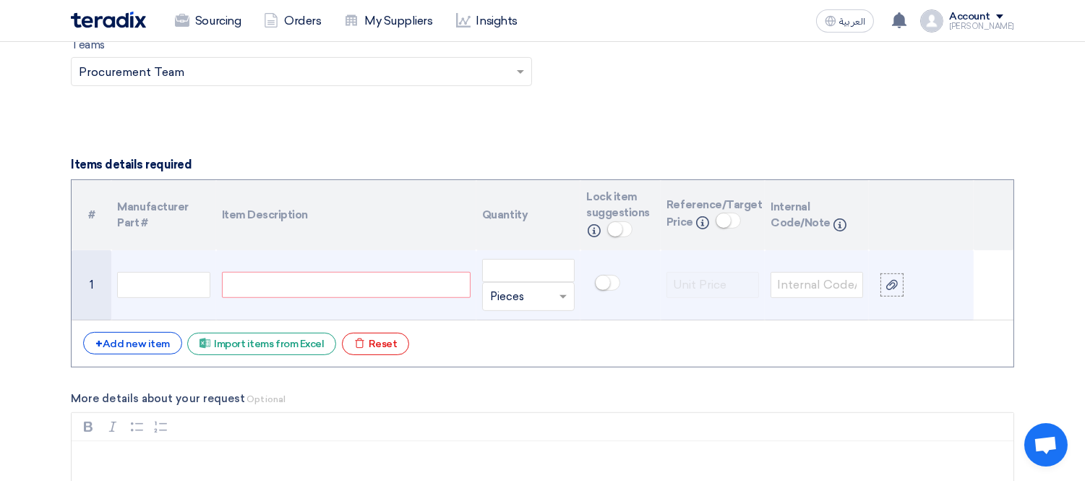
type input "طباعة دفاتر - اكتوبر"
click at [285, 292] on div at bounding box center [346, 285] width 249 height 26
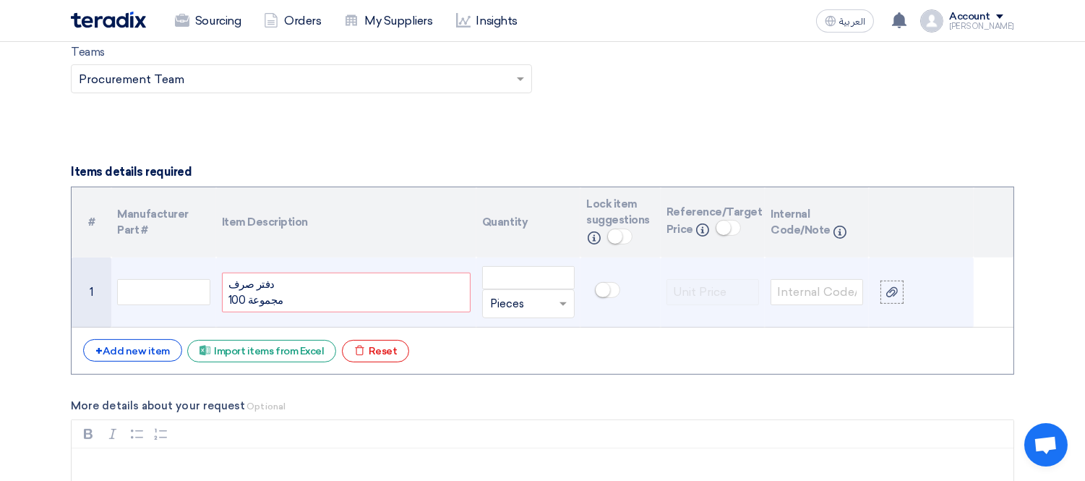
scroll to position [951, 0]
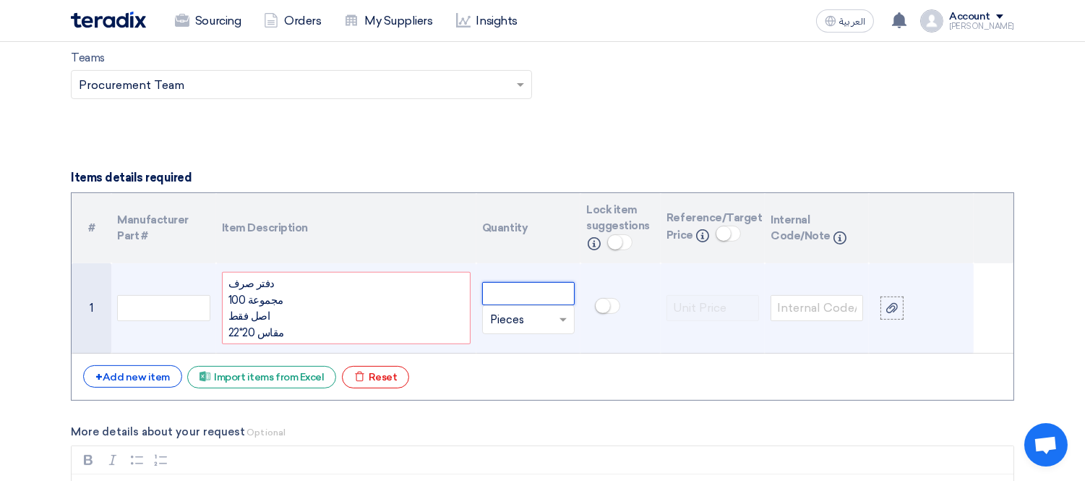
click at [531, 292] on input "number" at bounding box center [528, 293] width 93 height 23
type input "500"
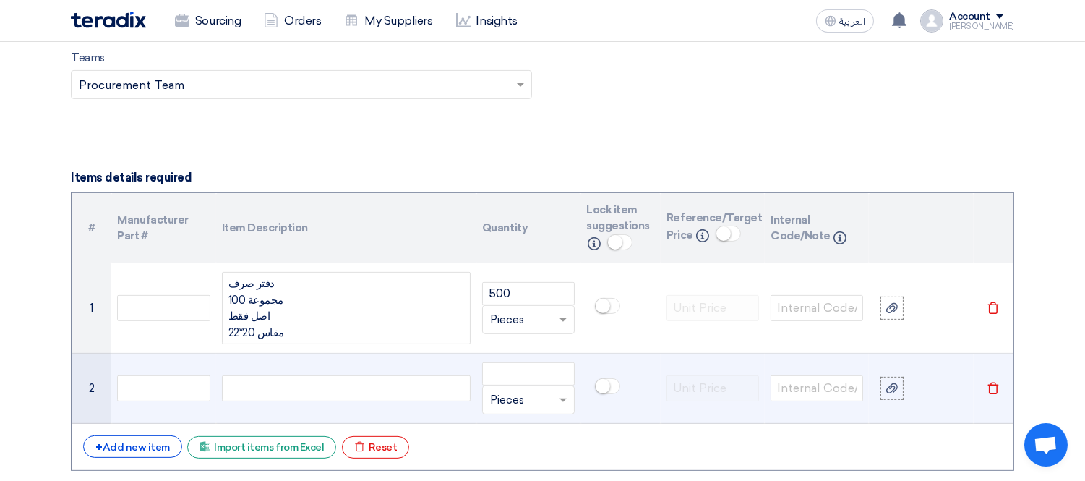
click at [346, 384] on div at bounding box center [346, 388] width 249 height 26
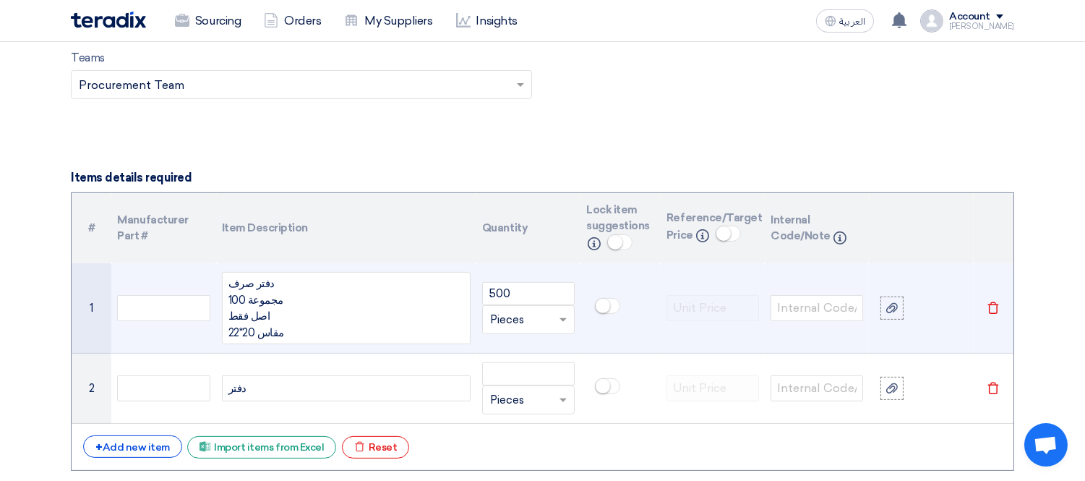
click at [236, 300] on div "دفتر صرف 100 مجموعة اصل فقط مقاس 20*22" at bounding box center [346, 308] width 249 height 72
click at [894, 302] on icon at bounding box center [892, 308] width 12 height 12
click at [0, 0] on input "file" at bounding box center [0, 0] width 0 height 0
click at [228, 282] on div "دفتر صرف 100 مجموعة اصل فقط مقاس 20*22" at bounding box center [346, 308] width 249 height 72
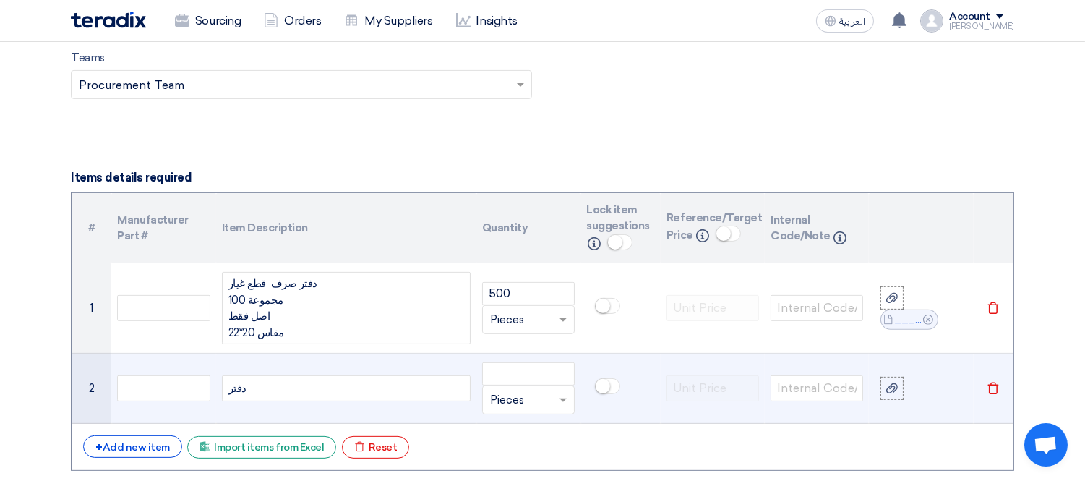
click at [320, 394] on div "دفتر" at bounding box center [346, 388] width 249 height 26
click at [503, 367] on input "number" at bounding box center [528, 373] width 93 height 23
type input "100"
click at [410, 382] on div "دفتر بيان السيارات الواردة" at bounding box center [346, 388] width 249 height 26
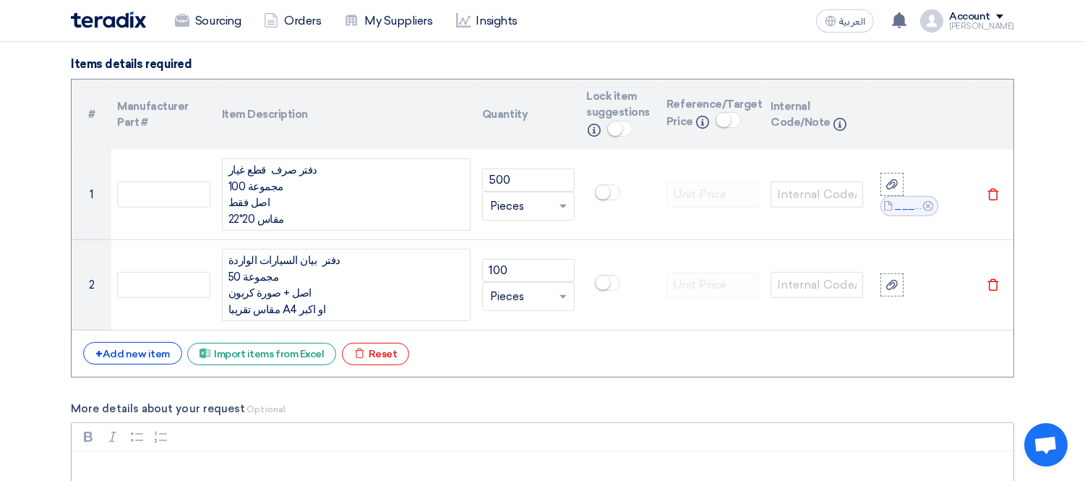
scroll to position [1099, 0]
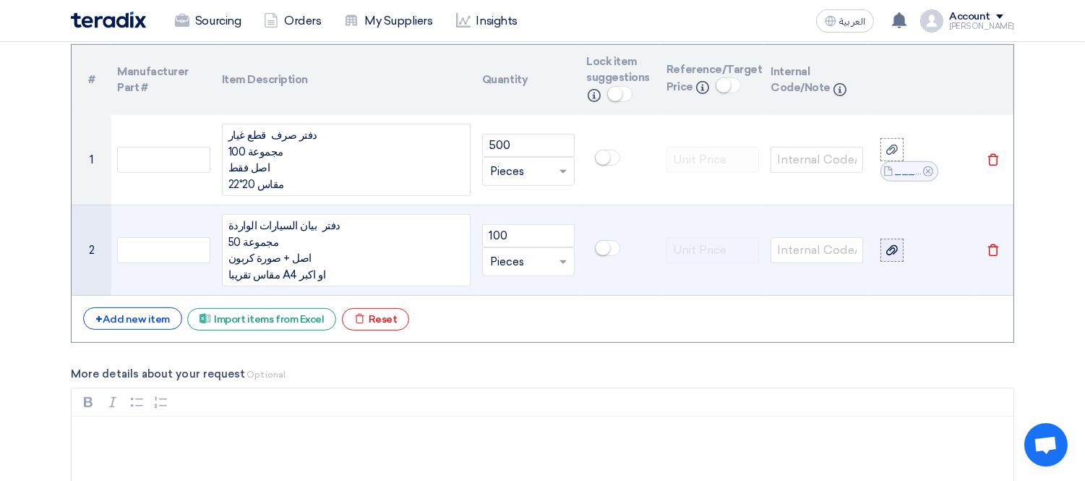
click at [892, 244] on icon at bounding box center [892, 250] width 12 height 12
click at [0, 0] on input "file" at bounding box center [0, 0] width 0 height 0
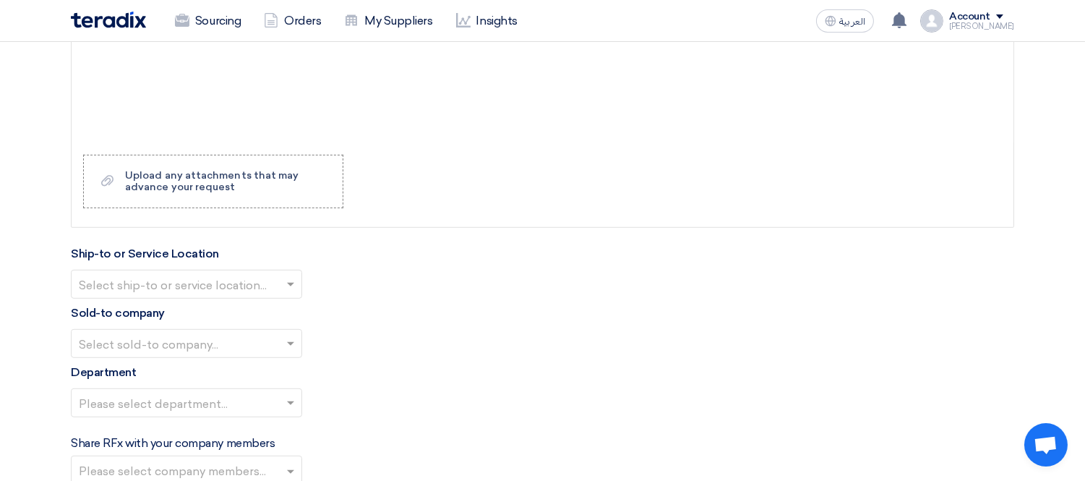
scroll to position [1581, 0]
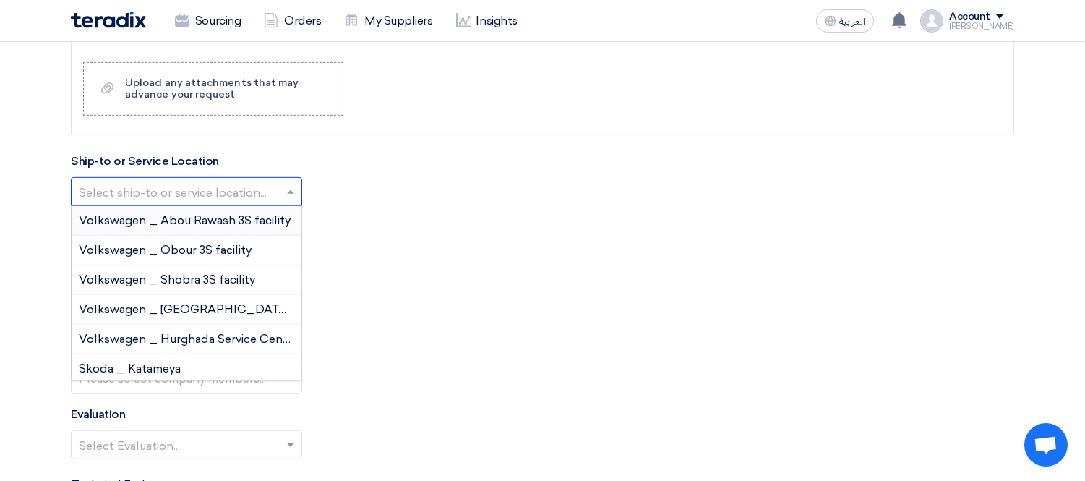
click at [239, 193] on input "text" at bounding box center [179, 193] width 201 height 24
click at [217, 215] on span "Volkswagen _ Abou Rawash 3S facility" at bounding box center [185, 220] width 212 height 14
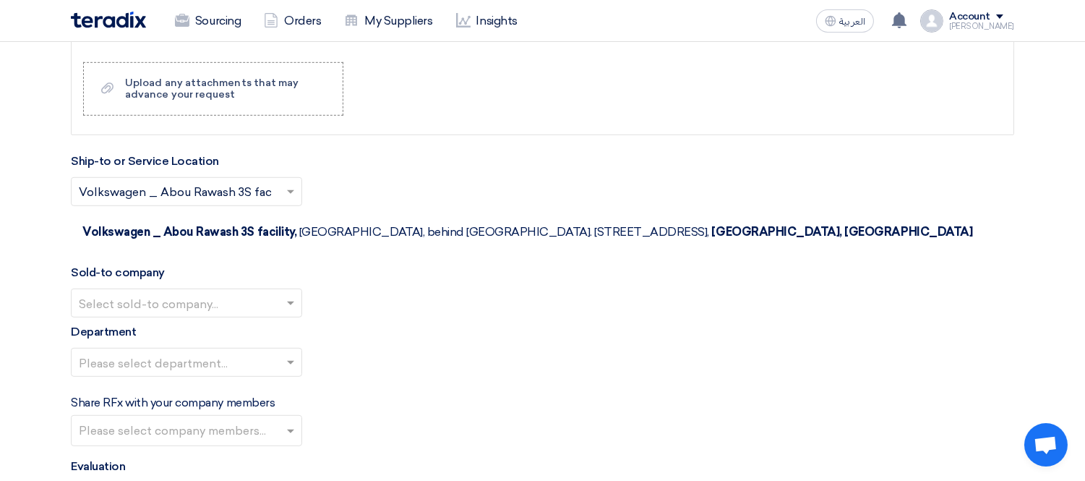
click at [217, 293] on input "text" at bounding box center [179, 305] width 201 height 24
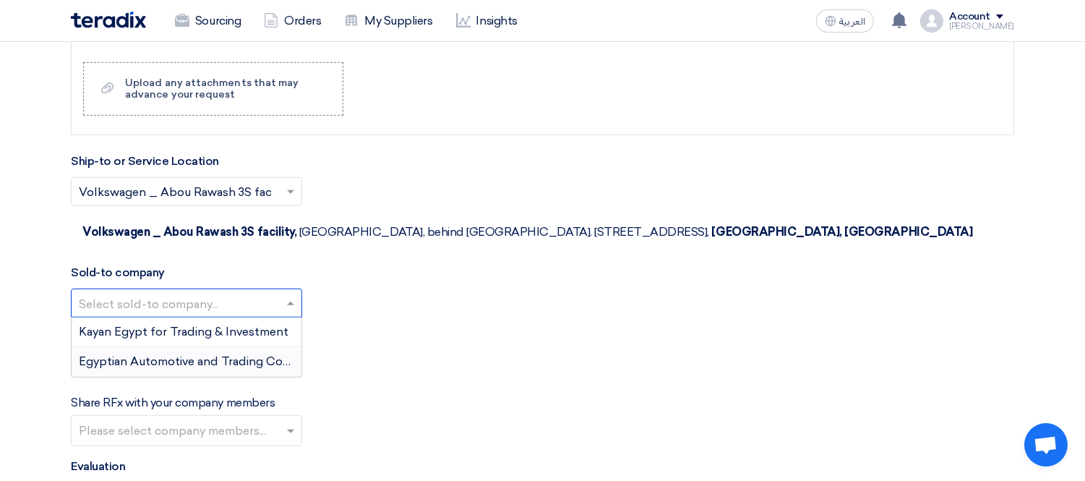
click at [218, 354] on span "Egyptian Automotive and Trading Company" at bounding box center [199, 361] width 241 height 14
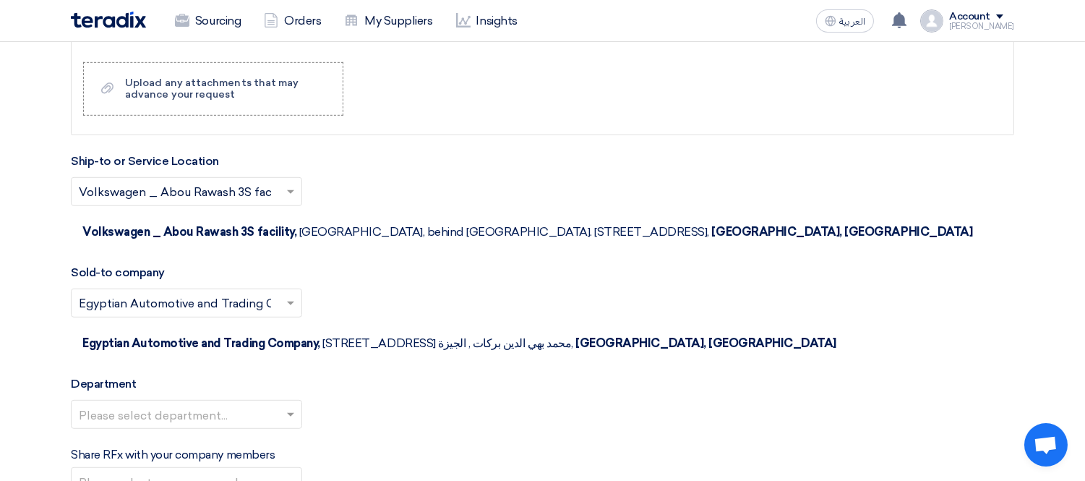
click at [217, 404] on input "text" at bounding box center [179, 416] width 201 height 24
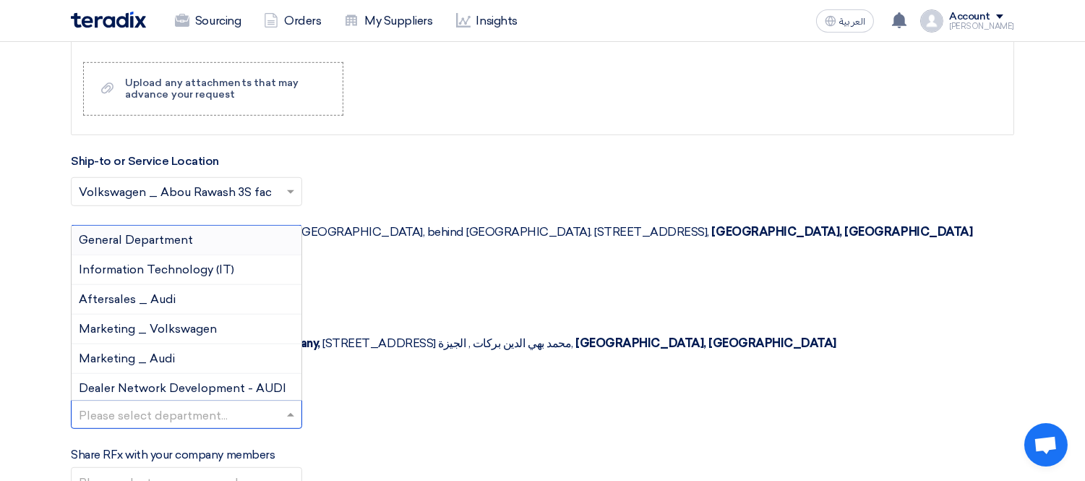
click at [218, 226] on div "General Department" at bounding box center [187, 241] width 230 height 30
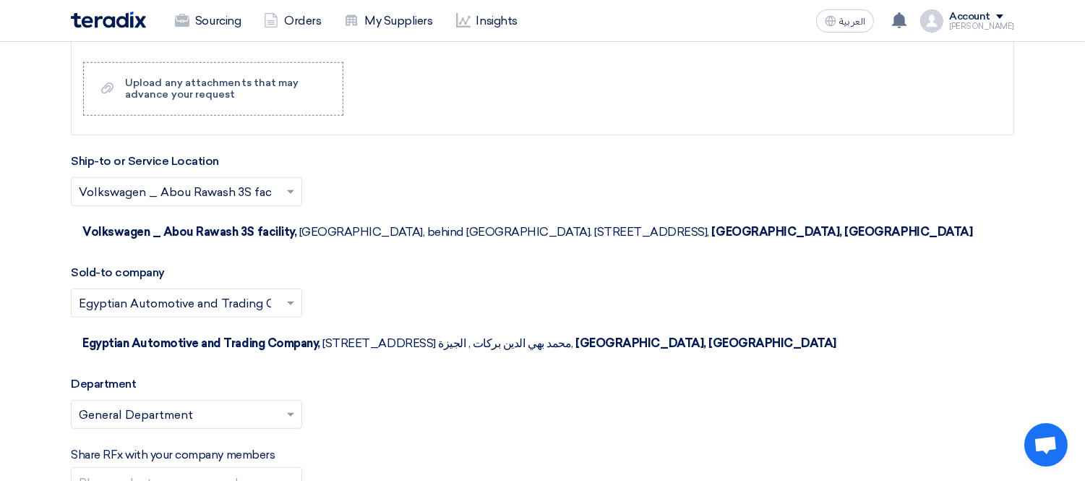
click at [387, 400] on div "Please select department... × General Department ×" at bounding box center [543, 420] width 944 height 40
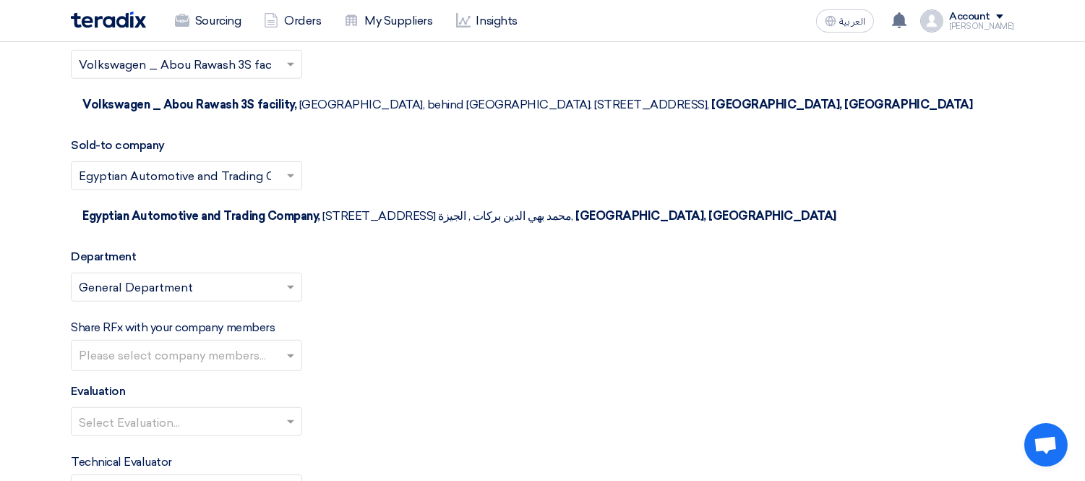
scroll to position [1741, 0]
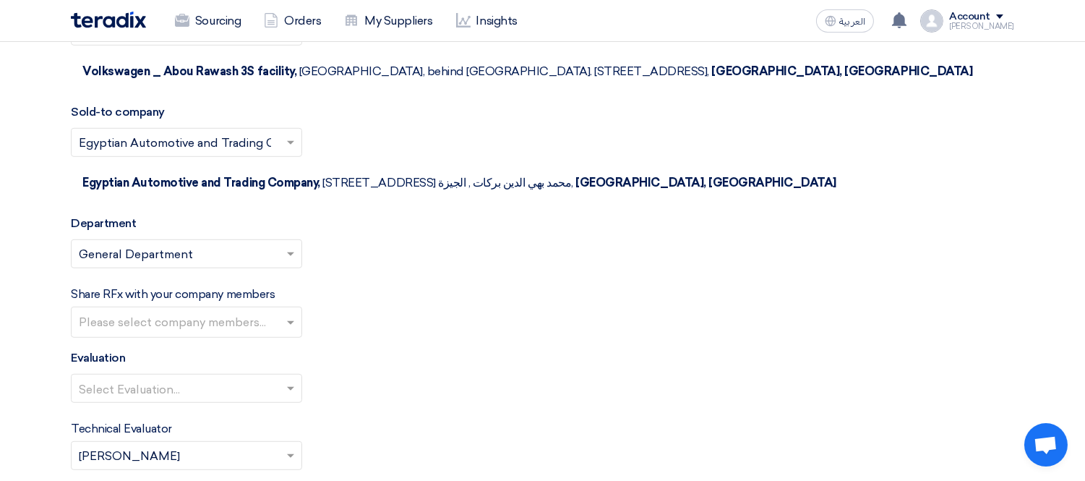
click at [208, 312] on input "text" at bounding box center [188, 324] width 219 height 24
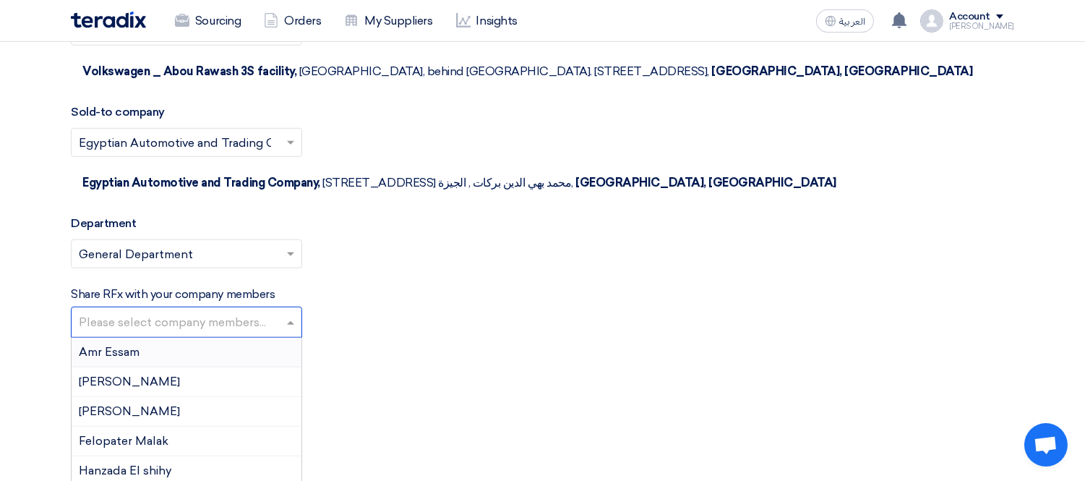
click at [208, 312] on input "text" at bounding box center [188, 324] width 219 height 24
click at [486, 420] on div "Technical Evaluator Please Select RFx evaluator... × [PERSON_NAME] ×" at bounding box center [543, 445] width 944 height 50
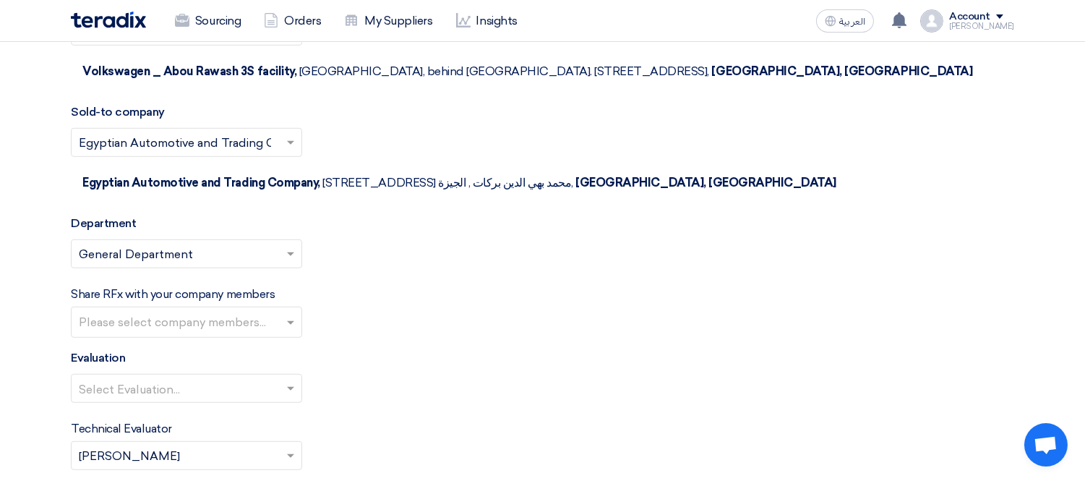
click at [205, 378] on input "text" at bounding box center [179, 390] width 201 height 24
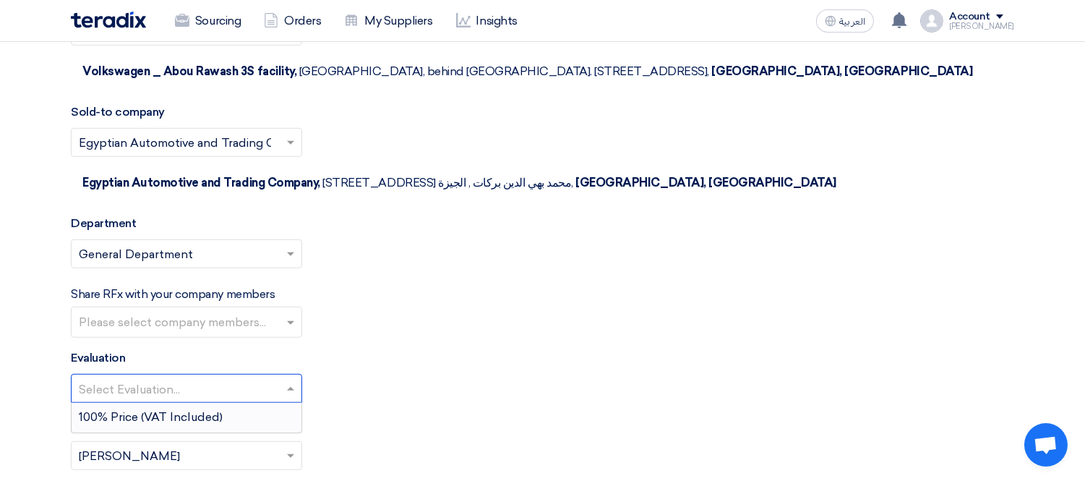
click at [205, 410] on span "100% Price (VAT Included)" at bounding box center [151, 417] width 144 height 14
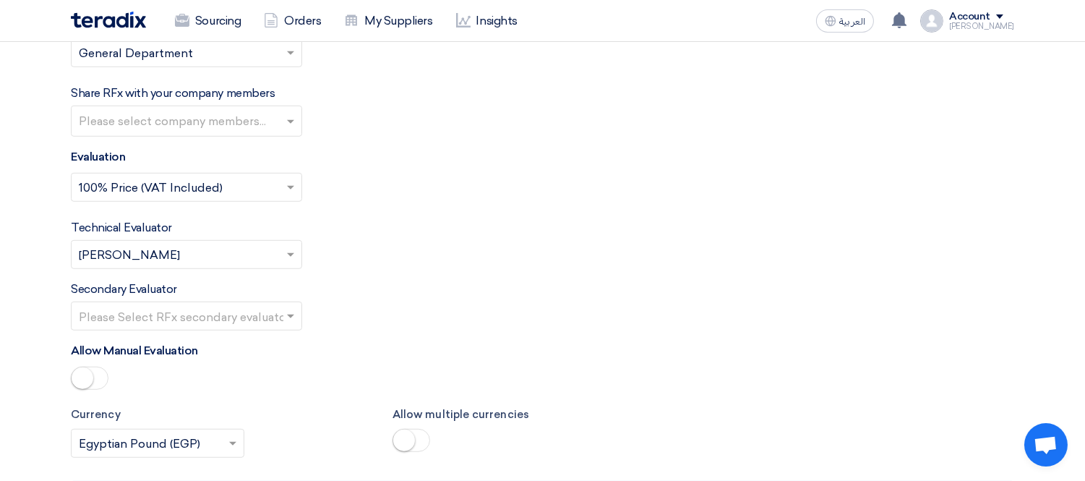
scroll to position [2063, 0]
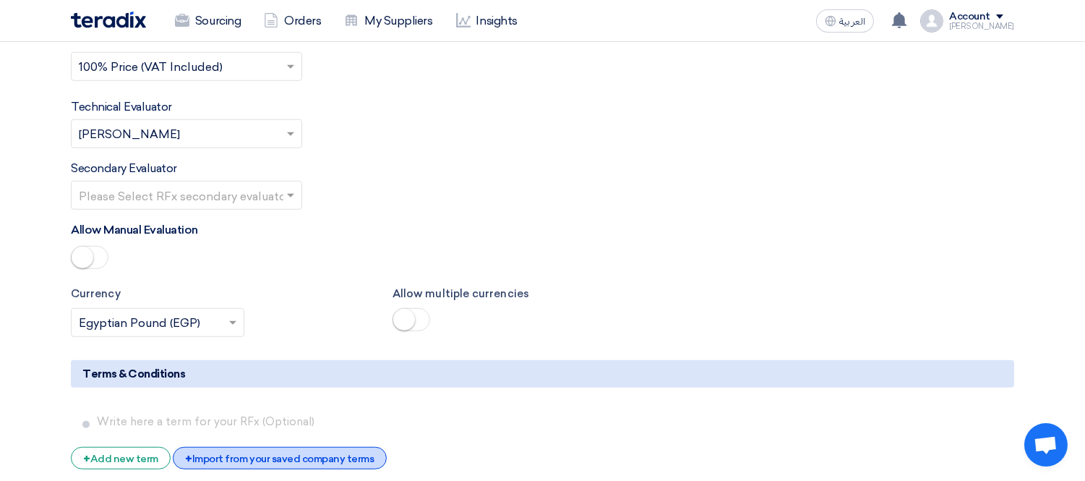
click at [237, 447] on div "+ Import from your saved company terms" at bounding box center [279, 458] width 213 height 22
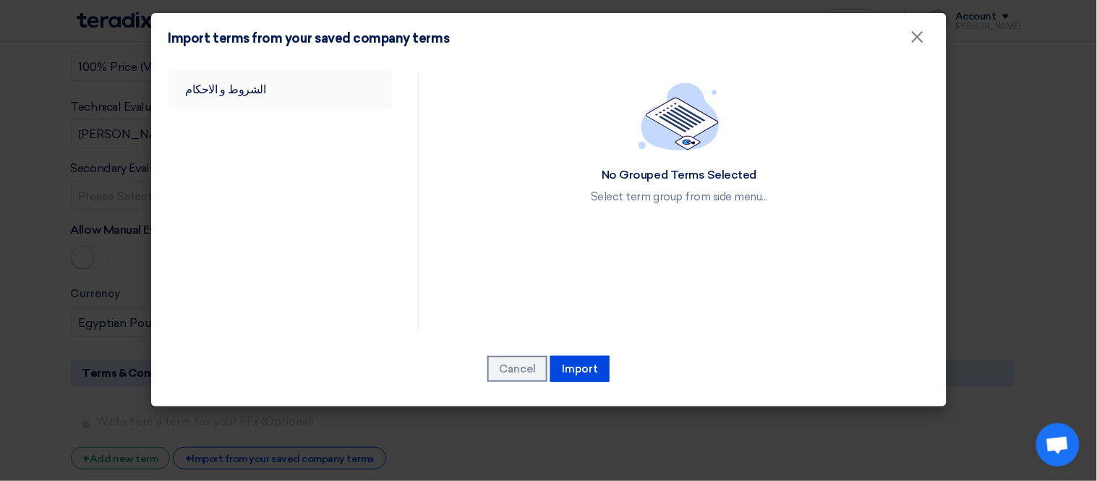
click at [246, 87] on link "الشروط و الاحكام" at bounding box center [280, 90] width 225 height 38
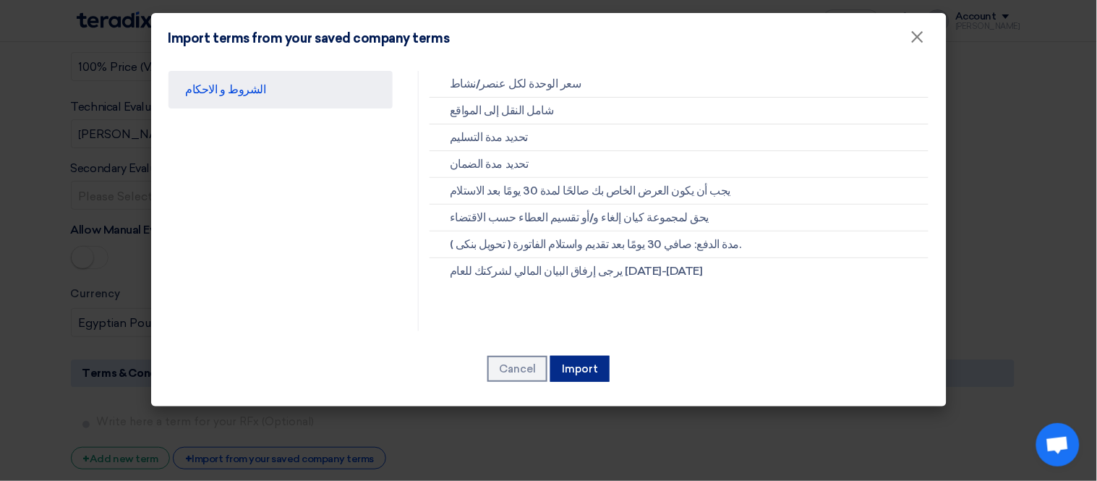
click at [586, 372] on button "Import" at bounding box center [579, 369] width 59 height 26
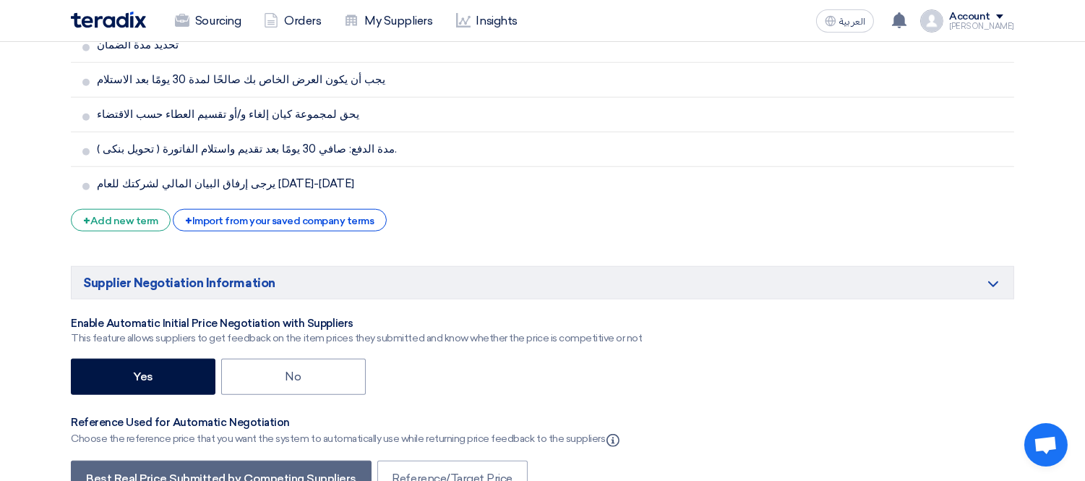
scroll to position [2545, 0]
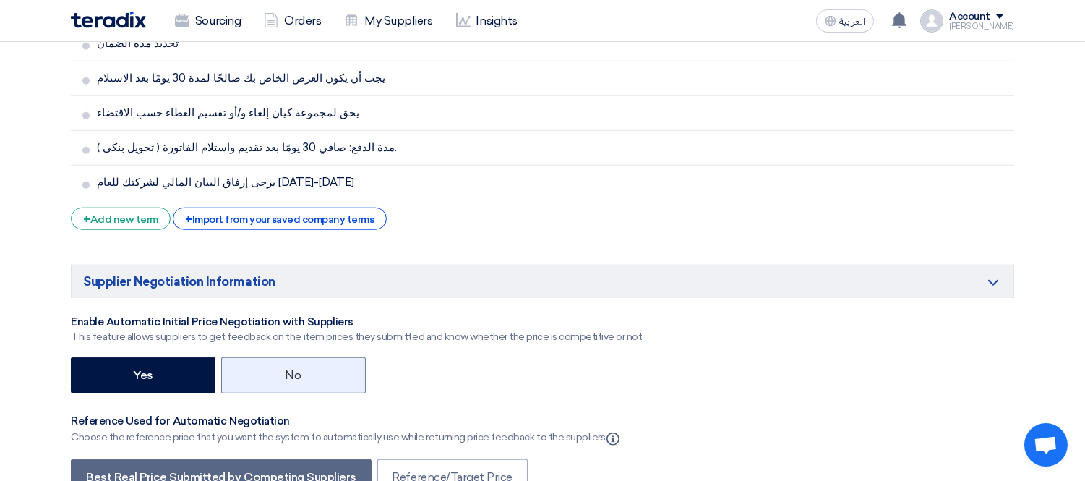
click at [275, 357] on label "No" at bounding box center [293, 375] width 145 height 36
click at [286, 369] on input "No" at bounding box center [290, 373] width 9 height 9
radio input "true"
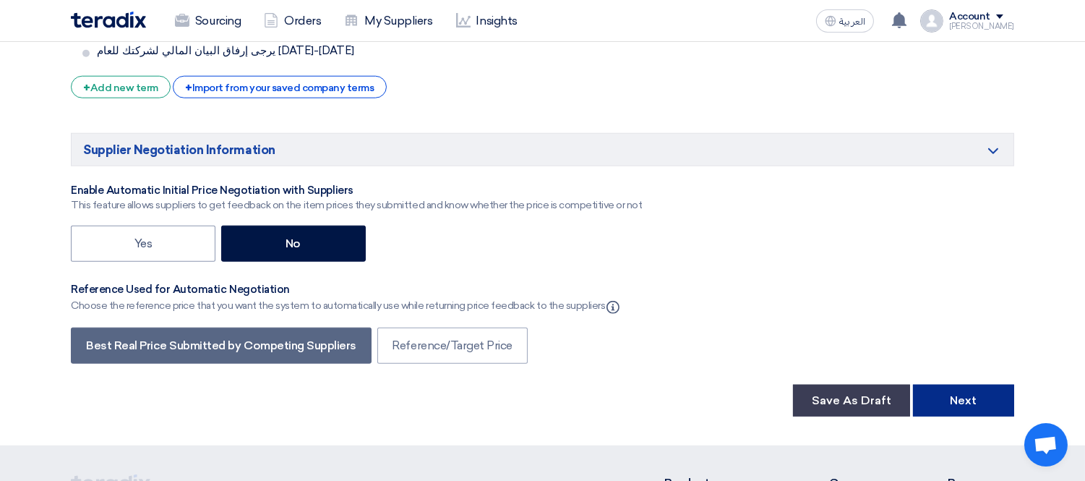
scroll to position [2737, 0]
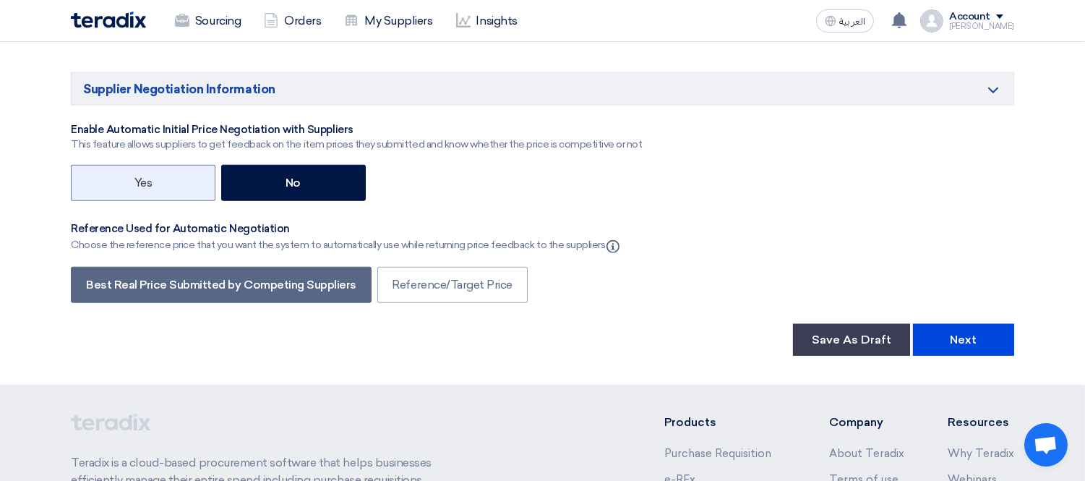
click at [142, 165] on label "Yes" at bounding box center [143, 183] width 145 height 36
click at [142, 177] on input "Yes" at bounding box center [138, 181] width 9 height 9
radio input "true"
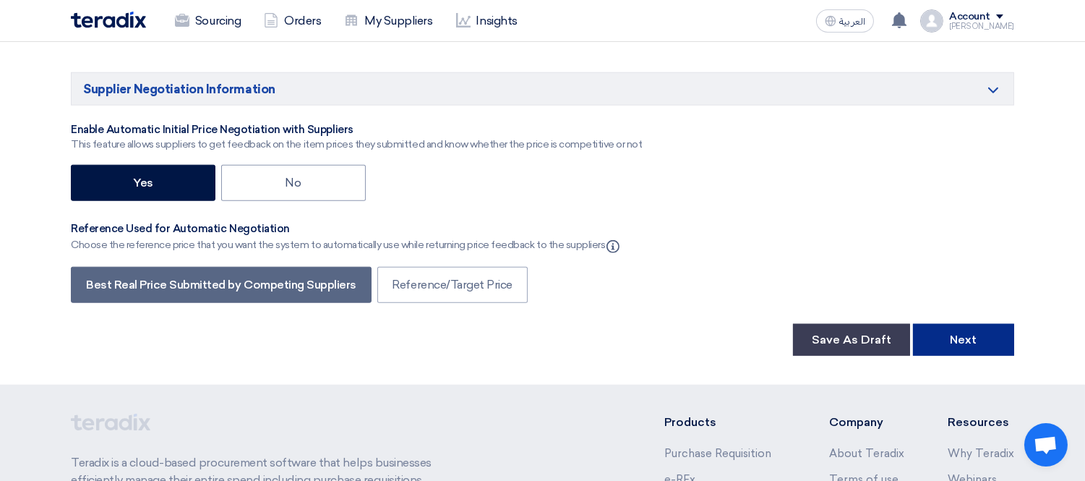
click at [963, 324] on button "Next" at bounding box center [963, 340] width 101 height 32
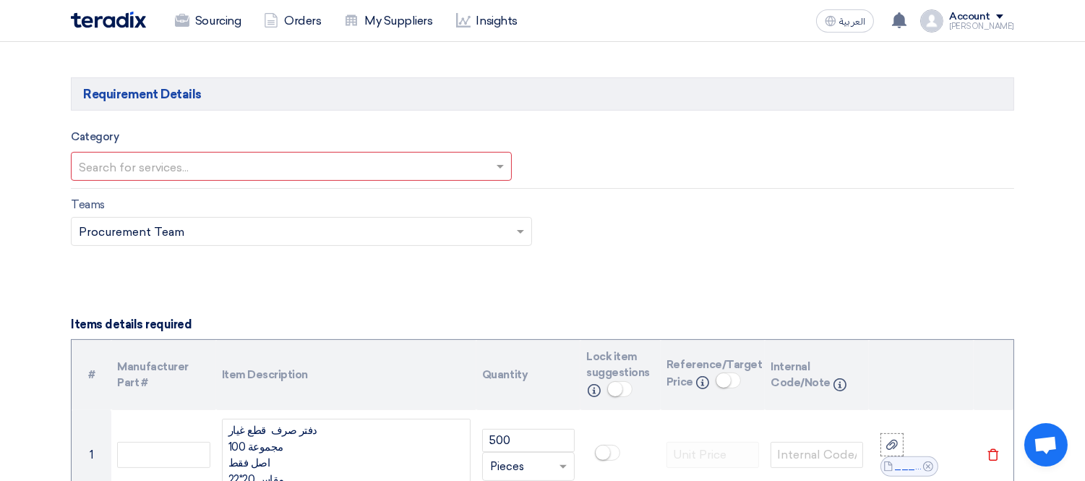
scroll to position [803, 0]
click at [210, 161] on input "text" at bounding box center [284, 169] width 411 height 24
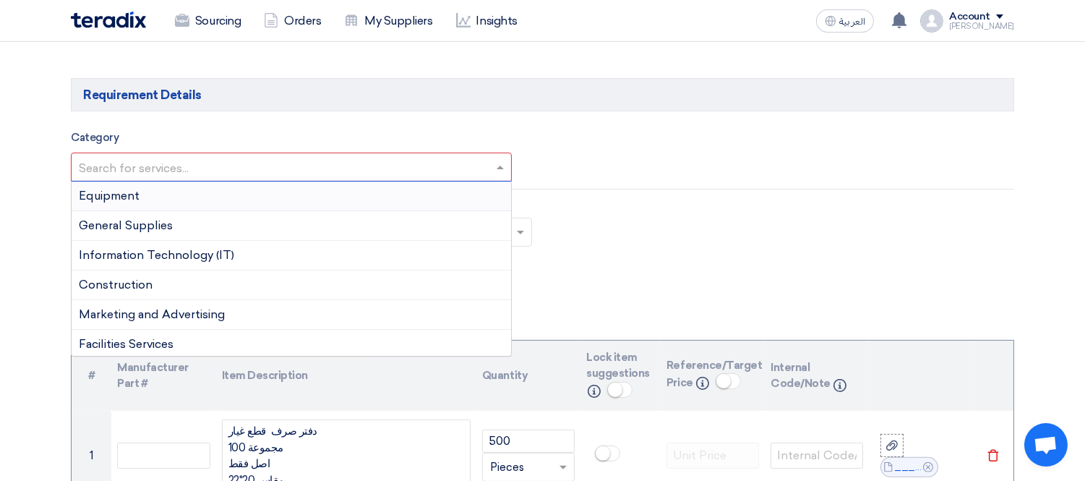
click at [210, 161] on input "text" at bounding box center [284, 169] width 411 height 24
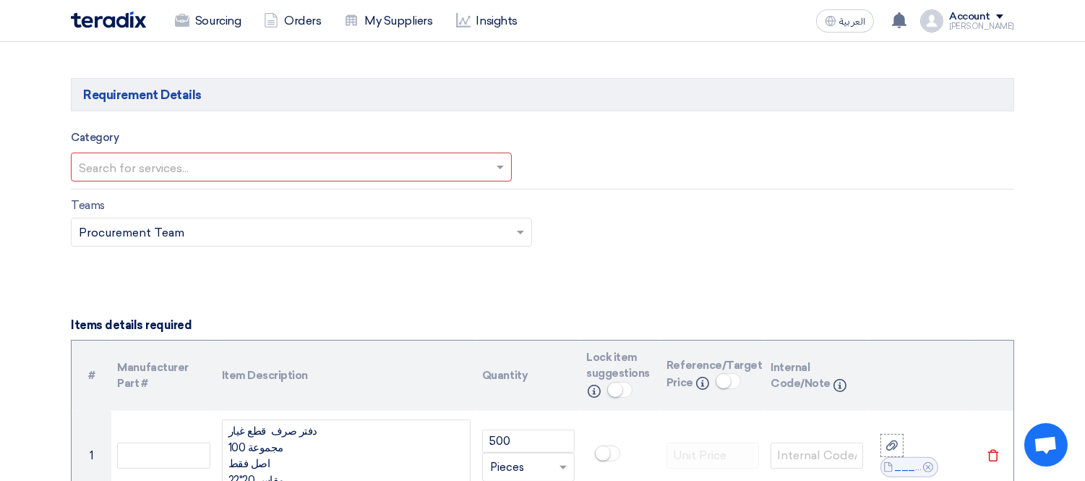
click at [904, 149] on div "Category Search for services..." at bounding box center [542, 156] width 965 height 54
click at [186, 174] on input "text" at bounding box center [284, 169] width 411 height 24
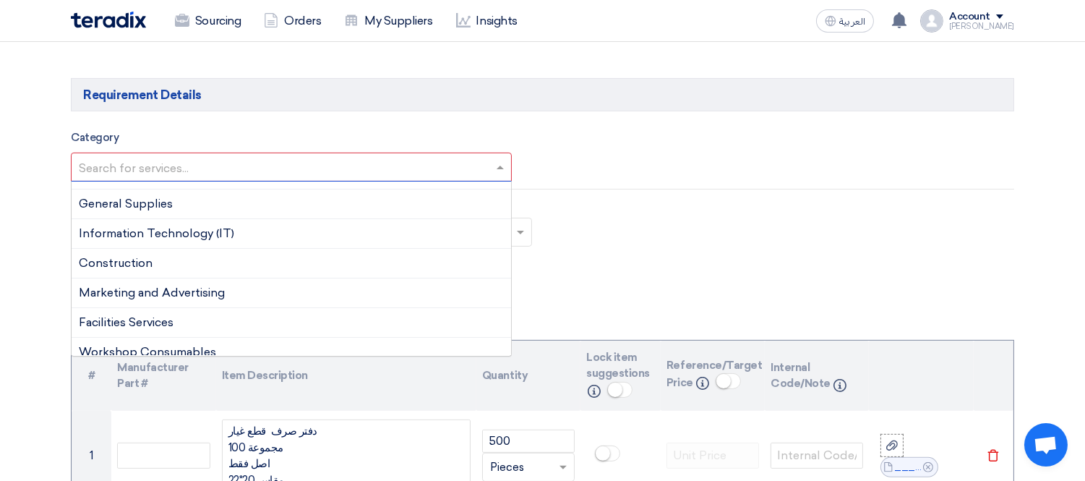
scroll to position [0, 0]
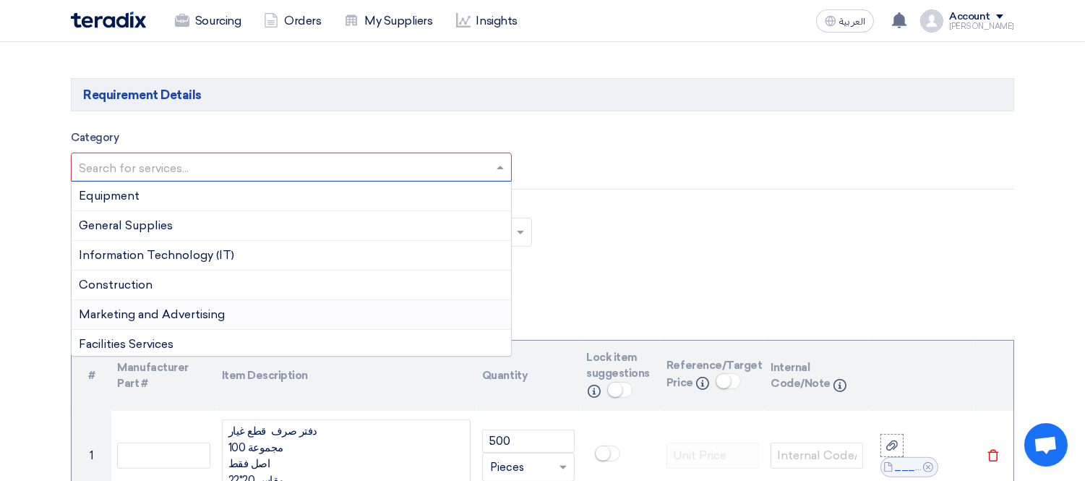
click at [143, 309] on span "Marketing and Advertising" at bounding box center [152, 314] width 146 height 14
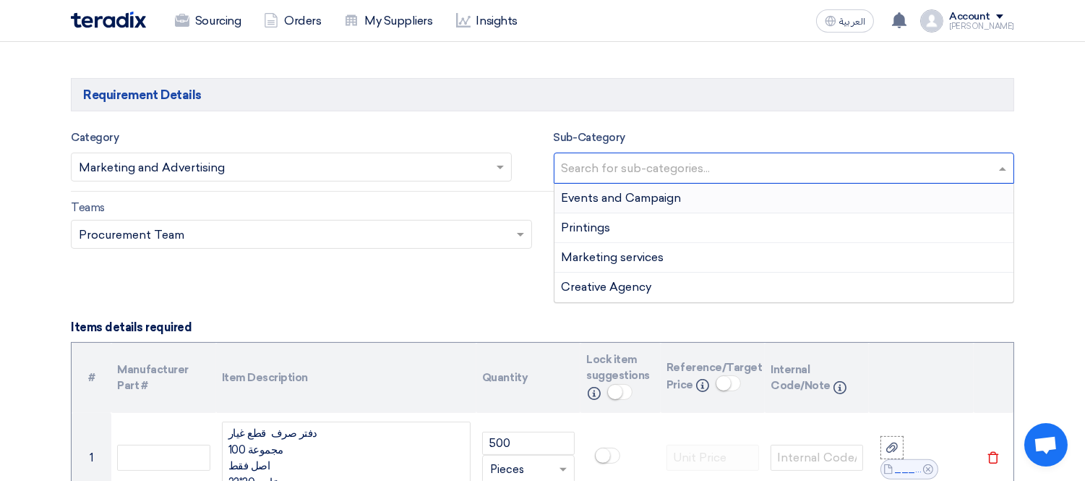
click at [625, 169] on input "text" at bounding box center [786, 170] width 449 height 24
click at [623, 218] on div "Printings" at bounding box center [785, 228] width 460 height 30
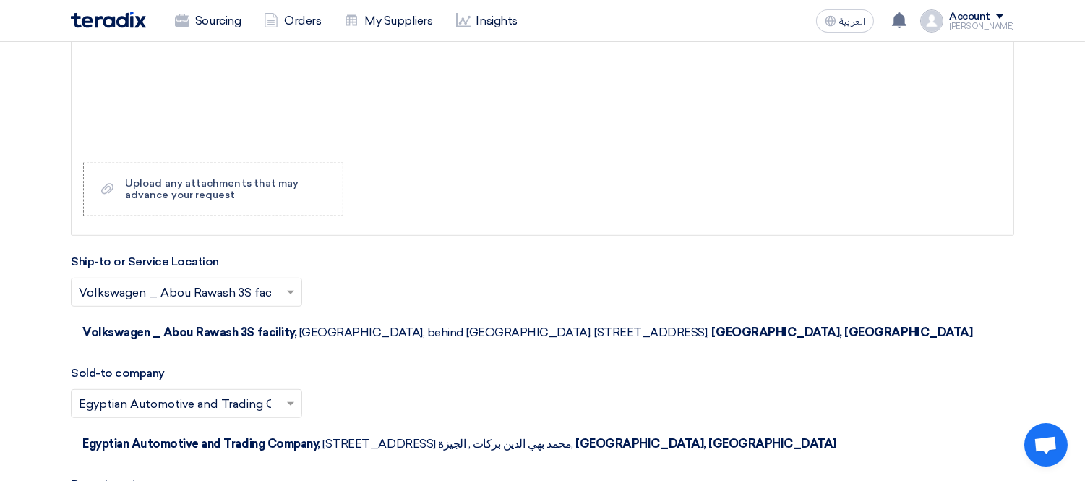
scroll to position [2901, 0]
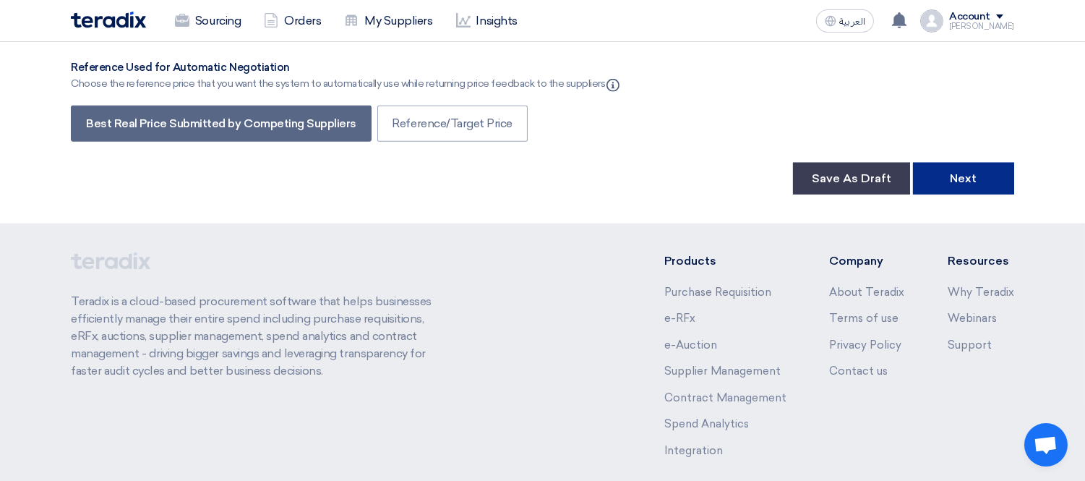
click at [969, 163] on button "Next" at bounding box center [963, 179] width 101 height 32
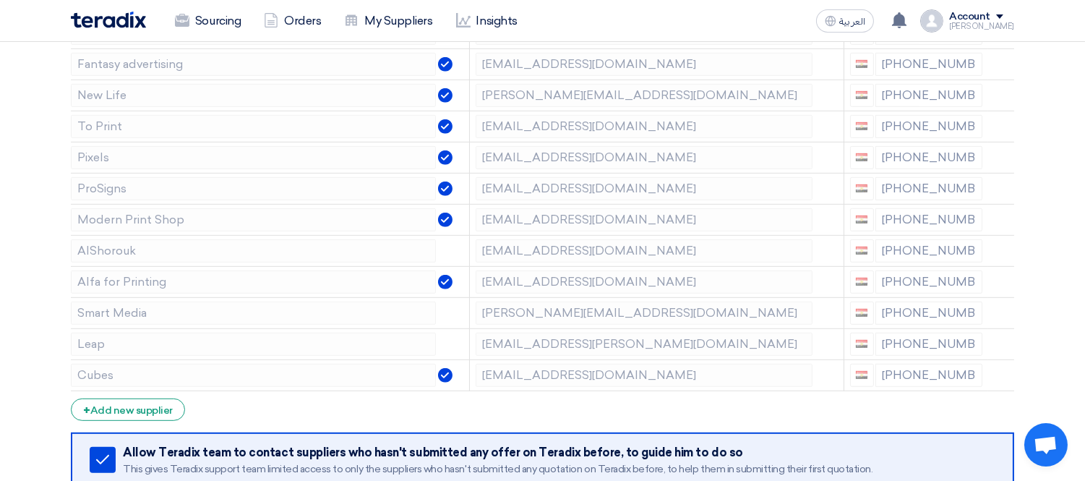
scroll to position [1607, 0]
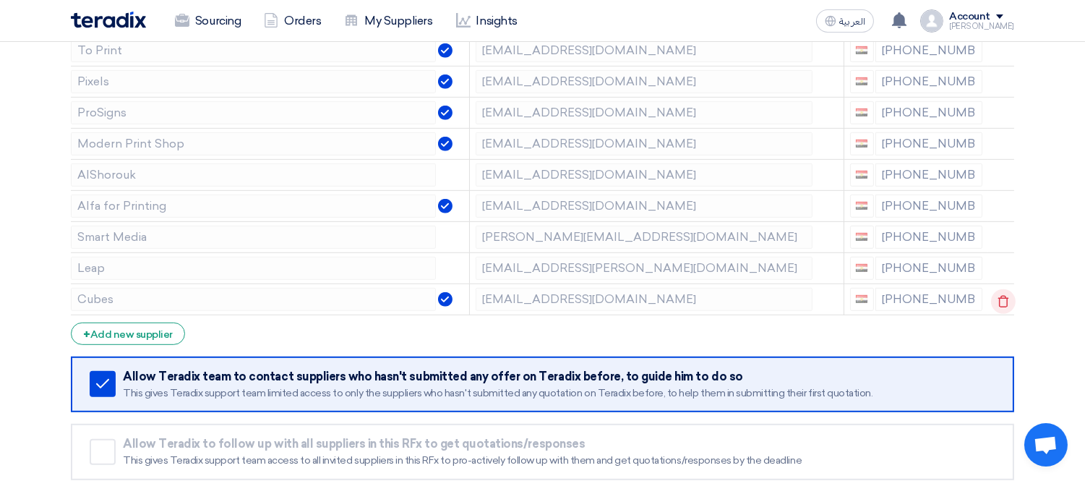
click at [995, 300] on icon at bounding box center [1003, 301] width 25 height 25
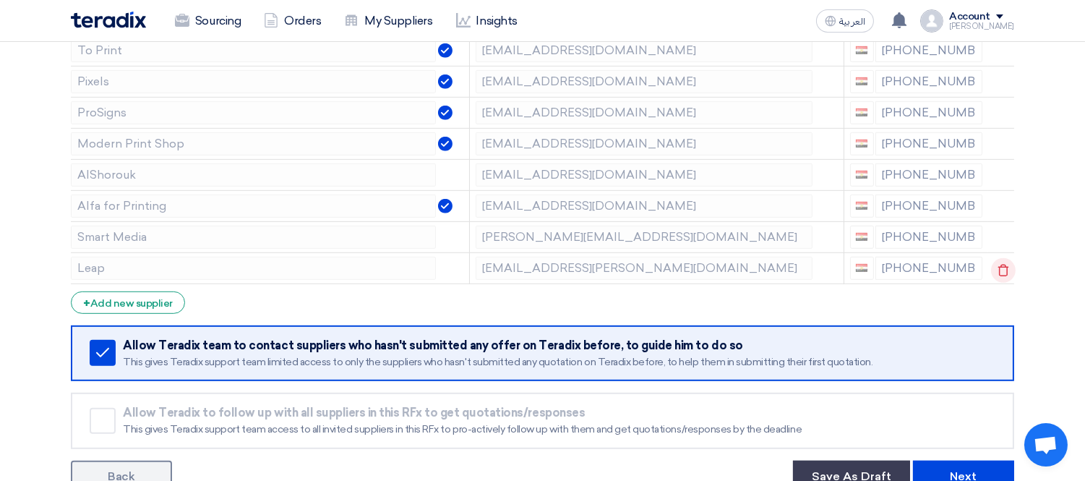
click at [998, 270] on use at bounding box center [1003, 270] width 11 height 12
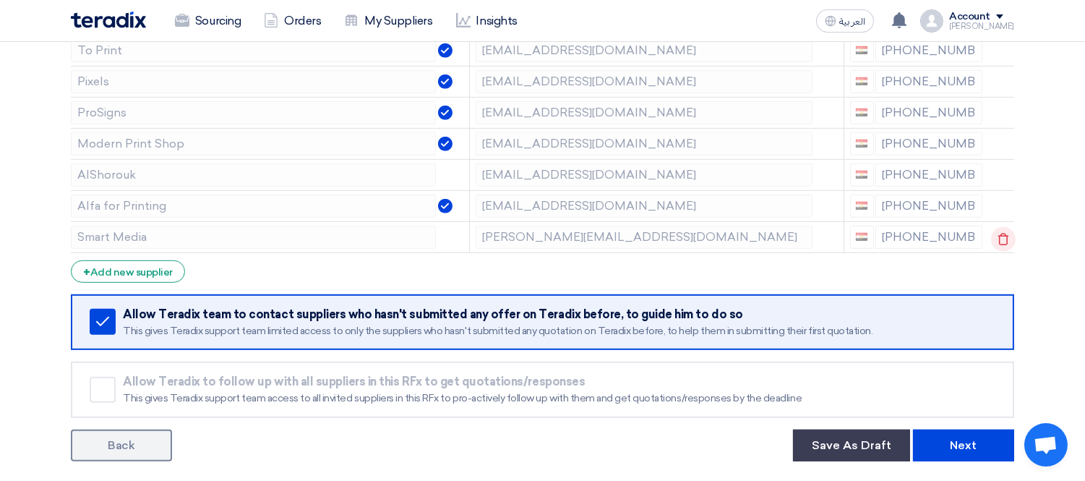
click at [1004, 241] on icon at bounding box center [1003, 239] width 25 height 25
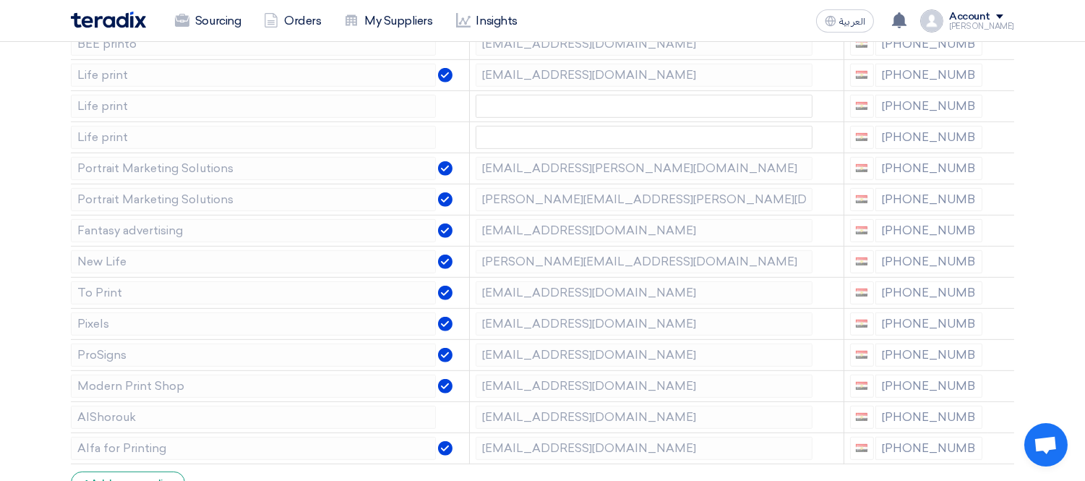
scroll to position [1352, 0]
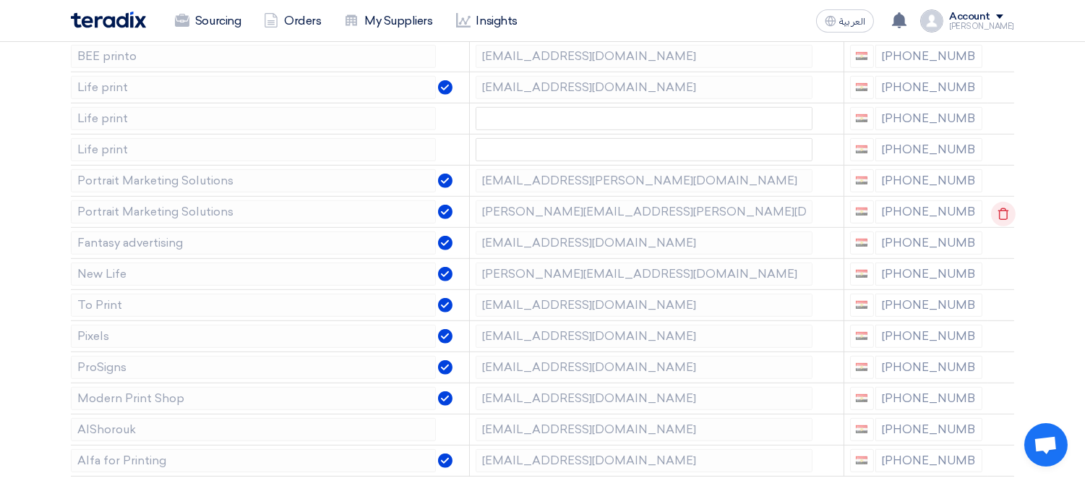
click at [1000, 210] on use at bounding box center [1003, 214] width 11 height 12
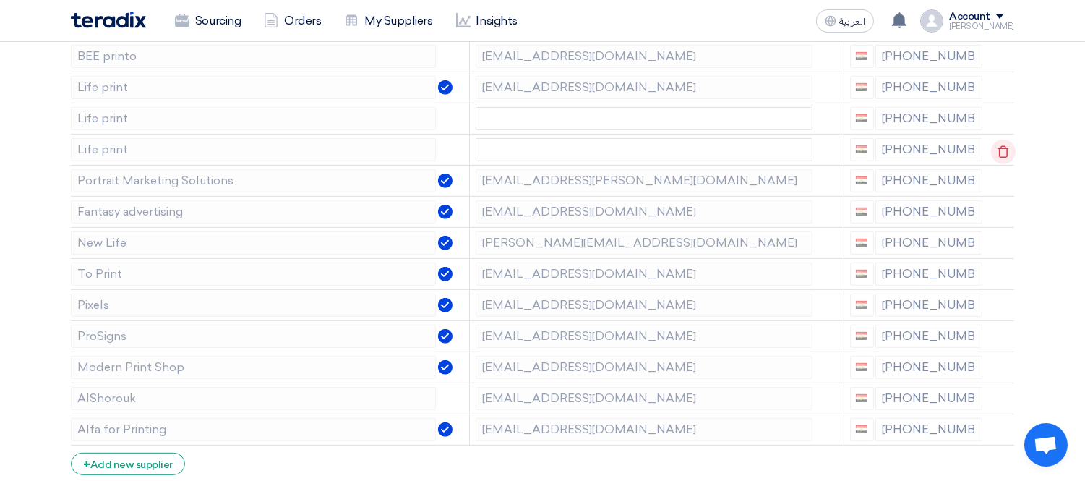
click at [1006, 153] on icon at bounding box center [1003, 152] width 25 height 25
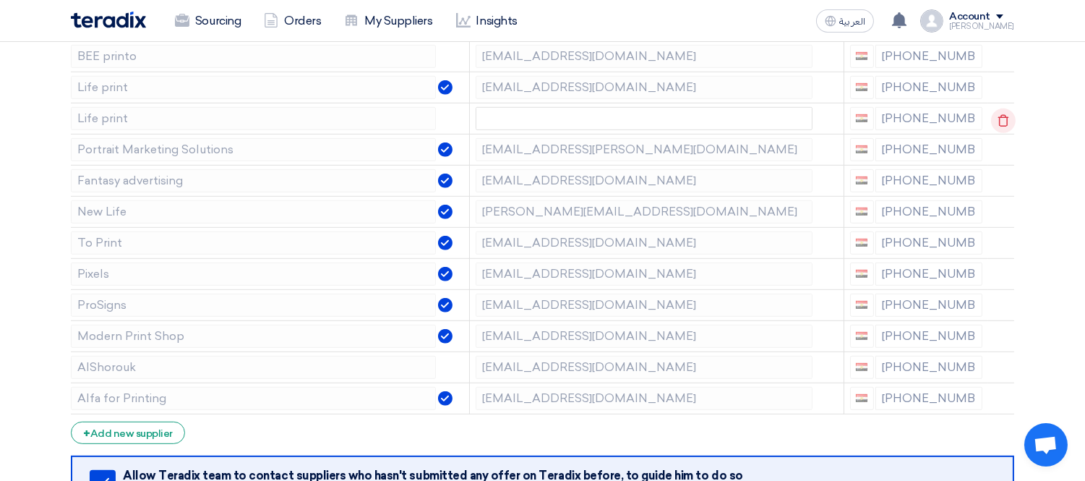
click at [1003, 121] on icon at bounding box center [1003, 120] width 25 height 25
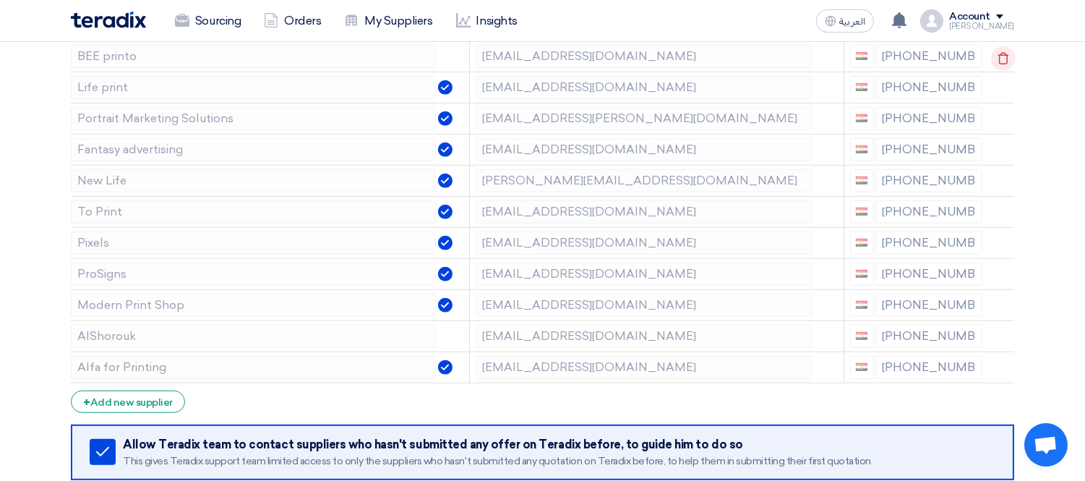
click at [994, 54] on icon at bounding box center [1003, 58] width 25 height 25
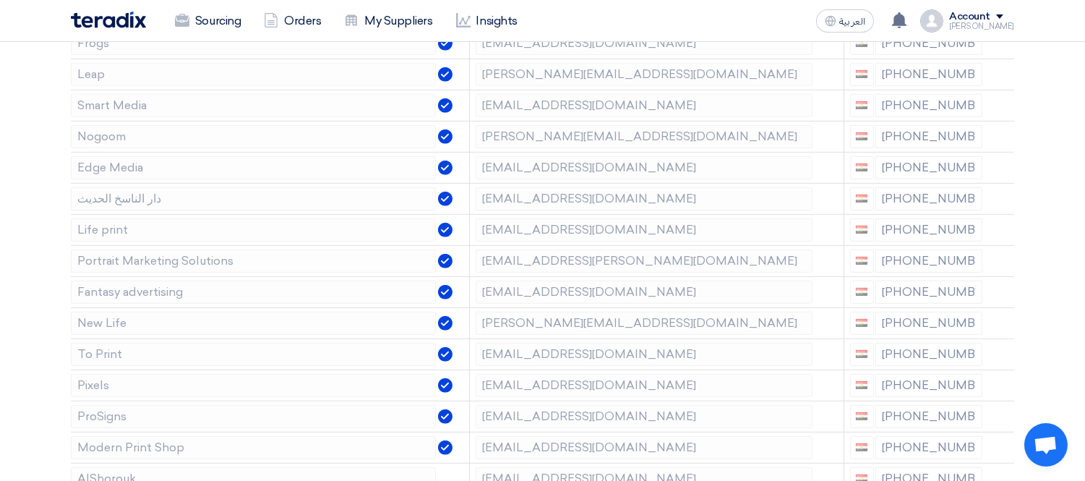
scroll to position [1142, 0]
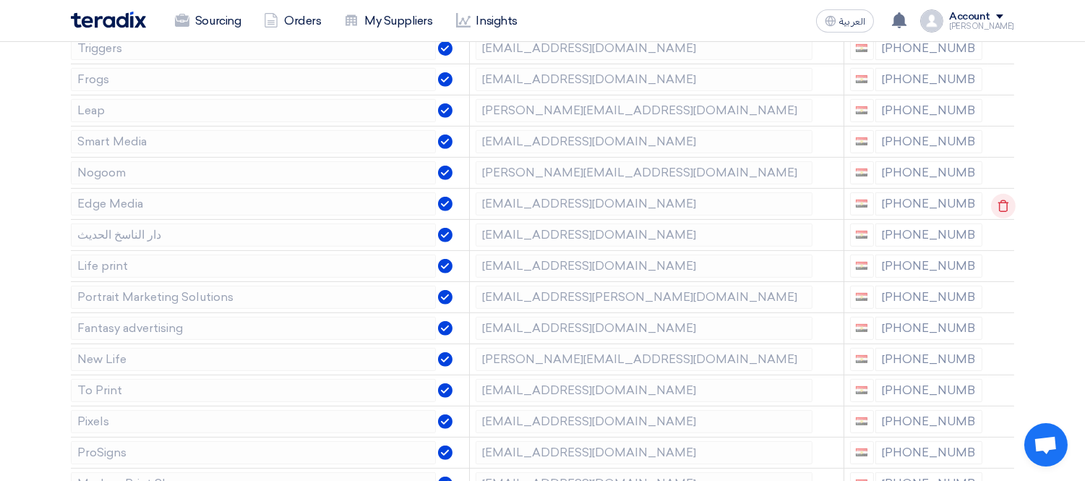
click at [1000, 210] on icon at bounding box center [1003, 206] width 25 height 25
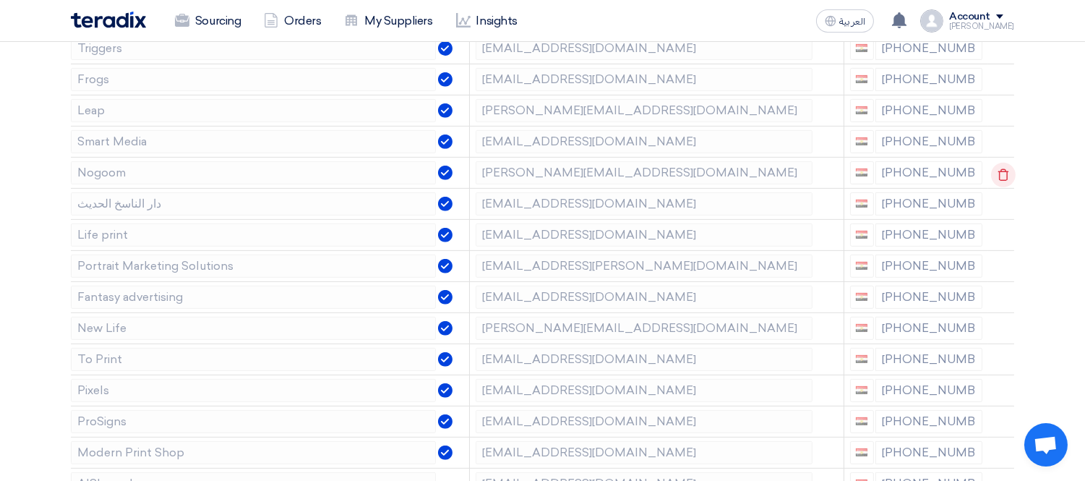
click at [1001, 176] on icon at bounding box center [1003, 175] width 25 height 25
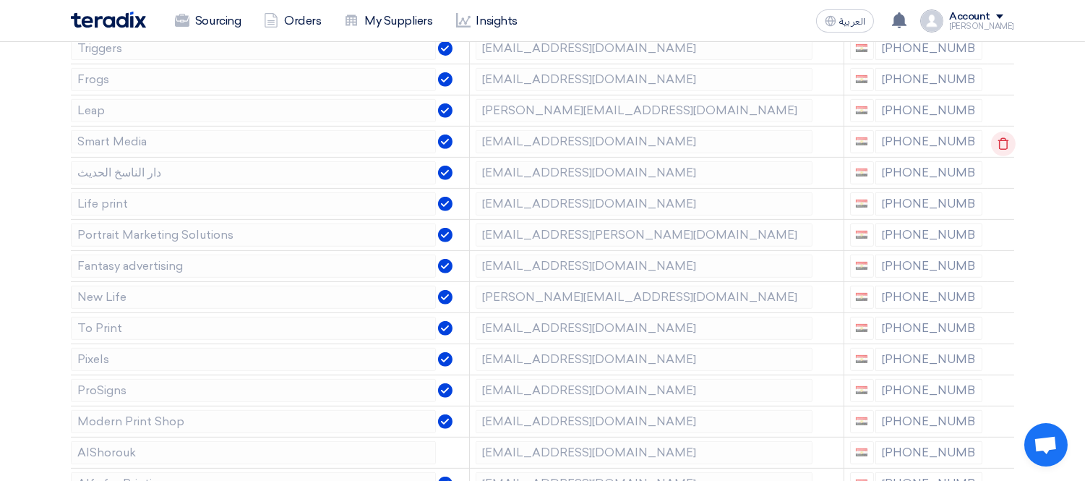
click at [1001, 137] on icon at bounding box center [1003, 144] width 25 height 25
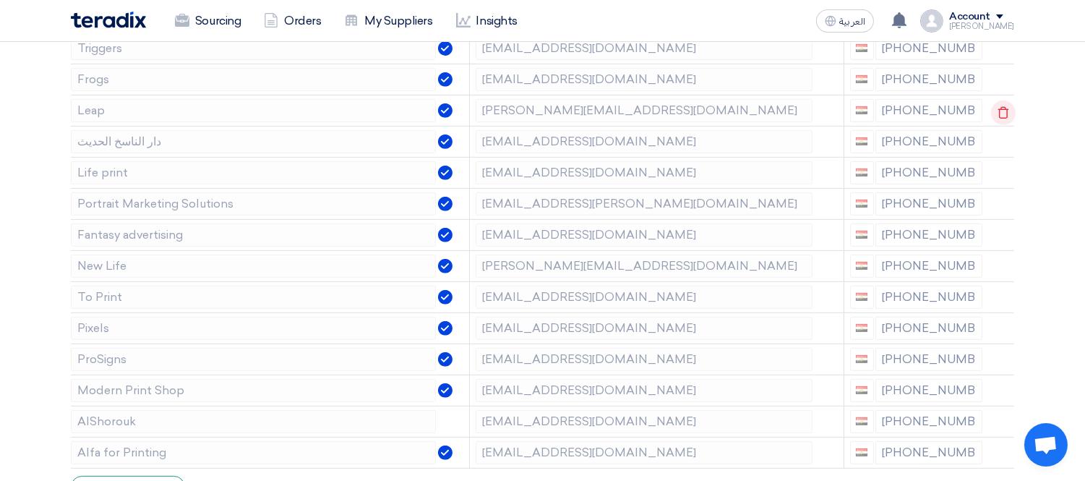
click at [1001, 118] on icon at bounding box center [1003, 113] width 25 height 25
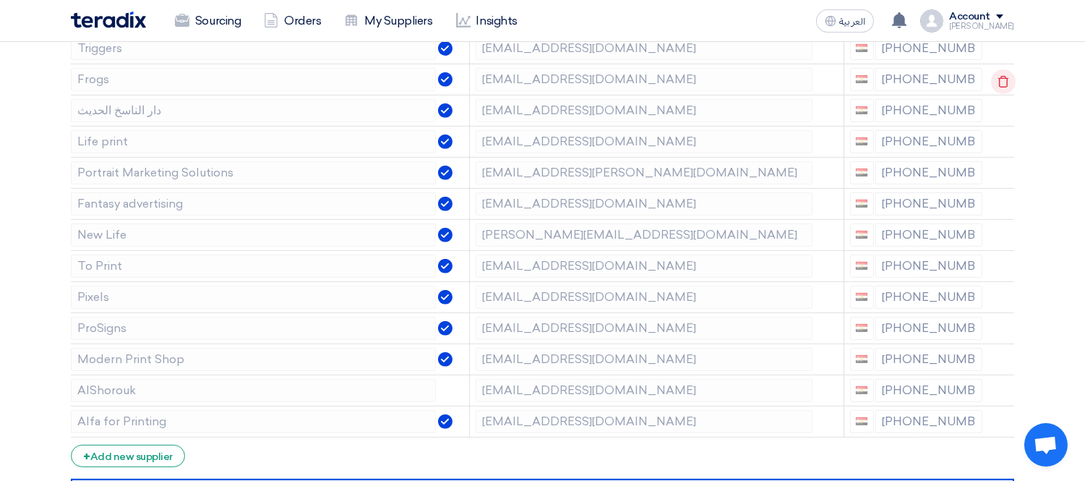
click at [1002, 84] on icon at bounding box center [1003, 81] width 25 height 25
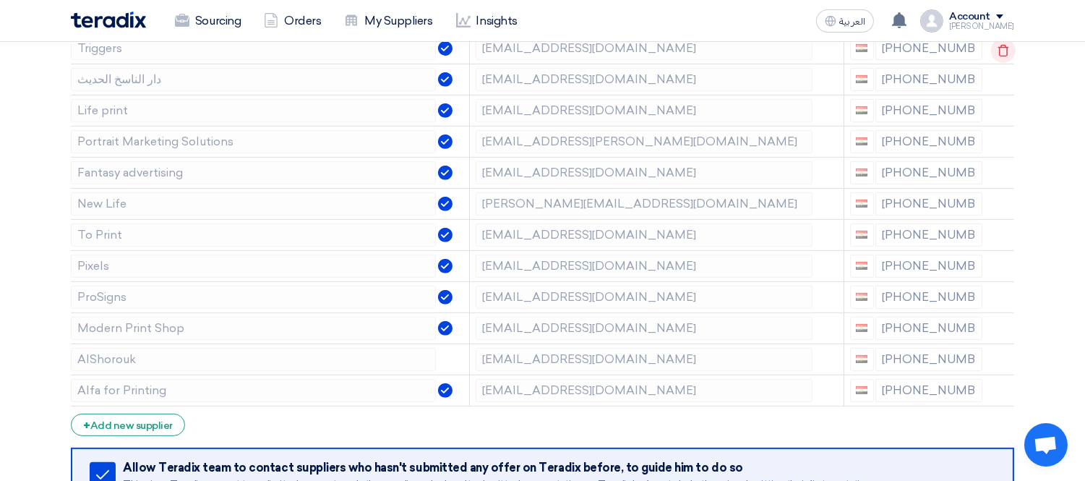
click at [1006, 48] on use at bounding box center [1003, 50] width 11 height 12
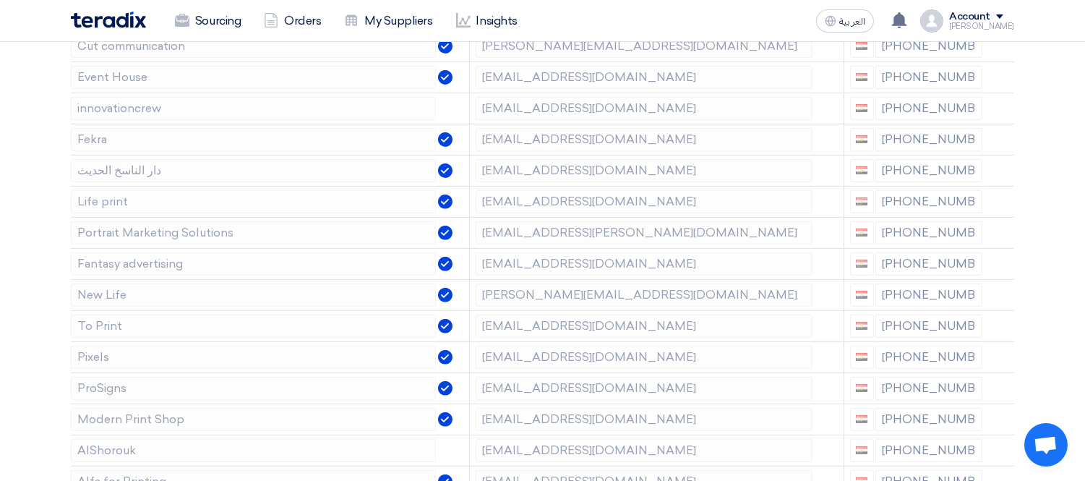
scroll to position [981, 0]
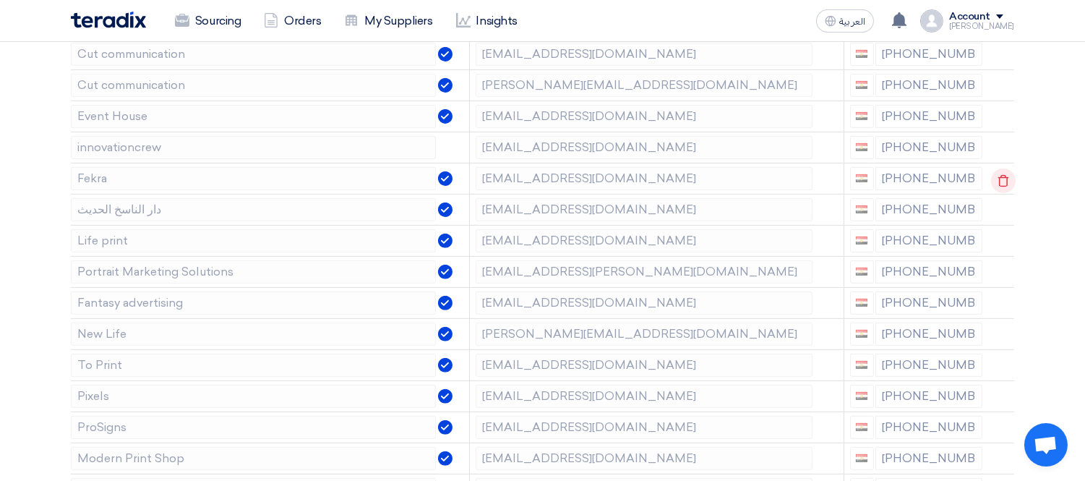
click at [1003, 177] on use at bounding box center [1003, 180] width 11 height 12
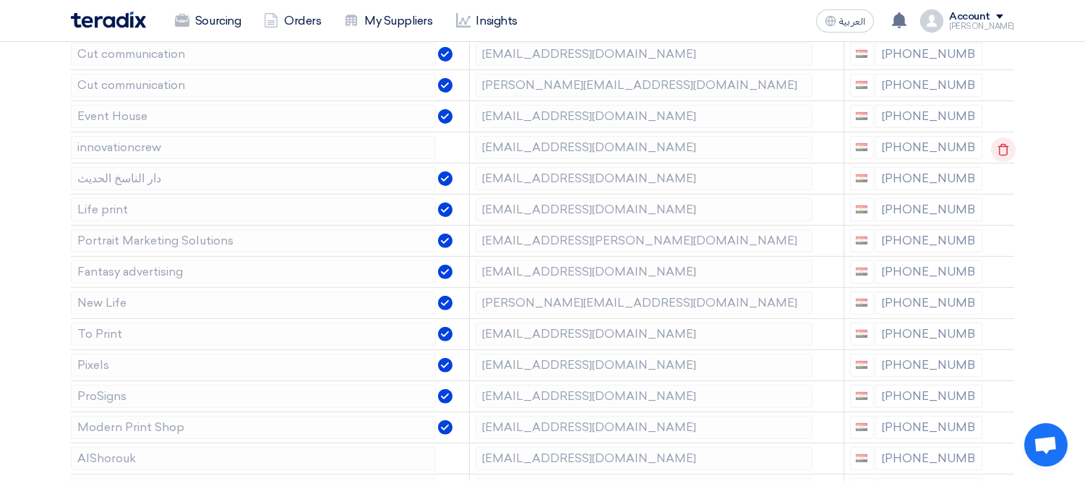
click at [1001, 145] on use at bounding box center [1003, 149] width 11 height 12
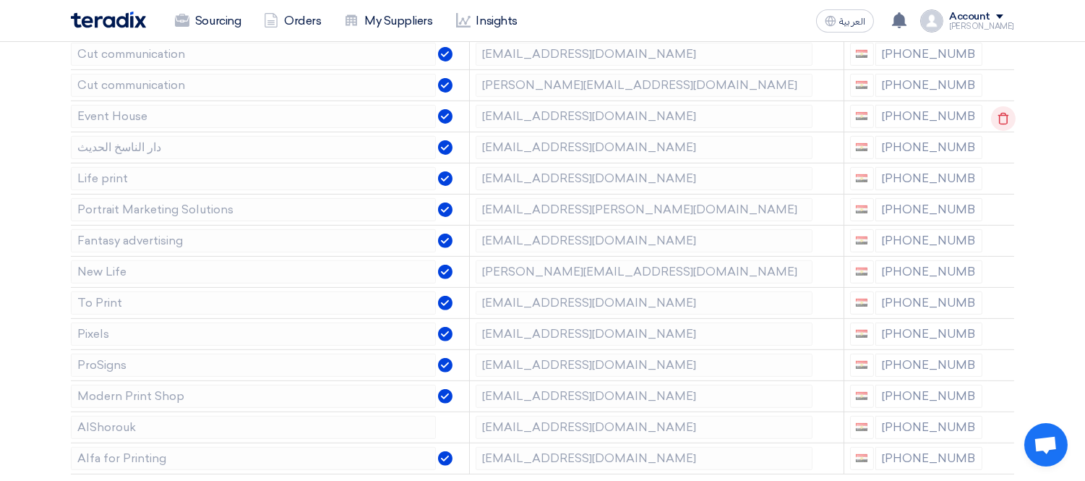
click at [1001, 125] on icon at bounding box center [1003, 118] width 25 height 25
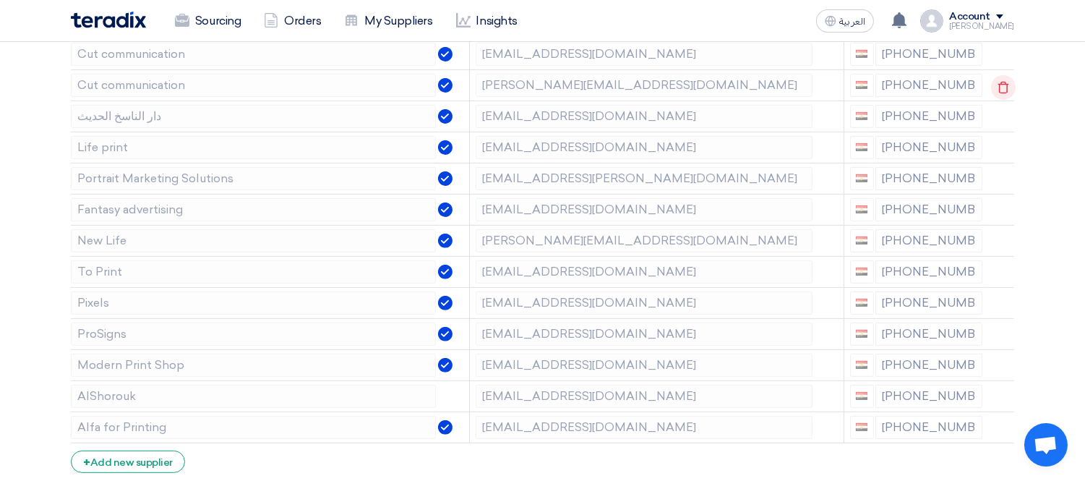
click at [1001, 82] on use at bounding box center [1003, 87] width 11 height 12
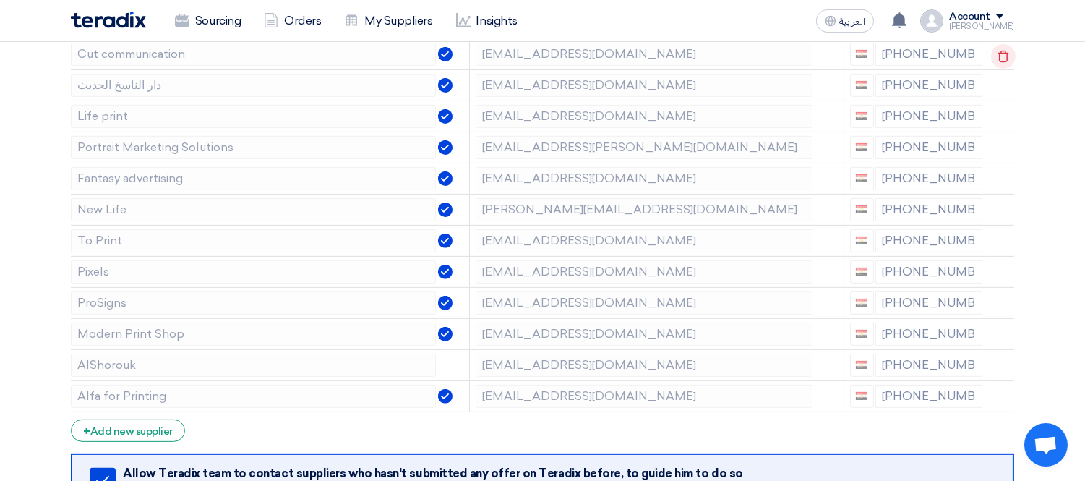
click at [1001, 54] on use at bounding box center [1003, 56] width 11 height 12
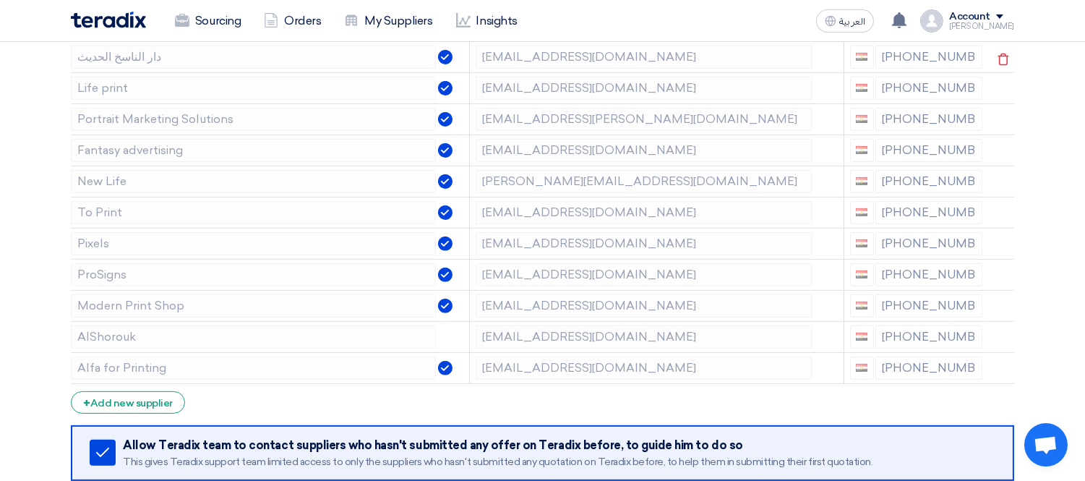
scroll to position [660, 0]
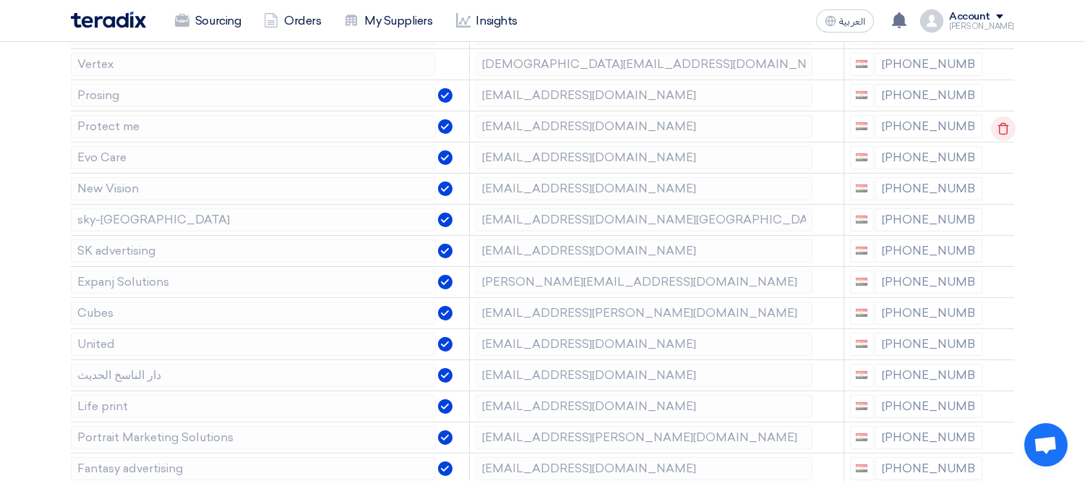
click at [1009, 127] on icon at bounding box center [1003, 128] width 25 height 25
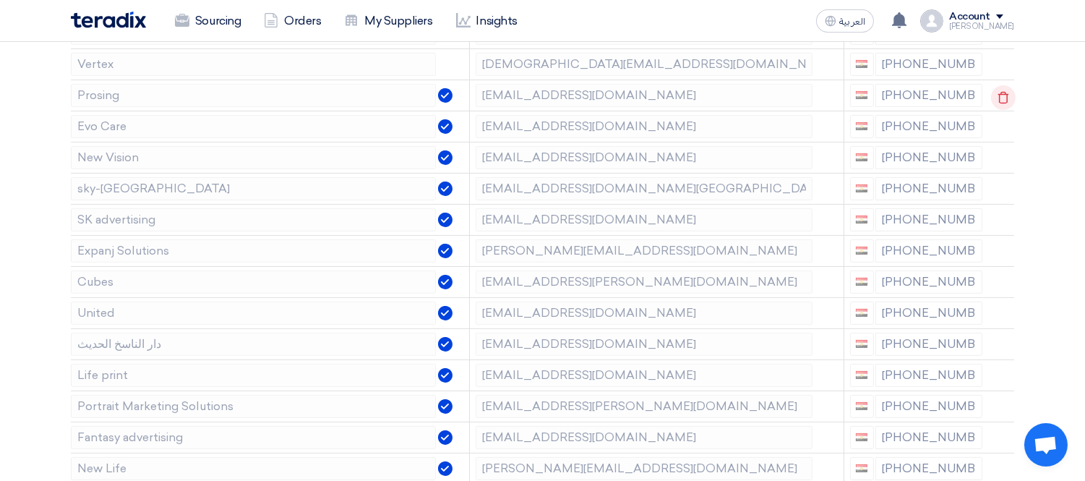
click at [1009, 90] on icon at bounding box center [1003, 97] width 25 height 25
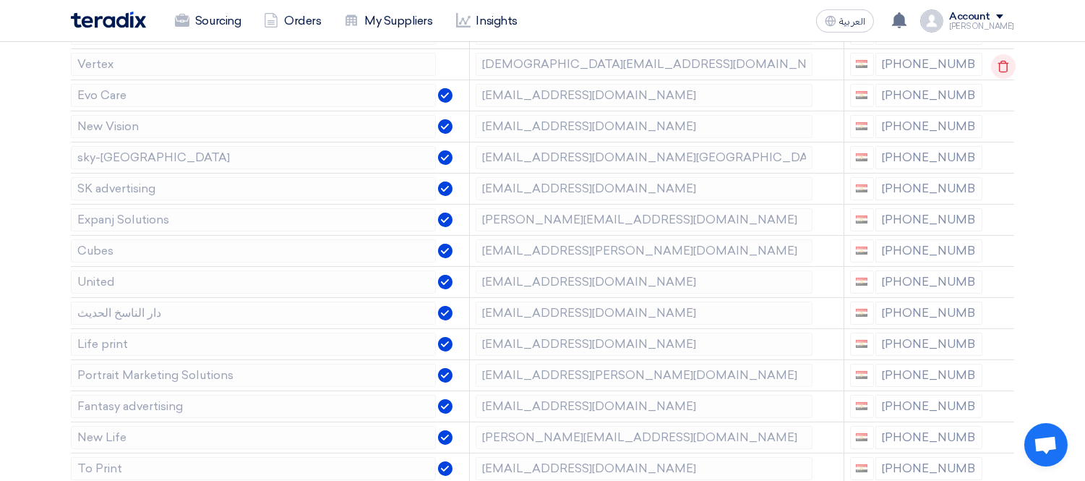
click at [1007, 64] on icon at bounding box center [1003, 66] width 25 height 25
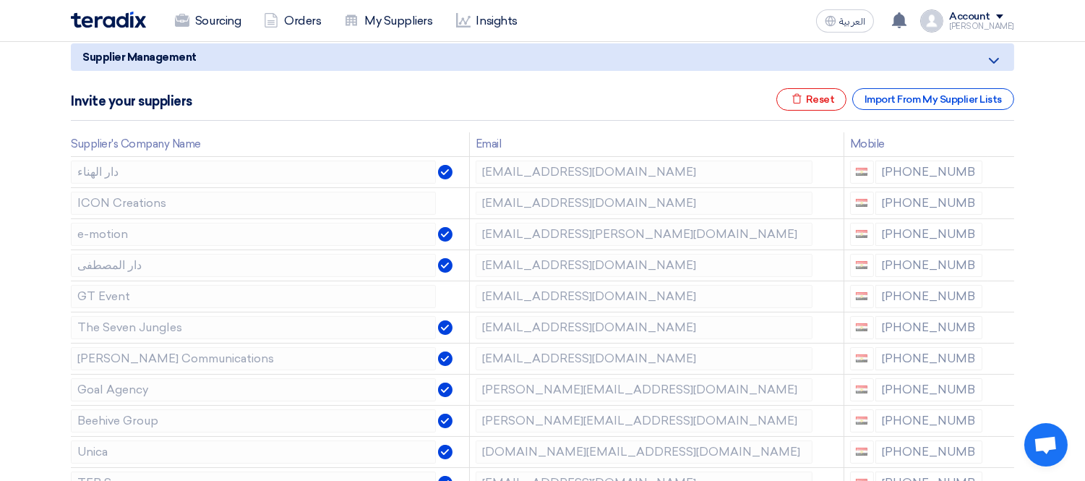
scroll to position [178, 0]
click at [1004, 201] on use at bounding box center [1003, 206] width 11 height 12
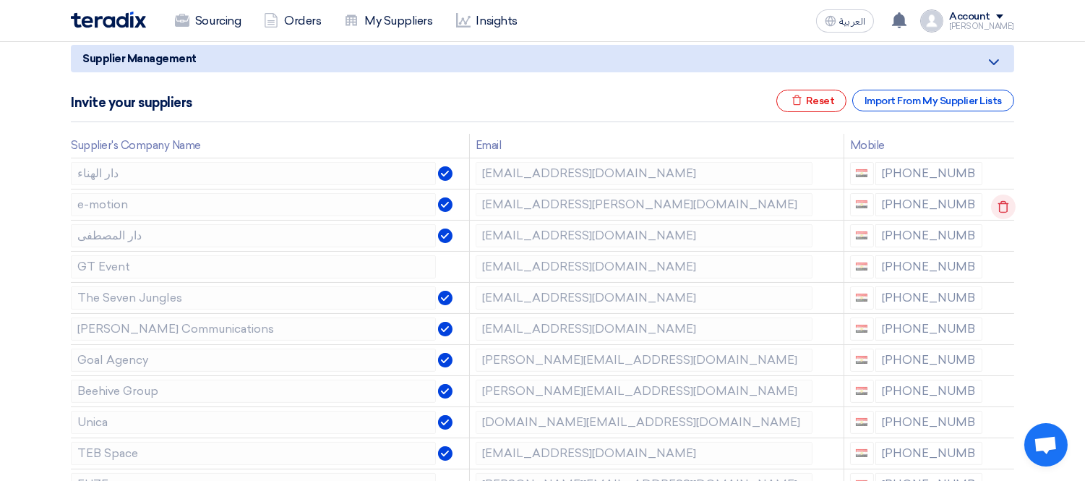
click at [1004, 201] on use at bounding box center [1003, 206] width 11 height 12
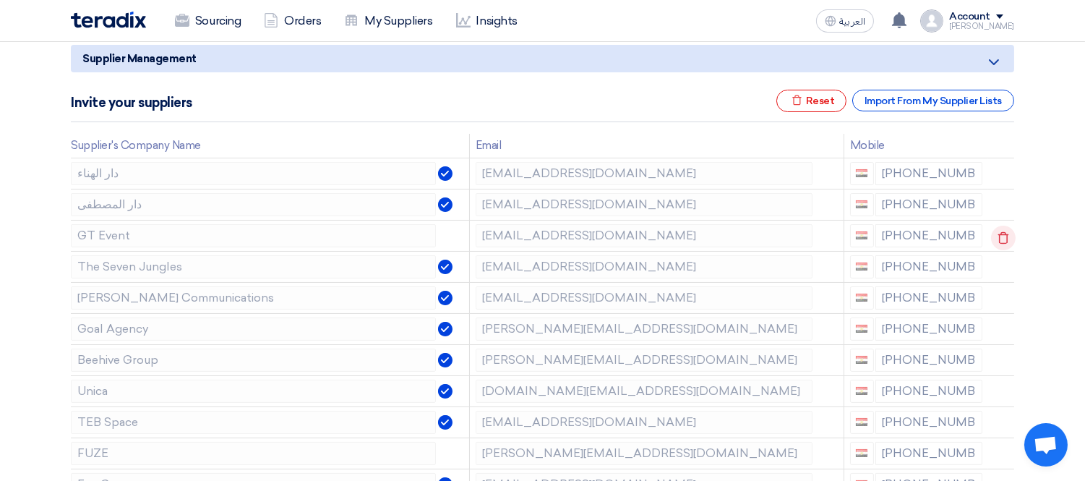
click at [1002, 234] on use at bounding box center [1003, 237] width 11 height 12
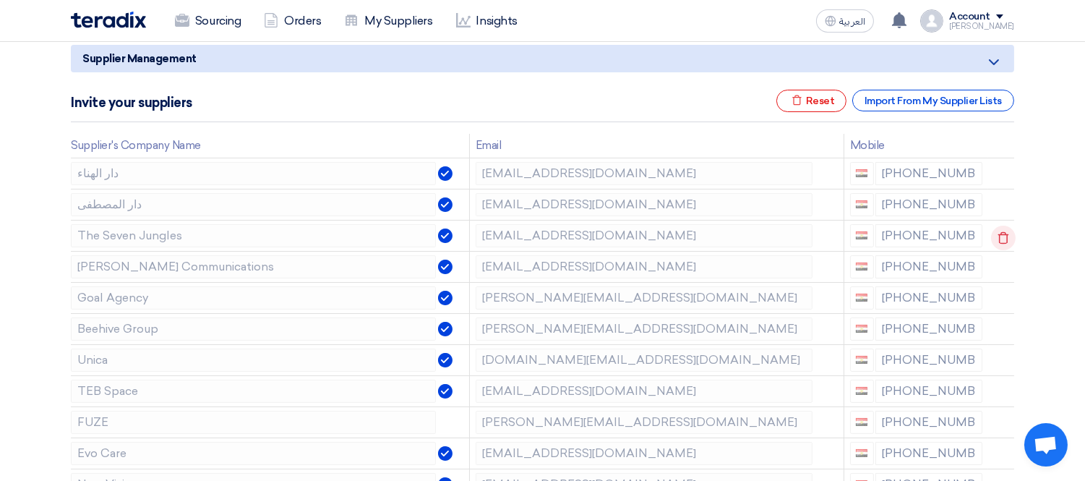
click at [1002, 234] on use at bounding box center [1003, 237] width 11 height 12
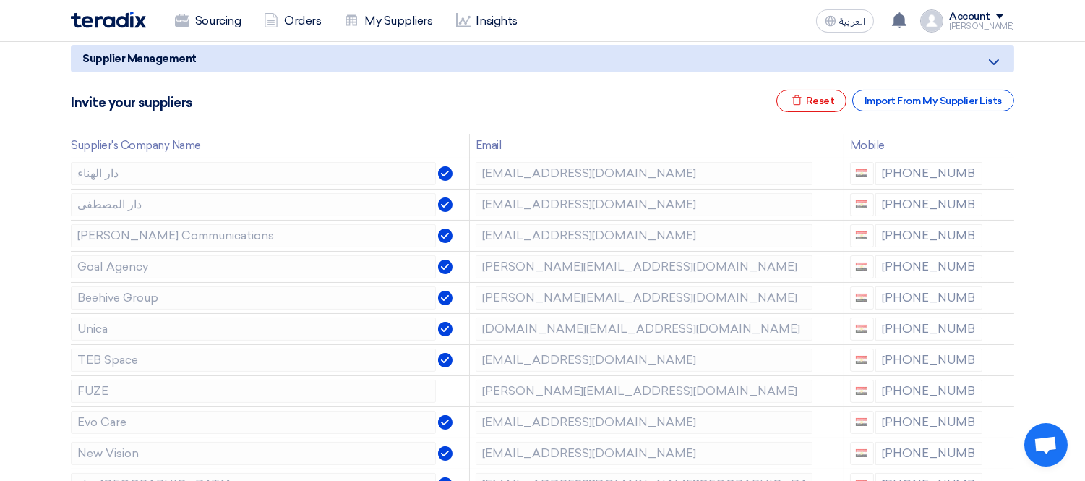
click at [0, 0] on use at bounding box center [0, 0] width 0 height 0
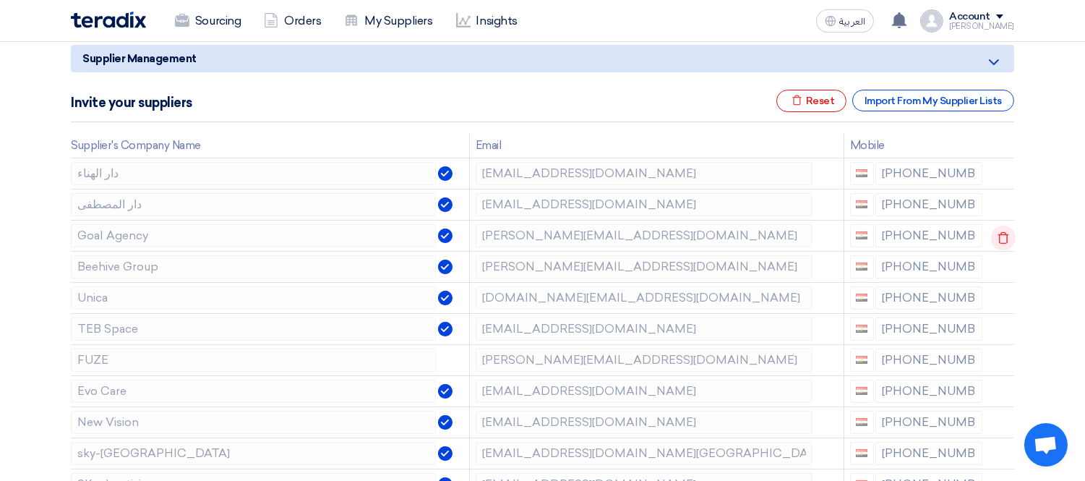
click at [1002, 234] on use at bounding box center [1003, 237] width 11 height 12
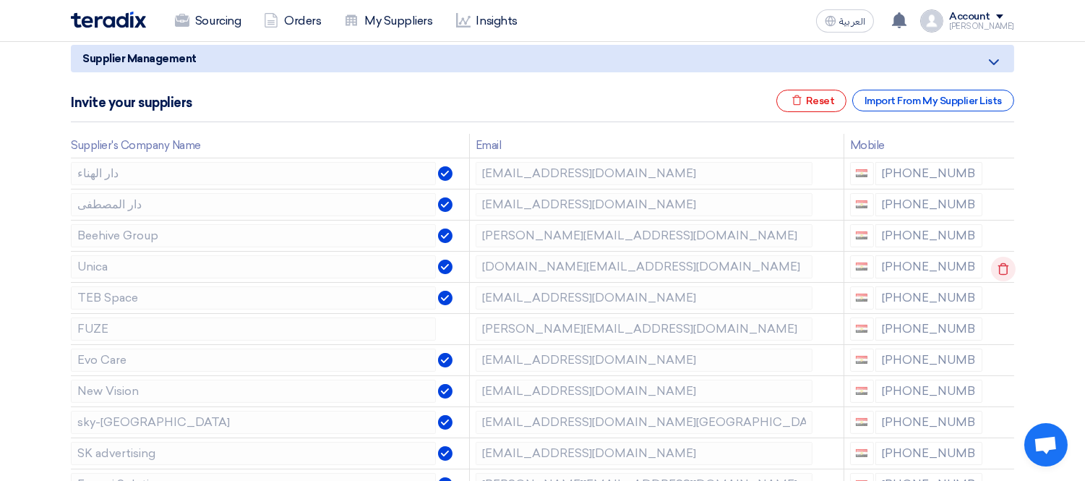
click at [998, 264] on use at bounding box center [1003, 268] width 11 height 12
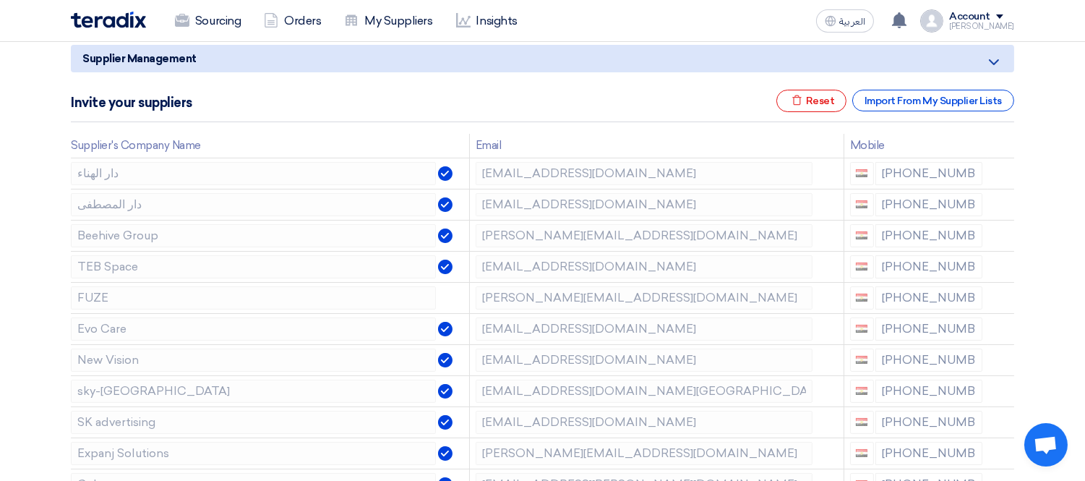
click at [0, 0] on use at bounding box center [0, 0] width 0 height 0
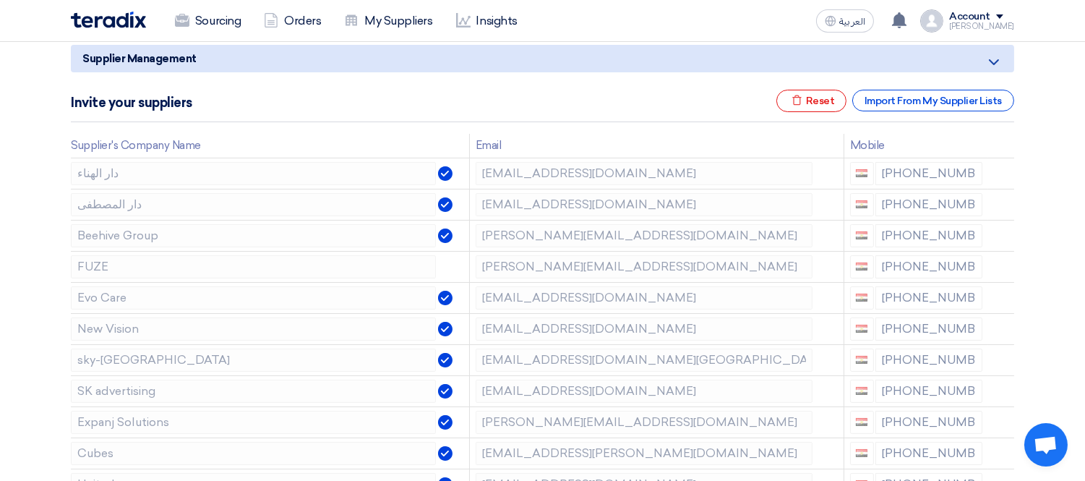
click at [0, 0] on use at bounding box center [0, 0] width 0 height 0
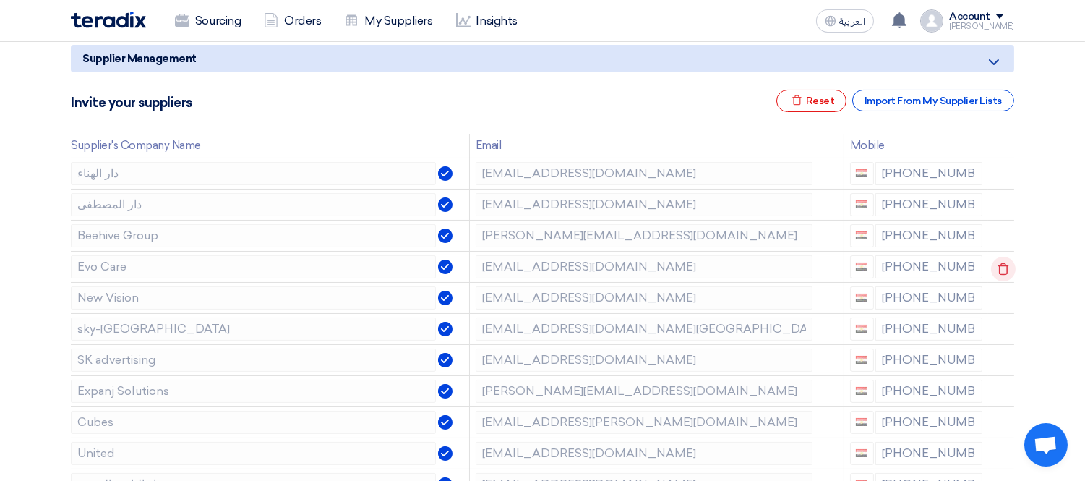
click at [998, 264] on use at bounding box center [1003, 268] width 11 height 12
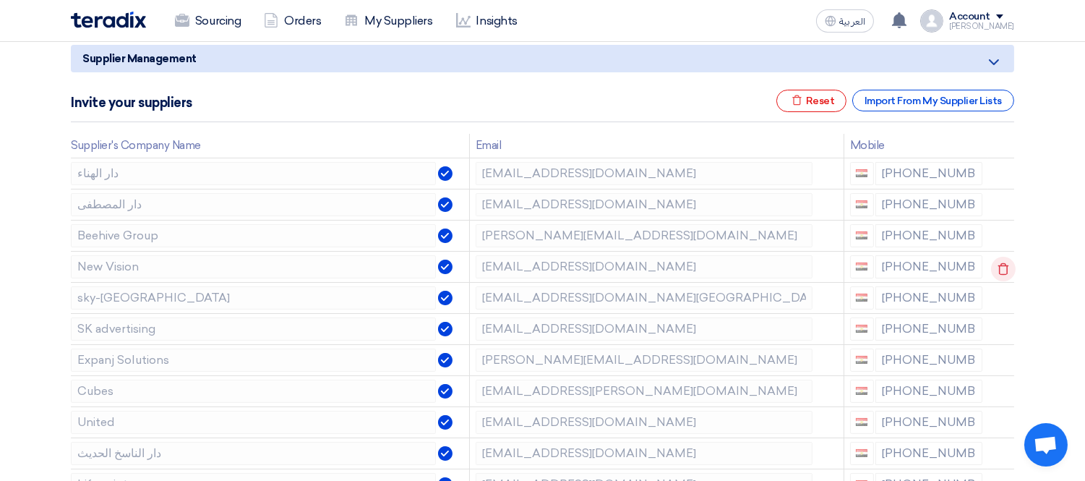
click at [998, 264] on use at bounding box center [1003, 268] width 11 height 12
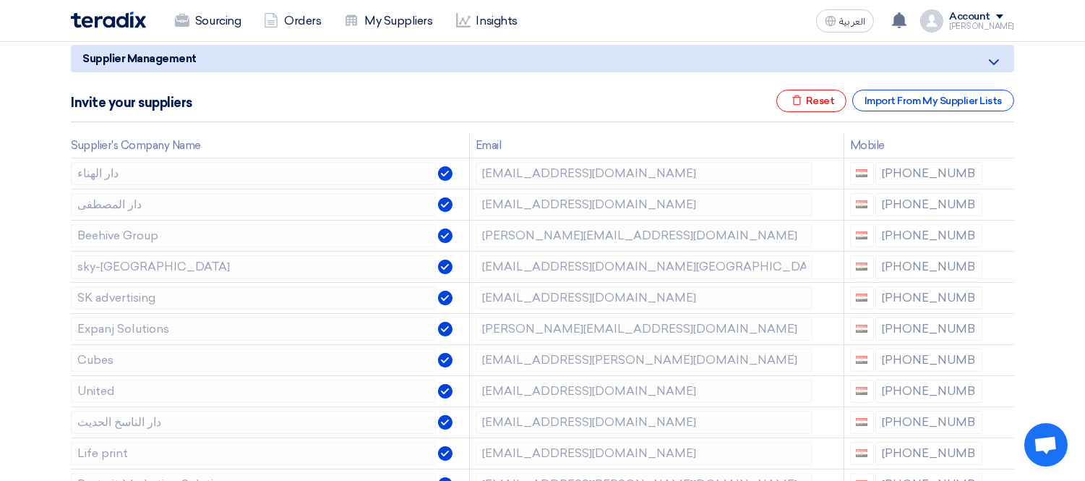
click at [0, 0] on use at bounding box center [0, 0] width 0 height 0
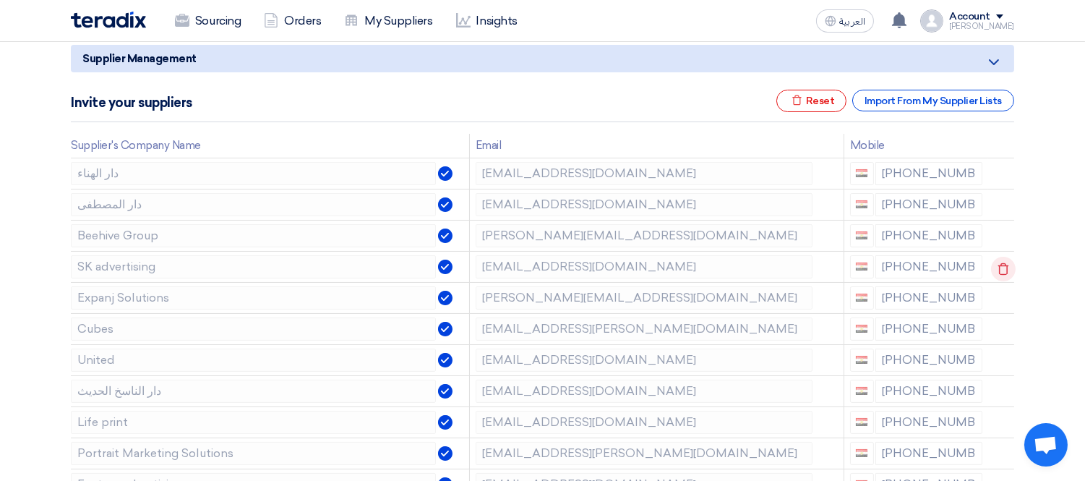
click at [998, 264] on use at bounding box center [1003, 268] width 11 height 12
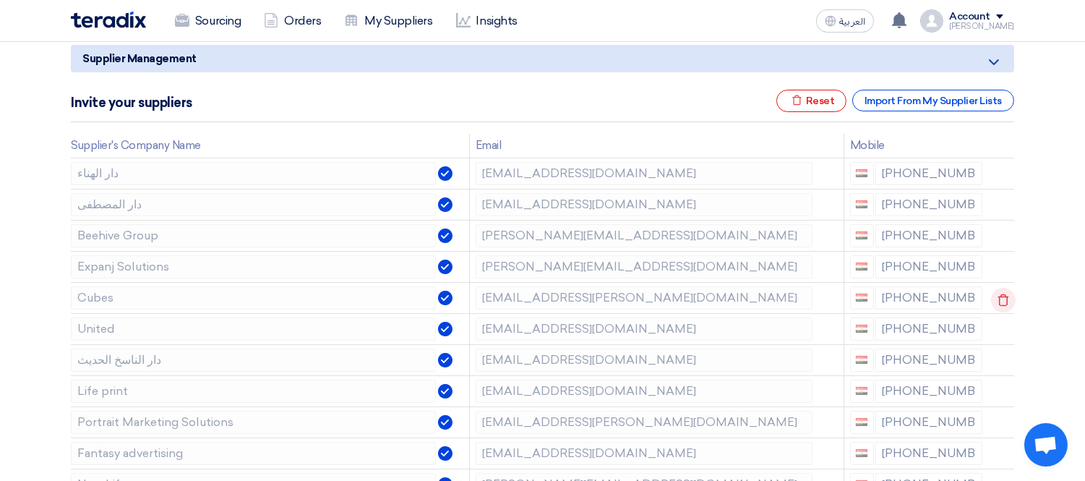
click at [1006, 295] on use at bounding box center [1003, 300] width 11 height 12
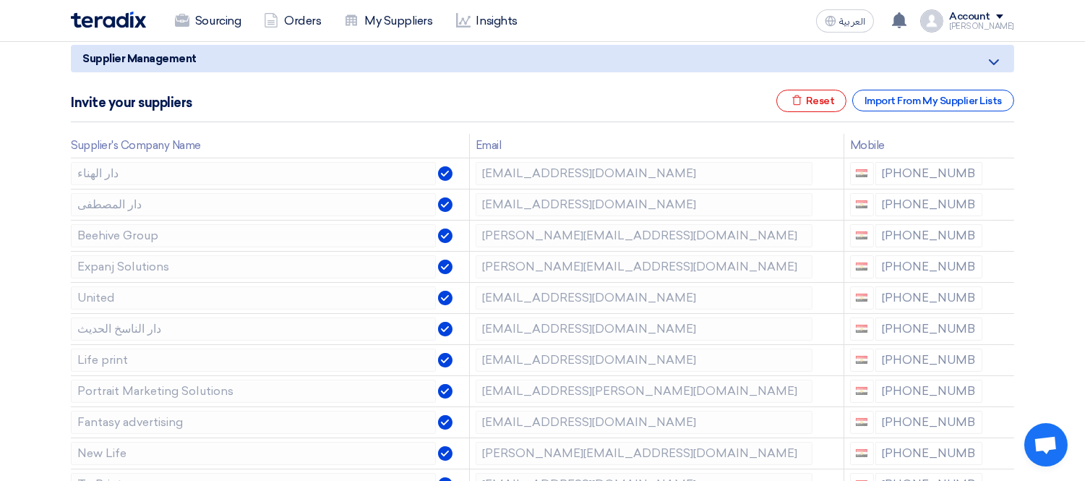
click at [0, 0] on use at bounding box center [0, 0] width 0 height 0
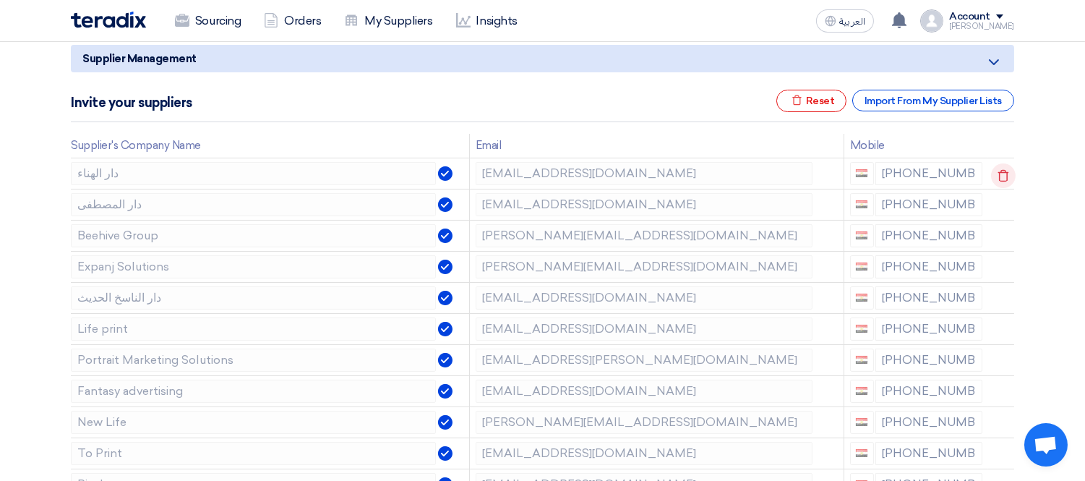
click at [1000, 169] on use at bounding box center [1003, 175] width 11 height 12
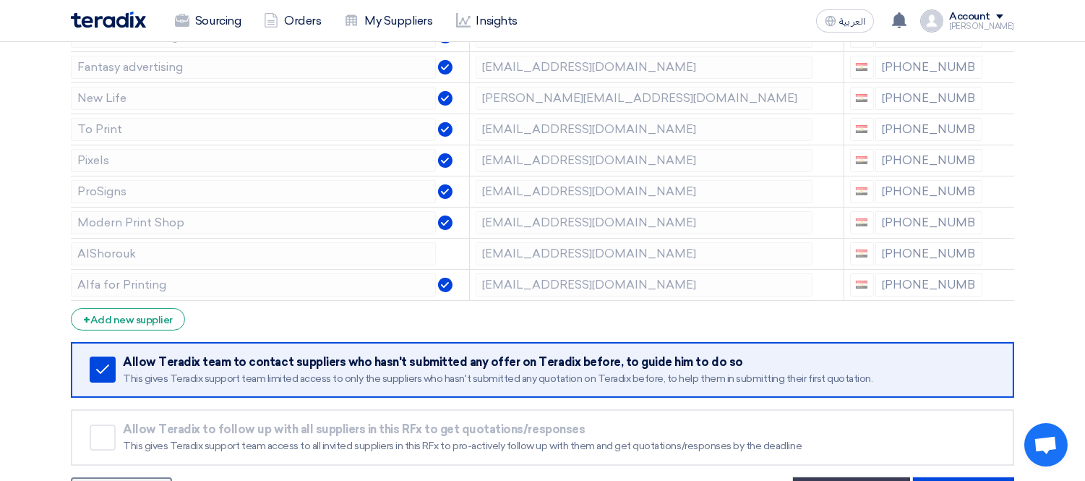
scroll to position [500, 0]
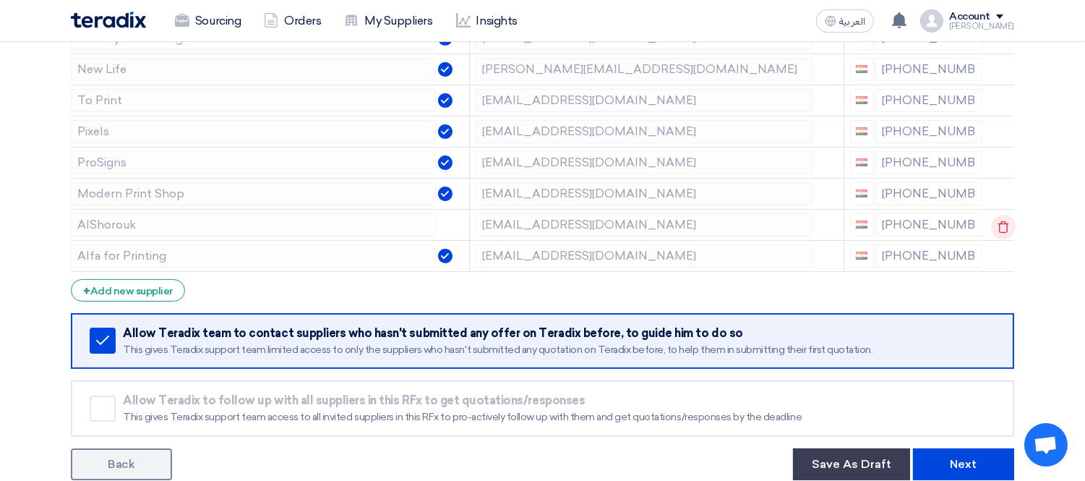
click at [1009, 221] on icon at bounding box center [1003, 227] width 25 height 25
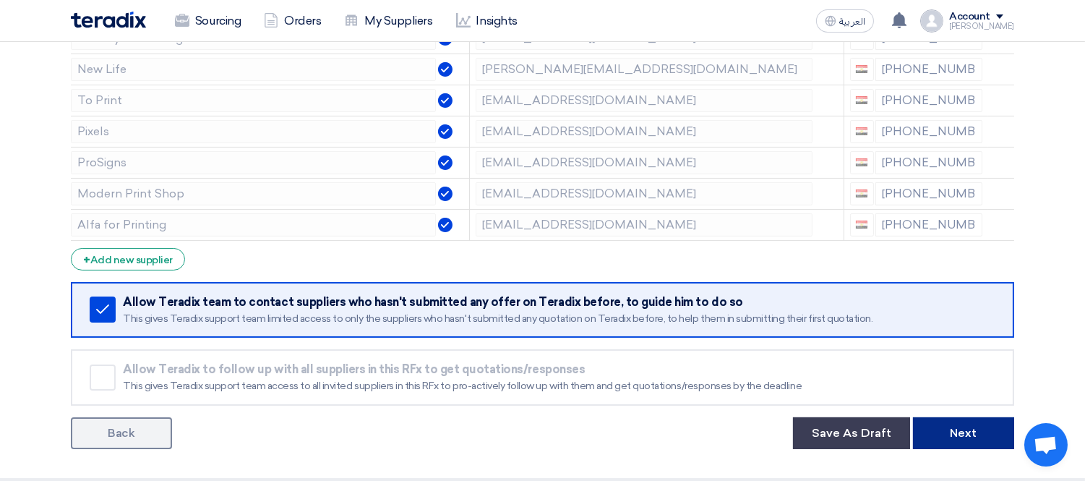
click at [962, 424] on button "Next" at bounding box center [963, 433] width 101 height 32
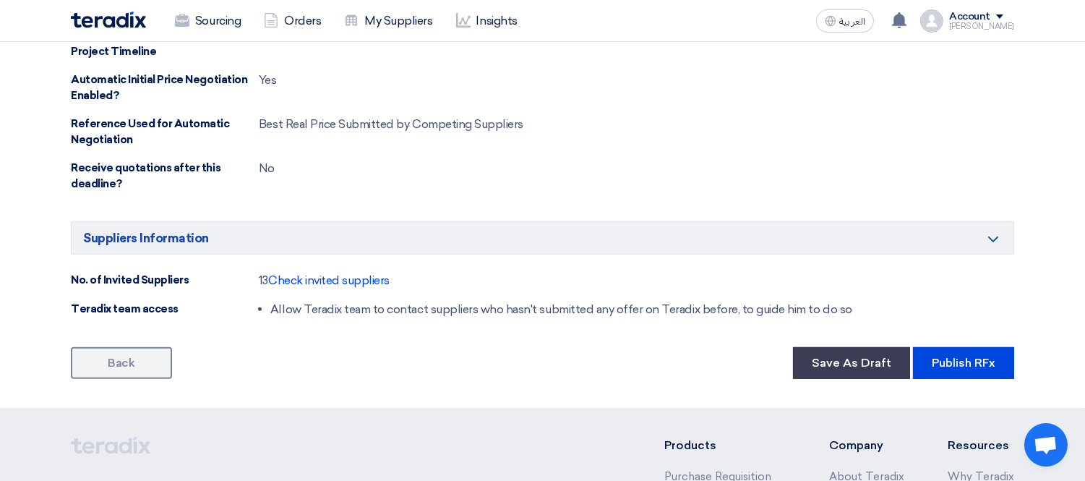
scroll to position [1124, 0]
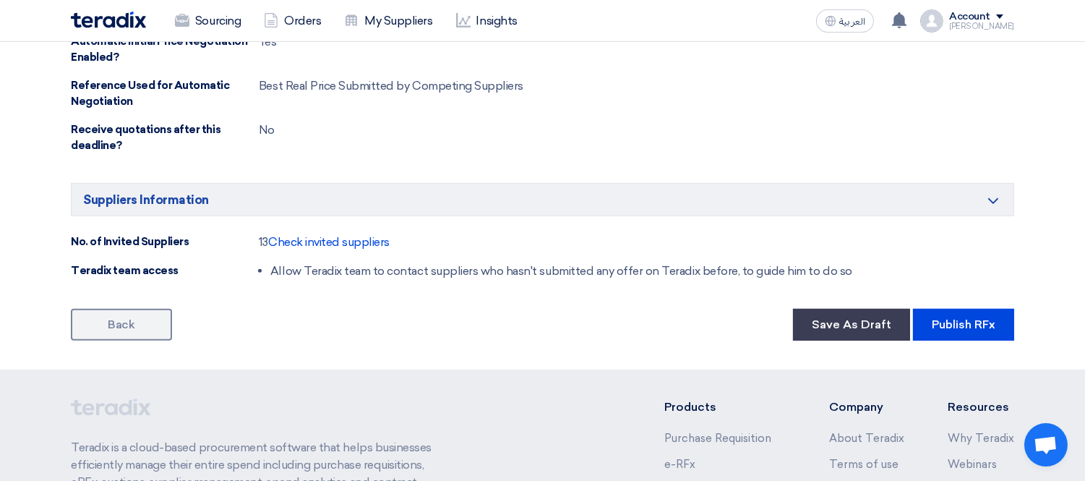
click at [969, 320] on button "Publish RFx" at bounding box center [963, 325] width 101 height 32
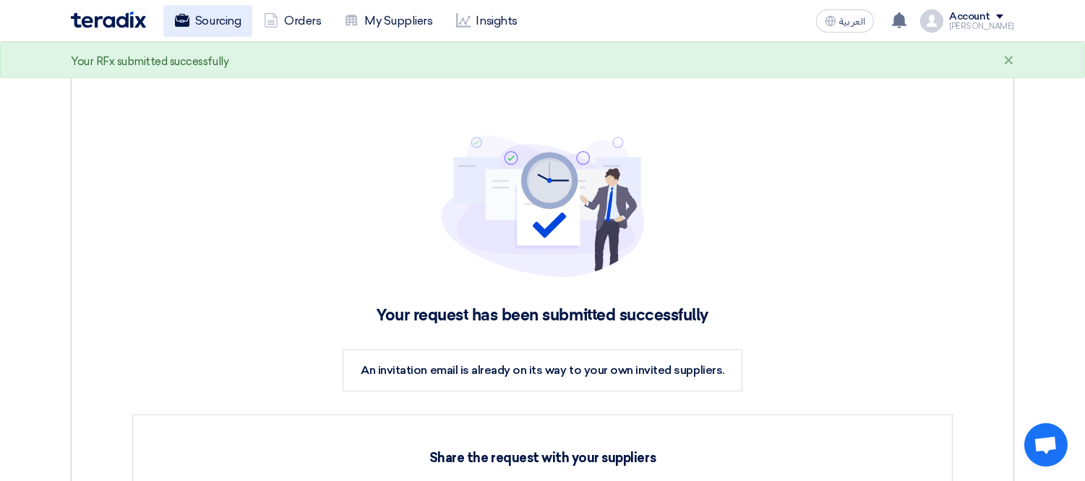
click at [222, 15] on link "Sourcing" at bounding box center [207, 21] width 89 height 32
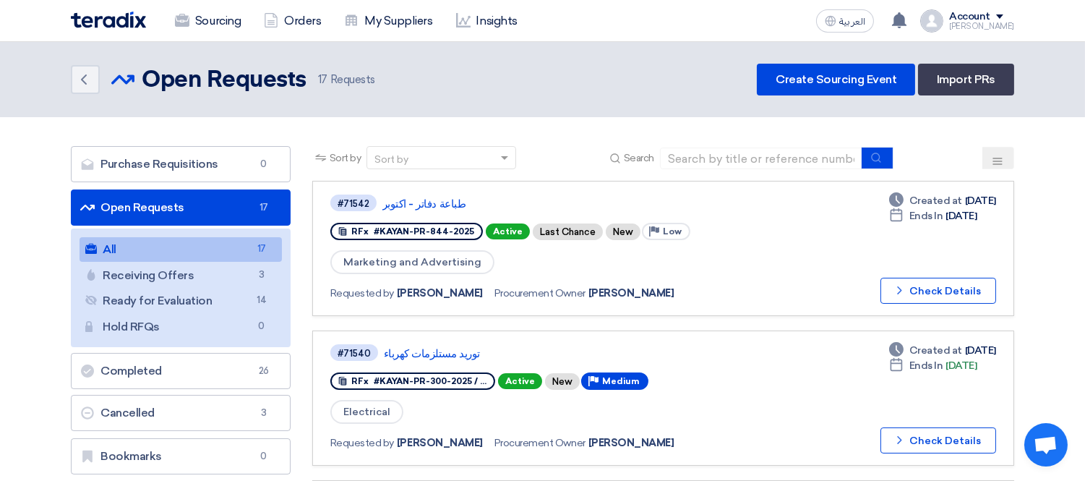
click at [580, 111] on header "Back Open Requests Open Requests 17" at bounding box center [542, 79] width 1085 height 75
click at [440, 204] on link "طباعة دفاتر - اكتوبر" at bounding box center [563, 203] width 362 height 13
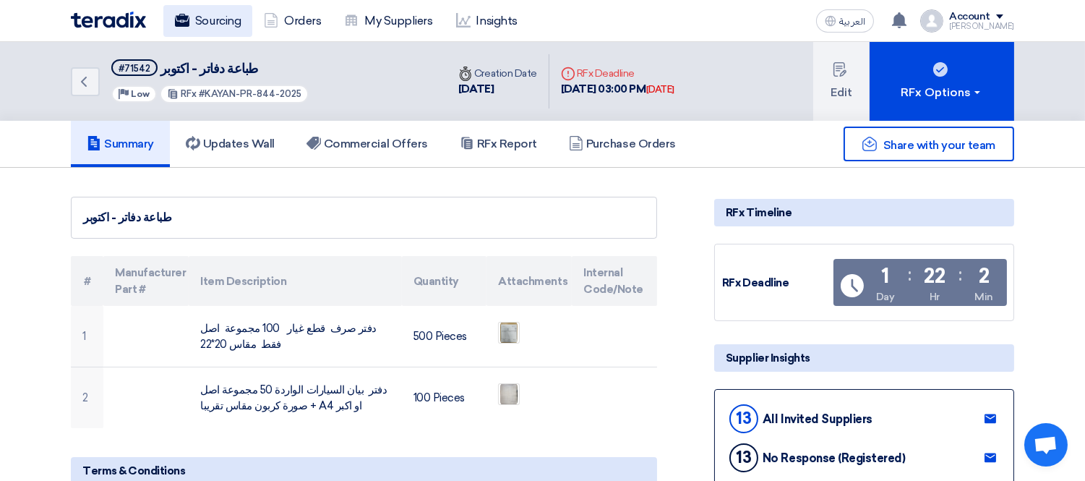
click at [221, 25] on link "Sourcing" at bounding box center [207, 21] width 89 height 32
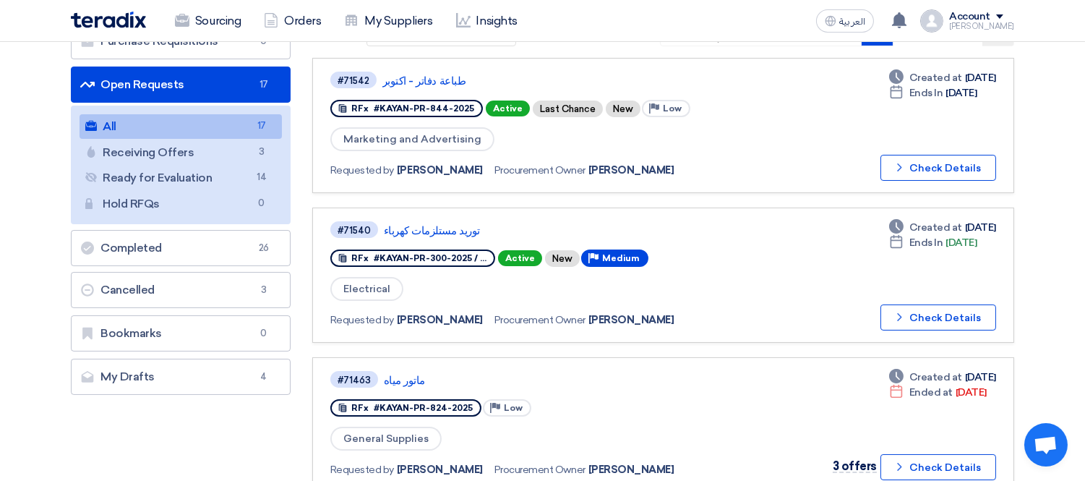
scroll to position [161, 0]
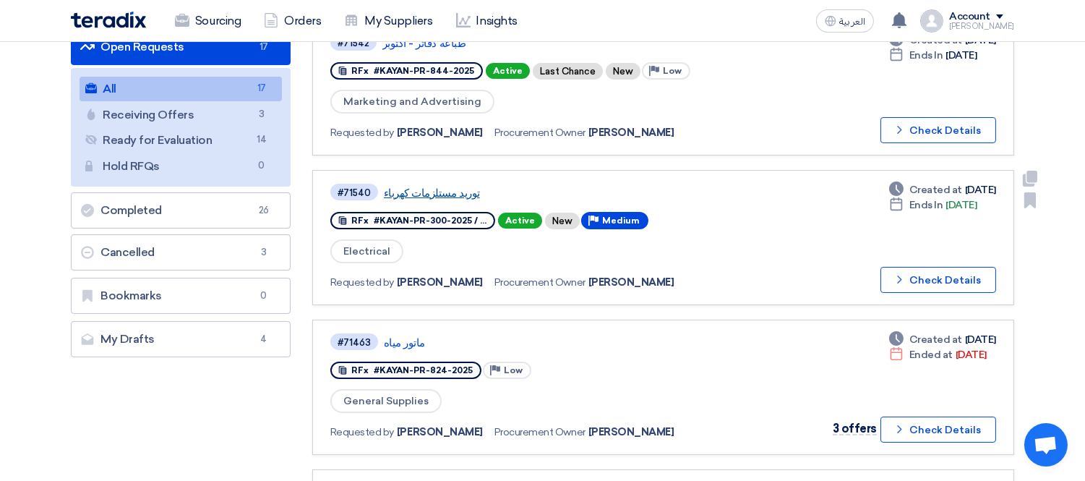
click at [446, 190] on link "توريد مستلزمات كهرباء" at bounding box center [565, 193] width 362 height 13
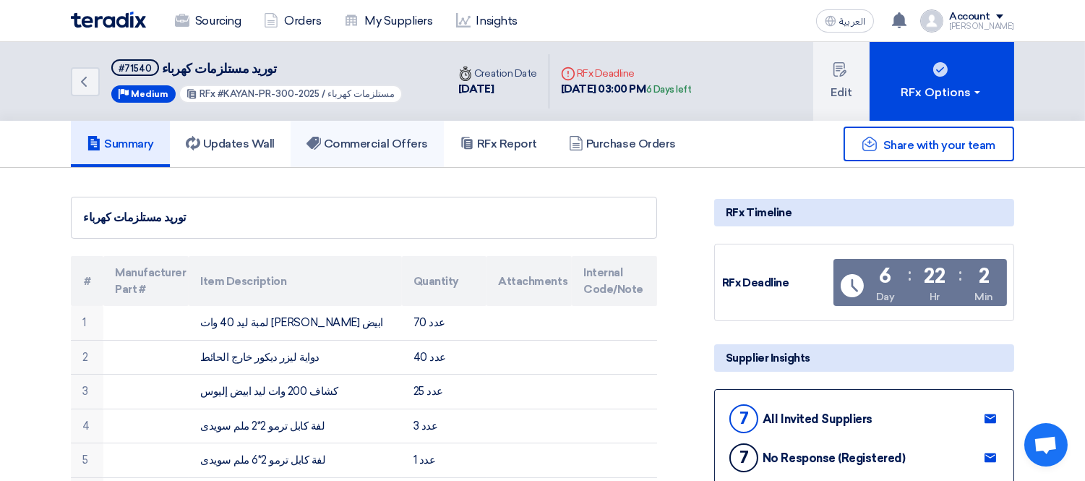
click at [355, 141] on h5 "Commercial Offers" at bounding box center [367, 144] width 121 height 14
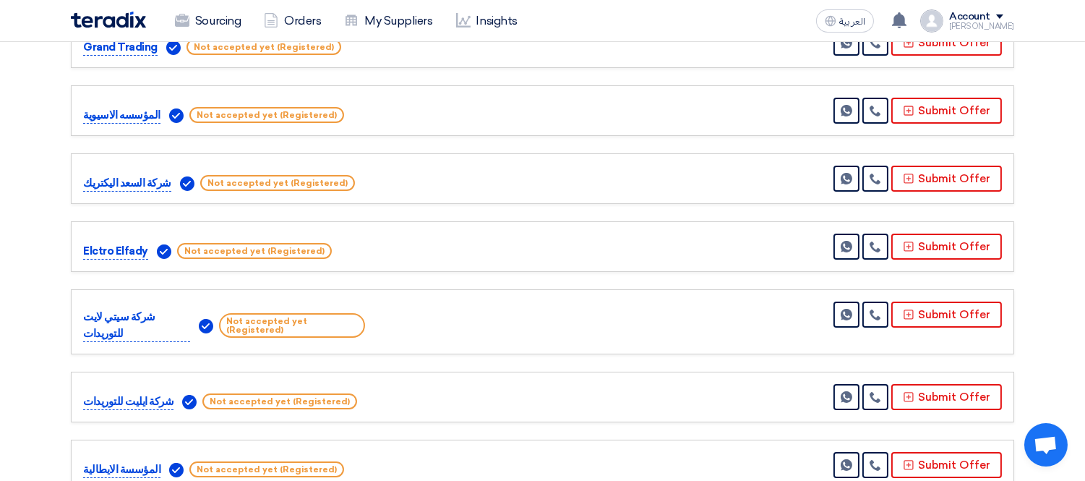
scroll to position [321, 0]
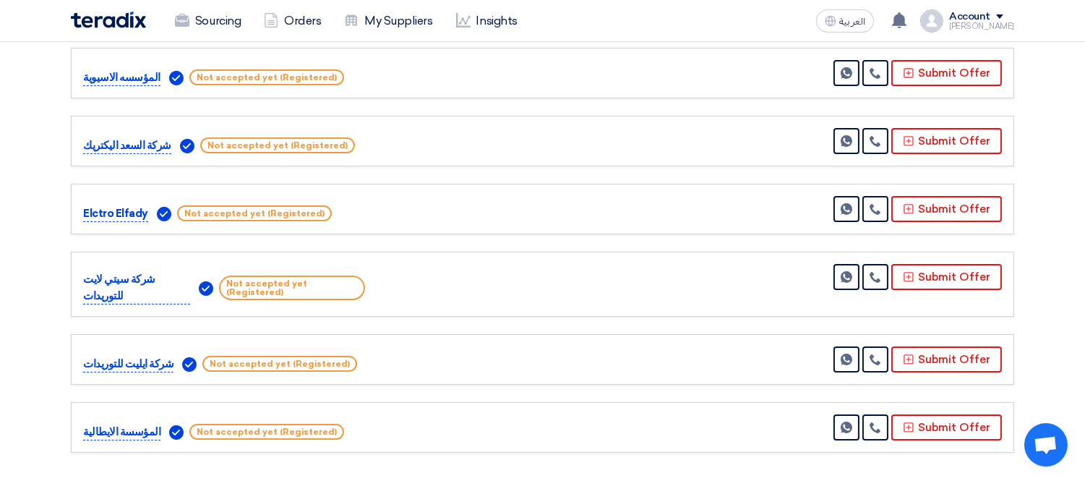
click at [12, 226] on section "Received offers 7 Offers Excel Sheet Comparison Digital Offers Comparison Sort …" at bounding box center [542, 167] width 1085 height 641
